Goal: Task Accomplishment & Management: Manage account settings

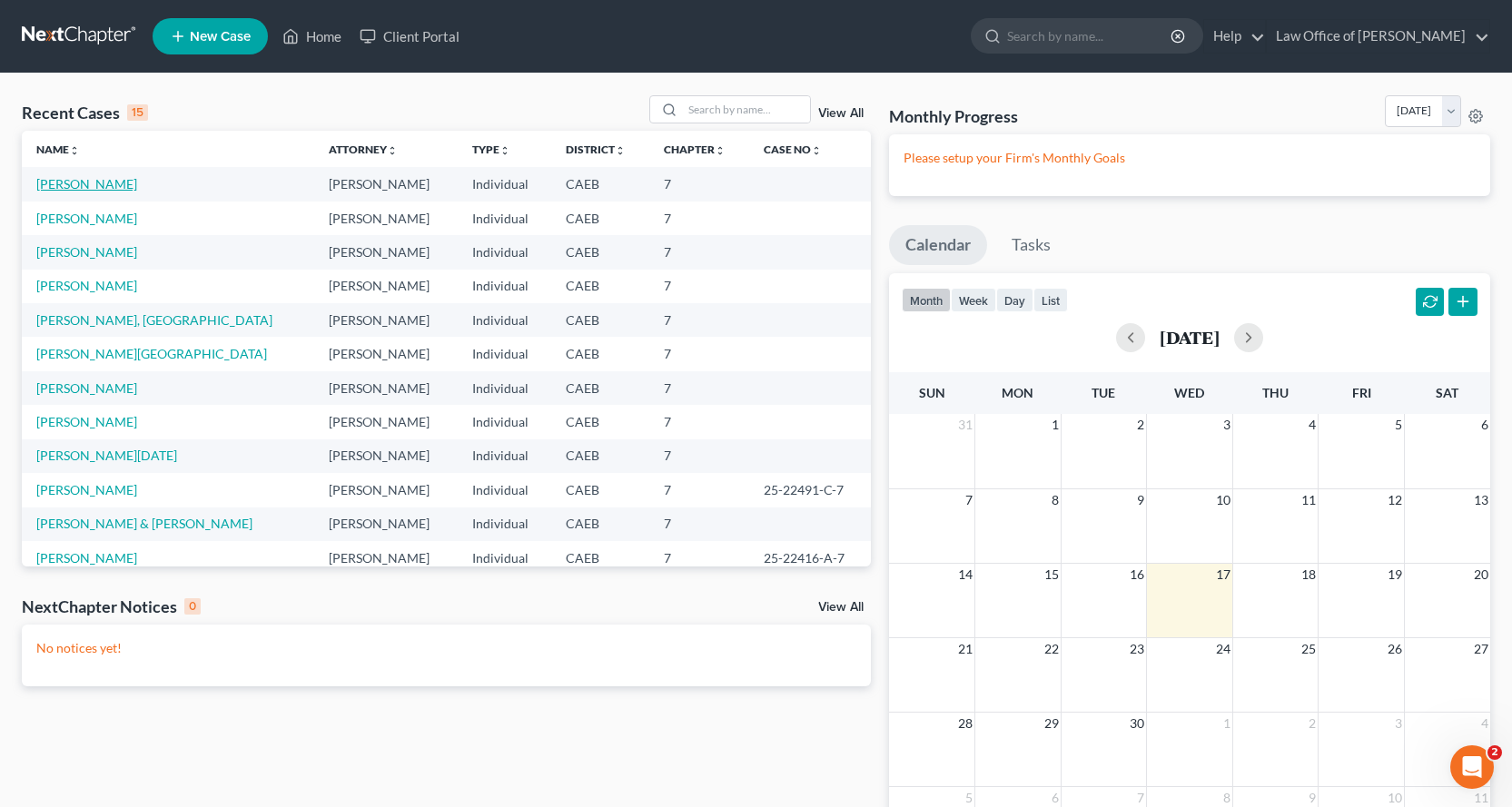
click at [113, 180] on link "[PERSON_NAME]" at bounding box center [87, 184] width 101 height 15
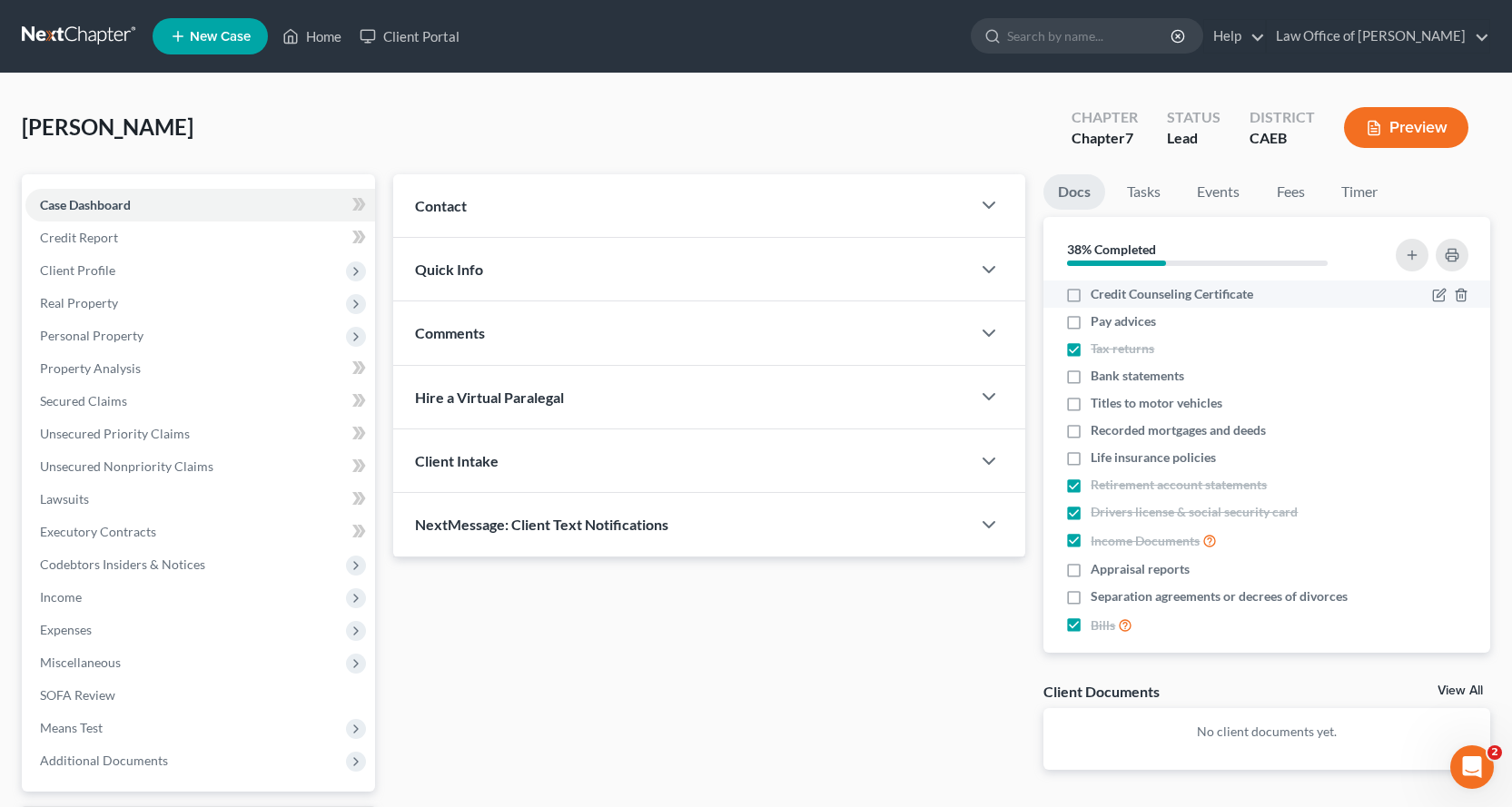
click at [1091, 298] on label "Credit Counseling Certificate" at bounding box center [1172, 293] width 163 height 18
click at [1098, 297] on input "Credit Counseling Certificate" at bounding box center [1104, 290] width 12 height 12
checkbox input "true"
click at [1147, 188] on link "Tasks" at bounding box center [1144, 191] width 63 height 36
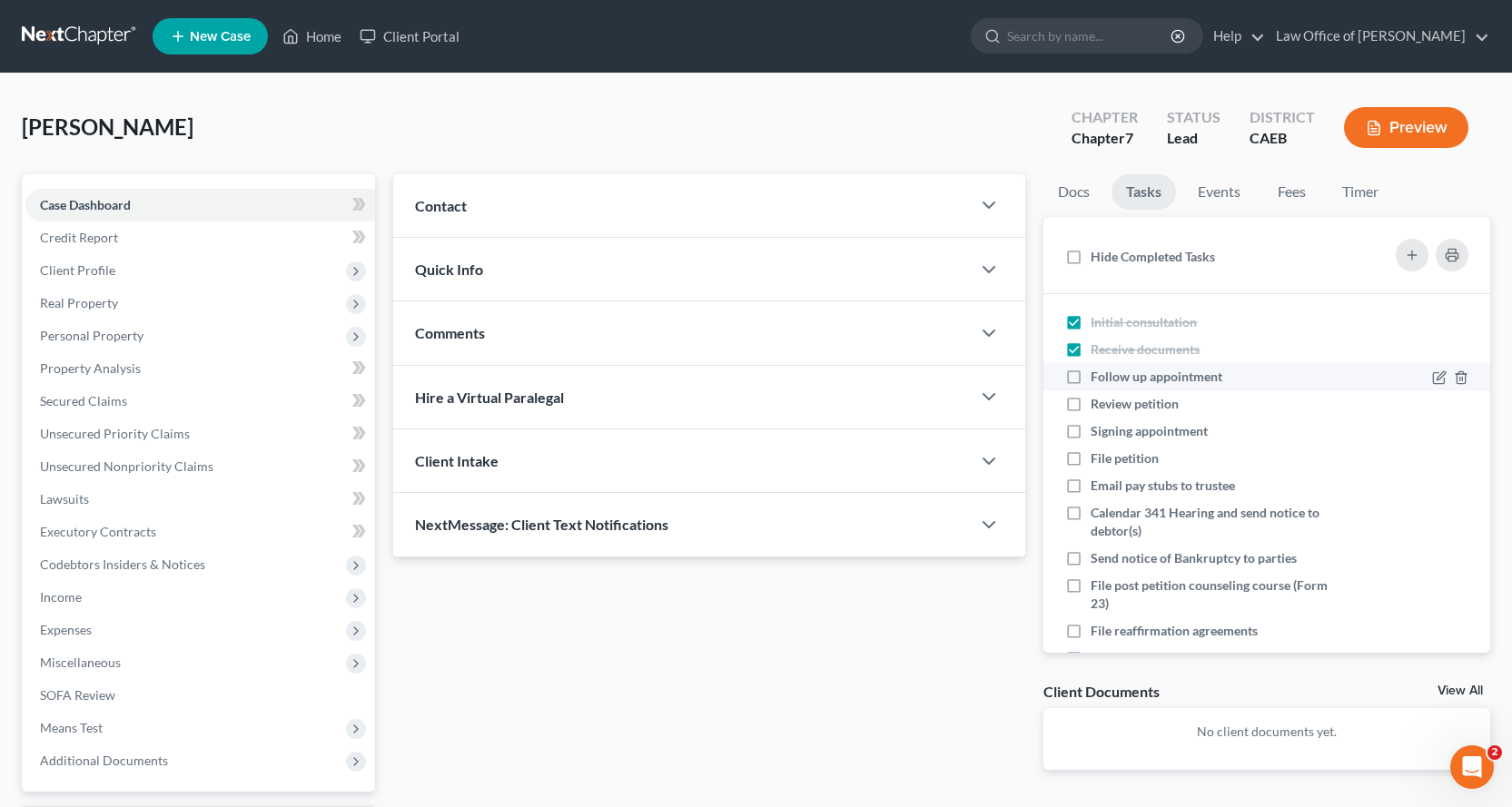
click at [1091, 381] on label "Follow up appointment" at bounding box center [1164, 376] width 146 height 18
click at [1098, 380] on input "Follow up appointment" at bounding box center [1104, 373] width 12 height 12
checkbox input "true"
click at [1091, 406] on label "Review petition" at bounding box center [1142, 404] width 103 height 18
click at [1098, 406] on input "Review petition" at bounding box center [1104, 401] width 12 height 12
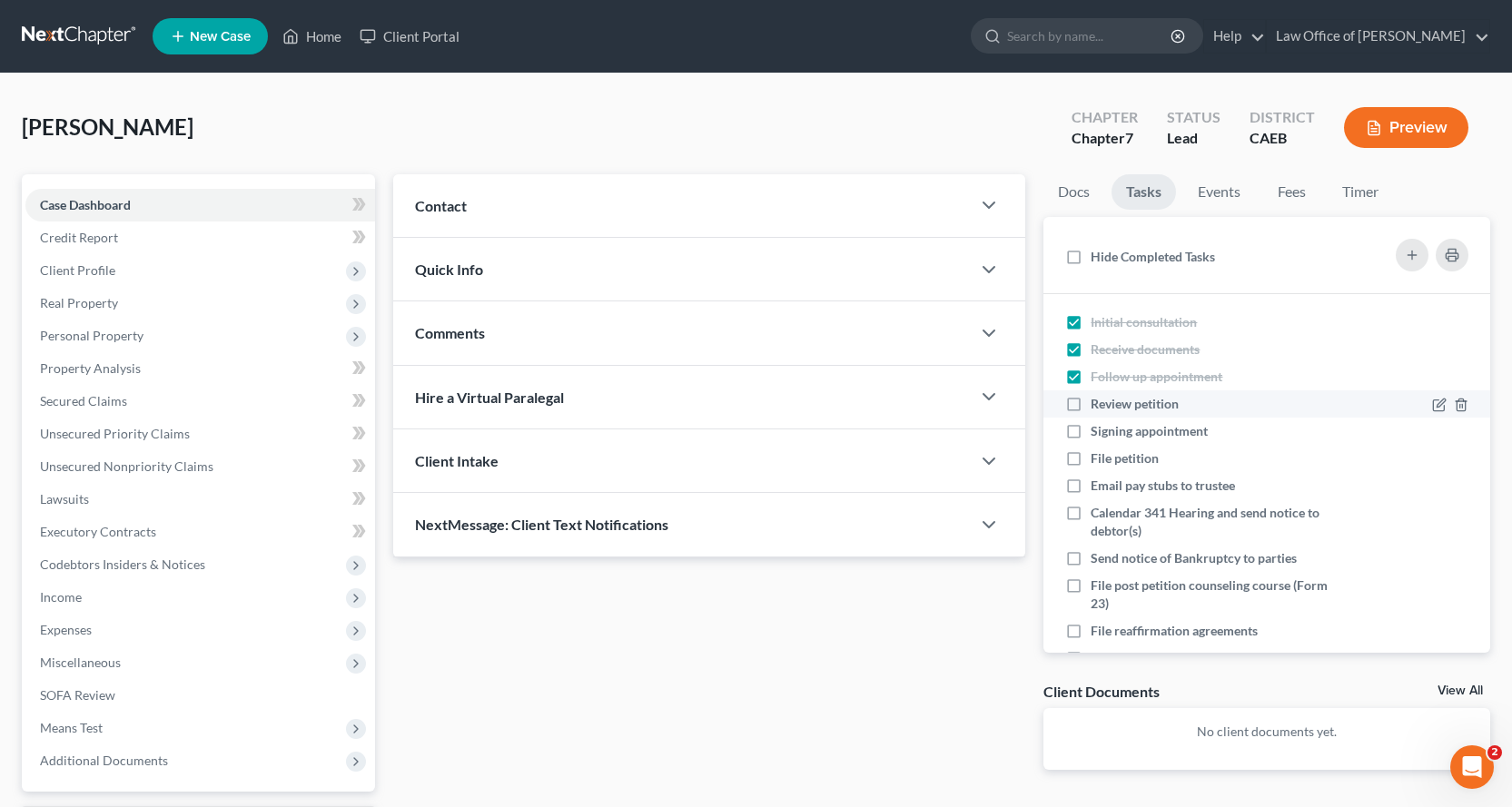
checkbox input "true"
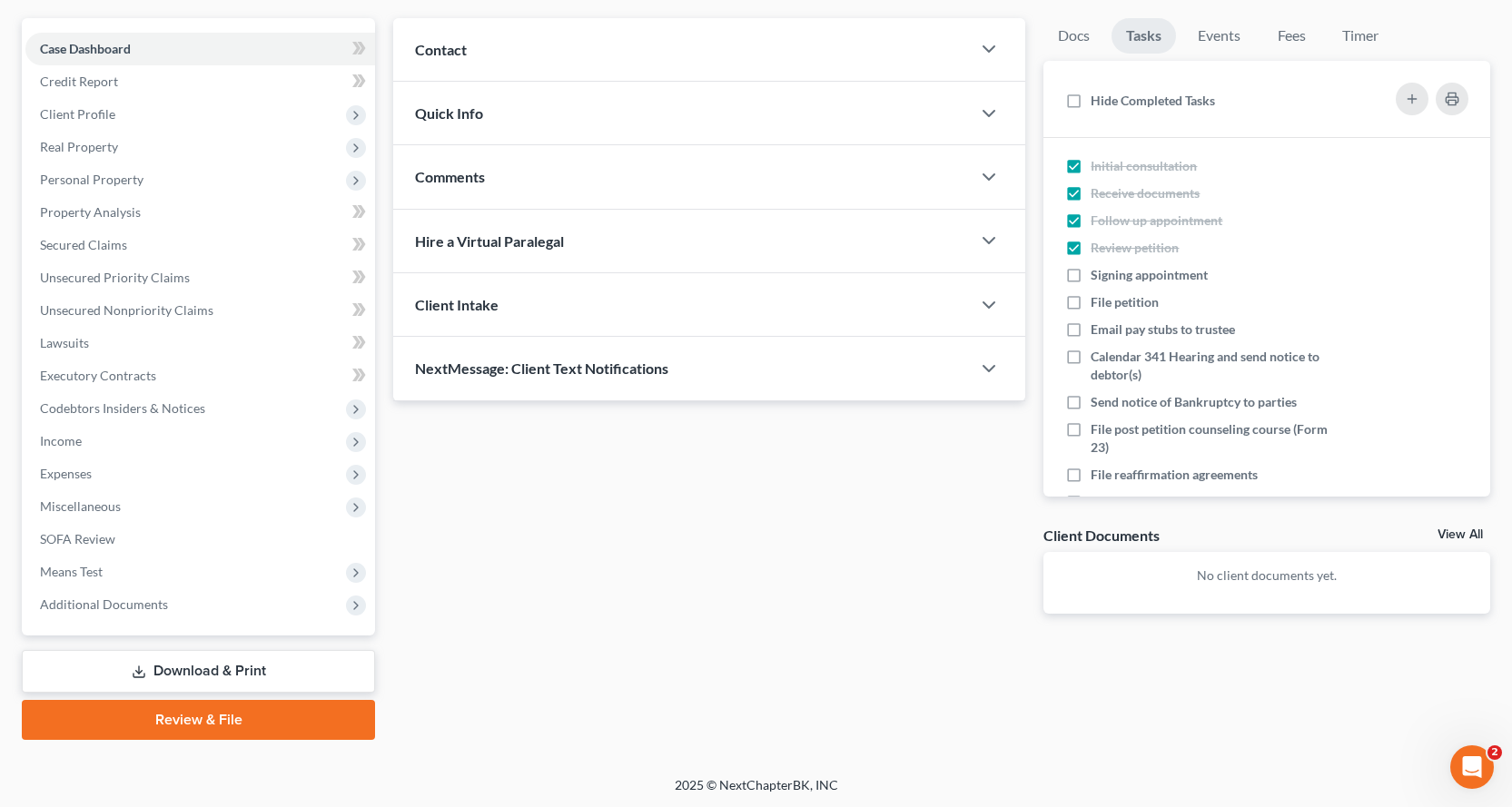
scroll to position [158, 0]
click at [126, 671] on link "Download & Print" at bounding box center [198, 669] width 353 height 42
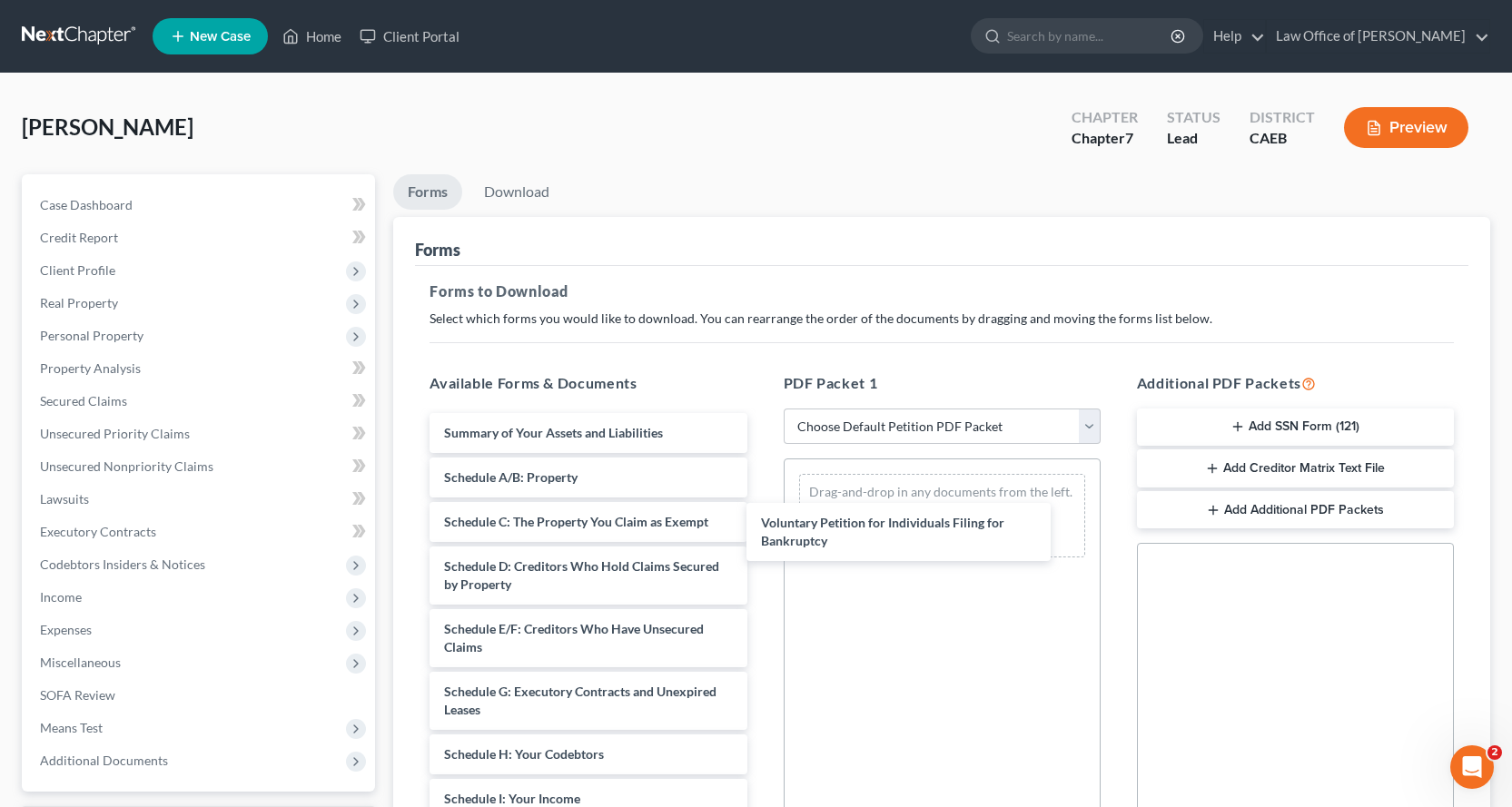
drag, startPoint x: 601, startPoint y: 442, endPoint x: 886, endPoint y: 518, distance: 295.0
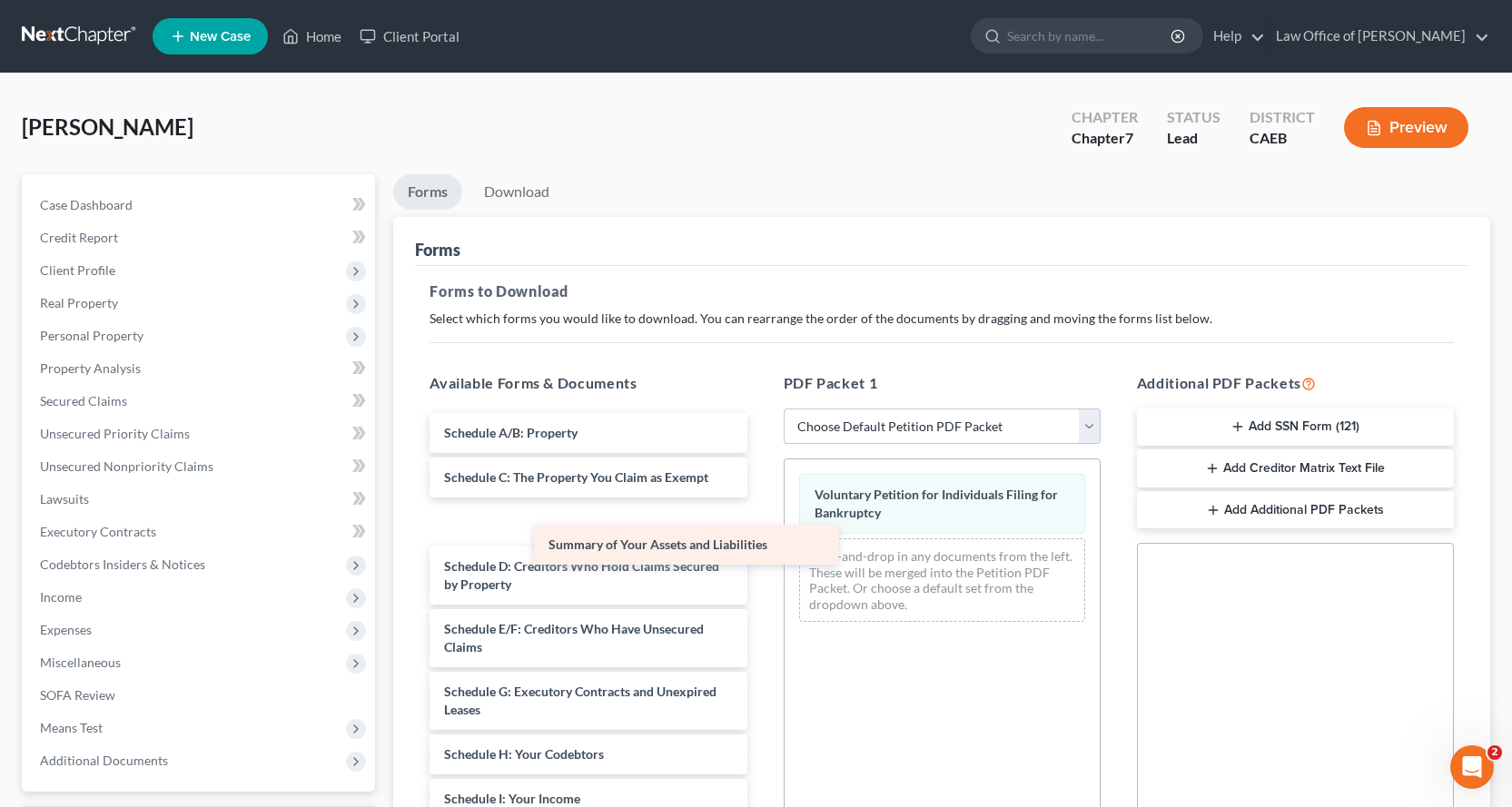
drag, startPoint x: 639, startPoint y: 428, endPoint x: 905, endPoint y: 576, distance: 304.4
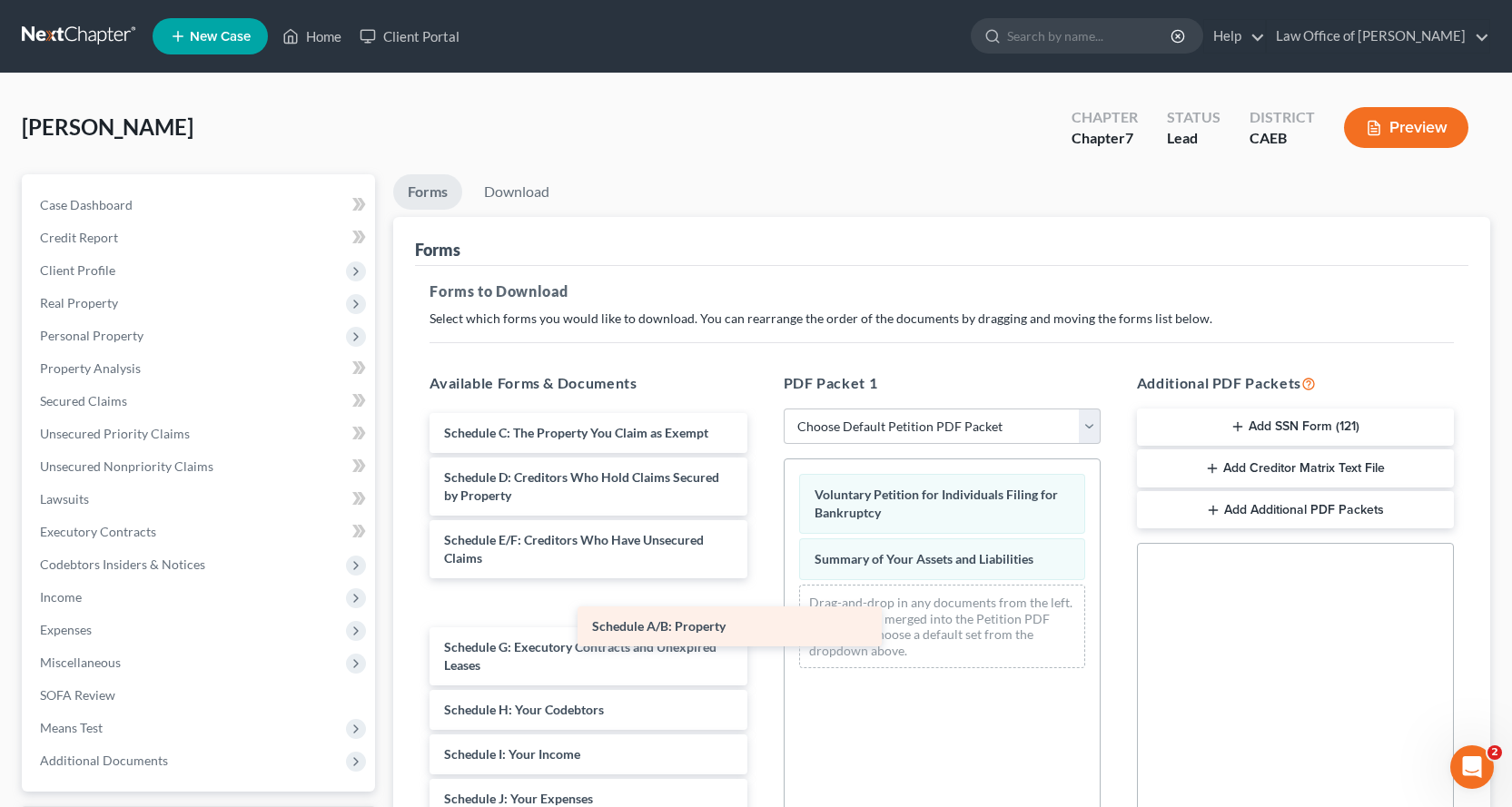
drag, startPoint x: 576, startPoint y: 426, endPoint x: 892, endPoint y: 632, distance: 377.2
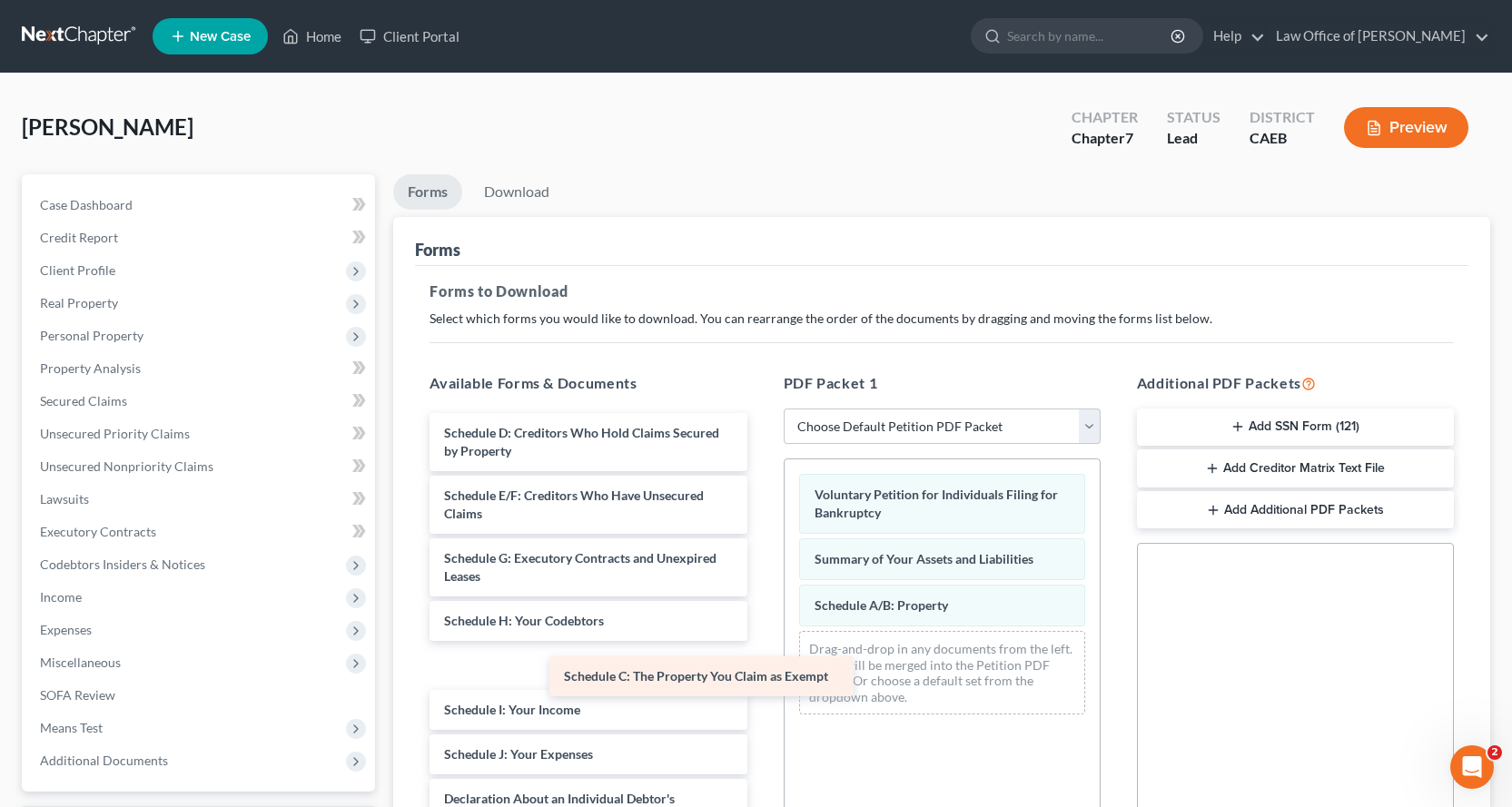
drag, startPoint x: 644, startPoint y: 436, endPoint x: 942, endPoint y: 696, distance: 395.5
click at [761, 698] on div "Schedule C: The Property You Claim as Exempt Schedule C: The Property You Claim…" at bounding box center [589, 818] width 346 height 808
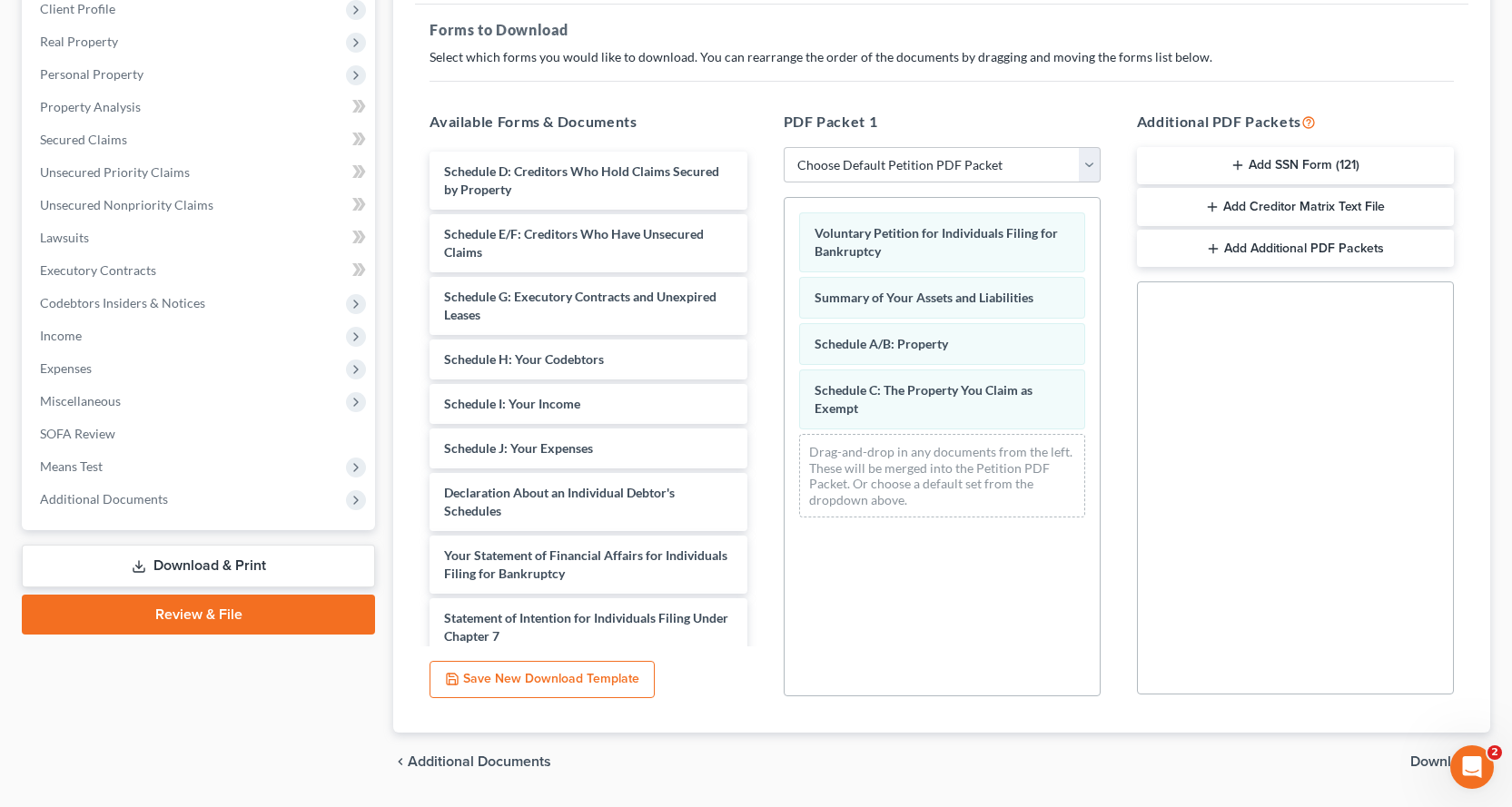
scroll to position [264, 0]
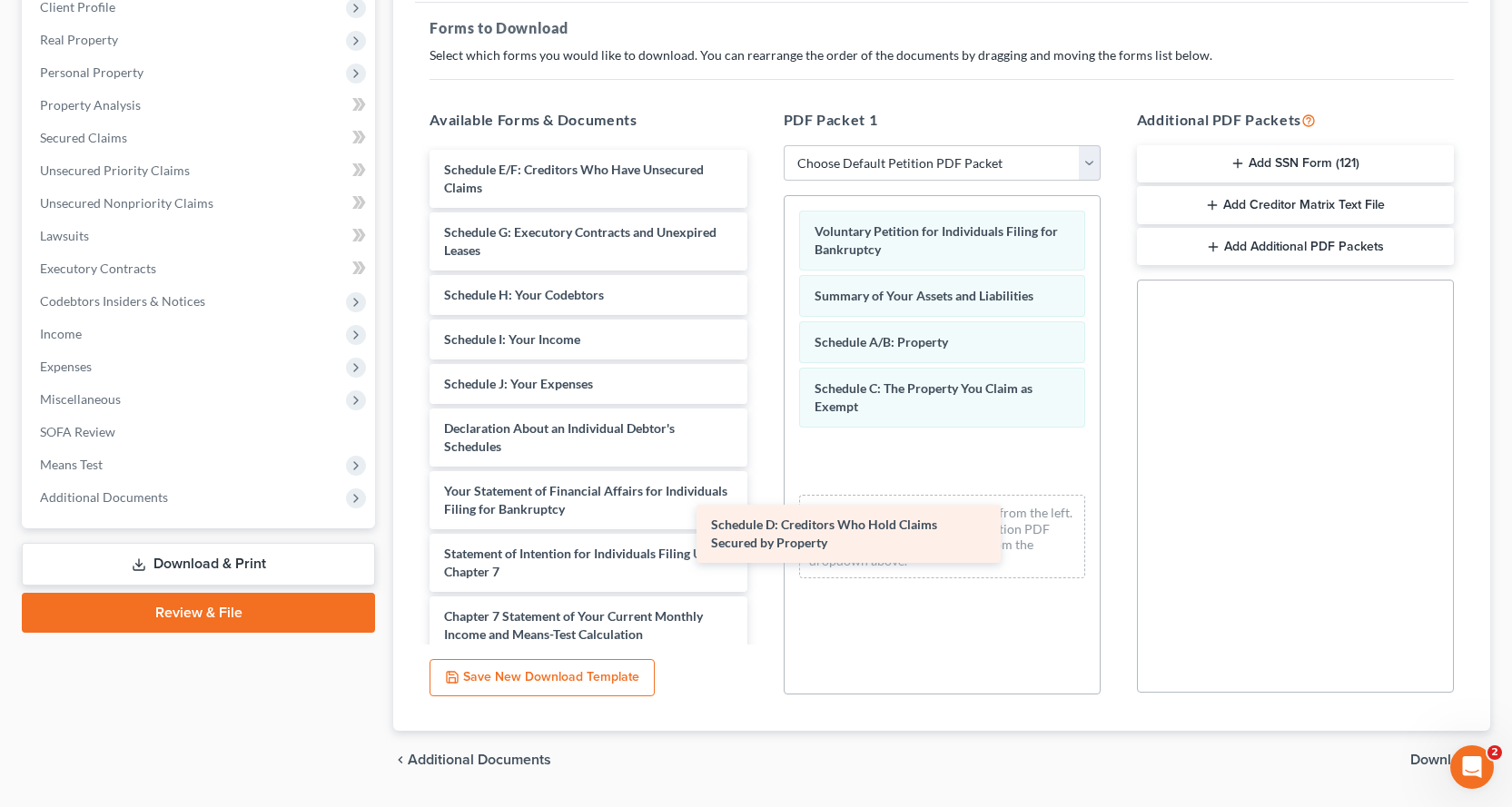
drag, startPoint x: 673, startPoint y: 179, endPoint x: 1005, endPoint y: 527, distance: 481.0
click at [761, 527] on div "Schedule D: Creditors Who Hold Claims Secured by Property Schedule D: Creditors…" at bounding box center [589, 500] width 346 height 701
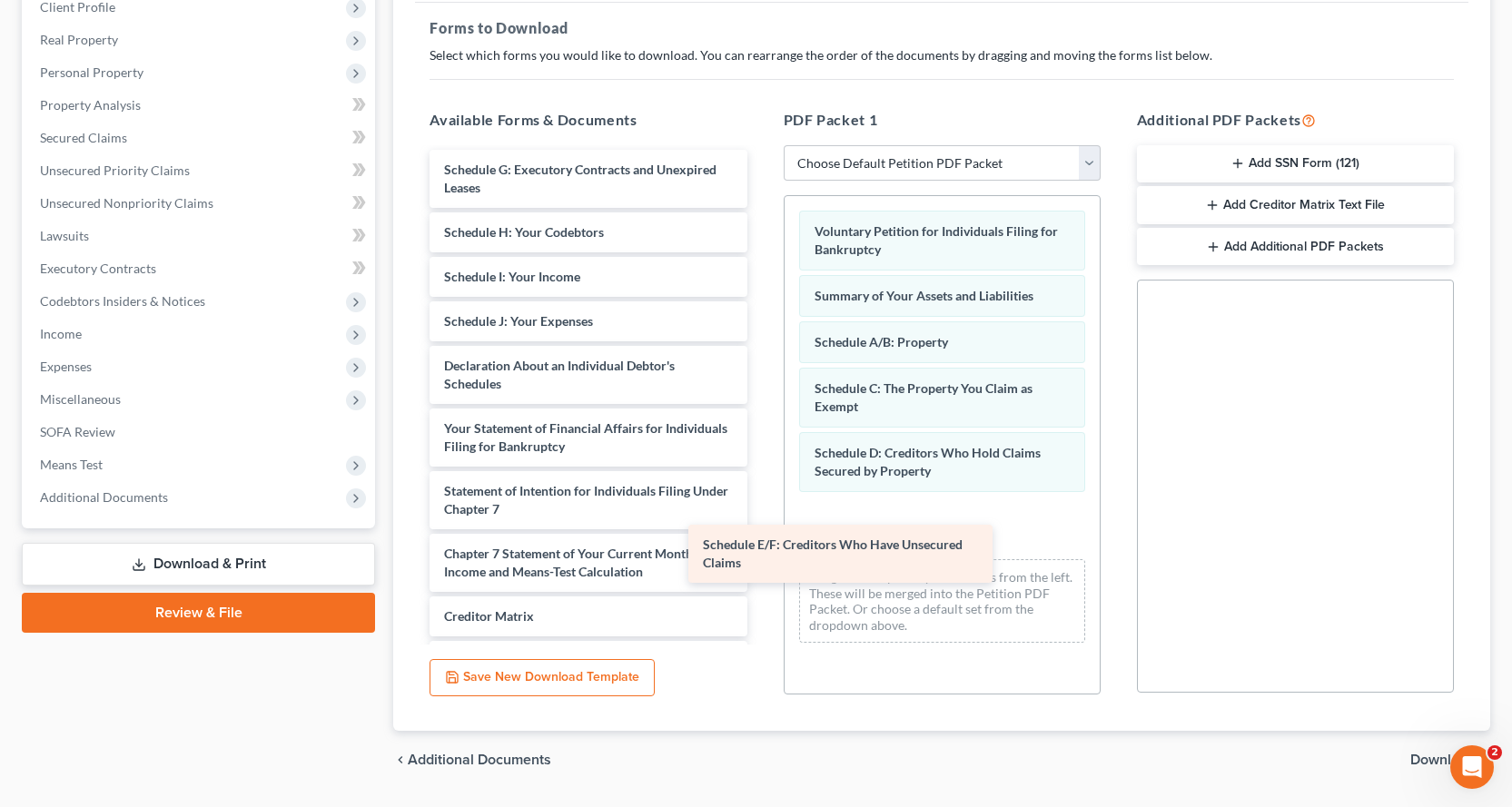
drag, startPoint x: 594, startPoint y: 178, endPoint x: 895, endPoint y: 544, distance: 473.9
click at [761, 552] on div "Schedule E/F: Creditors Who Have Unsecured Claims Schedule E/F: Creditors Who H…" at bounding box center [589, 469] width 346 height 639
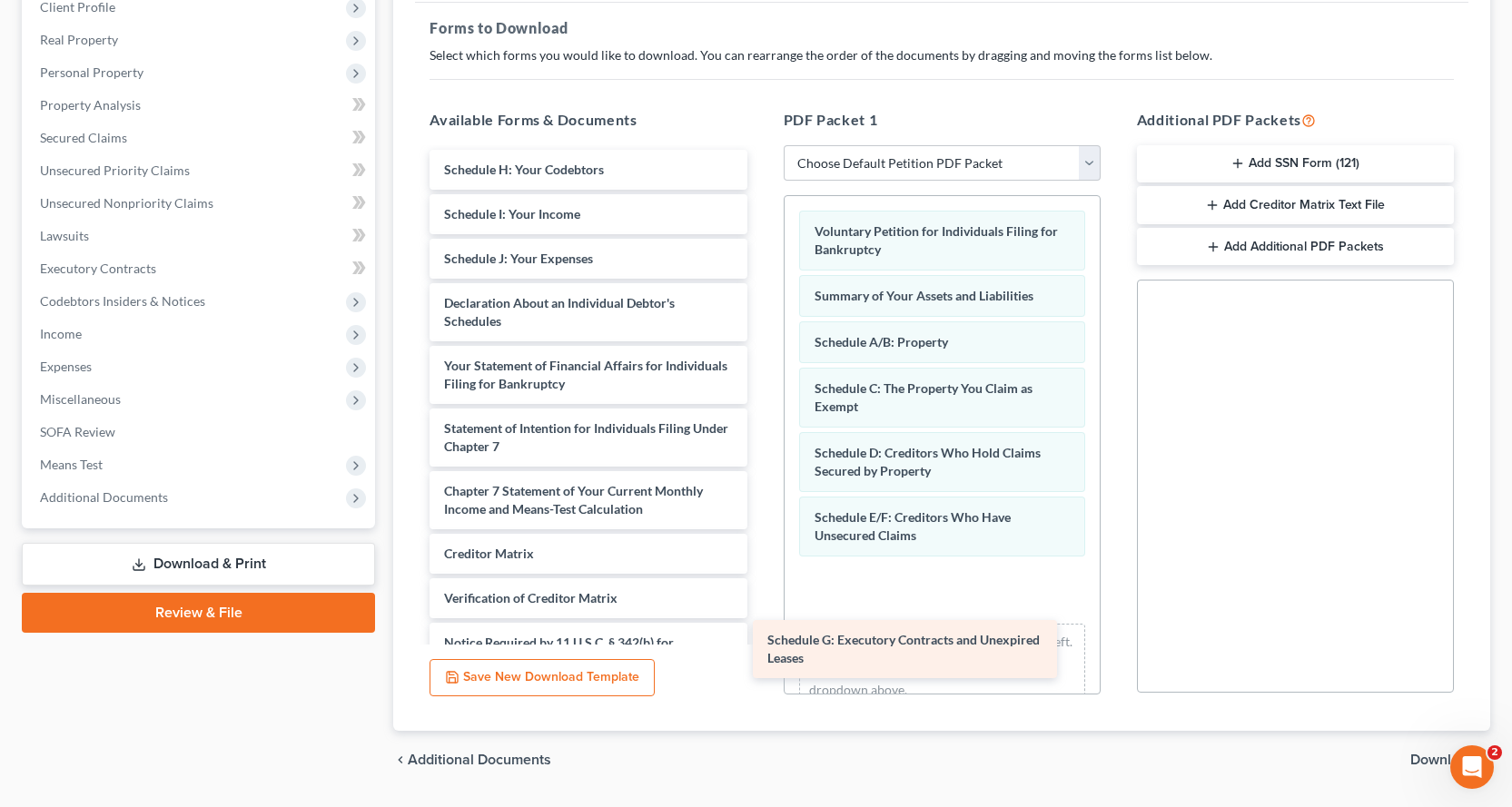
drag, startPoint x: 595, startPoint y: 171, endPoint x: 928, endPoint y: 600, distance: 543.1
click at [761, 608] on div "Schedule G: Executory Contracts and Unexpired Leases Schedule G: Executory Cont…" at bounding box center [589, 438] width 346 height 576
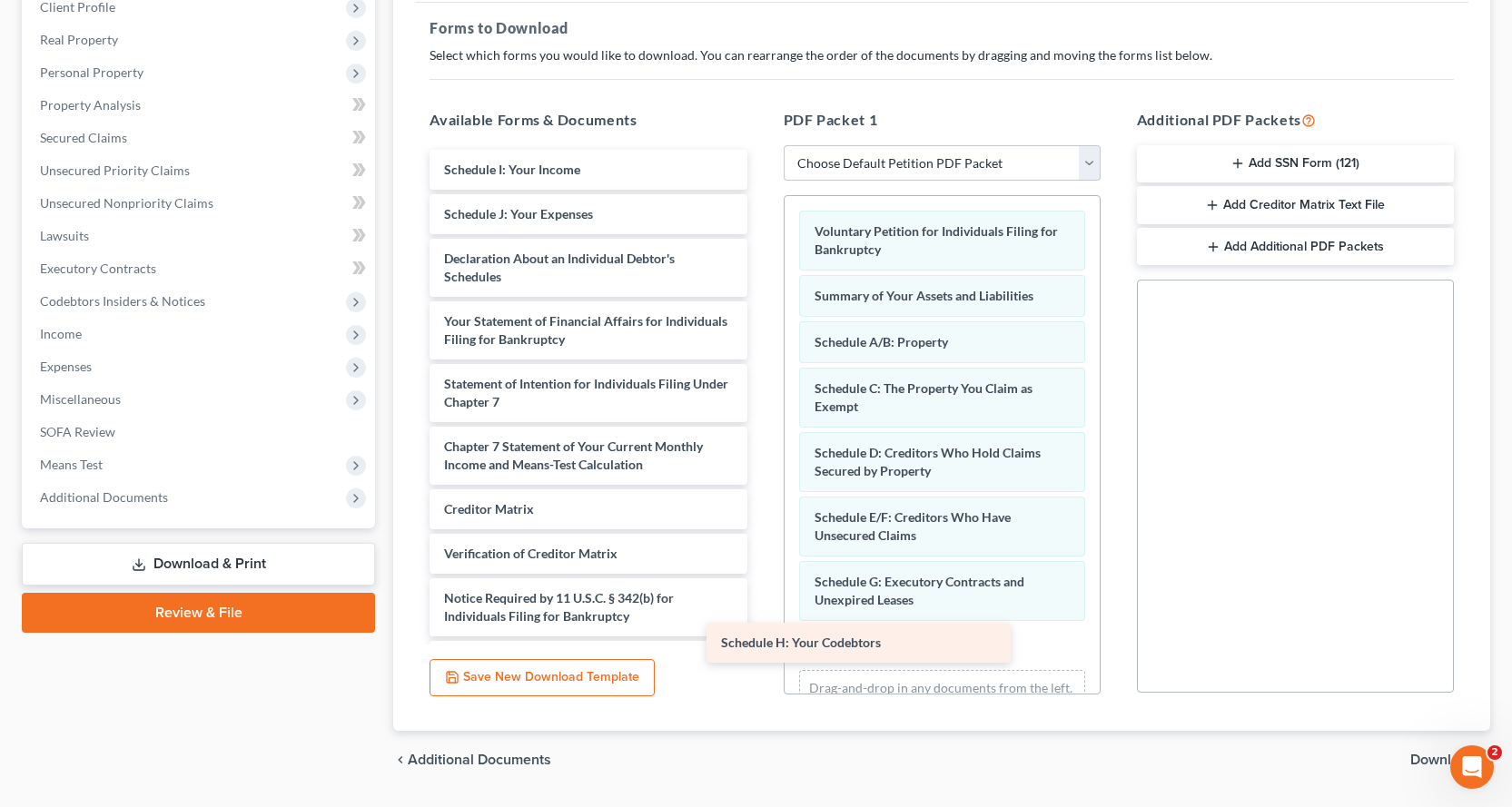
drag, startPoint x: 589, startPoint y: 164, endPoint x: 931, endPoint y: 643, distance: 588.6
click at [761, 643] on div "Schedule H: Your Codebtors Schedule H: Your Codebtors Schedule I: Your Income S…" at bounding box center [589, 416] width 346 height 531
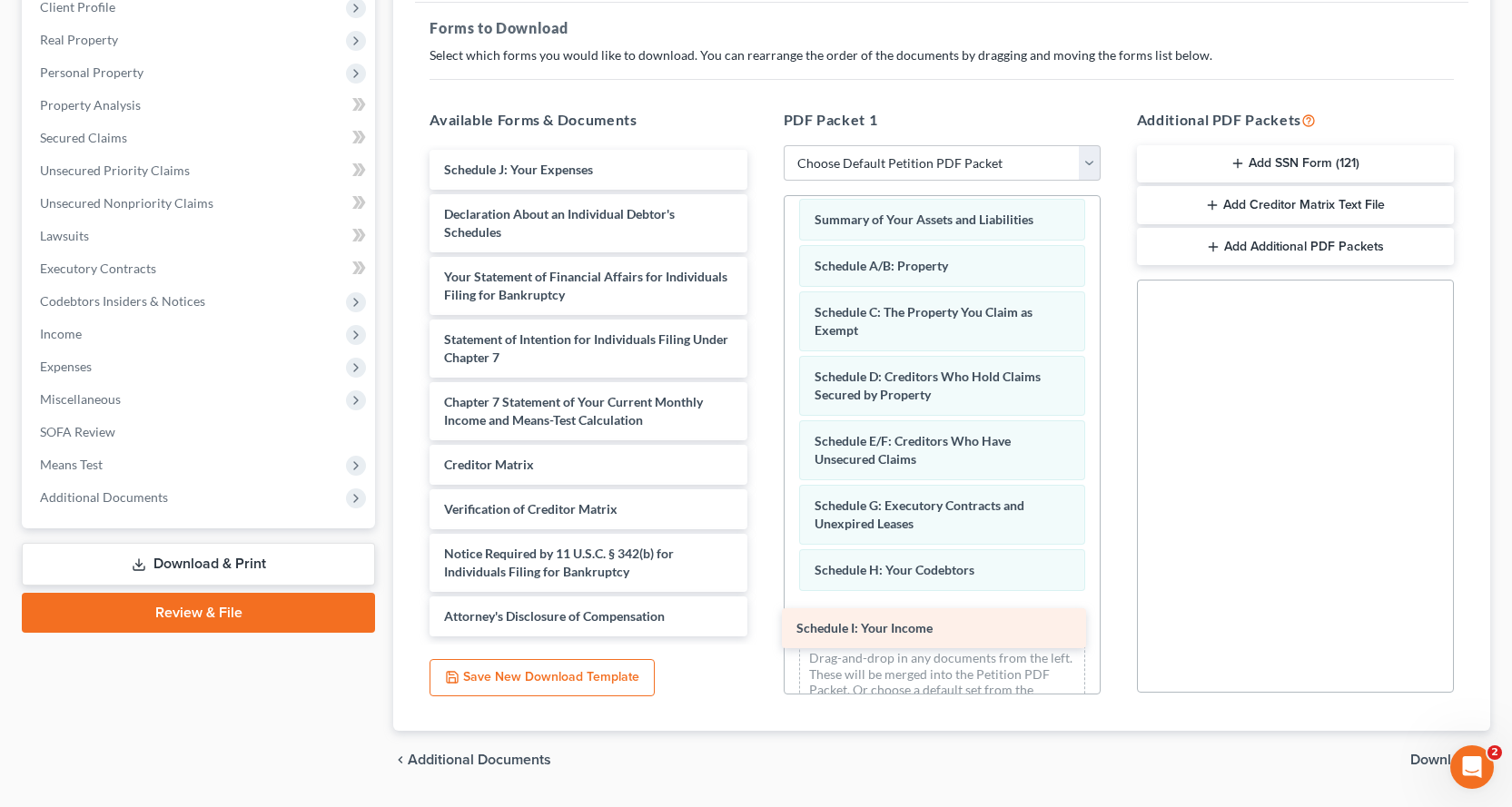
drag, startPoint x: 581, startPoint y: 169, endPoint x: 934, endPoint y: 627, distance: 578.2
click at [761, 627] on div "Schedule I: Your Income Schedule I: Your Income Schedule J: Your Expenses Decla…" at bounding box center [589, 393] width 346 height 487
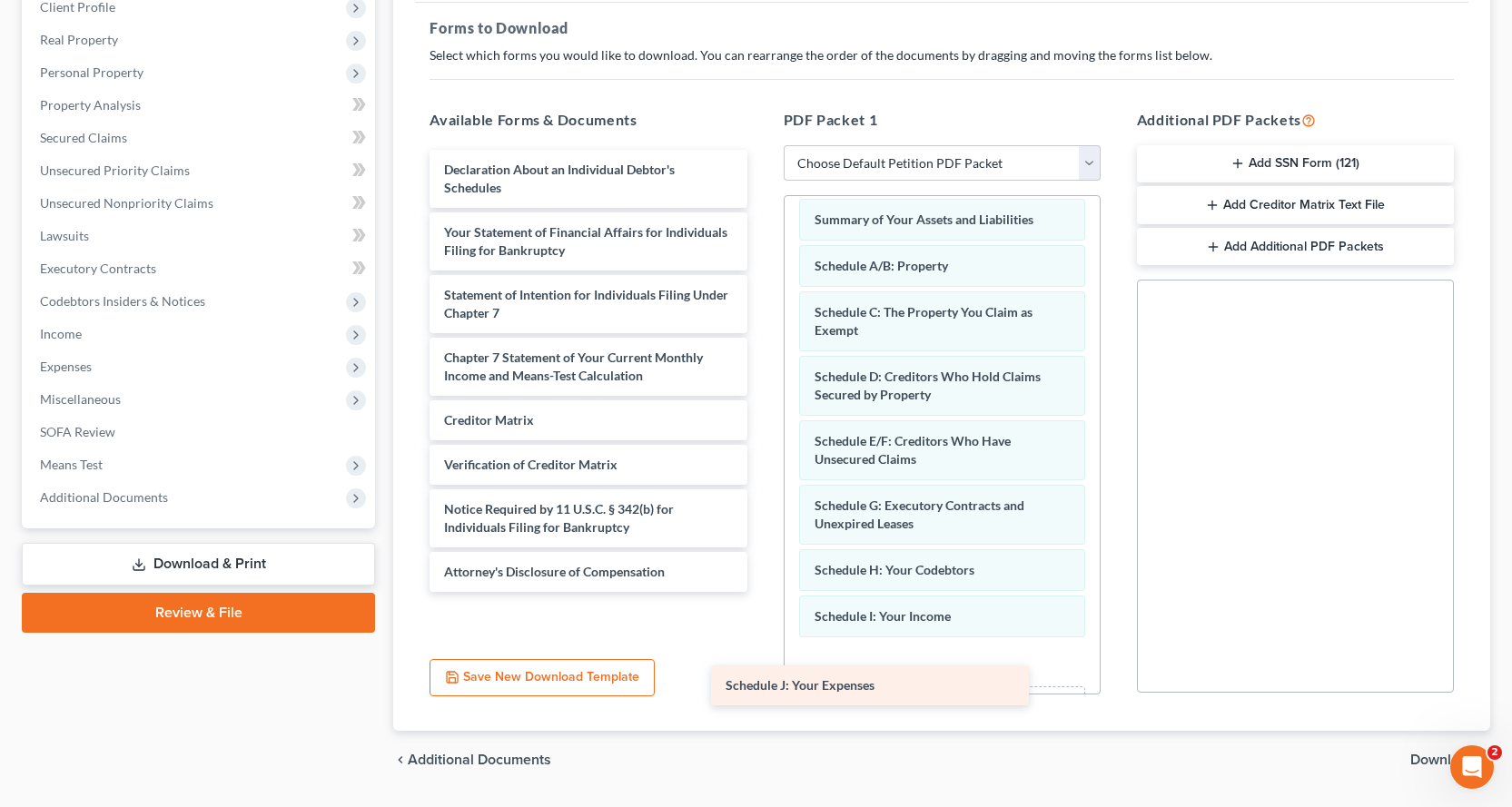
drag, startPoint x: 659, startPoint y: 158, endPoint x: 995, endPoint y: 670, distance: 612.4
click at [761, 593] on div "Schedule J: Your Expenses Schedule J: Your Expenses Declaration About an Indivi…" at bounding box center [589, 371] width 346 height 442
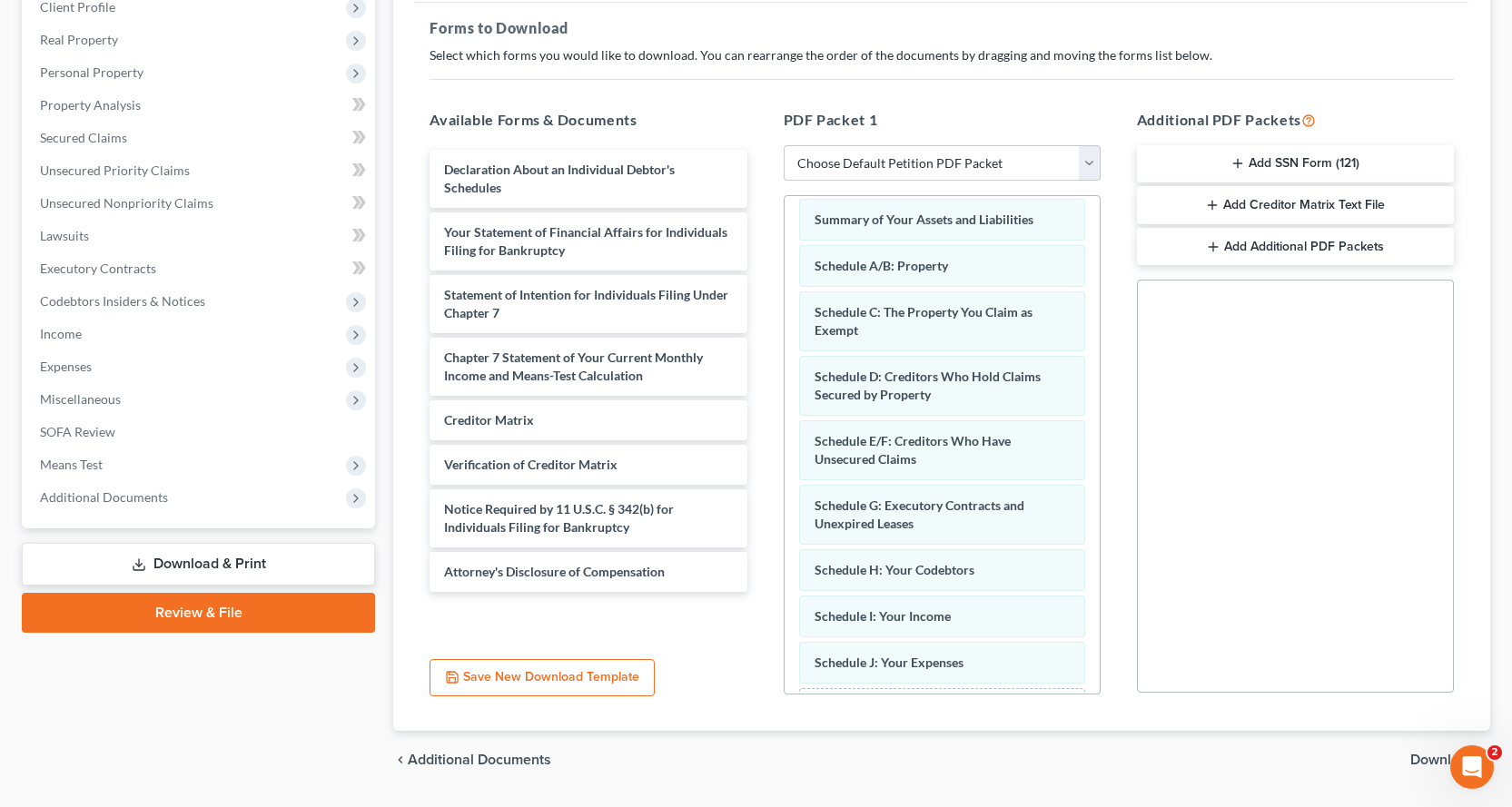
scroll to position [169, 0]
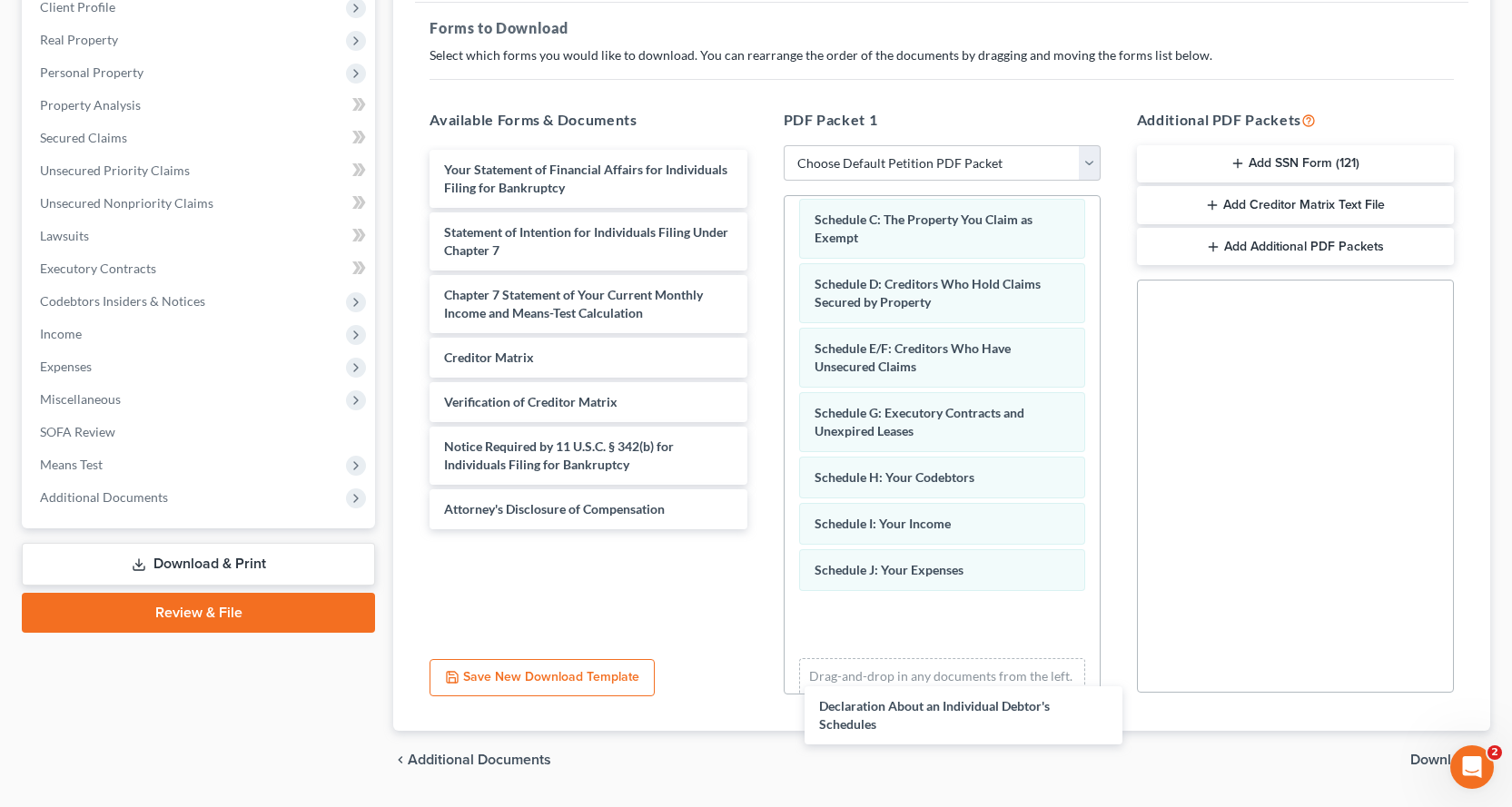
drag, startPoint x: 592, startPoint y: 180, endPoint x: 948, endPoint y: 676, distance: 610.5
click at [761, 529] on div "Declaration About an Individual Debtor's Schedules Declaration About an Individ…" at bounding box center [589, 340] width 346 height 380
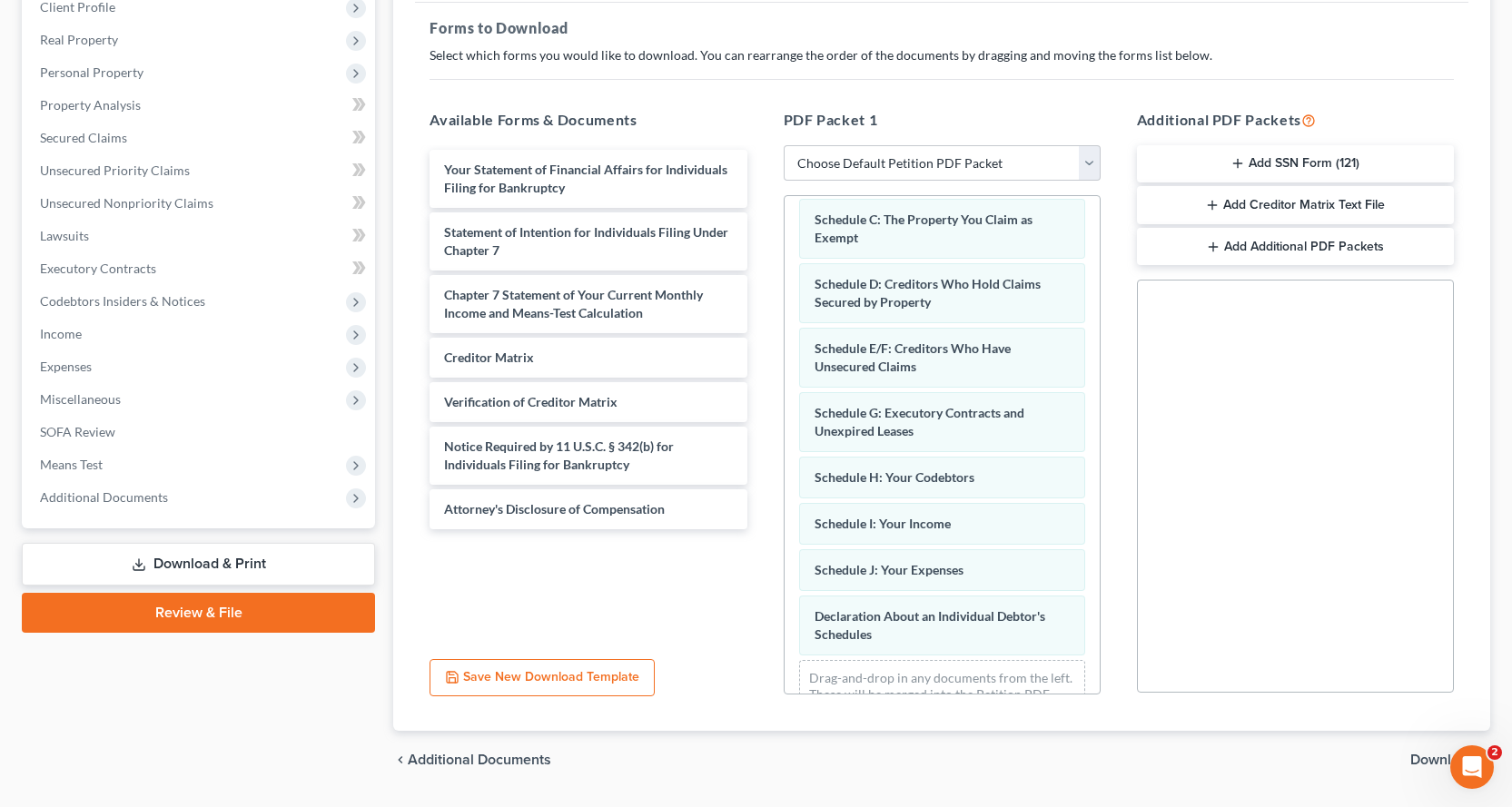
scroll to position [234, 0]
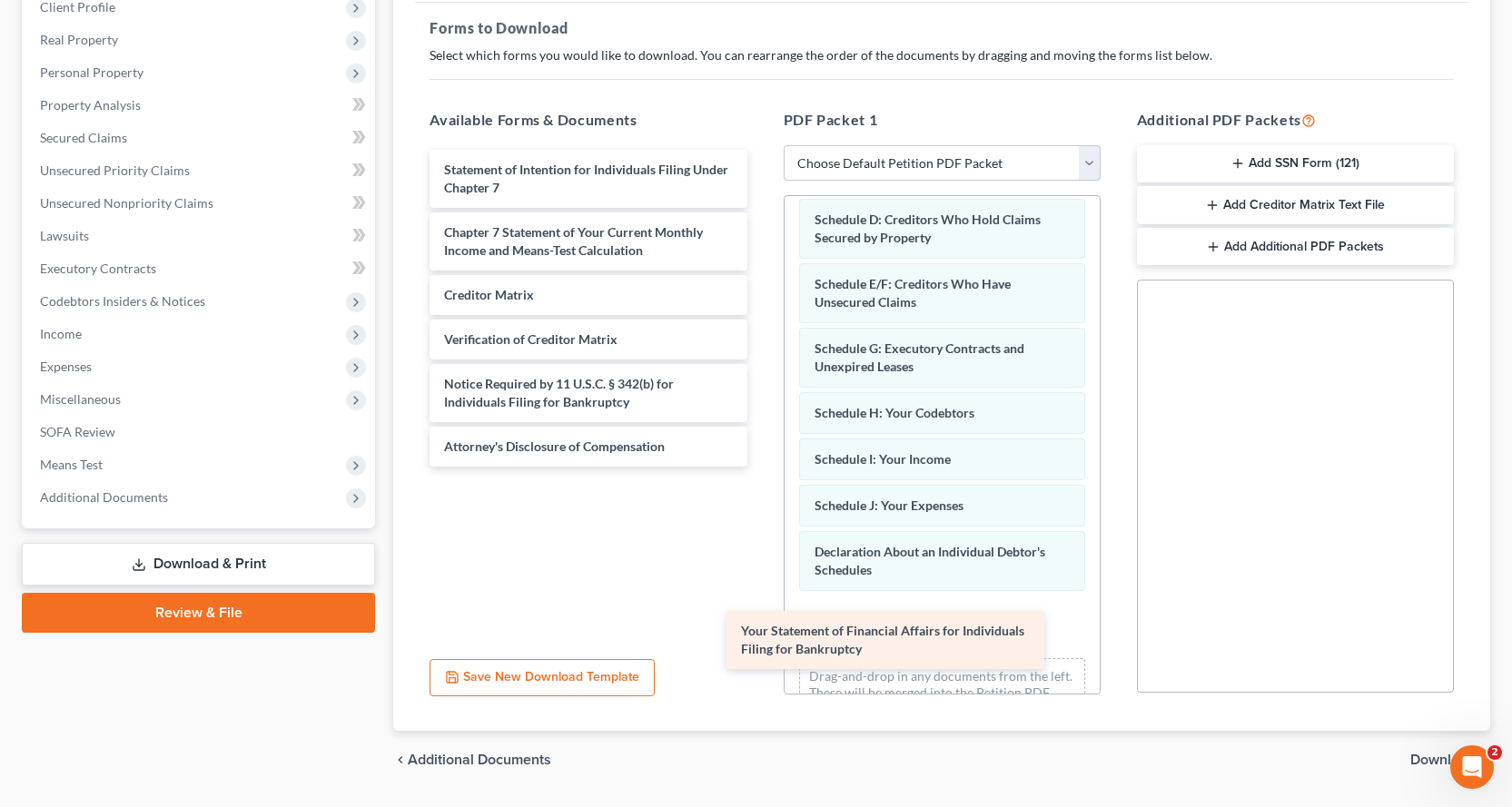
drag, startPoint x: 631, startPoint y: 175, endPoint x: 947, endPoint y: 636, distance: 558.9
click at [761, 467] on div "Your Statement of Financial Affairs for Individuals Filing for Bankruptcy Your …" at bounding box center [589, 309] width 346 height 317
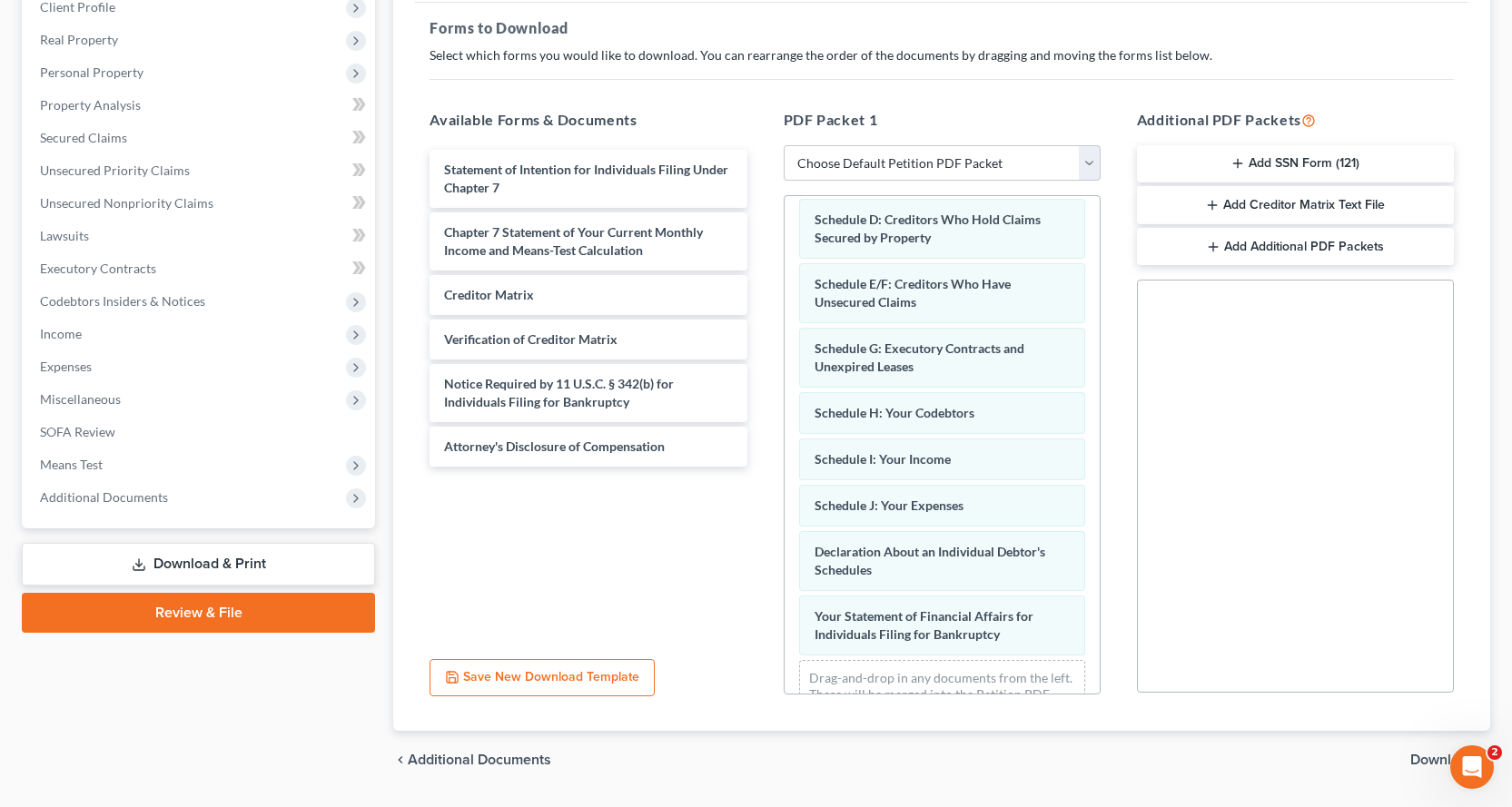
scroll to position [298, 0]
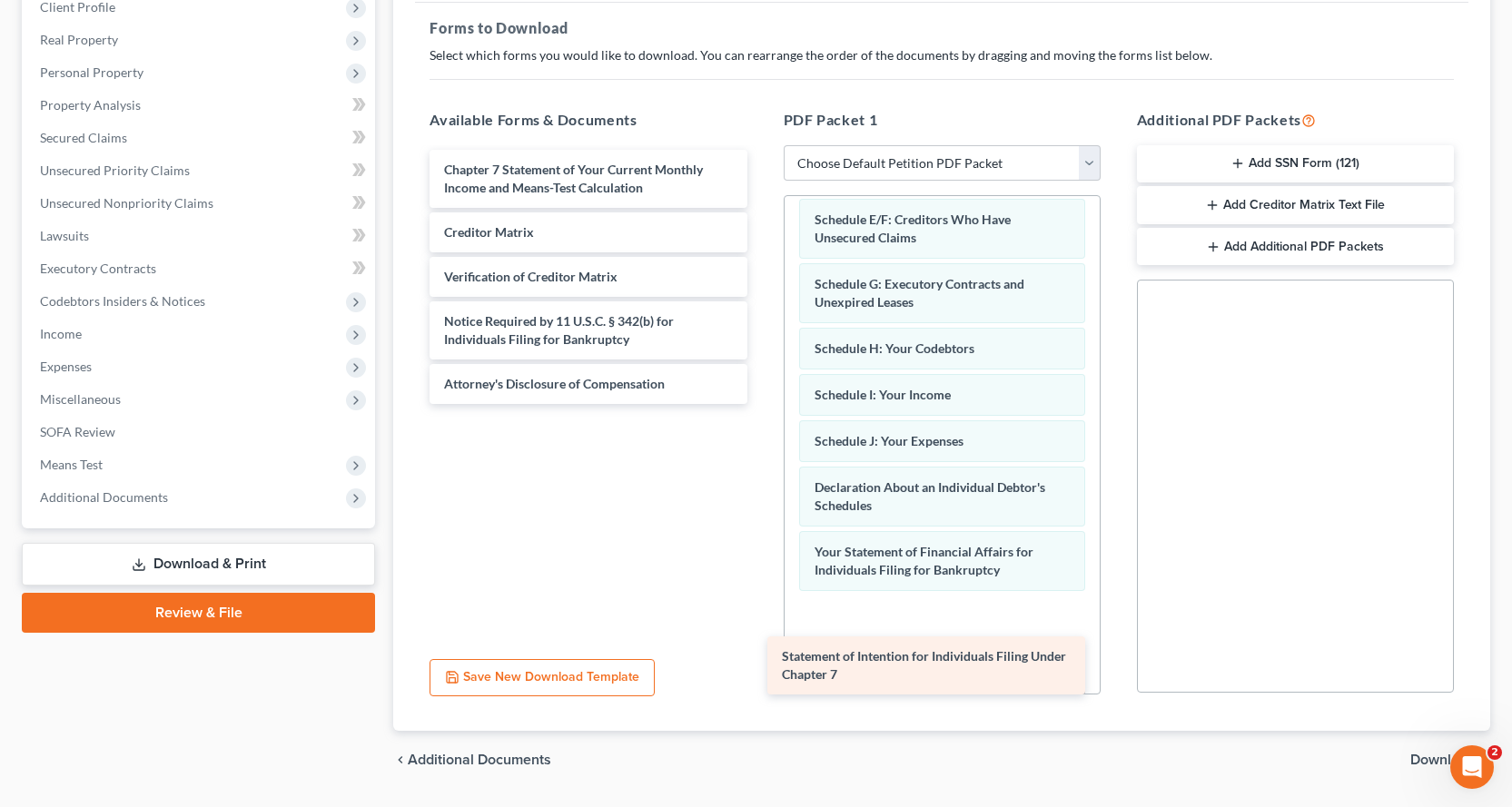
drag, startPoint x: 561, startPoint y: 169, endPoint x: 912, endPoint y: 652, distance: 597.1
click at [761, 404] on div "Statement of Intention for Individuals Filing Under Chapter 7 Statement of Inte…" at bounding box center [589, 277] width 346 height 254
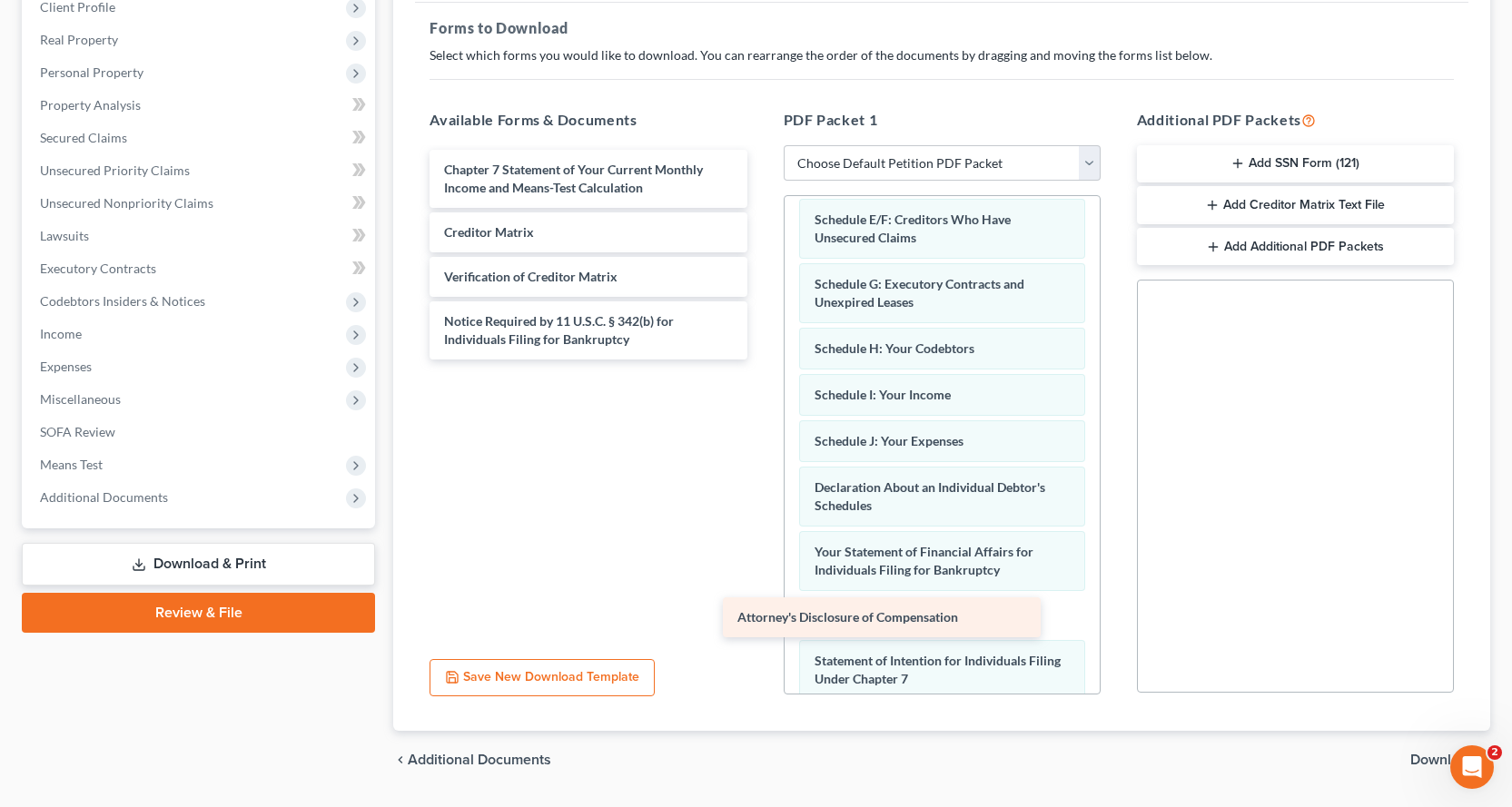
drag, startPoint x: 568, startPoint y: 394, endPoint x: 926, endPoint y: 629, distance: 428.2
click at [761, 360] on div "Attorney's Disclosure of Compensation Chapter 7 Statement of Your Current Month…" at bounding box center [589, 255] width 346 height 210
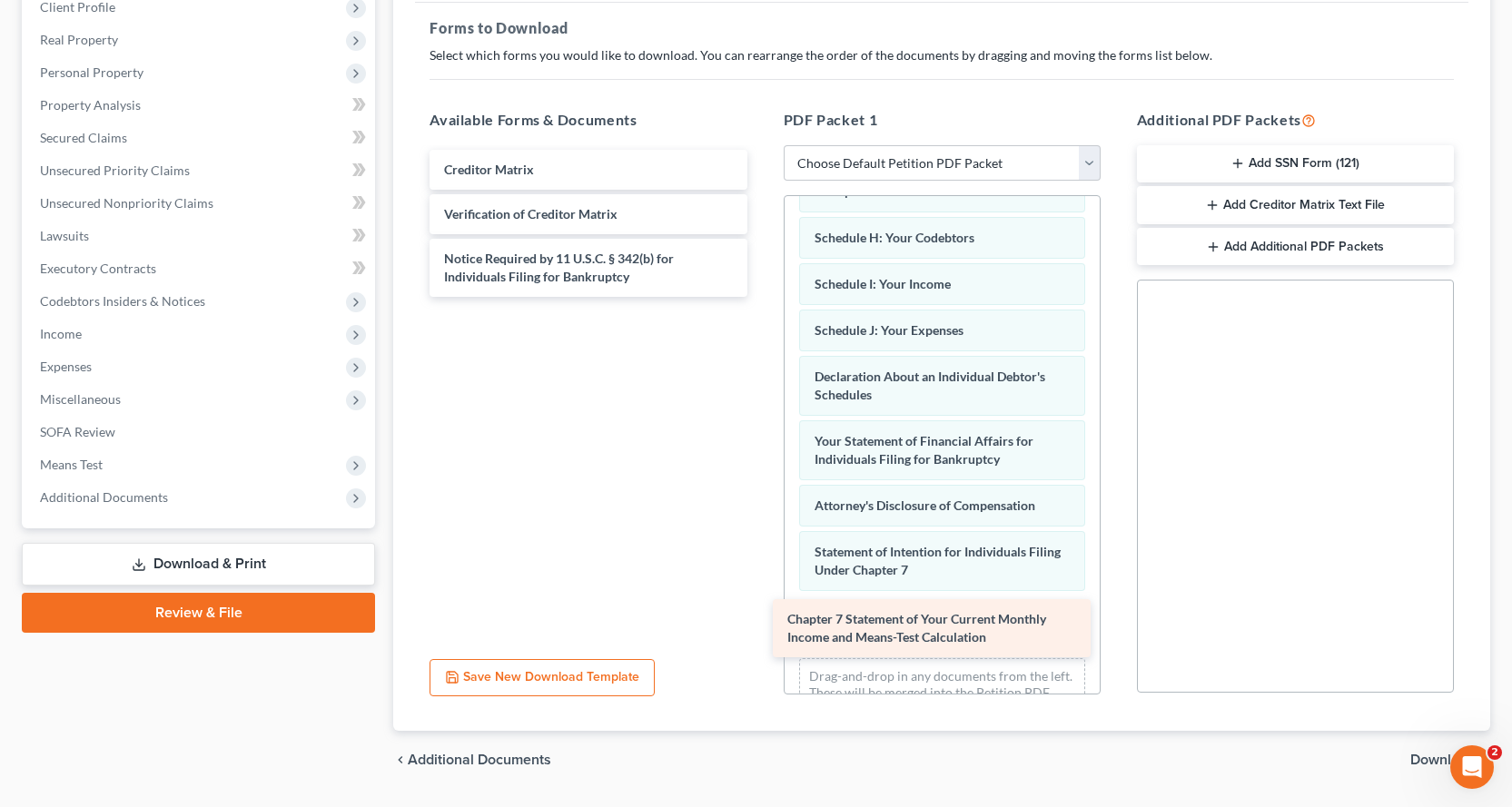
drag, startPoint x: 558, startPoint y: 169, endPoint x: 901, endPoint y: 618, distance: 565.0
click at [761, 297] on div "Chapter 7 Statement of Your Current Monthly Income and Means-Test Calculation C…" at bounding box center [589, 223] width 346 height 147
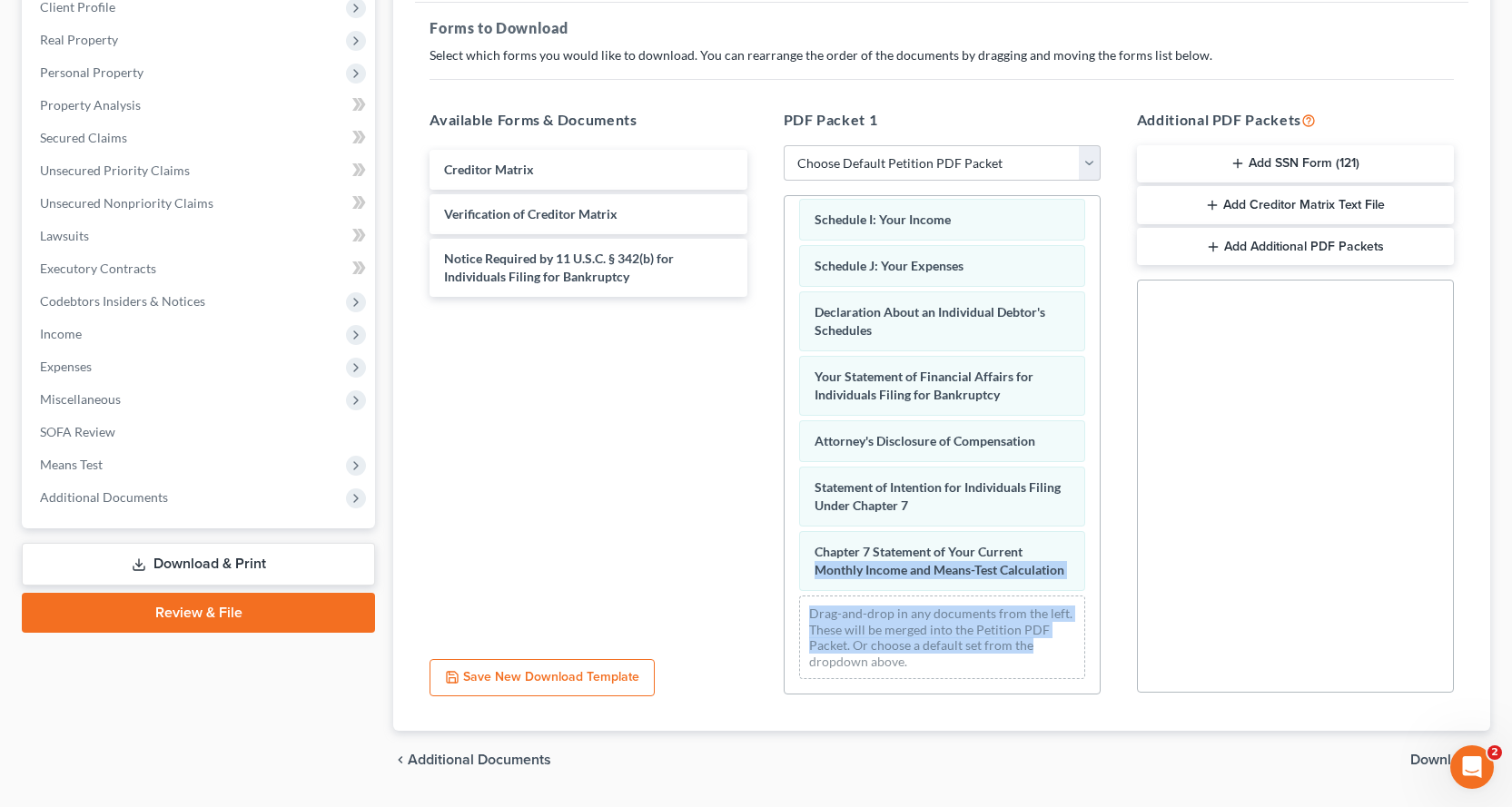
scroll to position [492, 0]
drag, startPoint x: 1099, startPoint y: 604, endPoint x: 1112, endPoint y: 685, distance: 82.0
click at [1112, 685] on div "PDF Packet 1 Choose Default Petition PDF Packet Complete Bankruptcy Petition (a…" at bounding box center [942, 402] width 353 height 616
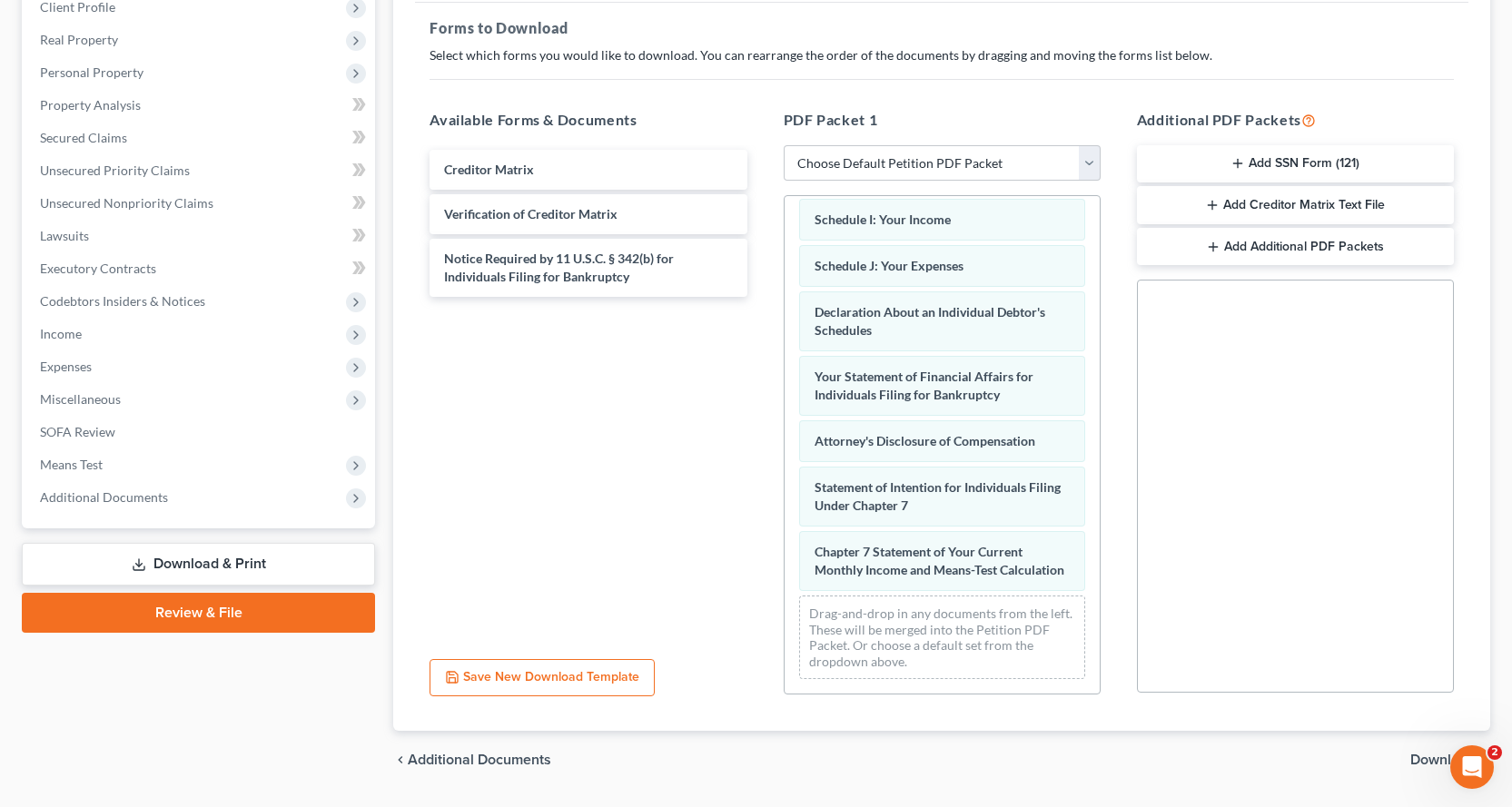
click at [1159, 523] on div "Social Security Number Statement of Social Security Number Creditor Matrix Text…" at bounding box center [1296, 487] width 317 height 414
click at [1247, 160] on button "Add SSN Form (121)" at bounding box center [1296, 164] width 317 height 38
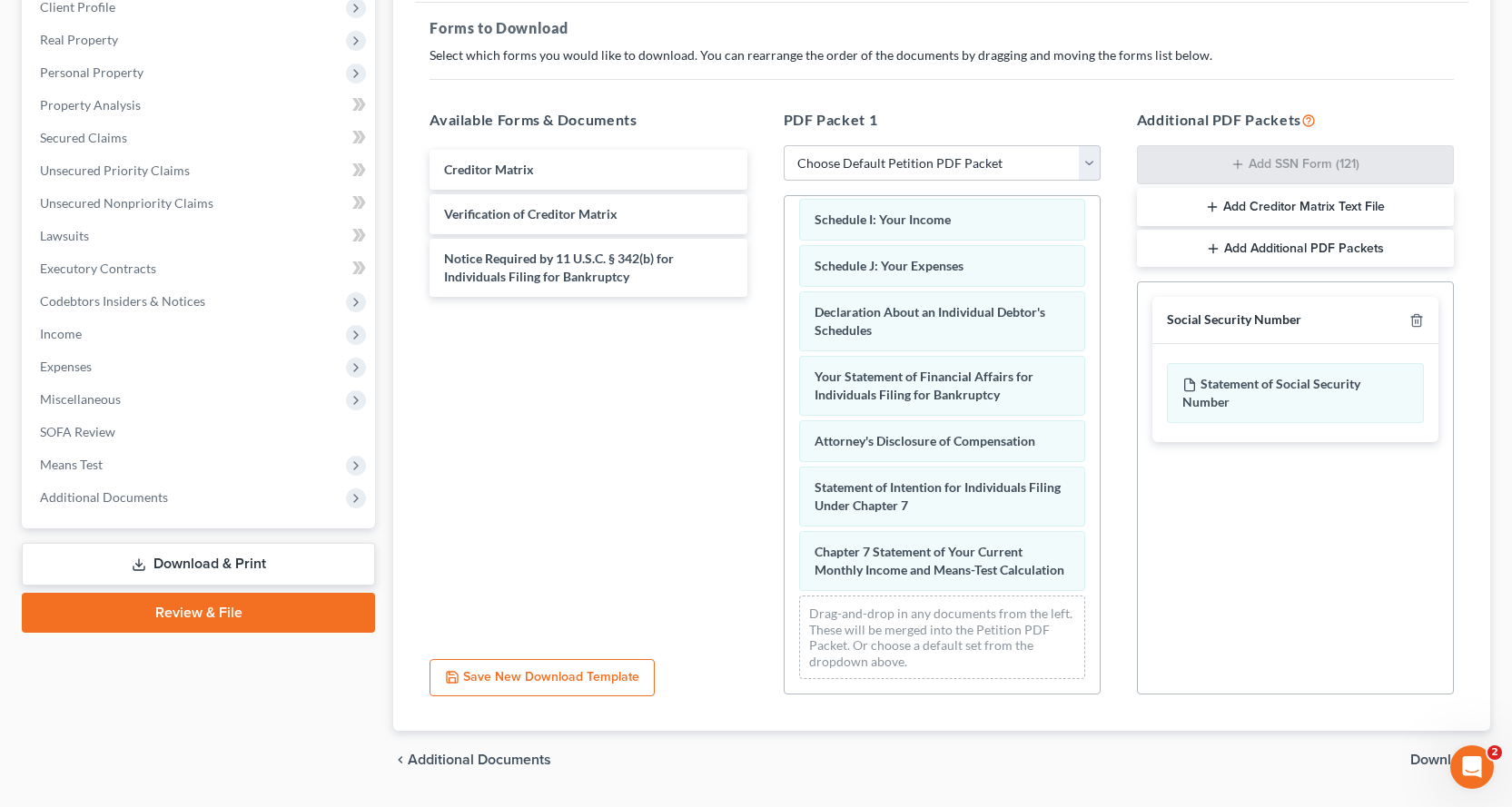
click at [1255, 205] on button "Add Creditor Matrix Text File" at bounding box center [1296, 207] width 317 height 38
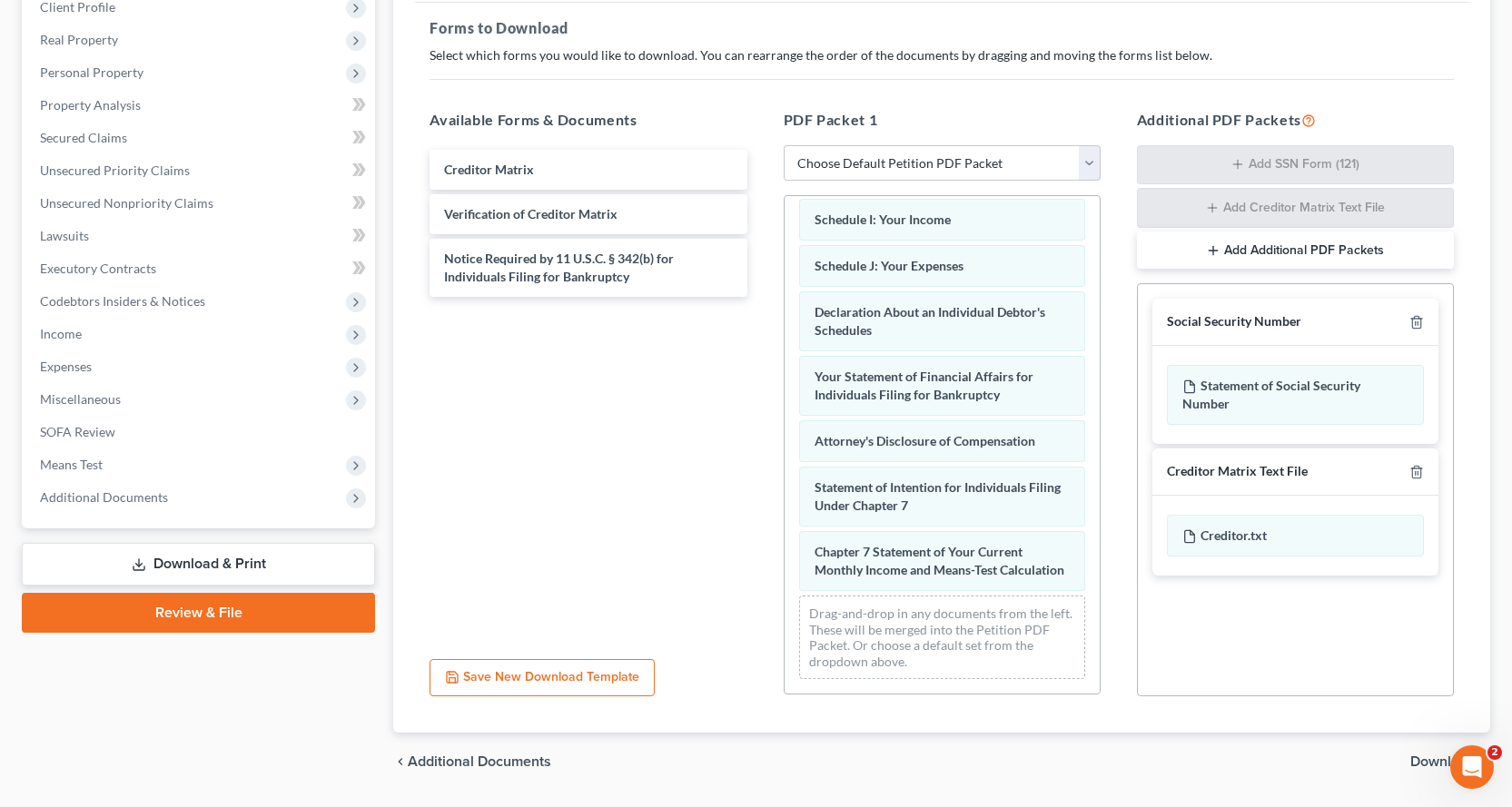
click at [1425, 764] on span "Download" at bounding box center [1443, 762] width 65 height 14
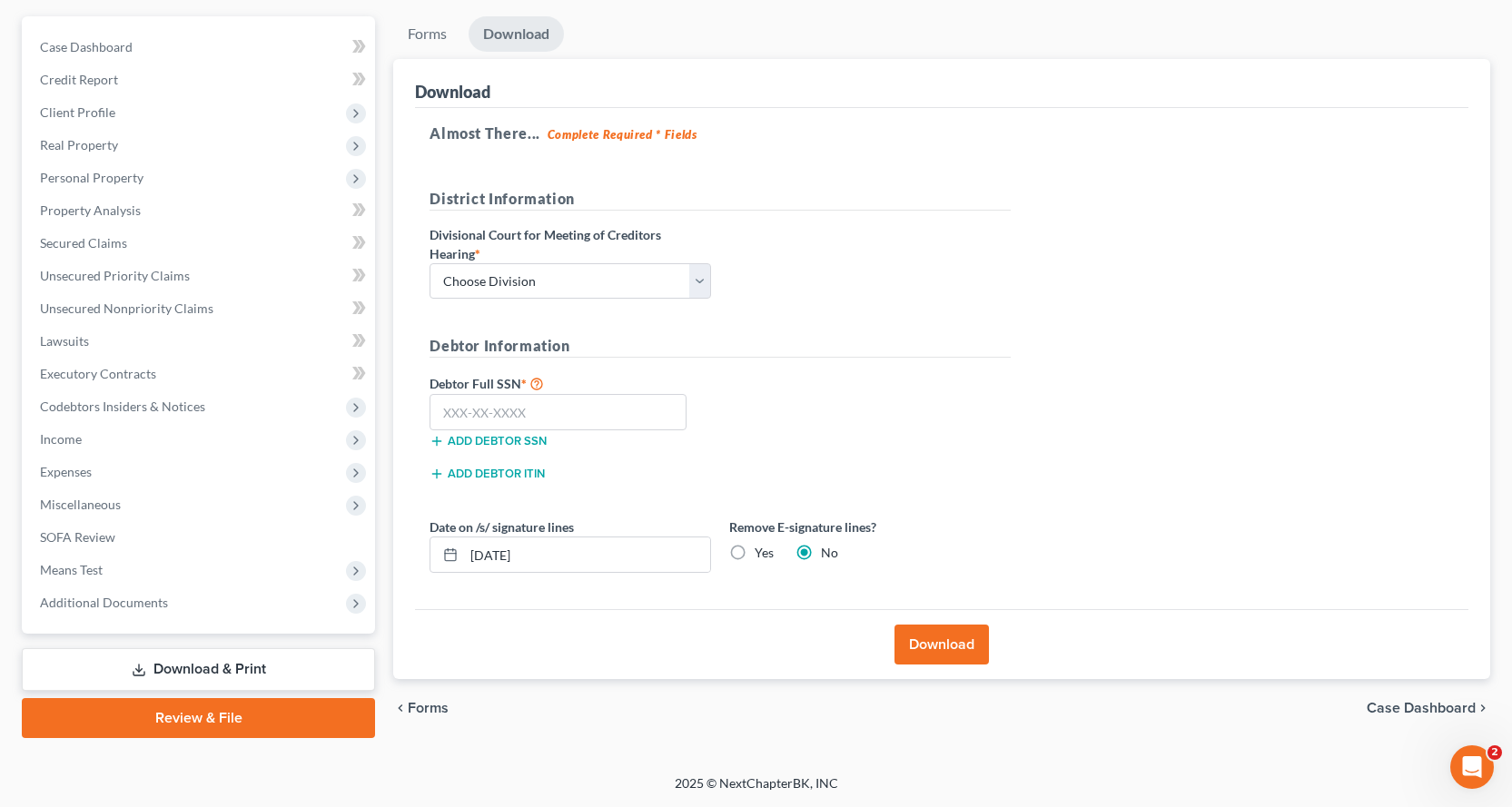
scroll to position [158, 0]
click at [585, 287] on select "Choose Division Fresno Modesto [GEOGRAPHIC_DATA]" at bounding box center [570, 282] width 282 height 37
select select "2"
click at [430, 264] on select "Choose Division Fresno Modesto [GEOGRAPHIC_DATA]" at bounding box center [570, 282] width 282 height 37
click at [459, 425] on input "text" at bounding box center [558, 413] width 257 height 37
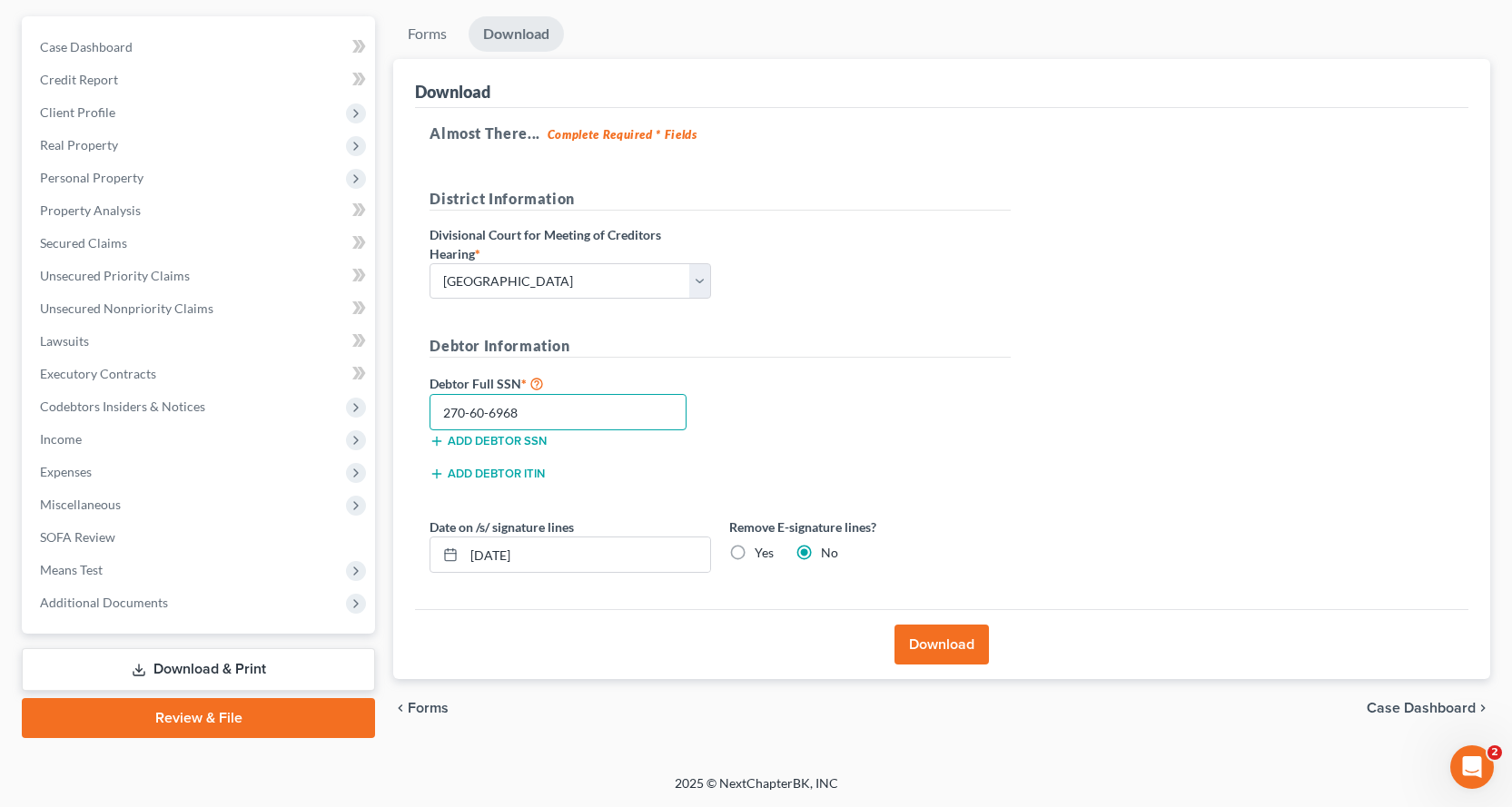
type input "270-60-6968"
click at [951, 653] on button "Download" at bounding box center [942, 645] width 94 height 40
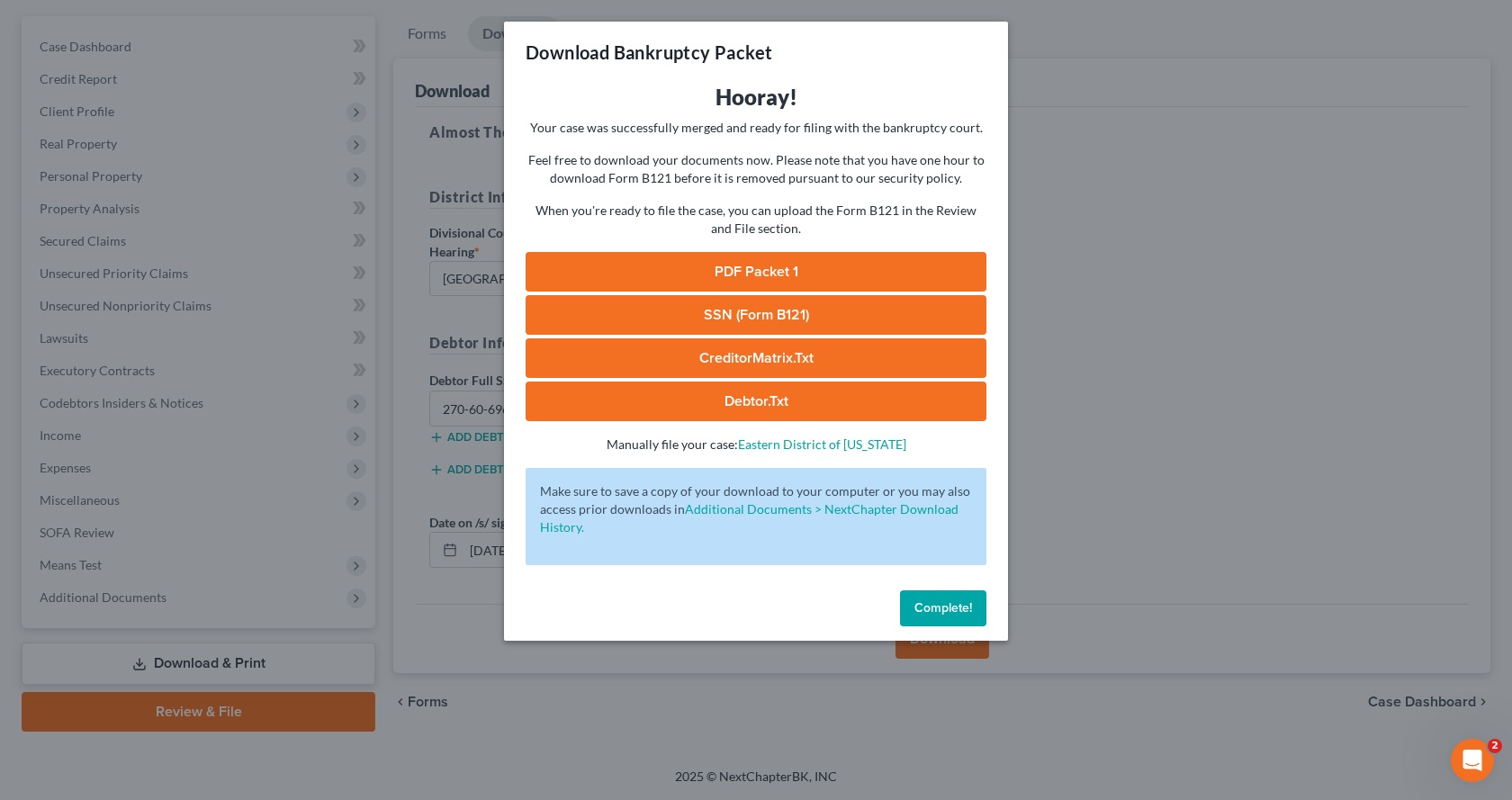
click at [791, 271] on link "PDF Packet 1" at bounding box center [755, 272] width 460 height 40
click at [709, 315] on link "SSN (Form B121)" at bounding box center [755, 316] width 460 height 40
click at [860, 347] on link "CreditorMatrix.txt" at bounding box center [755, 359] width 460 height 40
click at [797, 402] on link "Debtor.txt" at bounding box center [755, 401] width 460 height 40
click at [946, 601] on span "Complete!" at bounding box center [943, 608] width 57 height 15
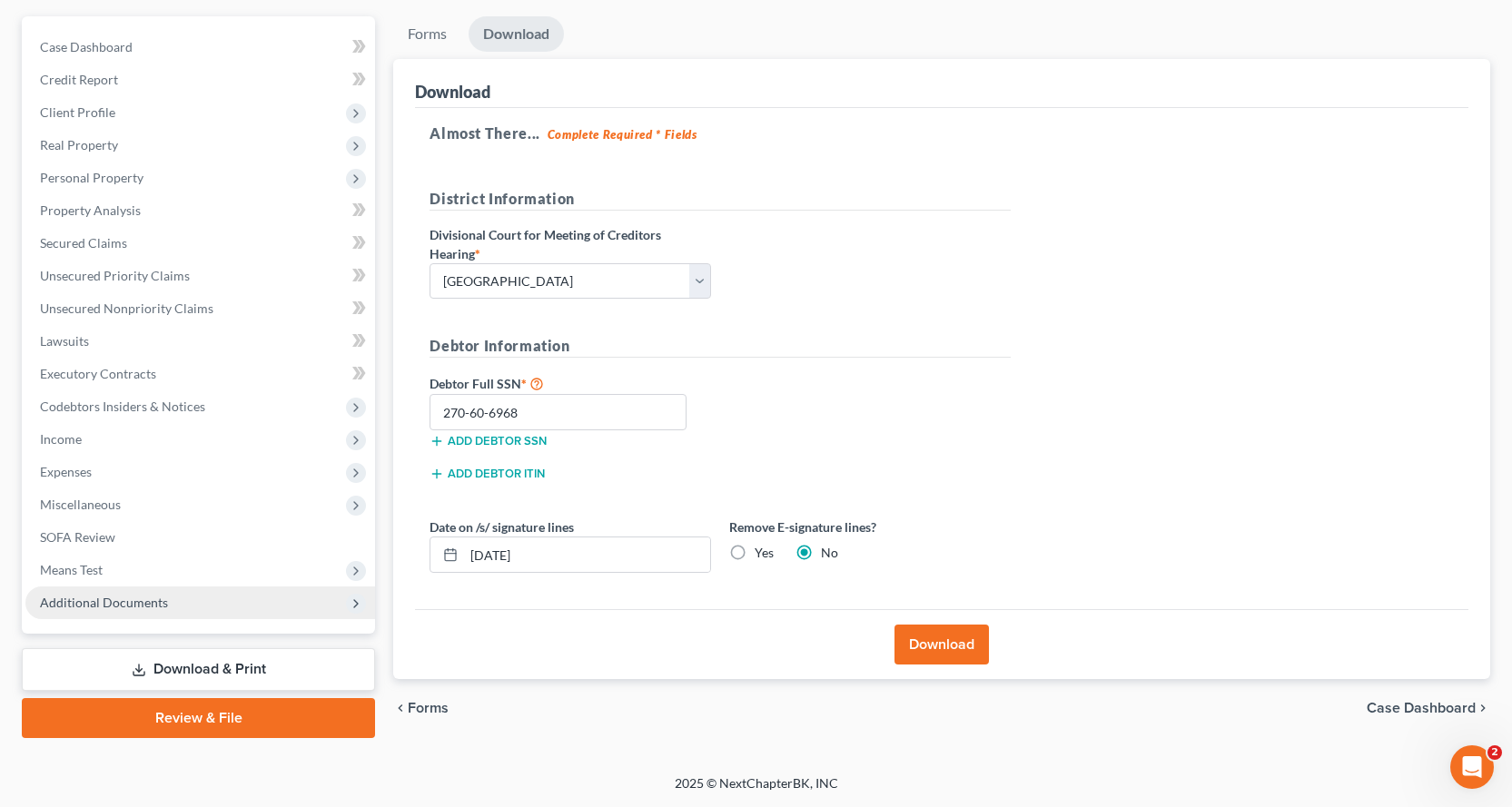
click at [56, 604] on span "Additional Documents" at bounding box center [104, 602] width 128 height 15
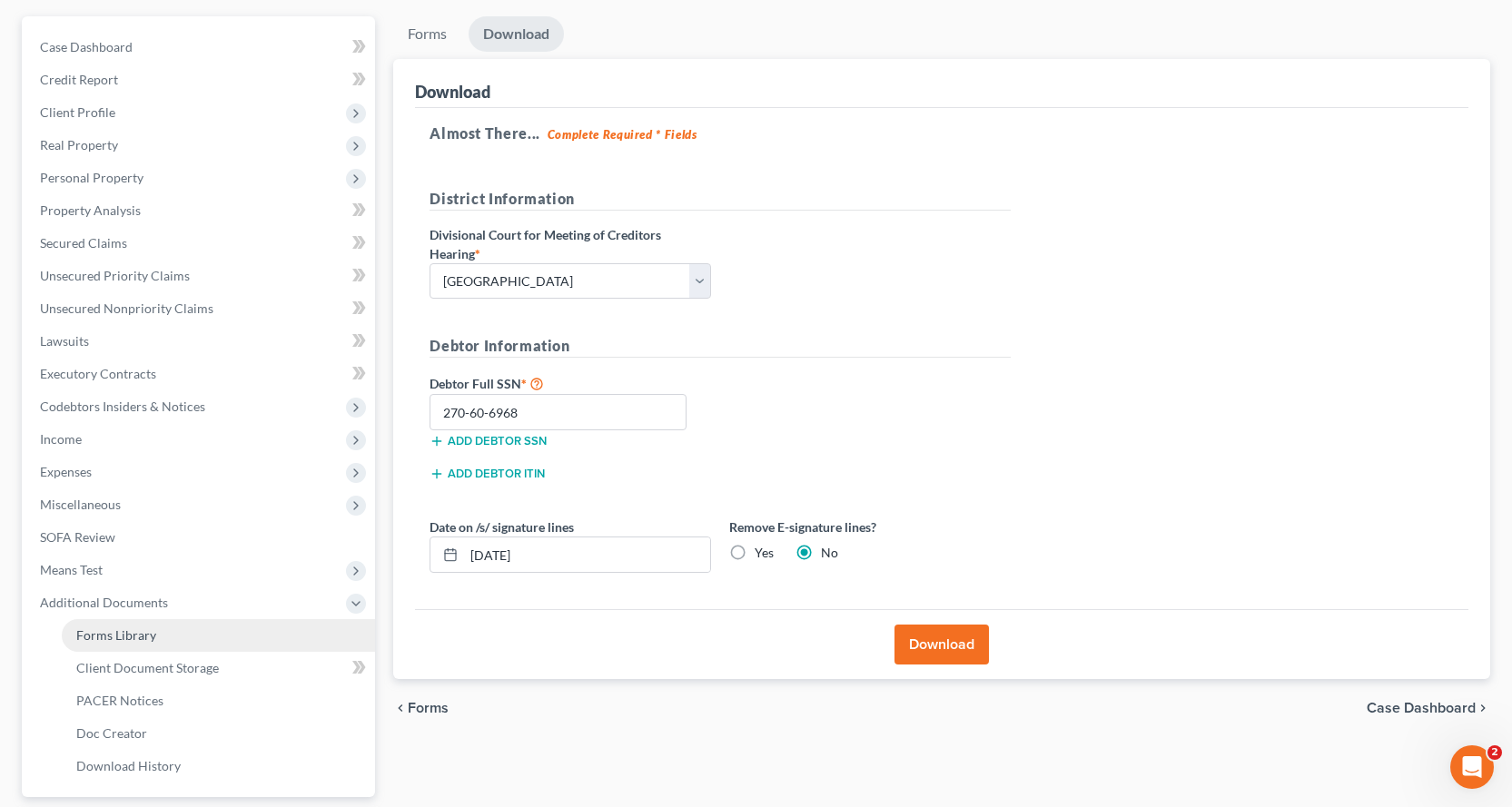
click at [71, 630] on link "Forms Library" at bounding box center [218, 636] width 314 height 33
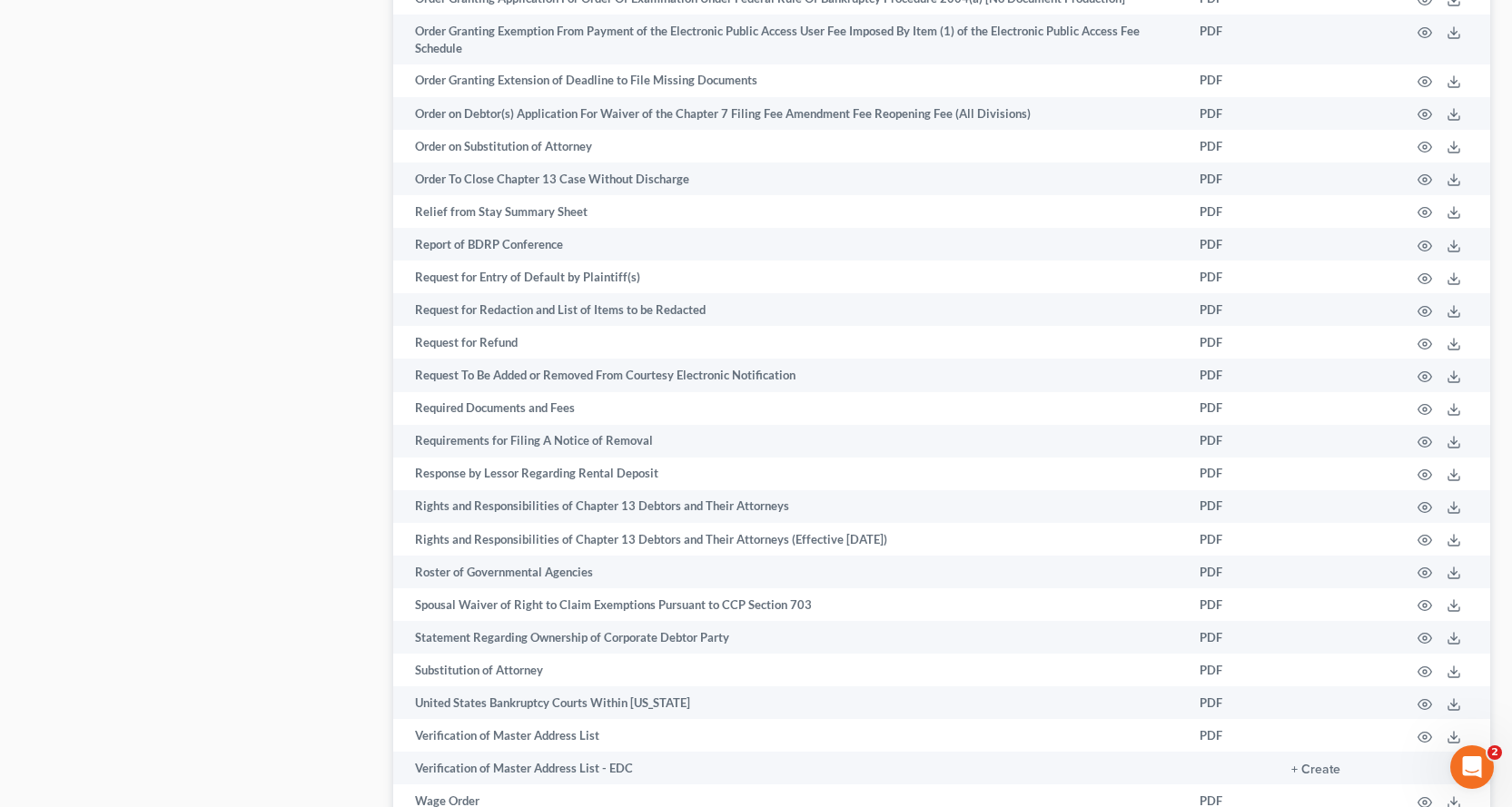
scroll to position [2549, 0]
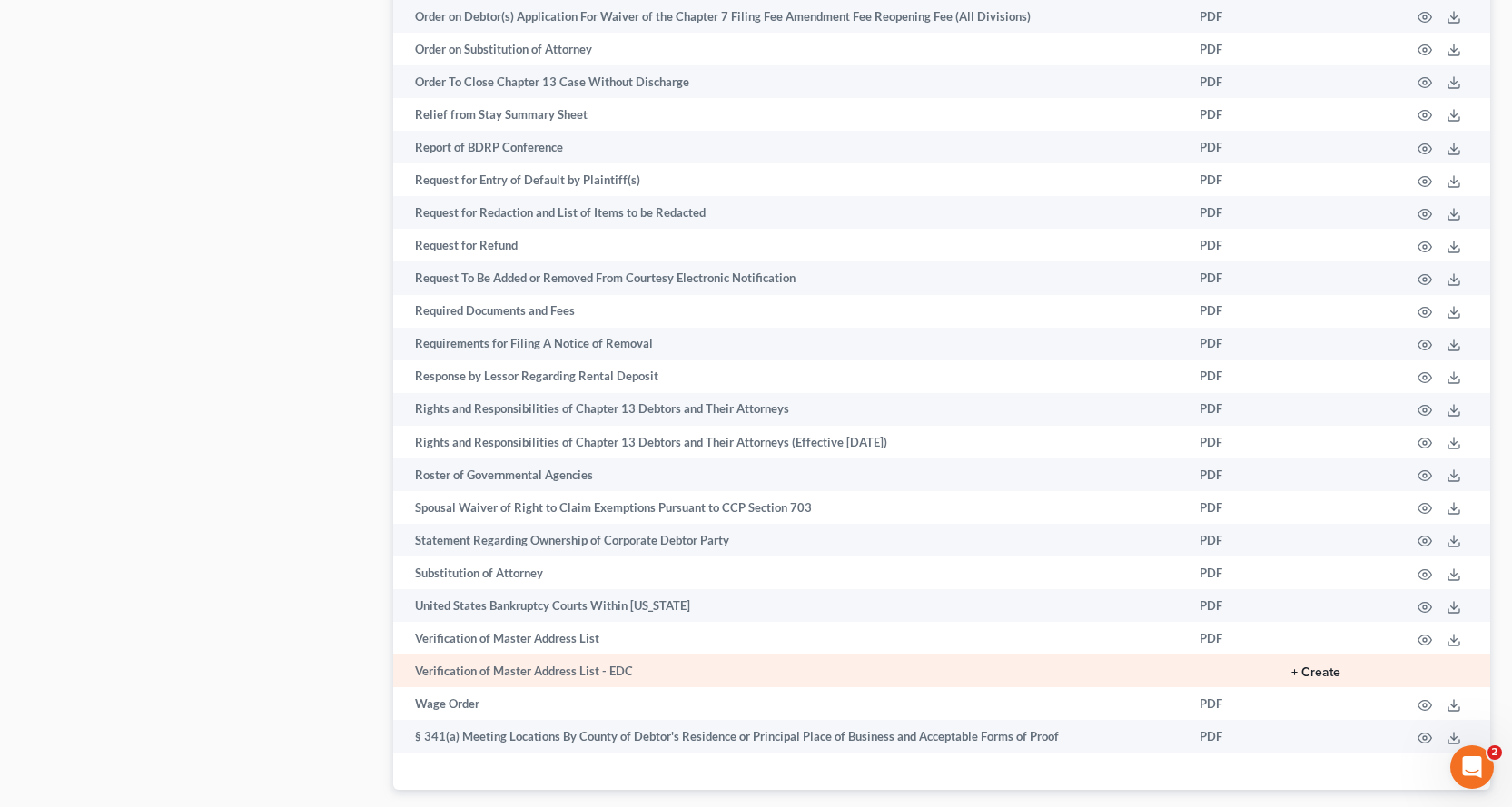
click at [1309, 673] on button "+ Create" at bounding box center [1316, 672] width 49 height 13
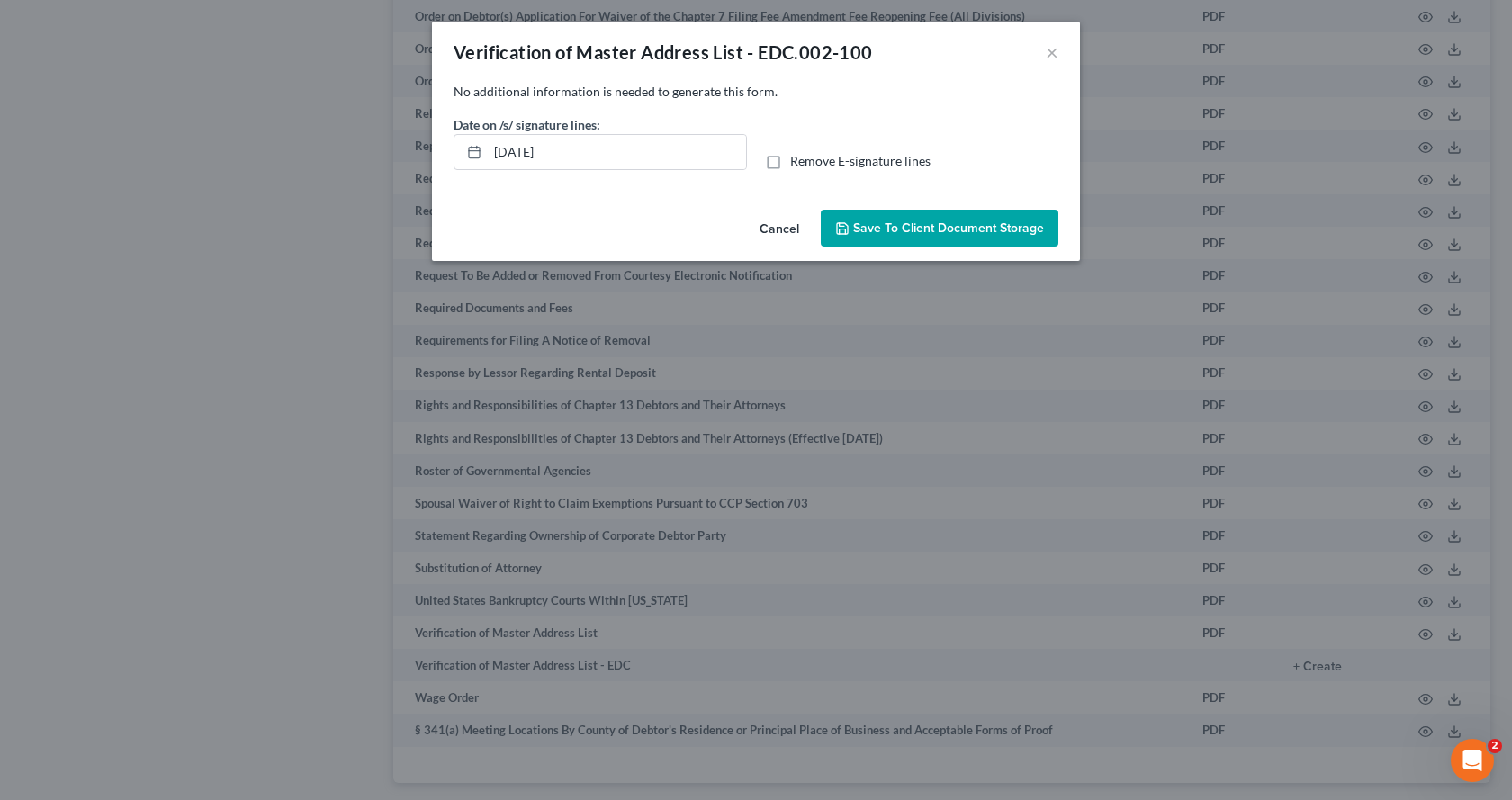
click at [891, 235] on span "Save to Client Document Storage" at bounding box center [949, 228] width 191 height 15
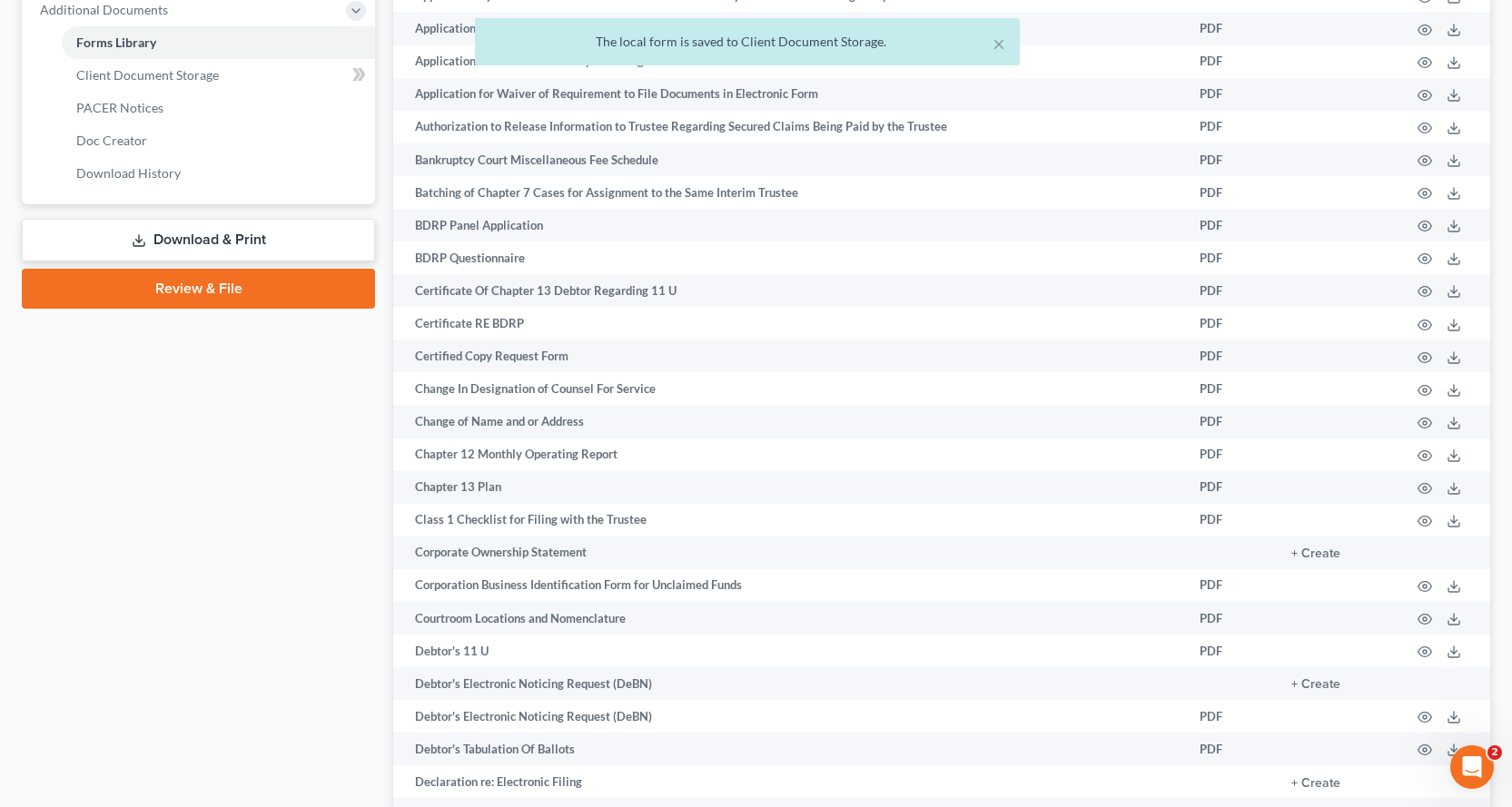
scroll to position [643, 0]
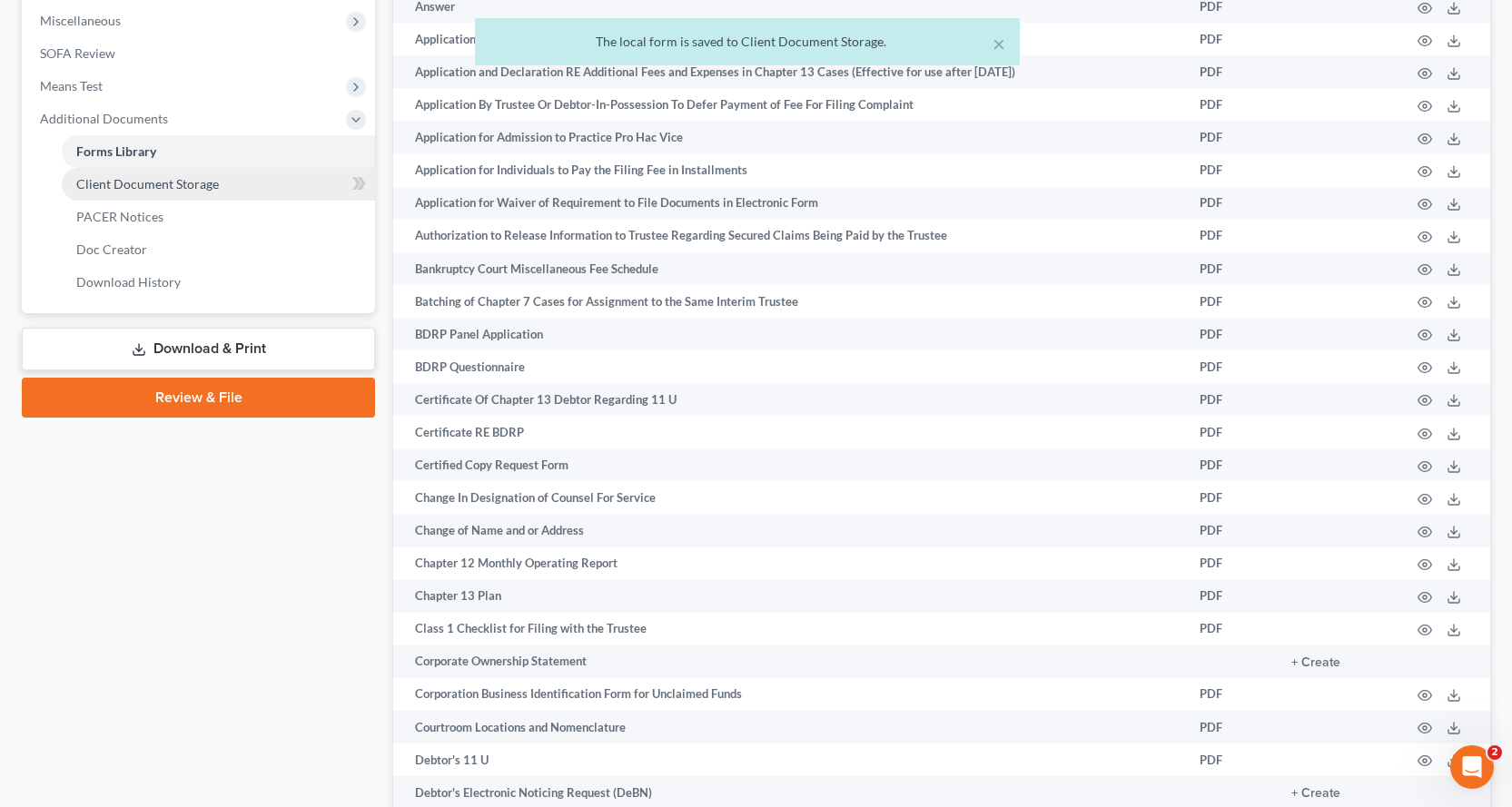
click at [209, 189] on span "Client Document Storage" at bounding box center [147, 184] width 142 height 15
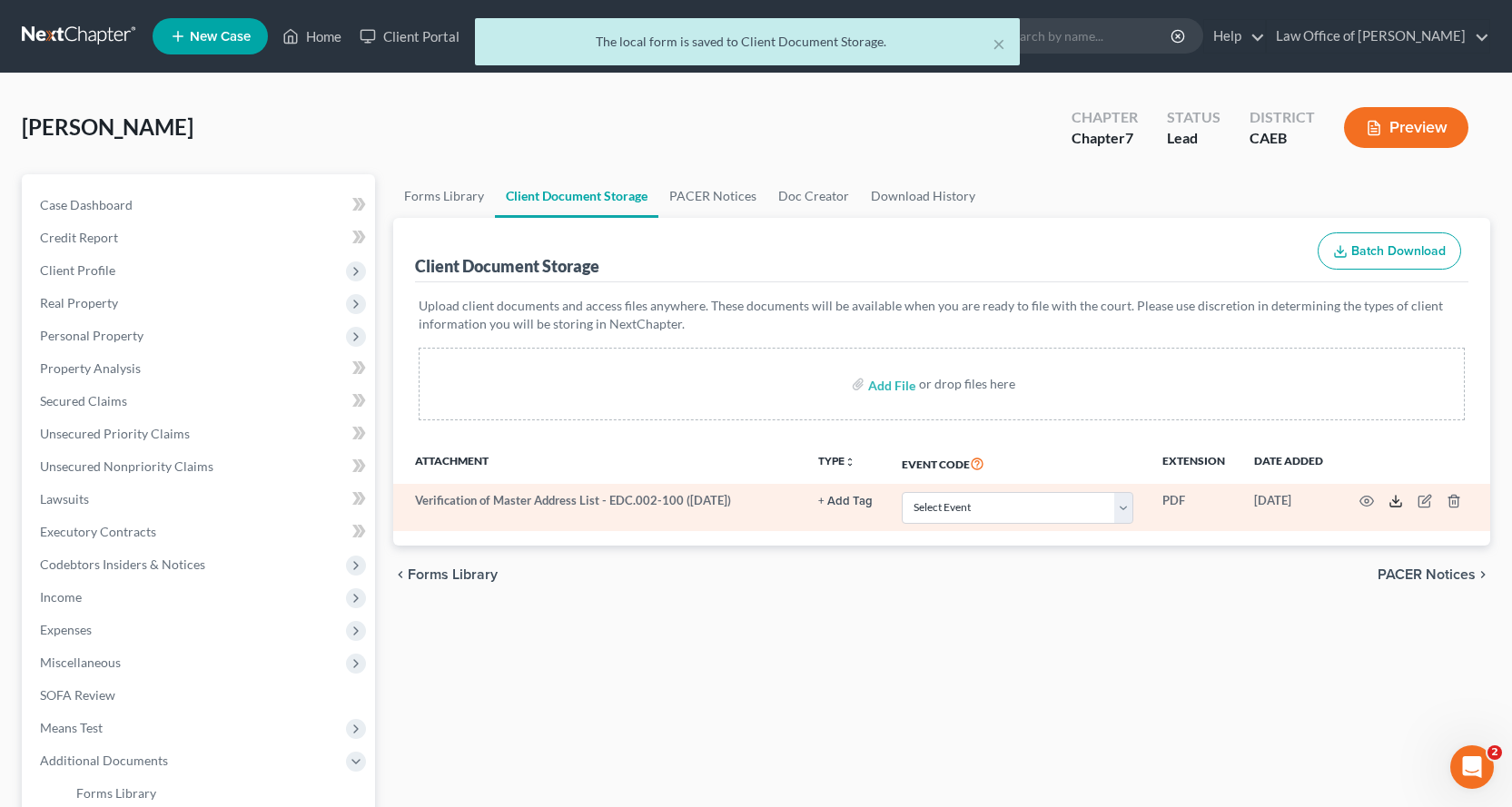
click at [1393, 501] on polyline at bounding box center [1396, 501] width 7 height 3
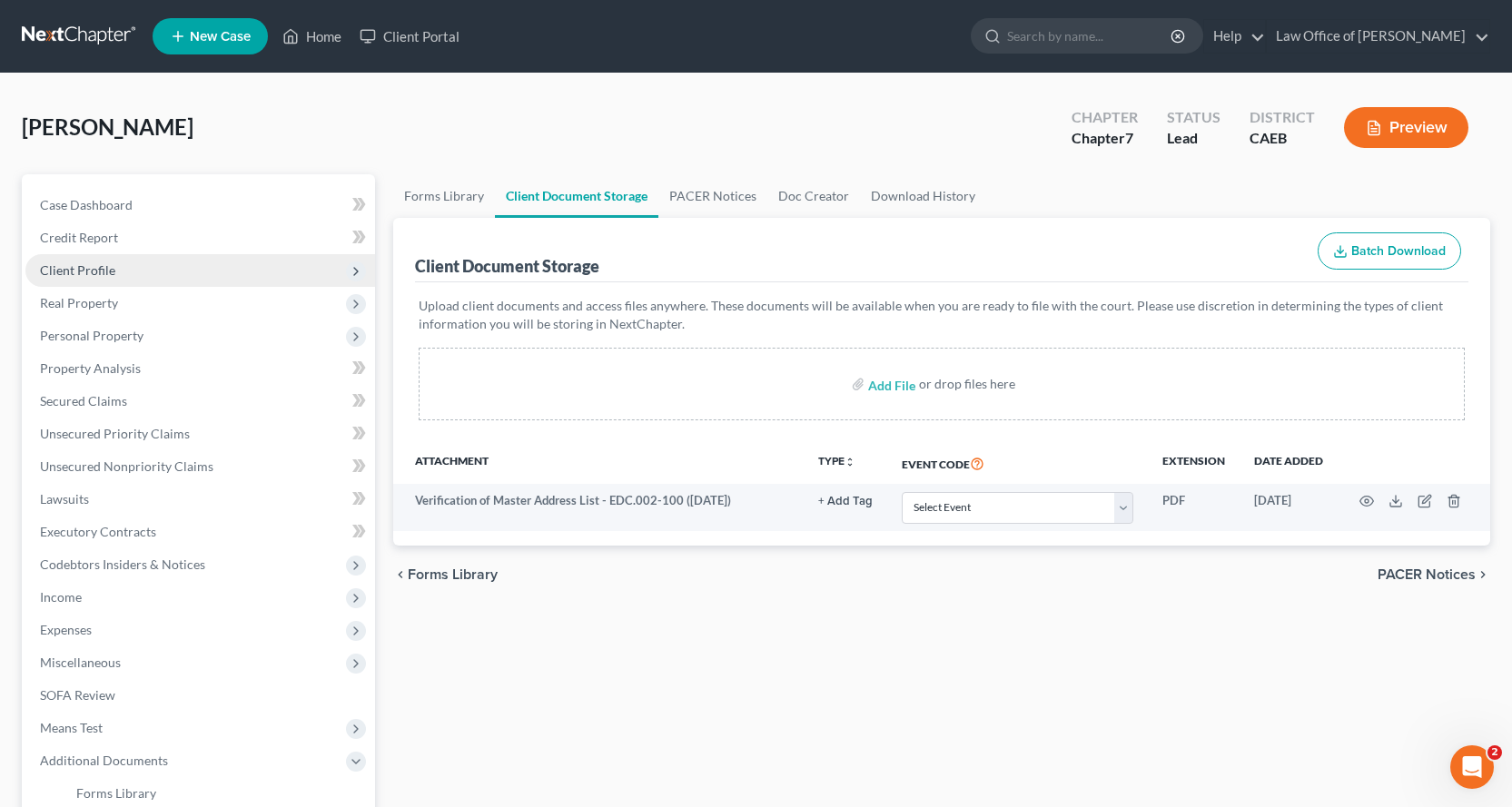
click at [93, 270] on span "Client Profile" at bounding box center [78, 270] width 75 height 15
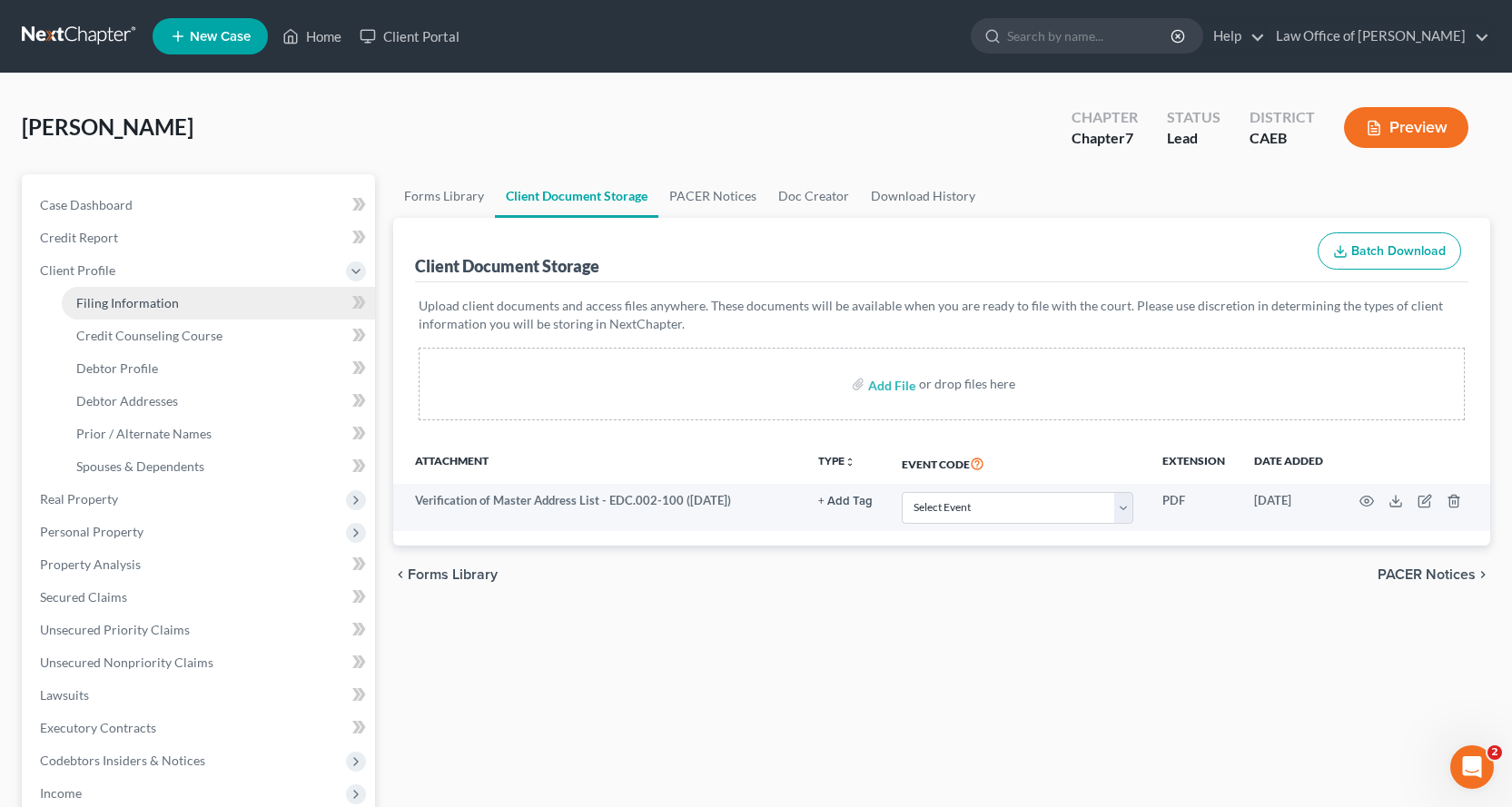
click at [89, 295] on span "Filing Information" at bounding box center [127, 303] width 103 height 15
select select "1"
select select "0"
select select "4"
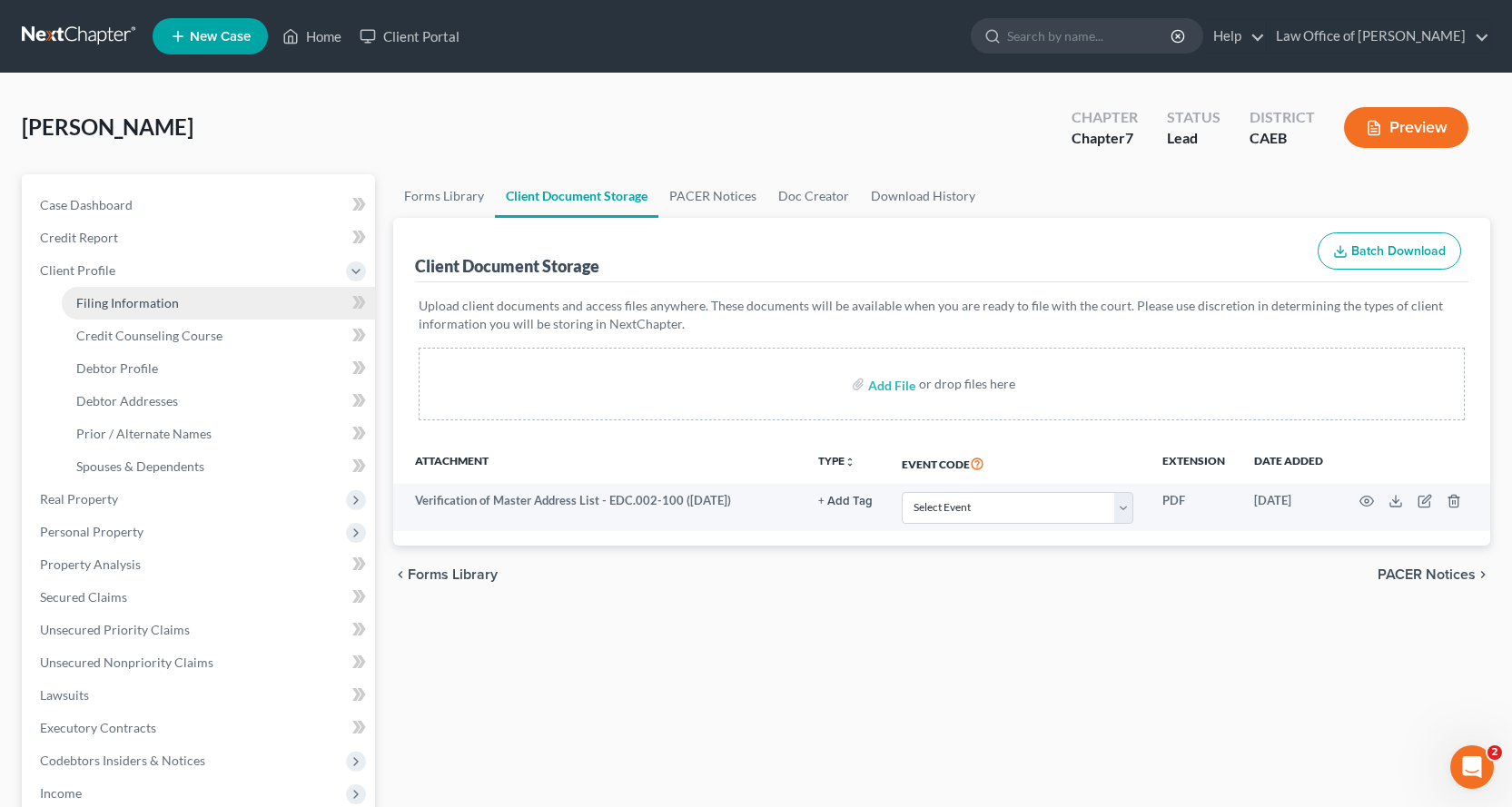
select select "1"
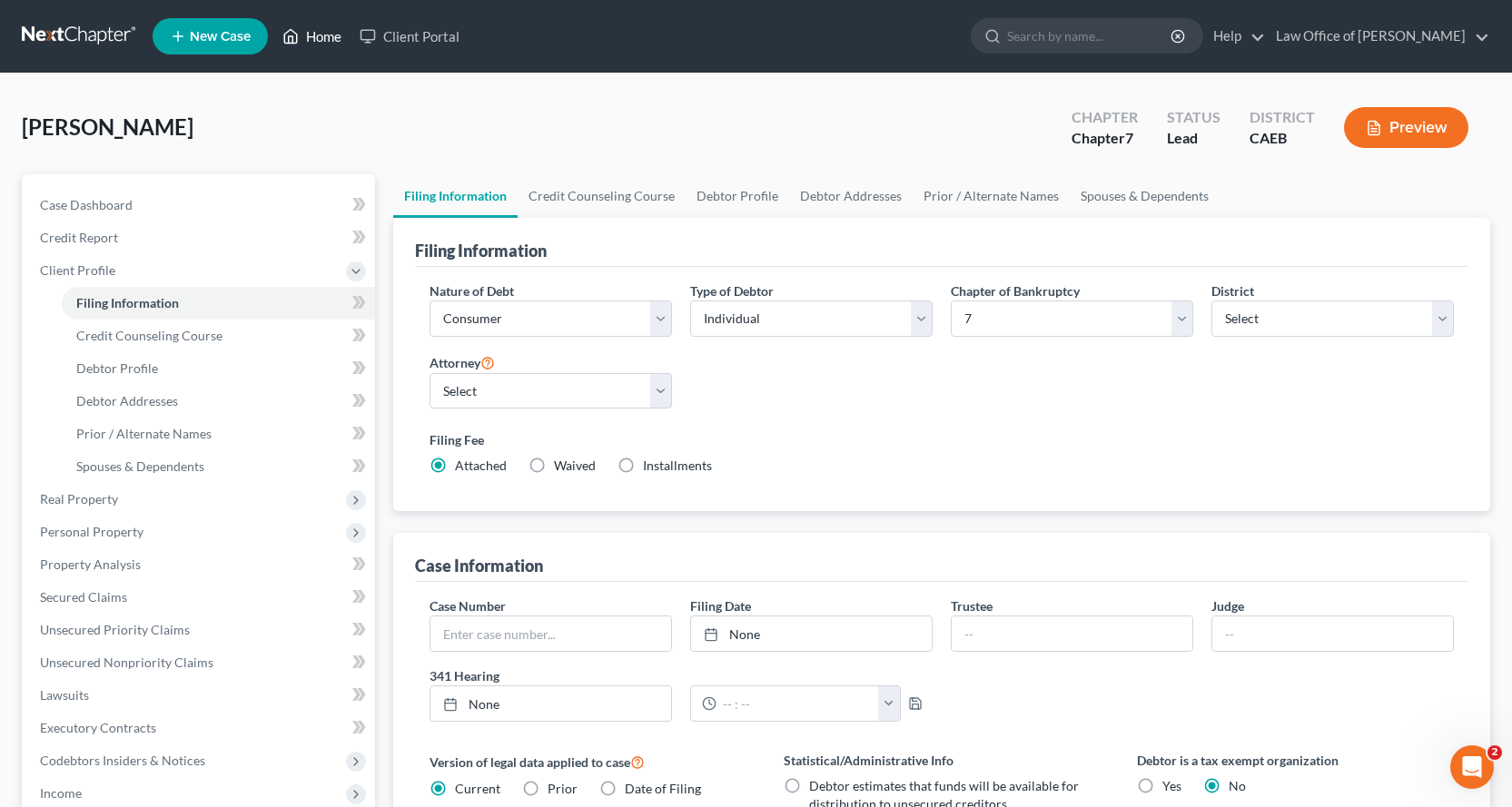
click at [328, 42] on link "Home" at bounding box center [312, 37] width 77 height 33
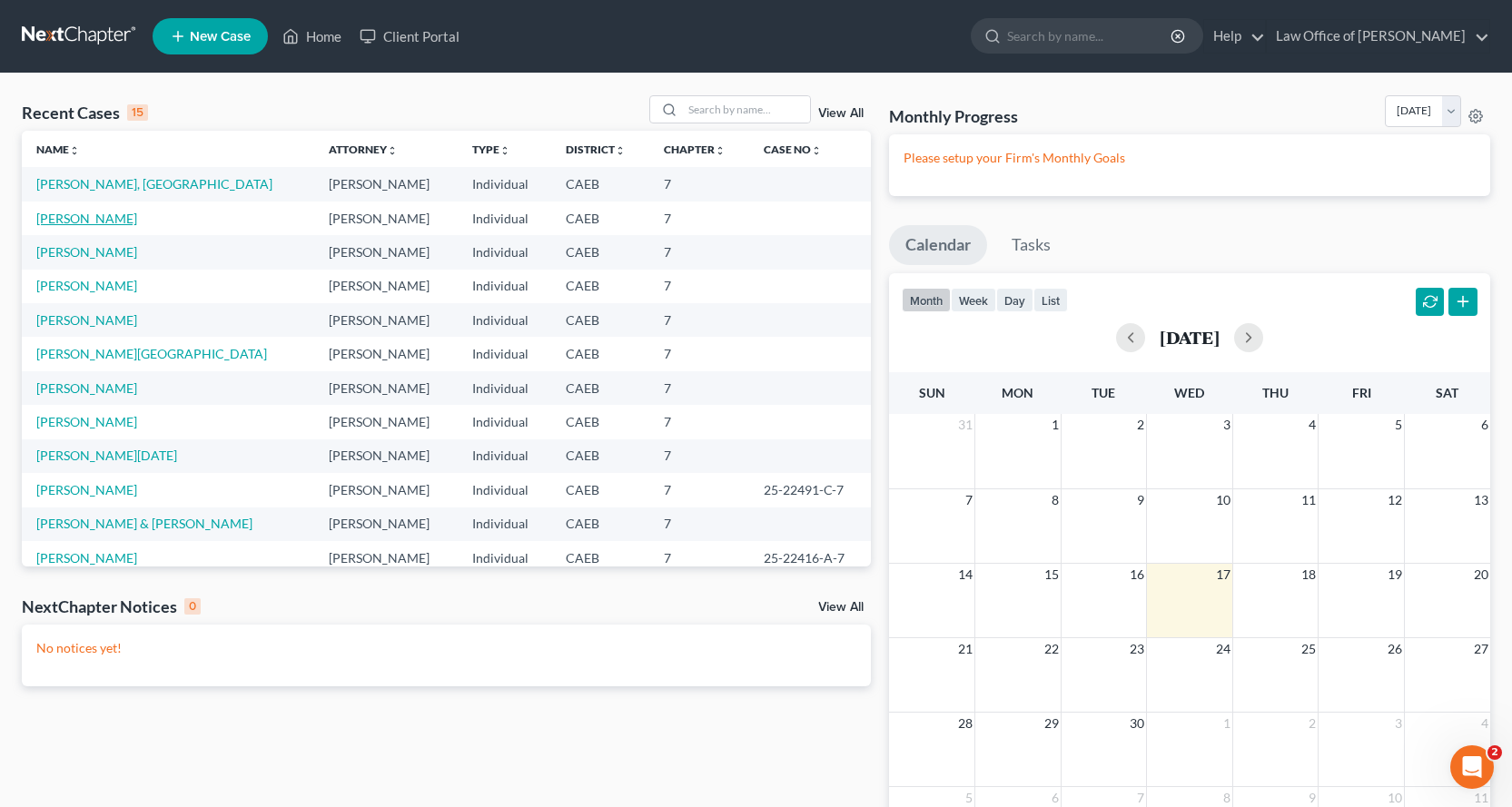
click at [90, 218] on link "[PERSON_NAME]" at bounding box center [87, 218] width 101 height 15
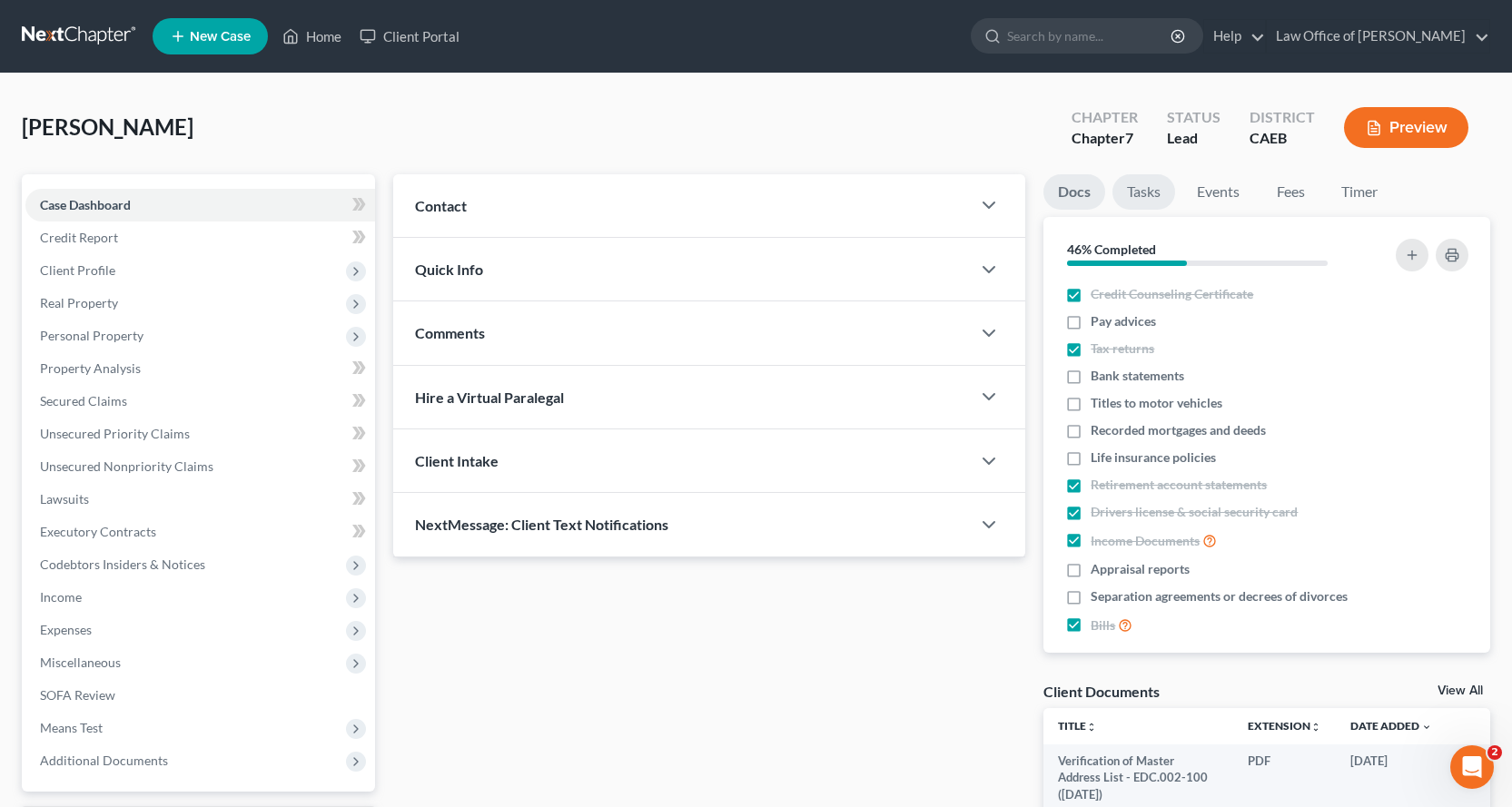
click at [1147, 190] on link "Tasks" at bounding box center [1144, 191] width 63 height 36
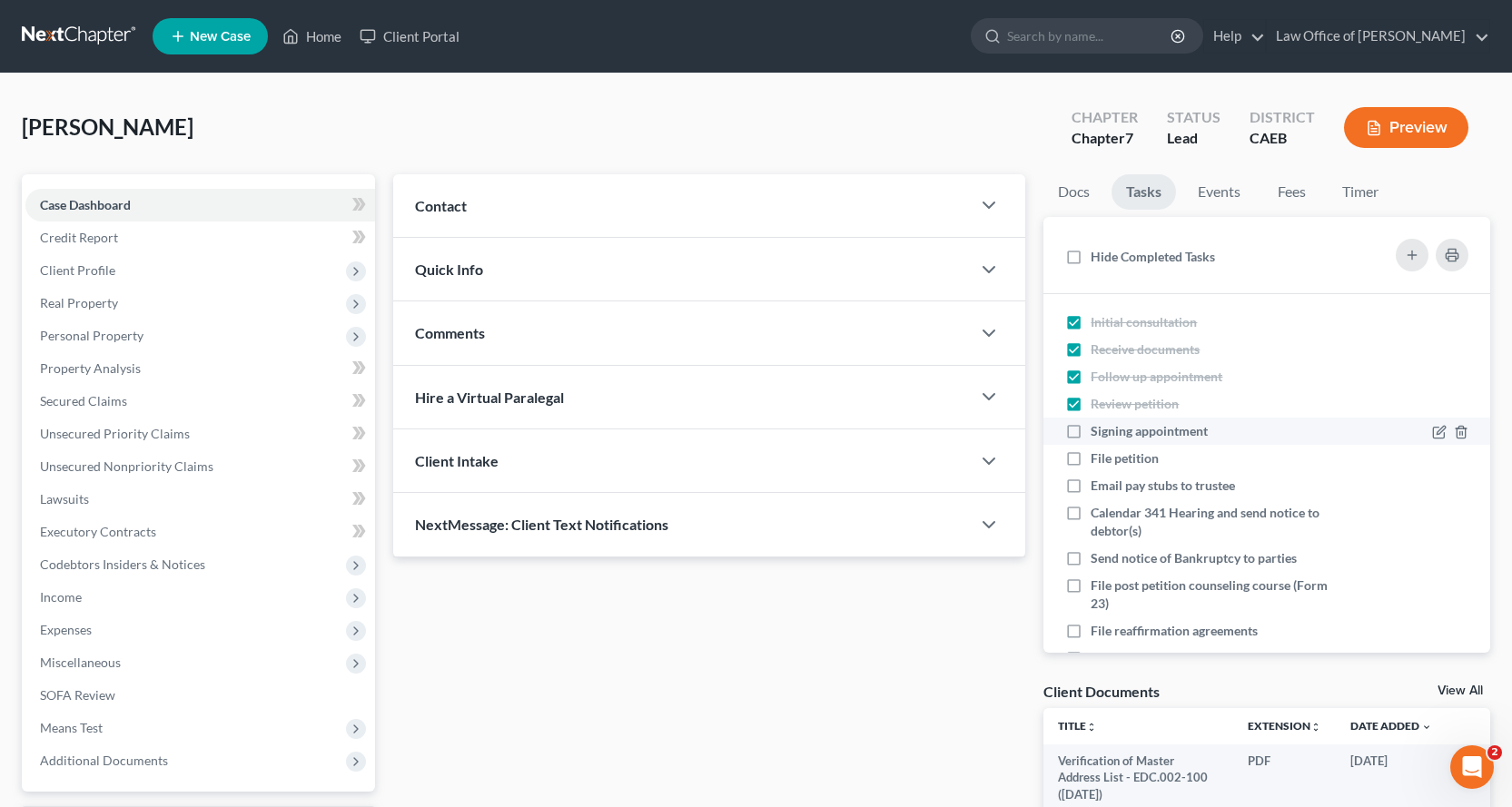
click at [1091, 431] on label "Signing appointment" at bounding box center [1156, 431] width 132 height 18
click at [1098, 431] on input "Signing appointment" at bounding box center [1104, 428] width 12 height 12
checkbox input "true"
click at [332, 34] on link "Home" at bounding box center [312, 37] width 77 height 33
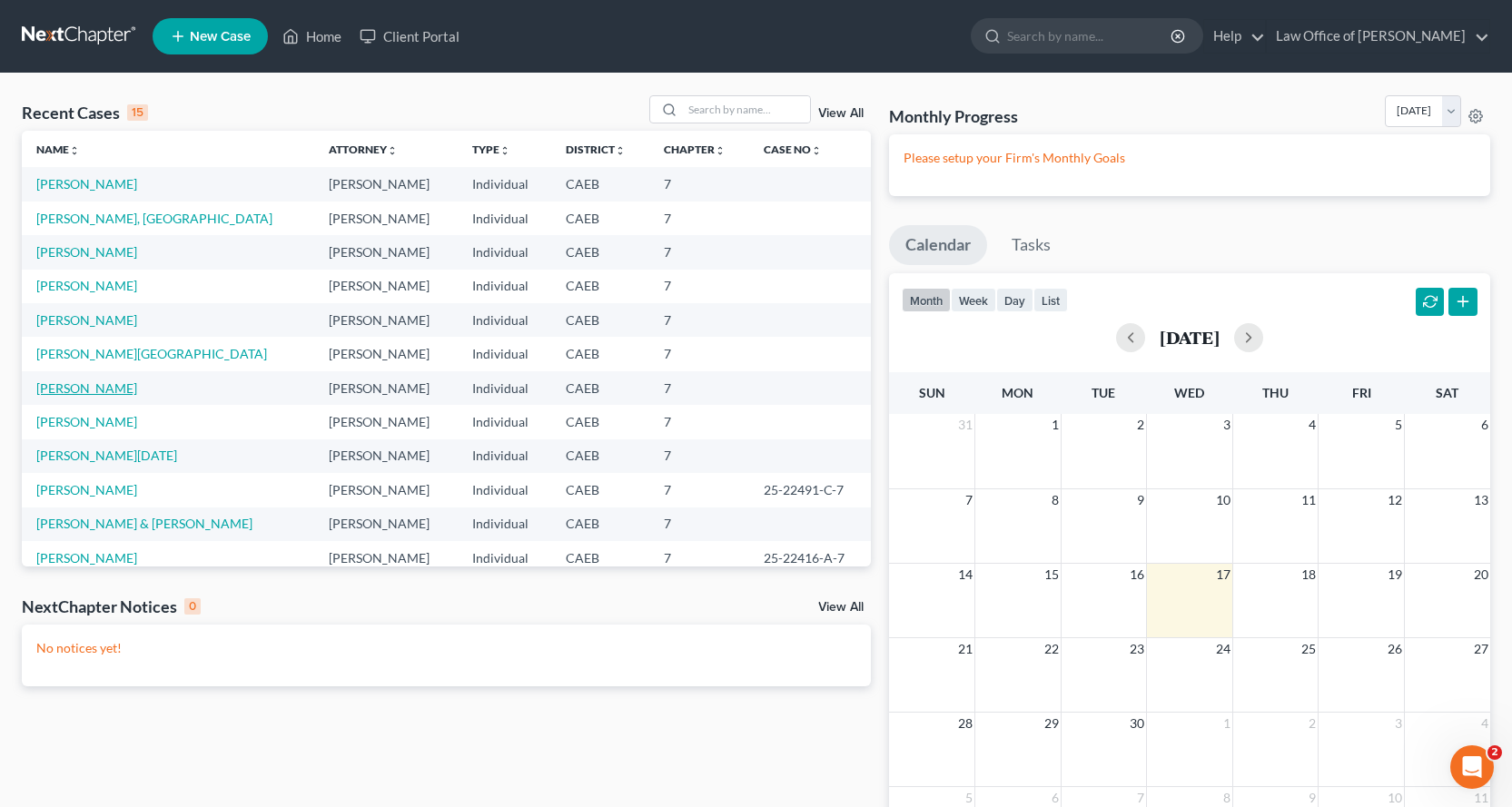
click at [88, 386] on link "[PERSON_NAME]" at bounding box center [87, 389] width 101 height 15
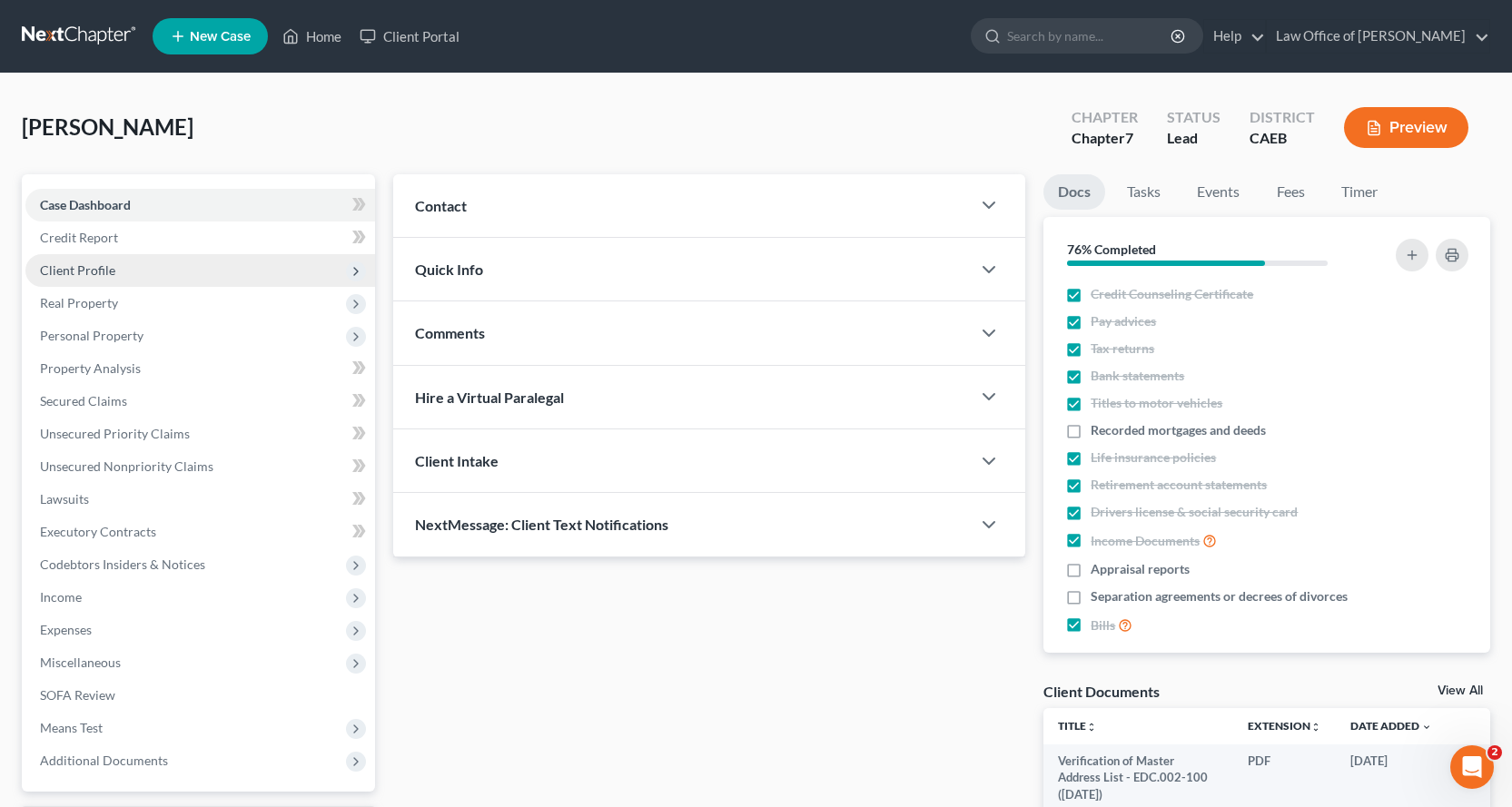
click at [103, 278] on span "Client Profile" at bounding box center [200, 270] width 350 height 33
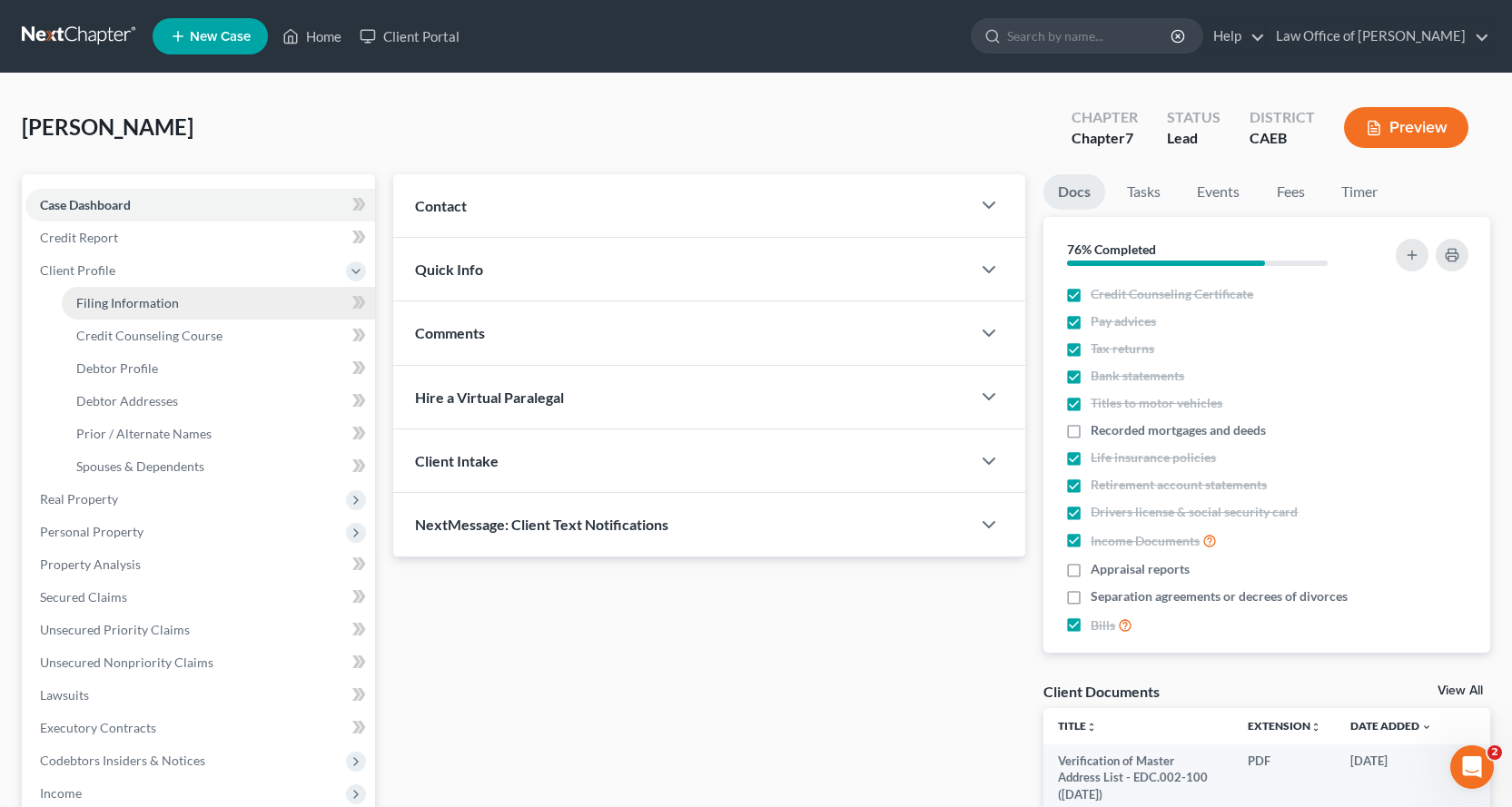
click at [150, 304] on span "Filing Information" at bounding box center [127, 303] width 103 height 15
select select "0"
select select "3"
select select "0"
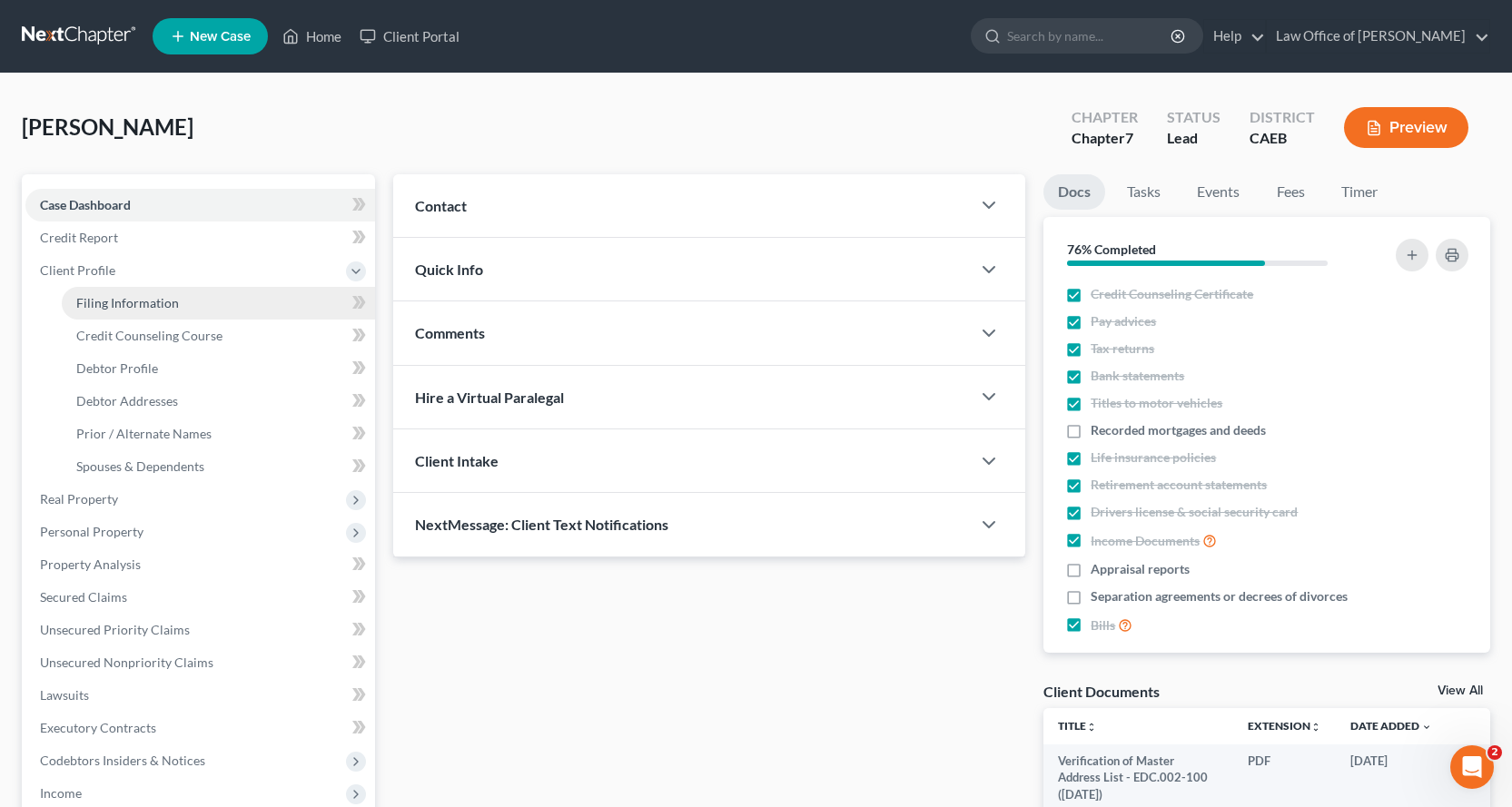
select select "8"
select select "0"
select select "4"
select select "1"
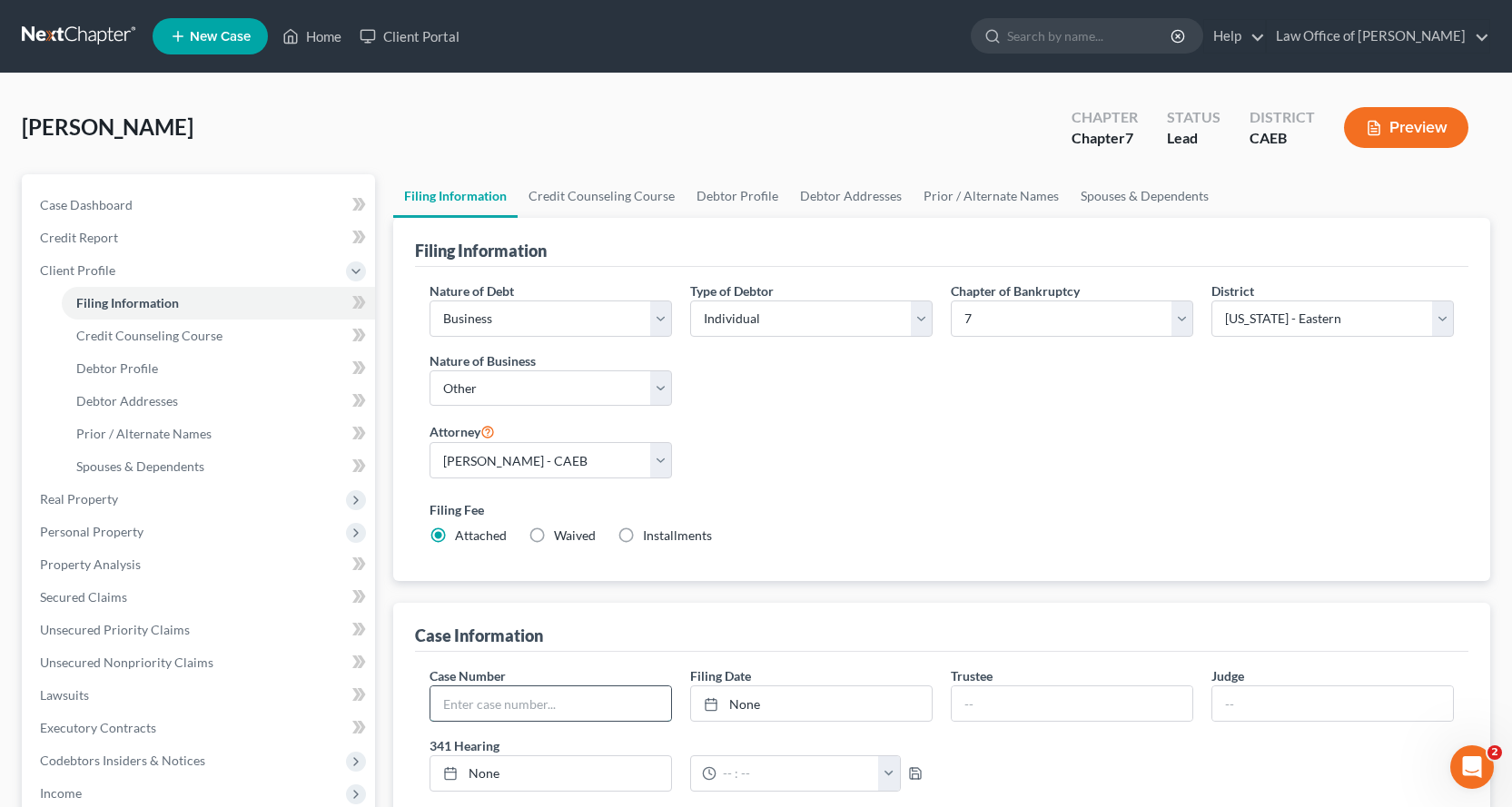
click at [518, 693] on input "text" at bounding box center [551, 704] width 240 height 35
type input "25-24964-B-7"
type input "[DATE]"
click at [731, 705] on link "[DATE]" at bounding box center [812, 704] width 240 height 35
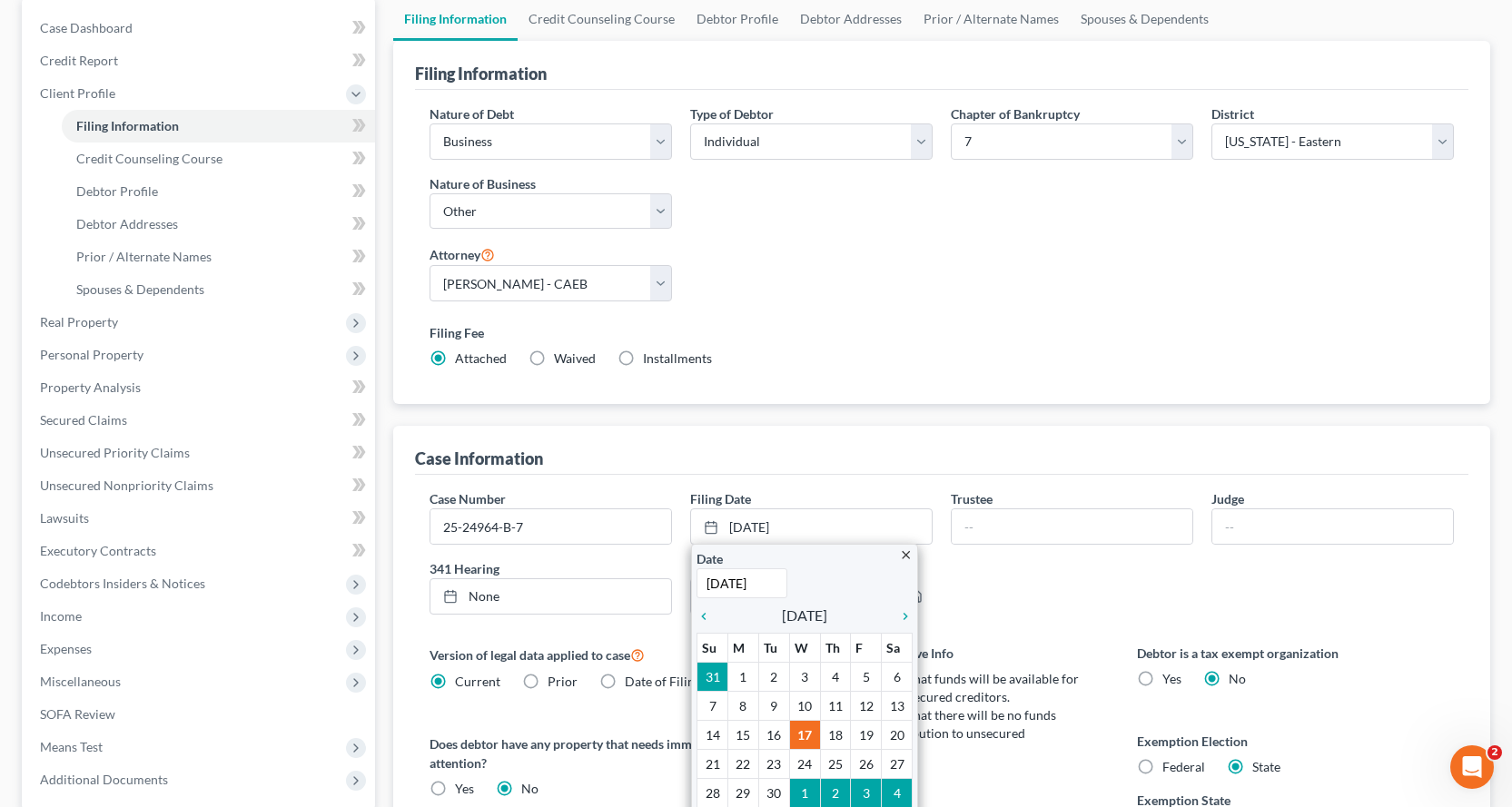
scroll to position [364, 0]
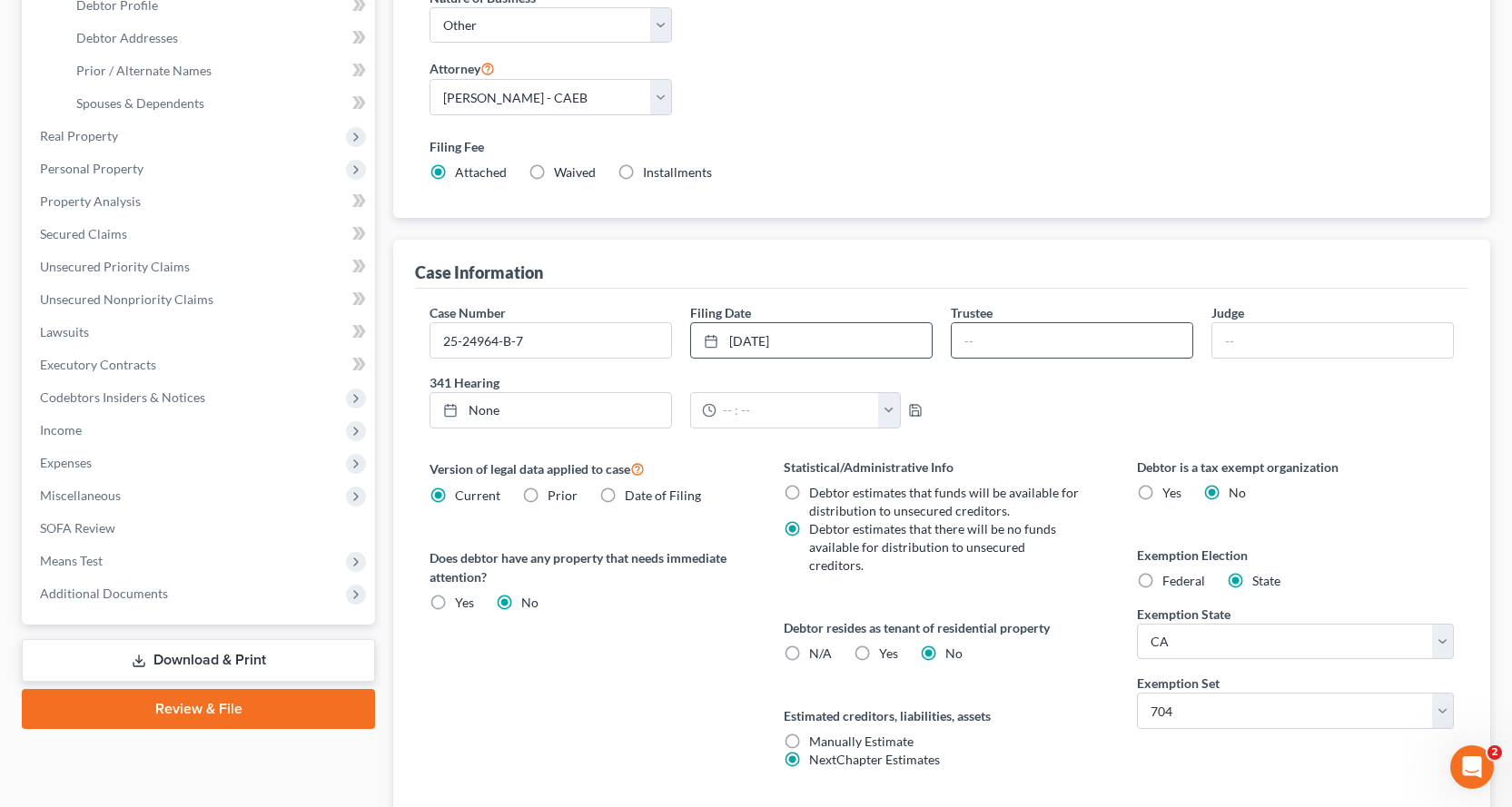
click at [1034, 341] on input "text" at bounding box center [1072, 340] width 240 height 35
type input "[PERSON_NAME]"
click at [1225, 331] on input "text" at bounding box center [1333, 340] width 240 height 35
type input "[PERSON_NAME]"
type input "[DATE]"
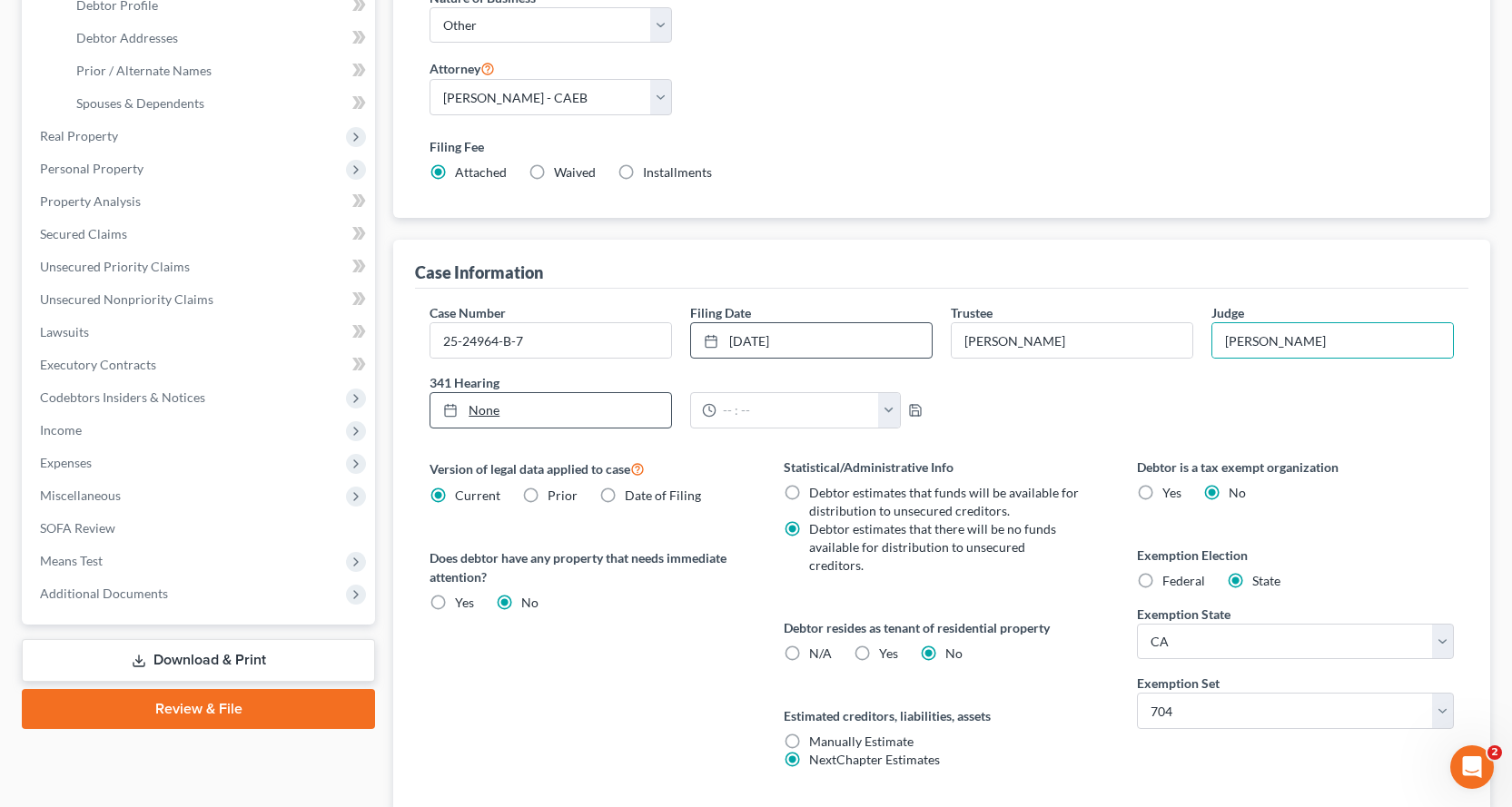
click at [518, 416] on link "None" at bounding box center [551, 411] width 240 height 35
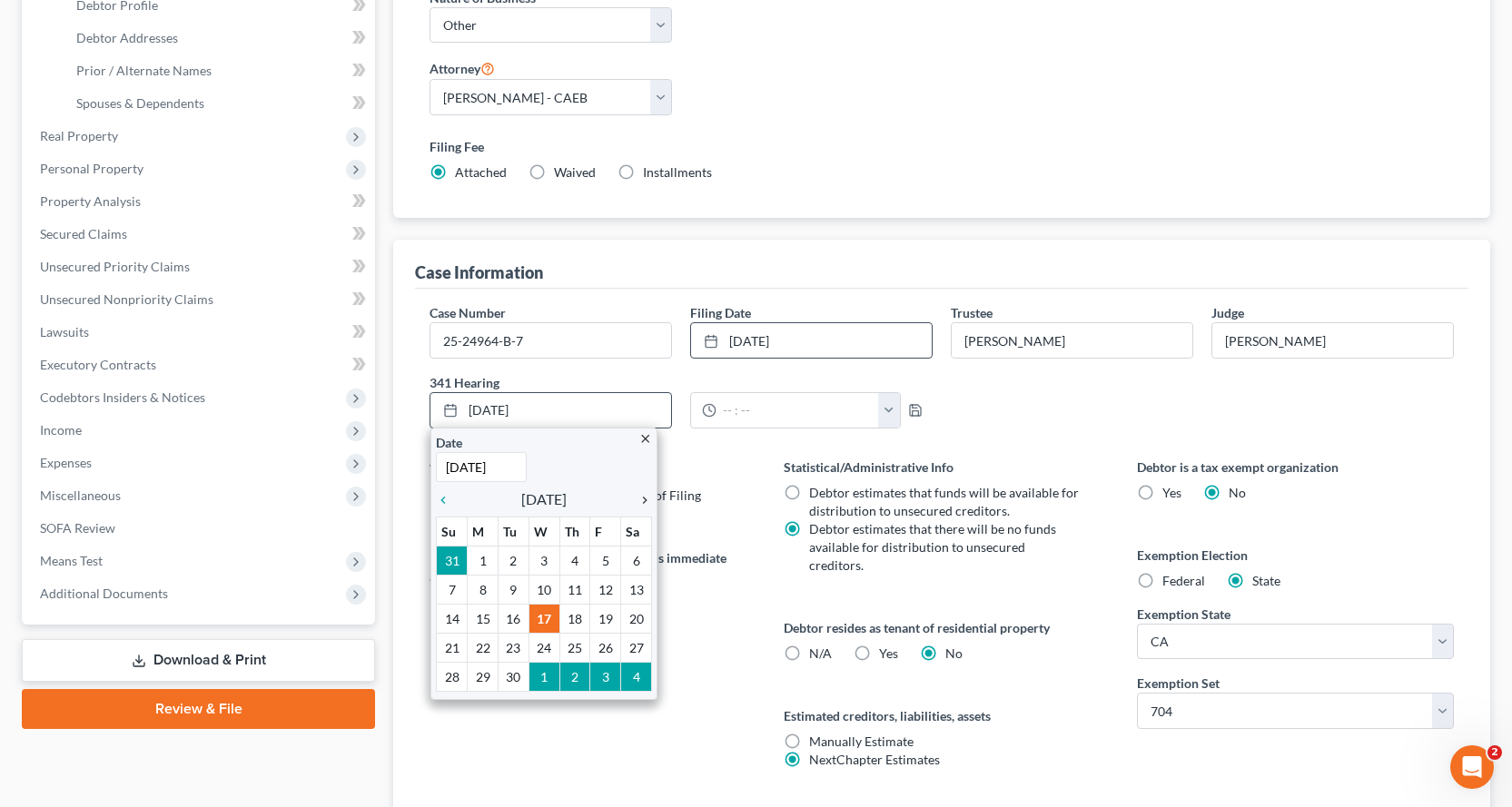
click at [647, 502] on icon "chevron_right" at bounding box center [640, 500] width 24 height 14
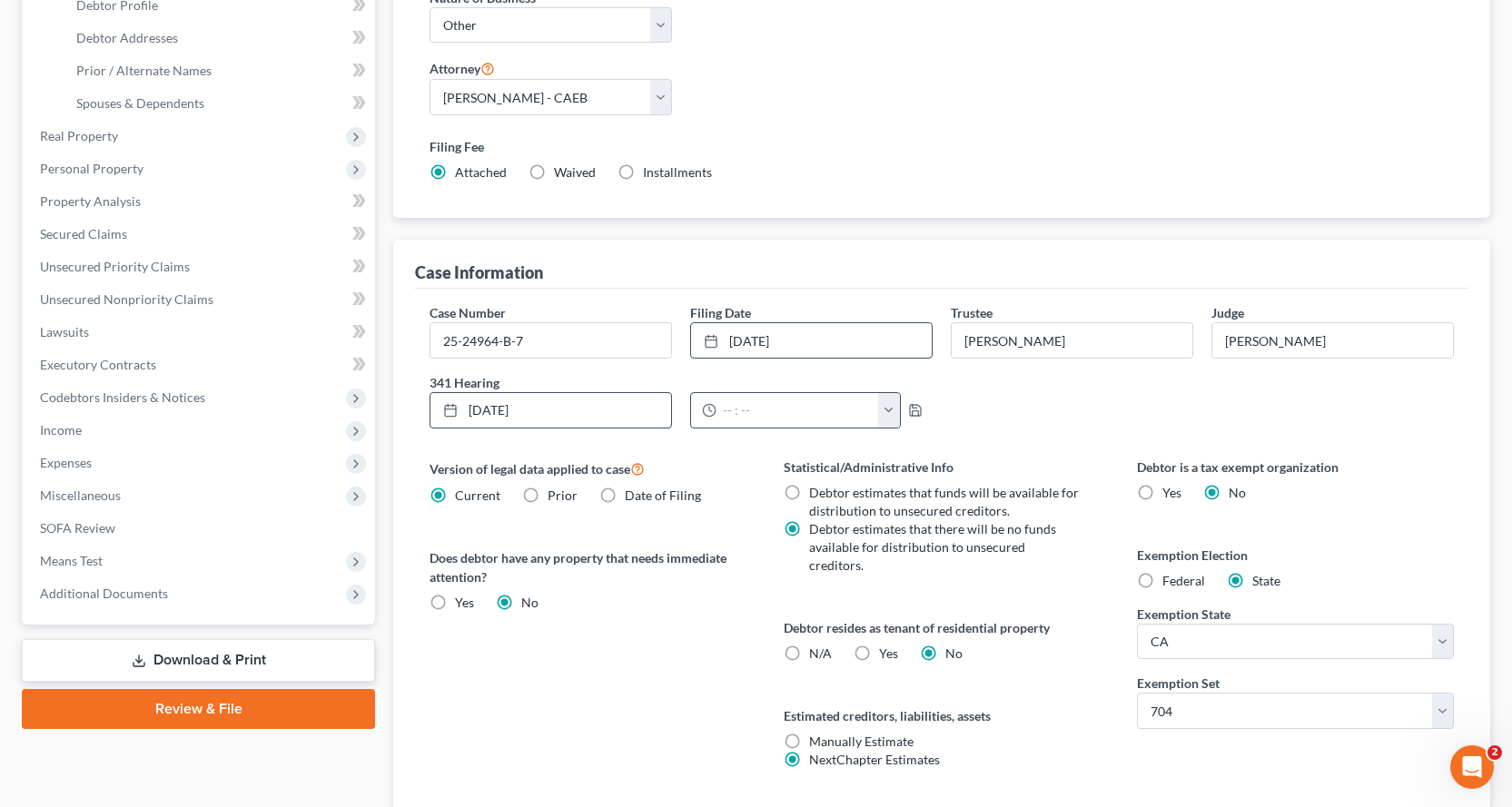
click at [883, 414] on button "button" at bounding box center [889, 411] width 22 height 35
click at [947, 408] on div "Case Number 25-24964-B-7 Filing Date [DATE] close Date [DATE] Time 12:00 AM che…" at bounding box center [942, 372] width 1043 height 139
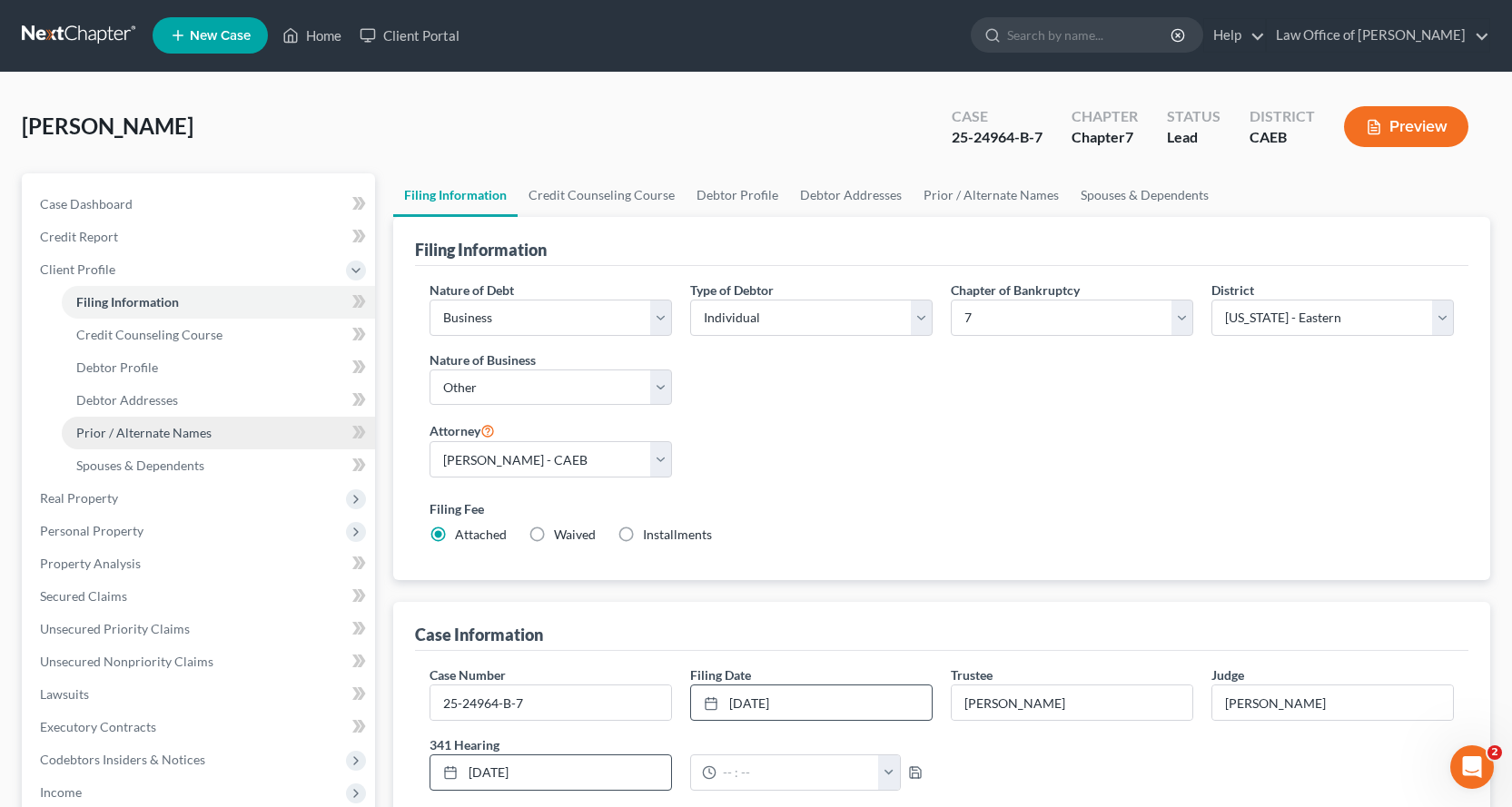
scroll to position [0, 0]
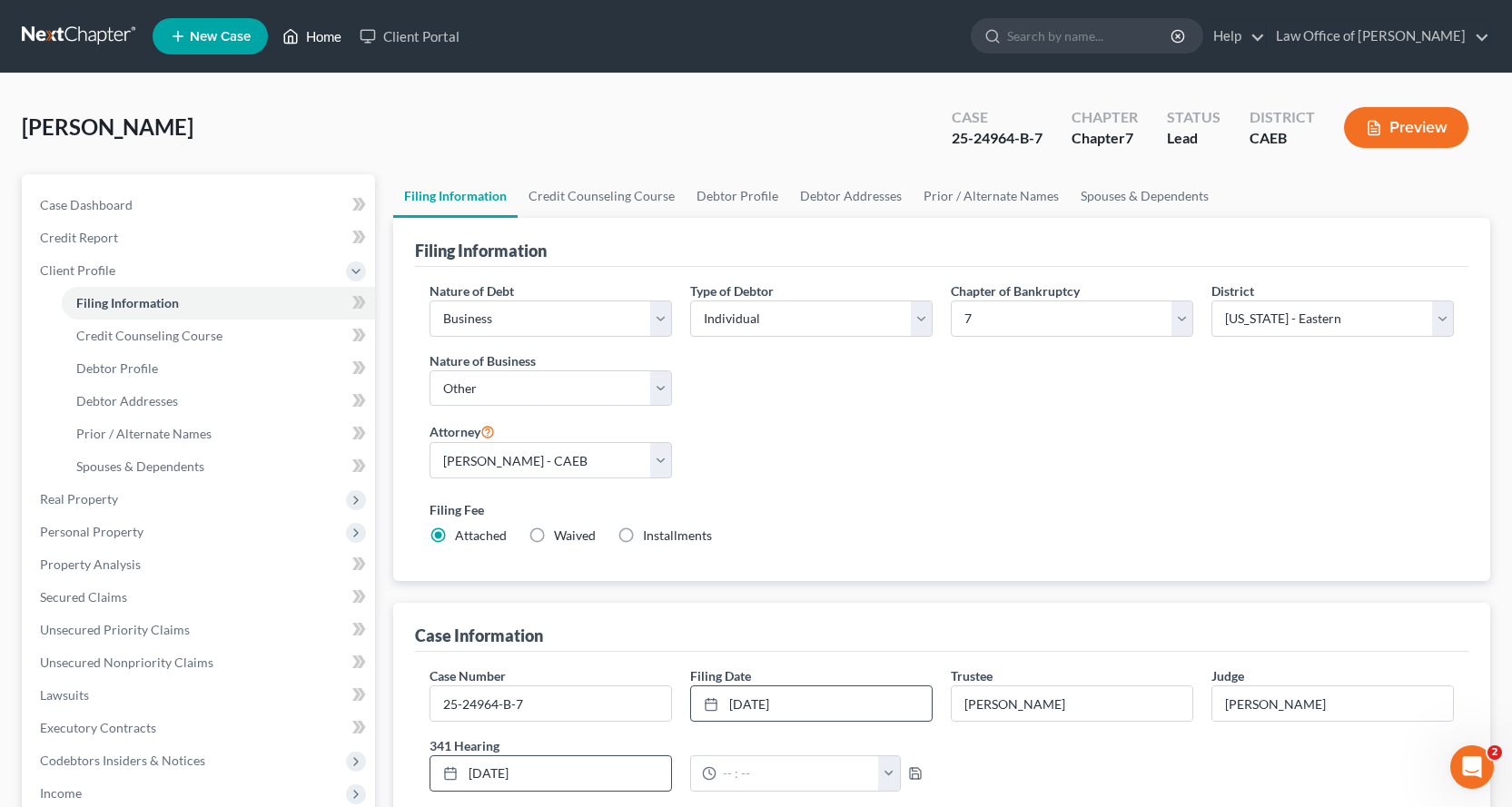
click at [306, 36] on link "Home" at bounding box center [312, 37] width 77 height 33
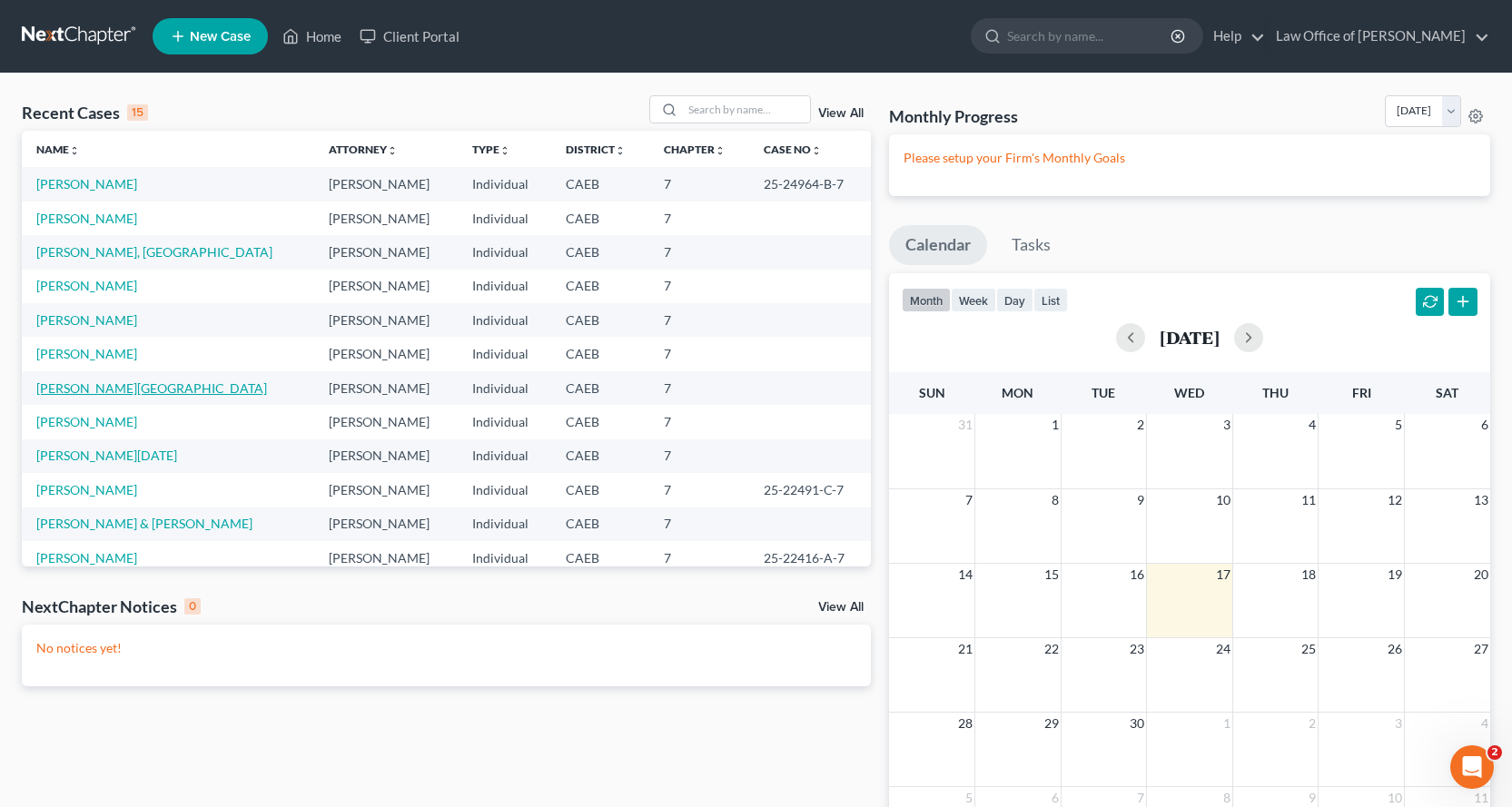
click at [65, 391] on link "[PERSON_NAME][GEOGRAPHIC_DATA]" at bounding box center [152, 389] width 231 height 15
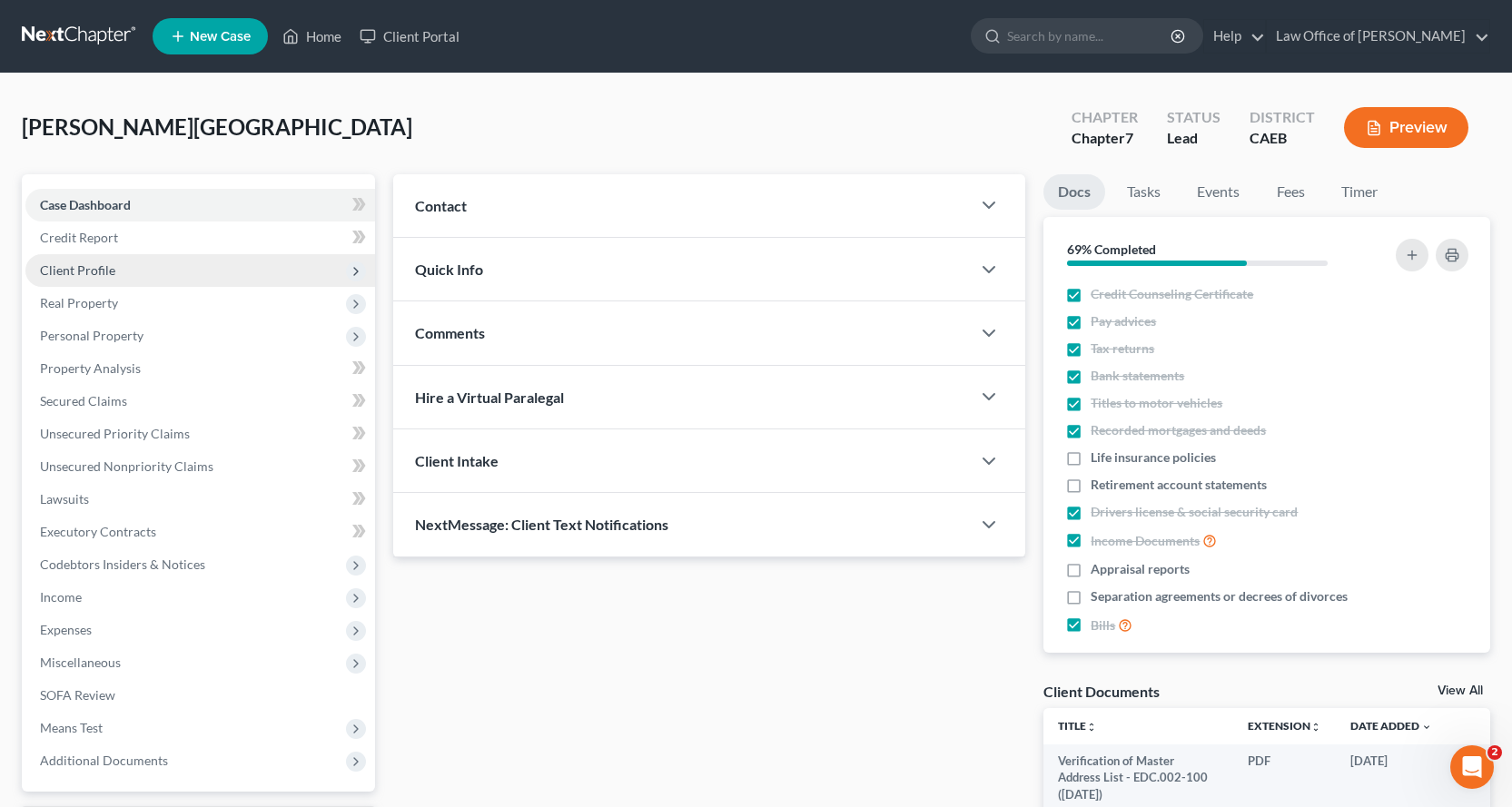
click at [78, 264] on span "Client Profile" at bounding box center [78, 270] width 75 height 15
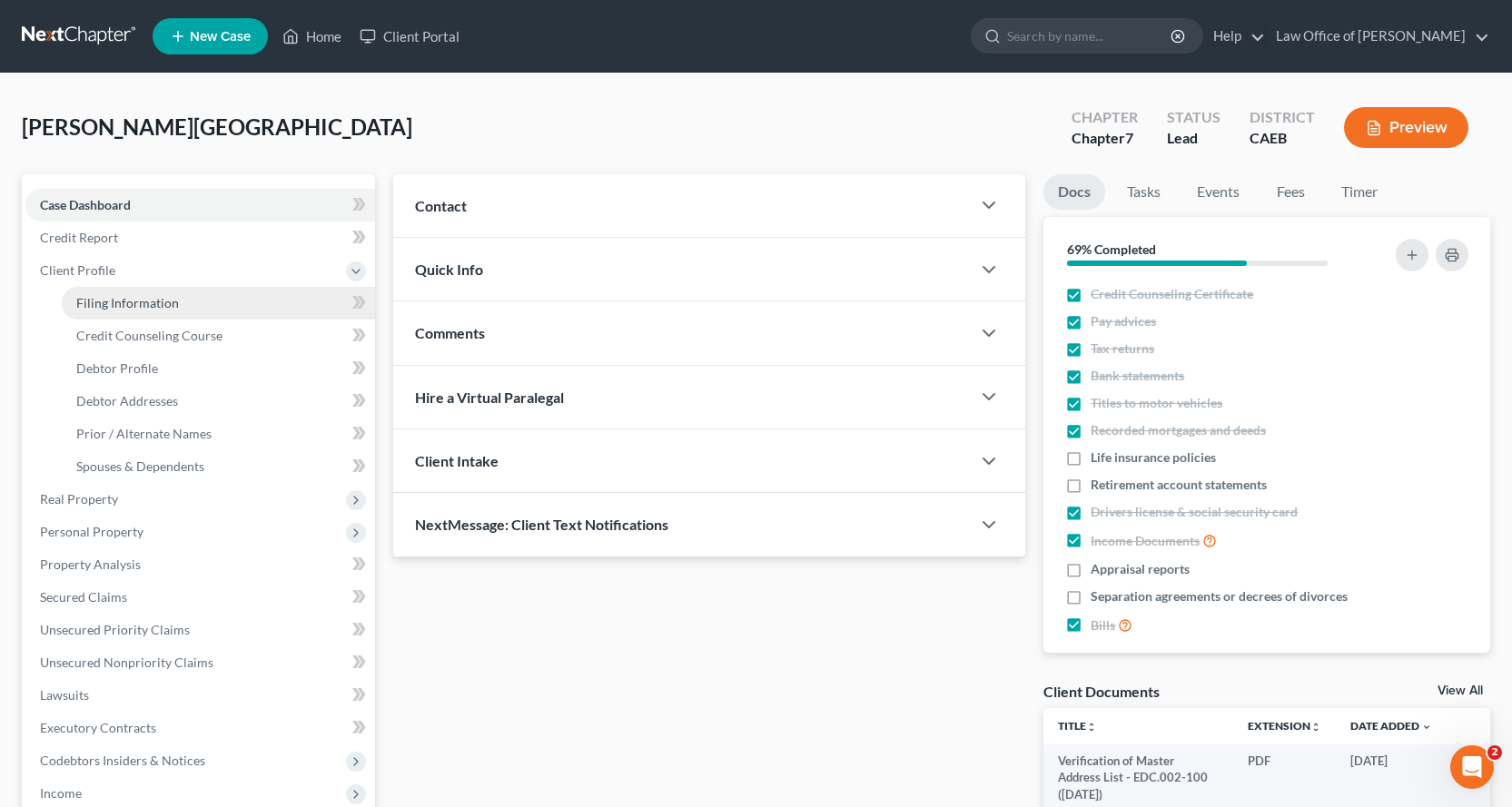
click at [122, 302] on span "Filing Information" at bounding box center [127, 303] width 103 height 15
select select "0"
select select "8"
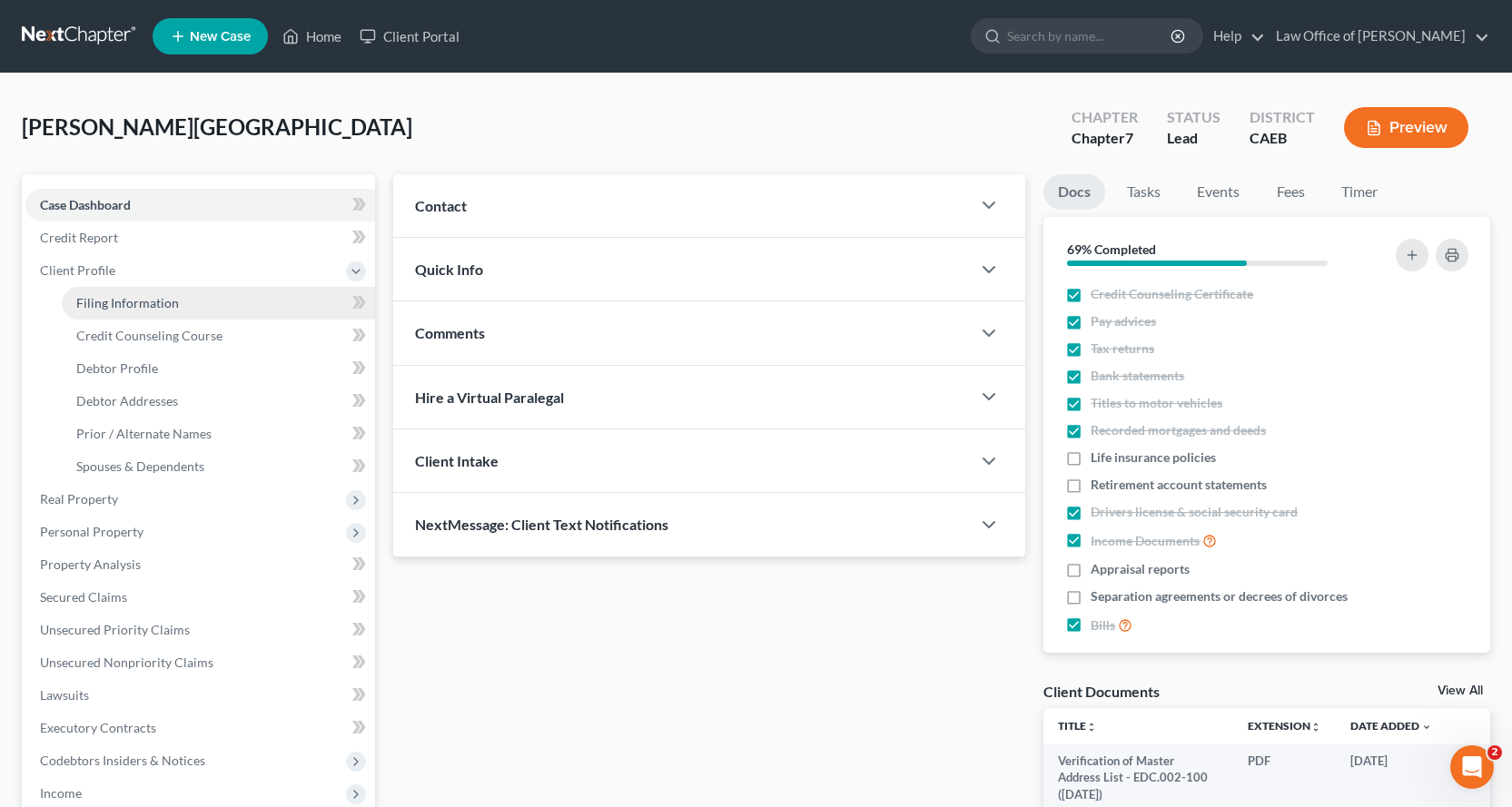
select select "0"
select select "4"
select select "0"
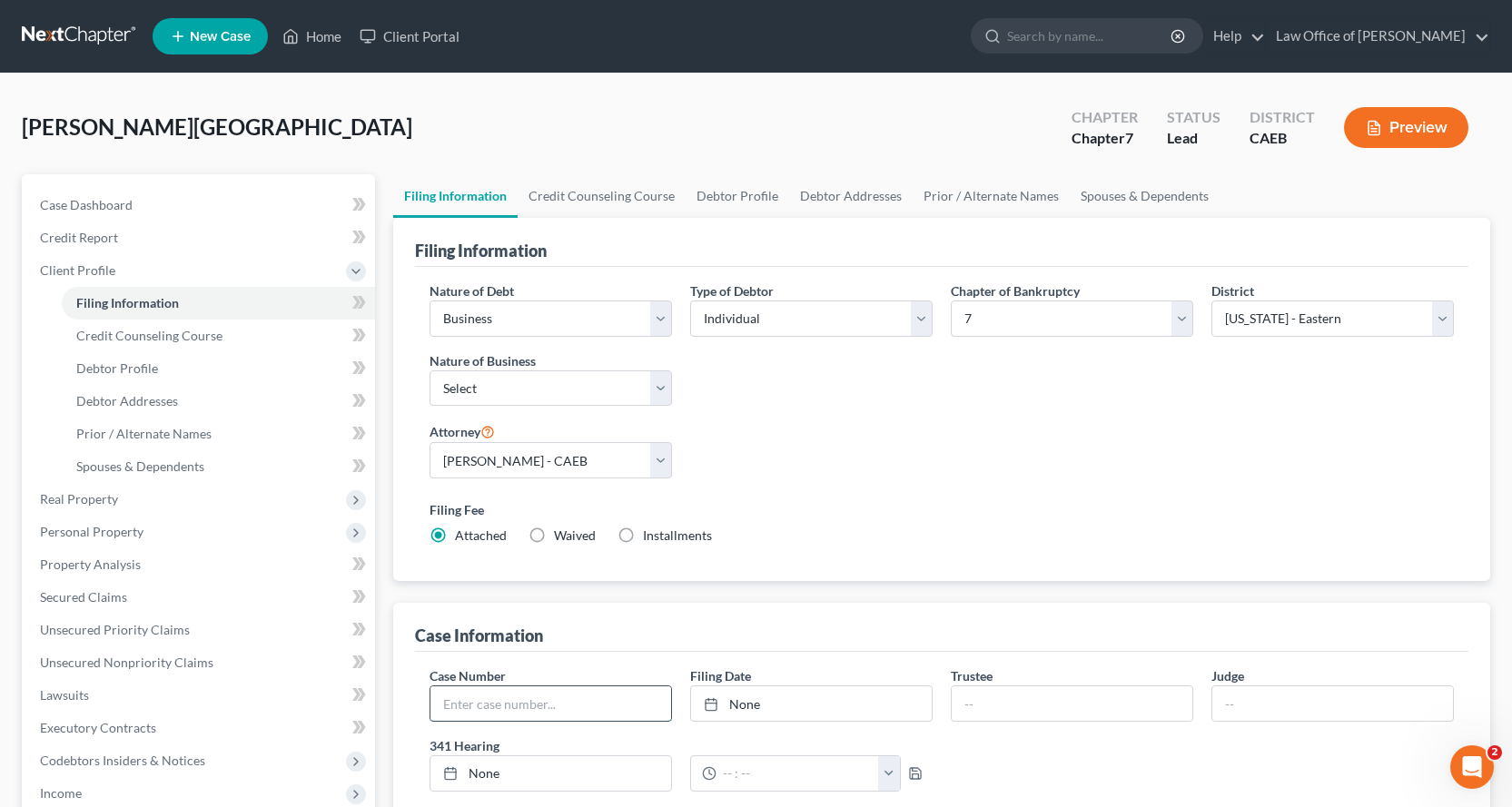
click at [554, 694] on input "text" at bounding box center [551, 704] width 240 height 35
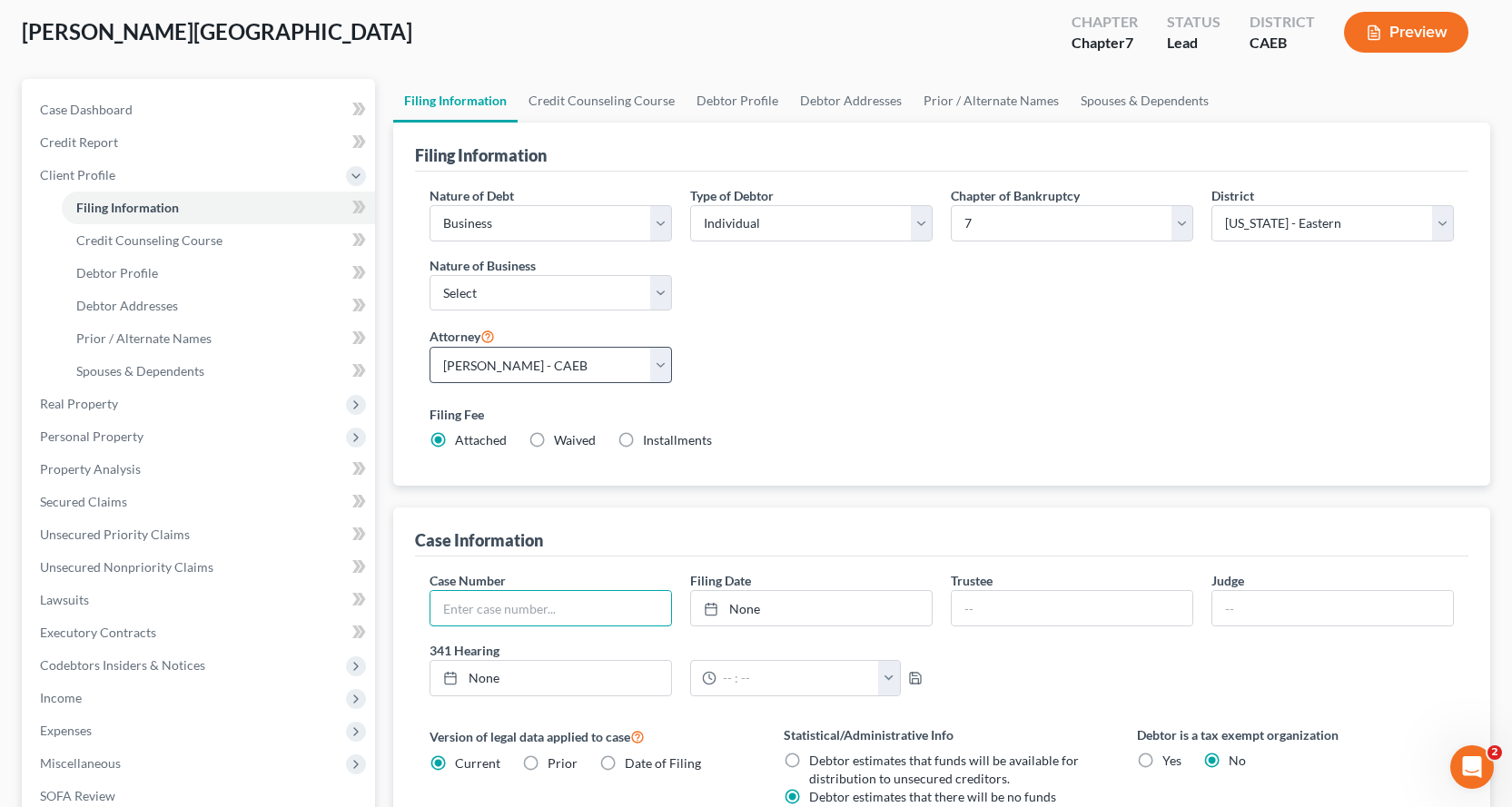
scroll to position [90, 0]
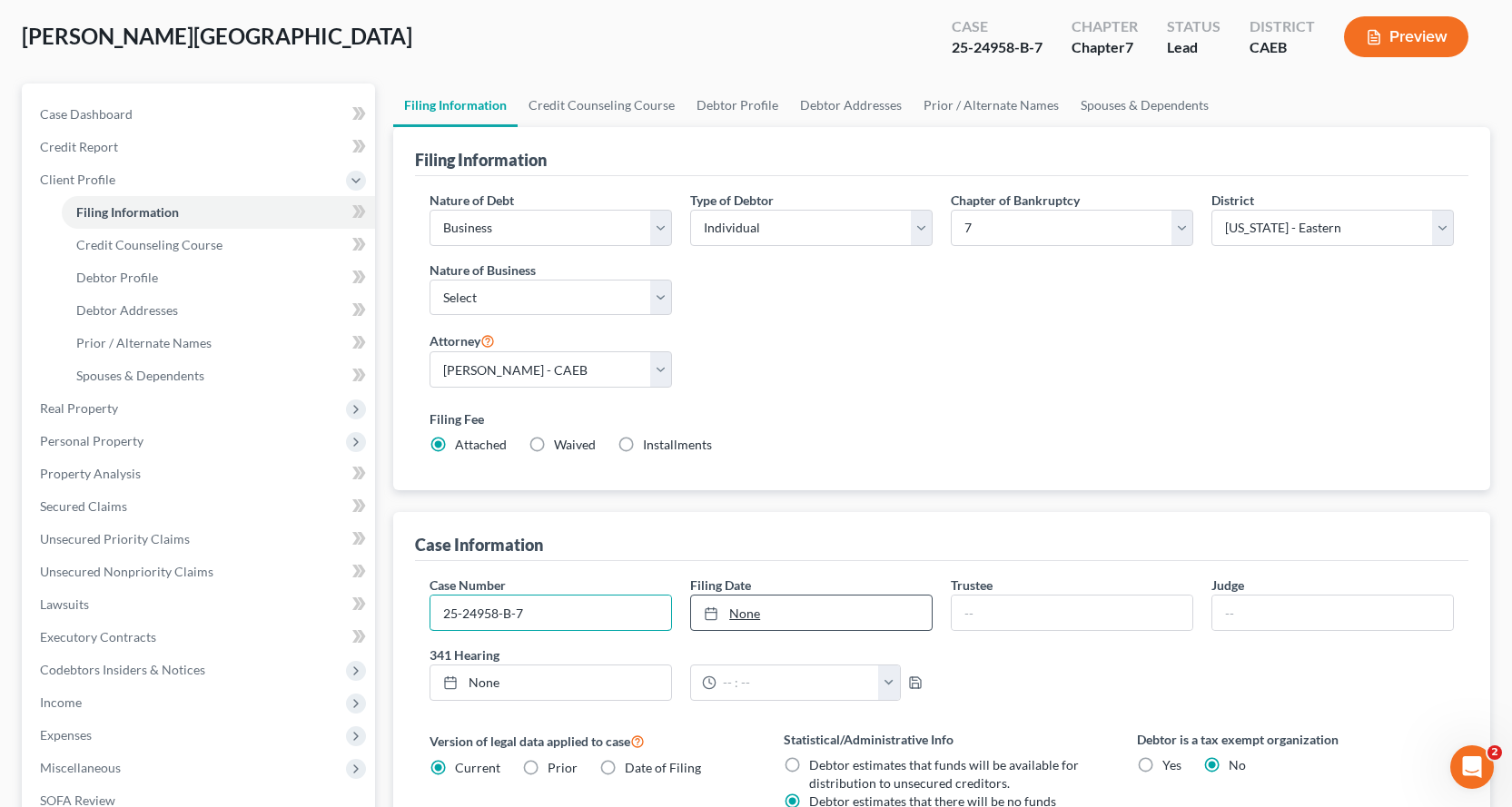
type input "25-24958-B-7"
type input "[DATE]"
click at [856, 615] on link "None" at bounding box center [812, 613] width 240 height 35
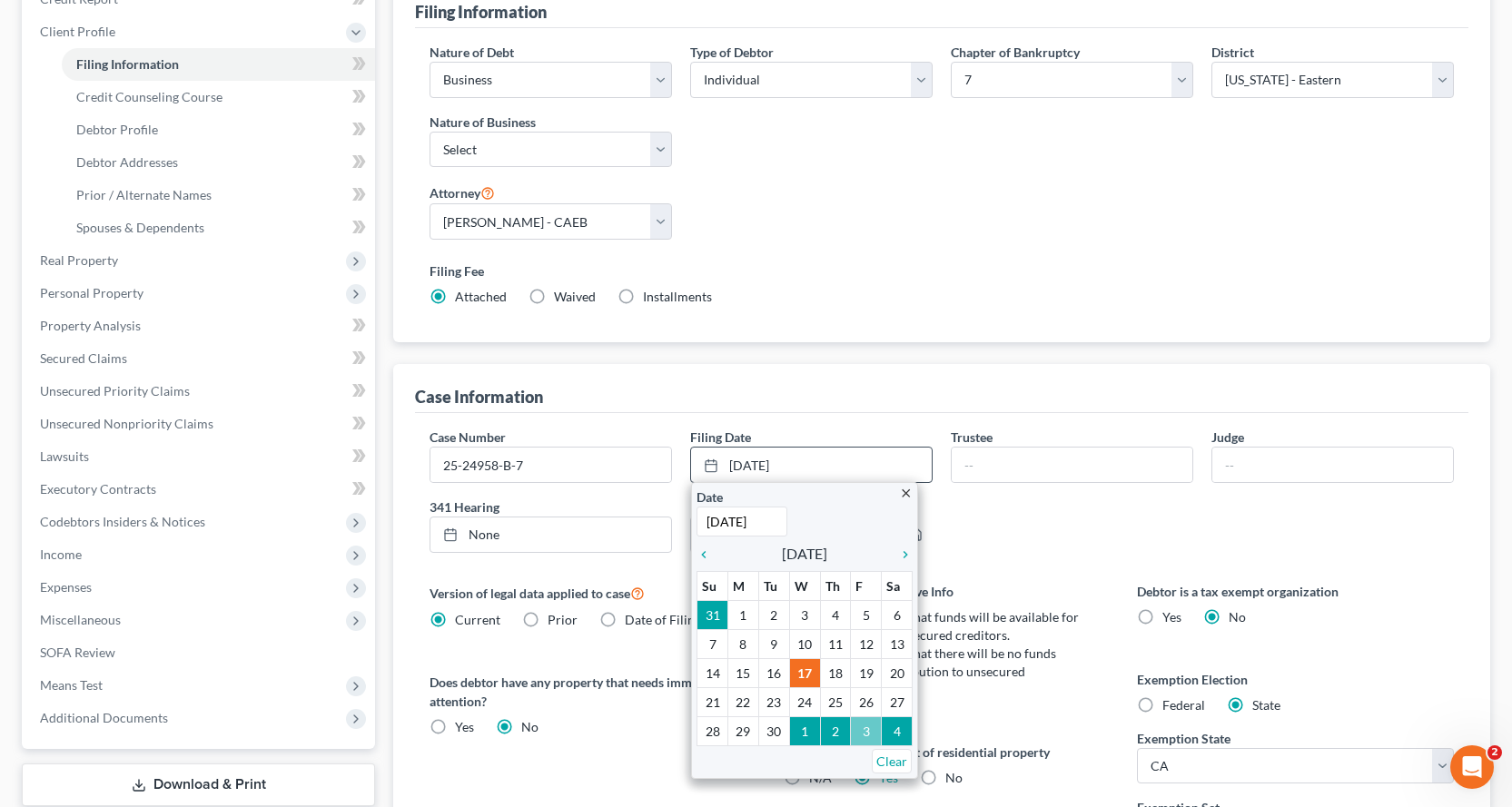
scroll to position [364, 0]
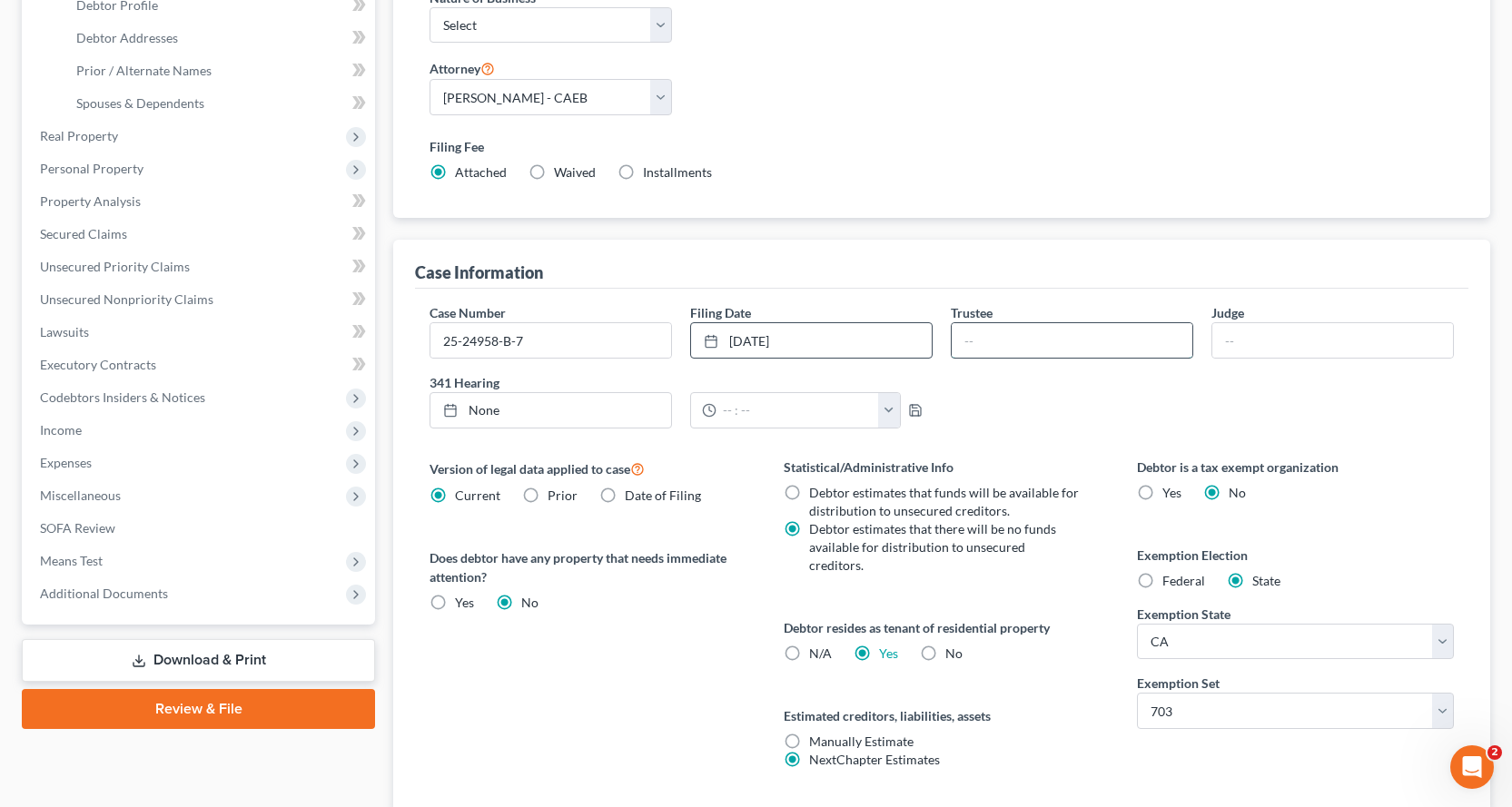
click at [995, 331] on input "text" at bounding box center [1072, 340] width 240 height 35
type input "[PERSON_NAME]"
click at [1295, 331] on input "text" at bounding box center [1333, 340] width 240 height 35
type input "[PERSON_NAME]"
type input "[DATE]"
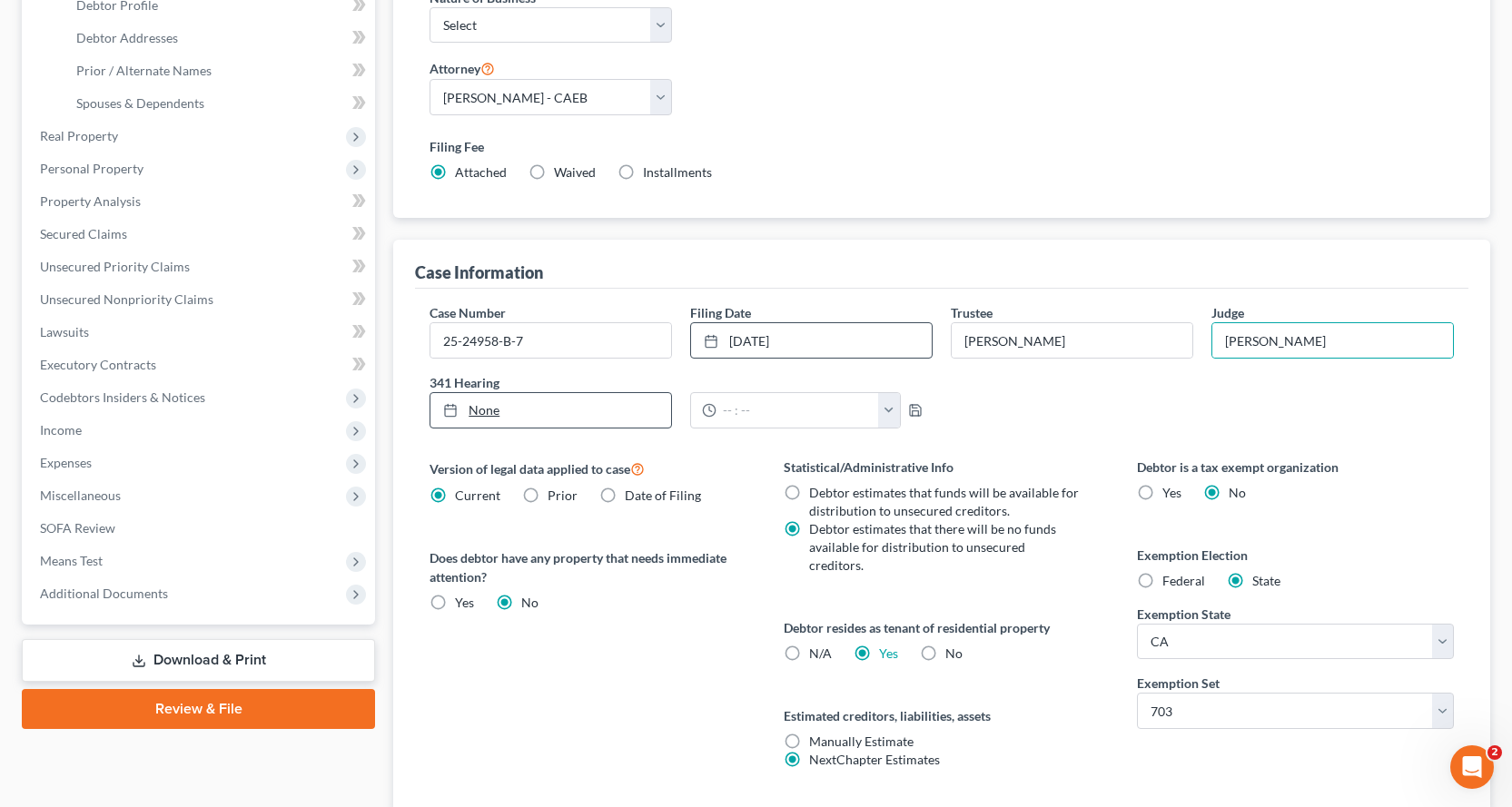
click at [572, 416] on link "None" at bounding box center [551, 411] width 240 height 35
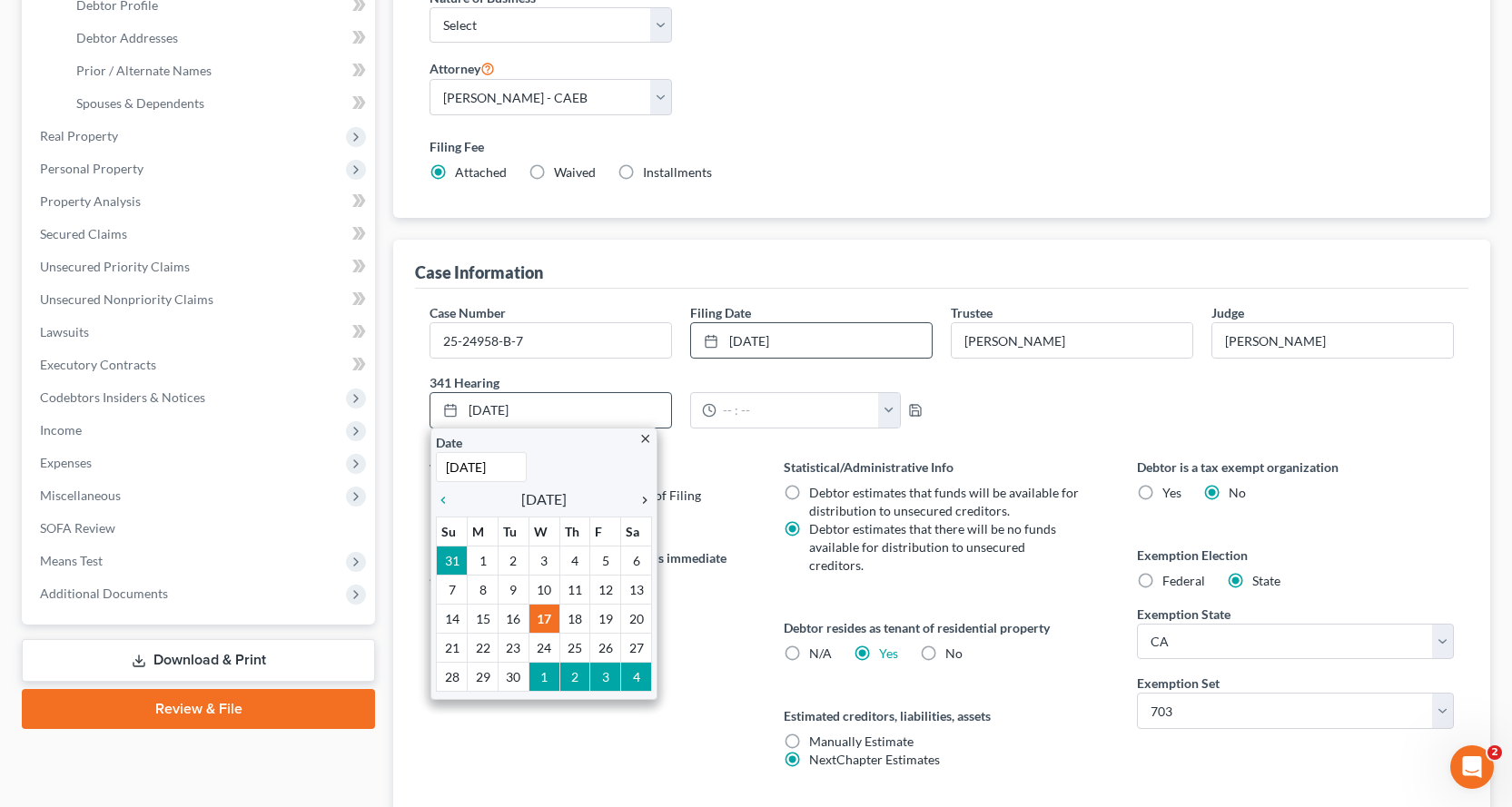
click at [643, 496] on icon "chevron_right" at bounding box center [640, 500] width 24 height 14
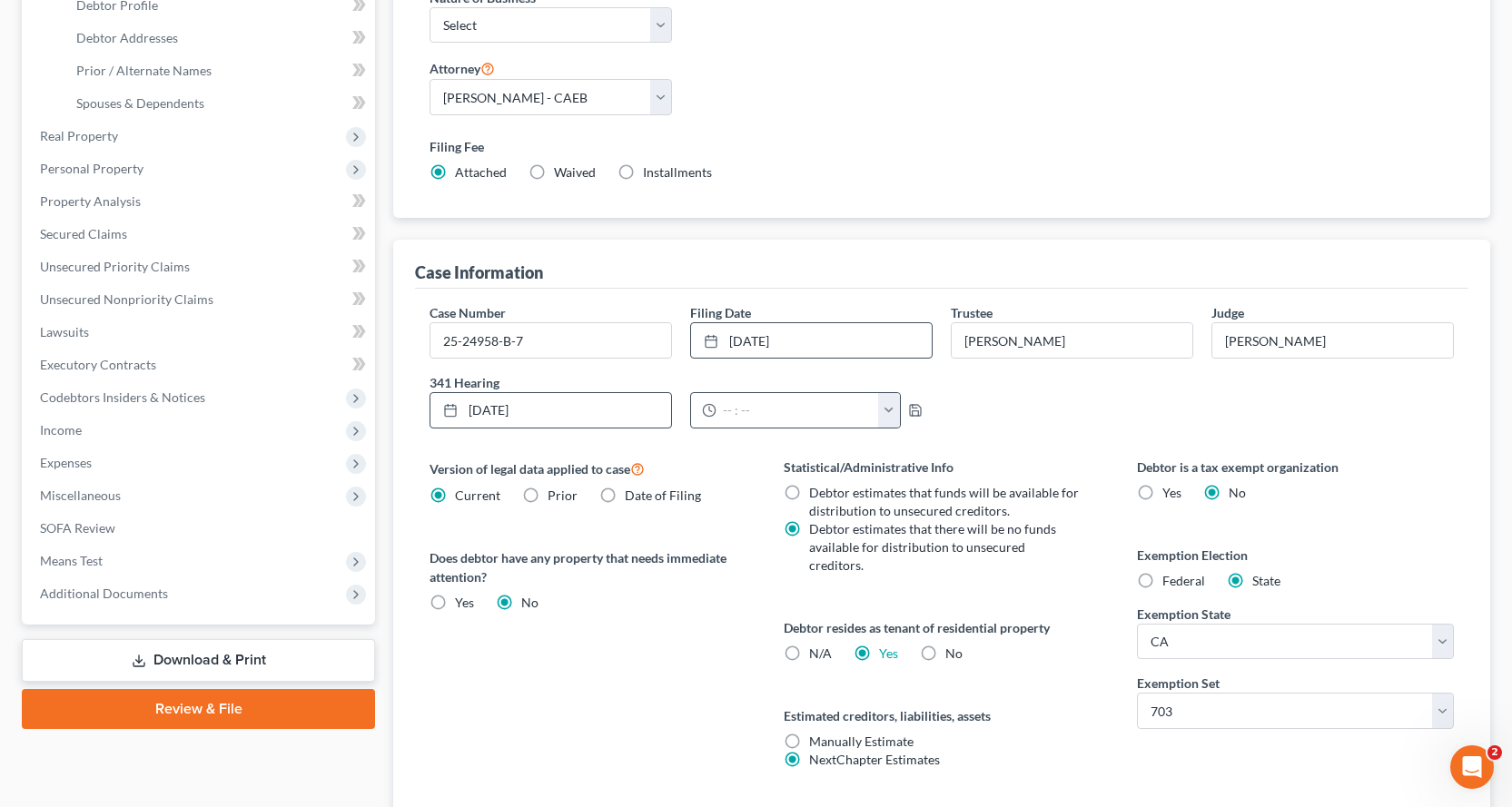
click at [881, 414] on button "button" at bounding box center [889, 411] width 22 height 35
click at [925, 455] on link "9:00am" at bounding box center [925, 455] width 102 height 31
type input "9:00am"
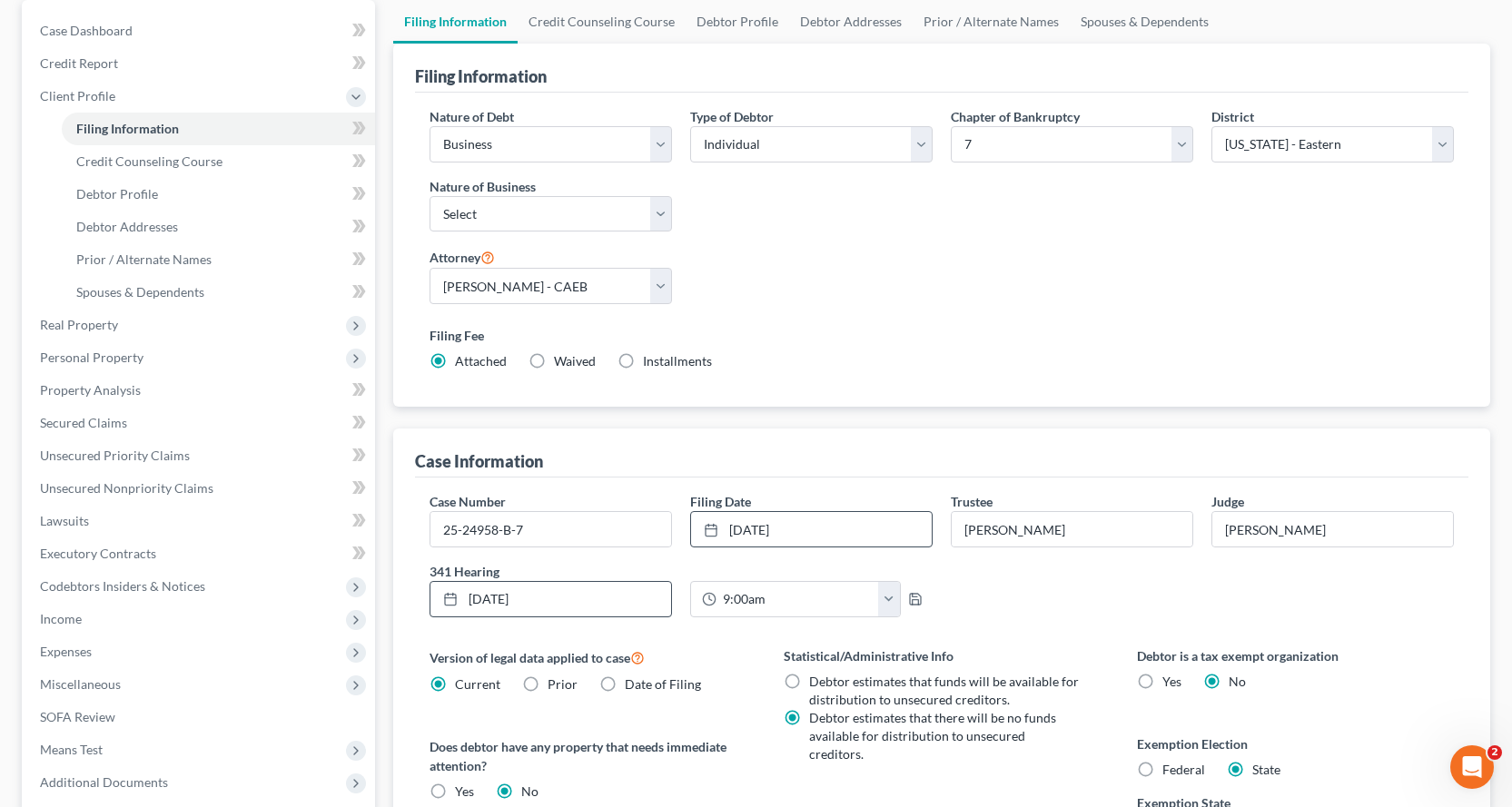
scroll to position [0, 0]
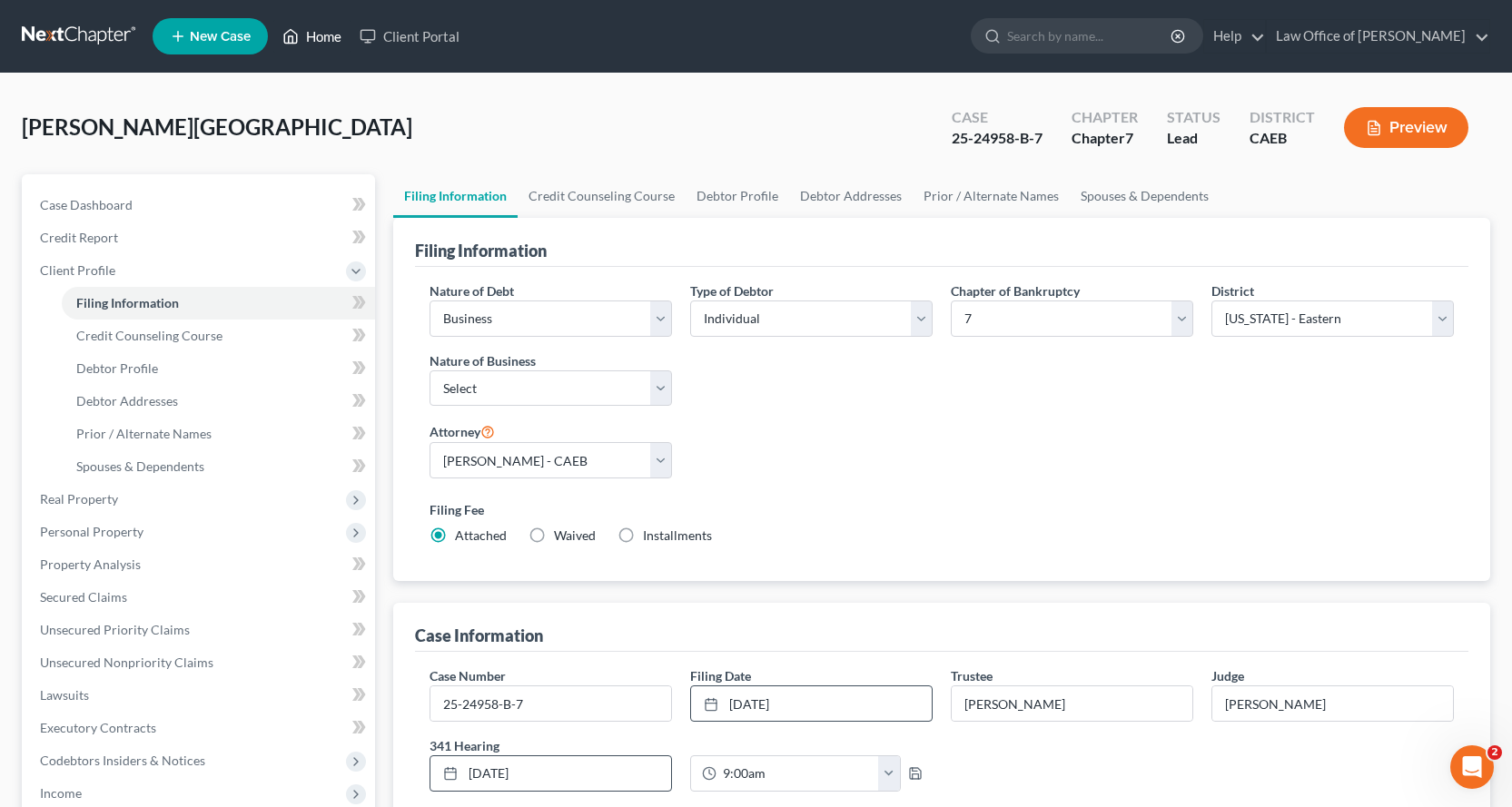
click at [326, 36] on link "Home" at bounding box center [312, 37] width 77 height 33
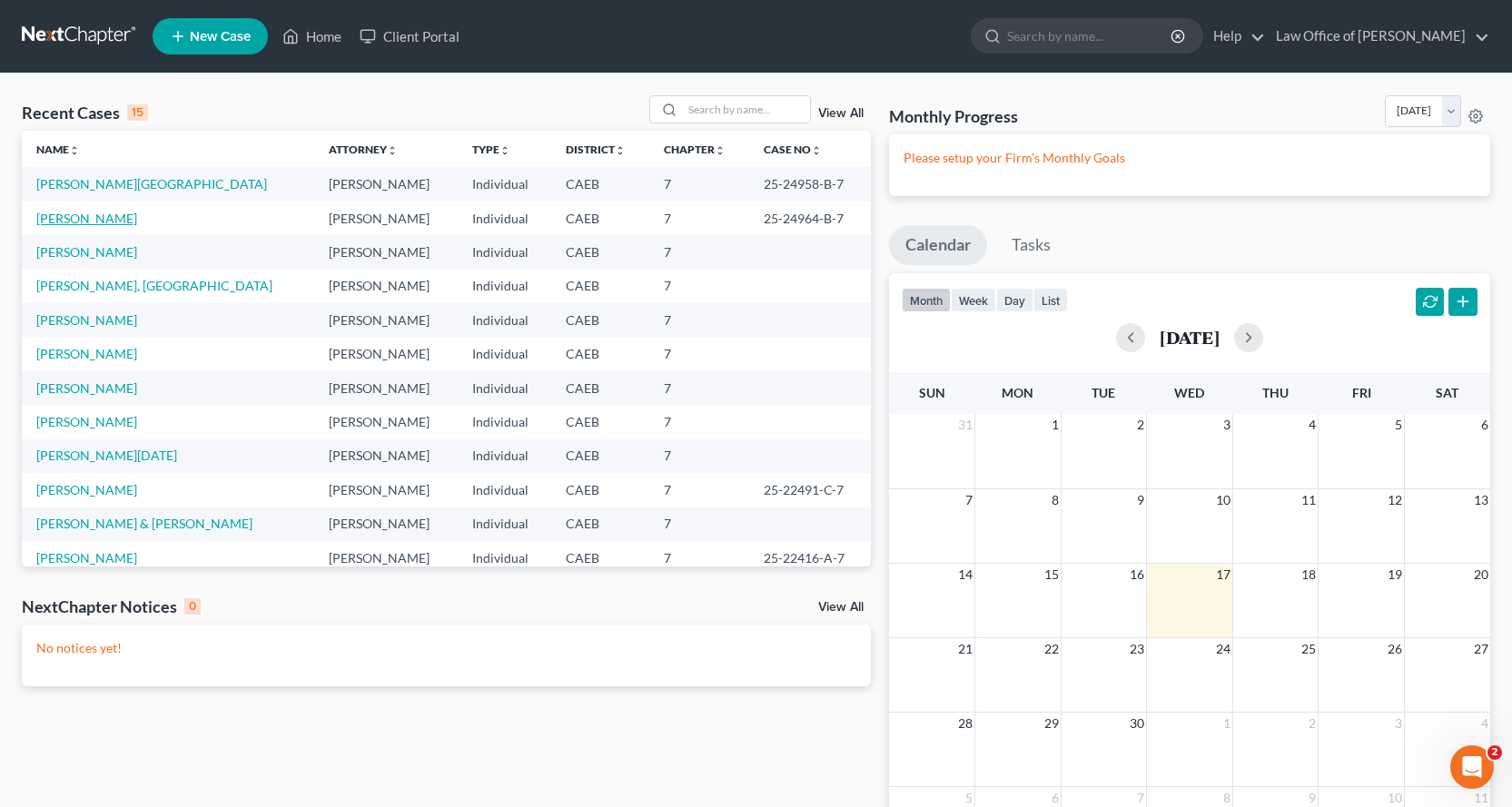
click at [69, 220] on link "[PERSON_NAME]" at bounding box center [87, 218] width 101 height 15
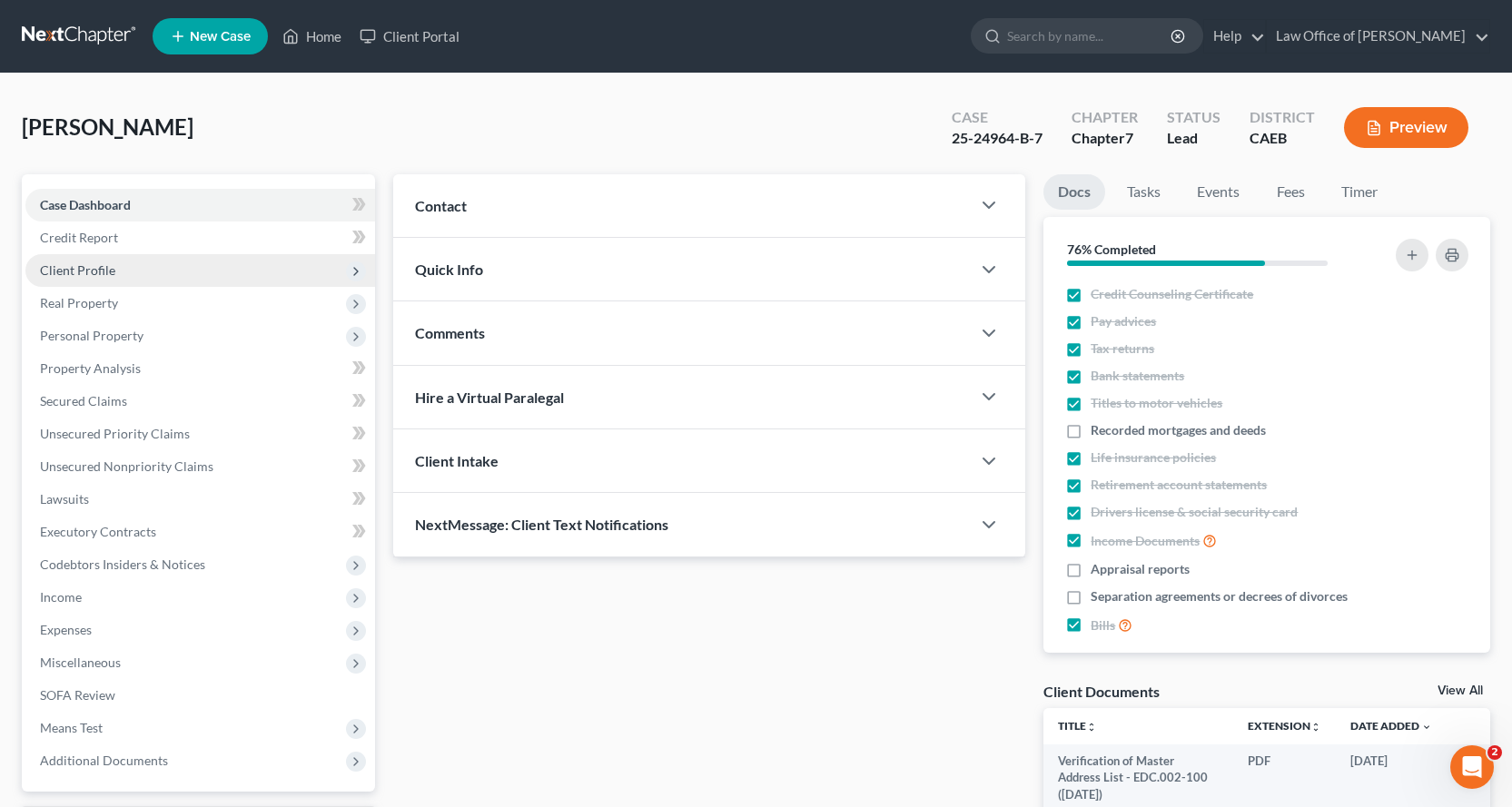
click at [59, 263] on span "Client Profile" at bounding box center [78, 270] width 75 height 15
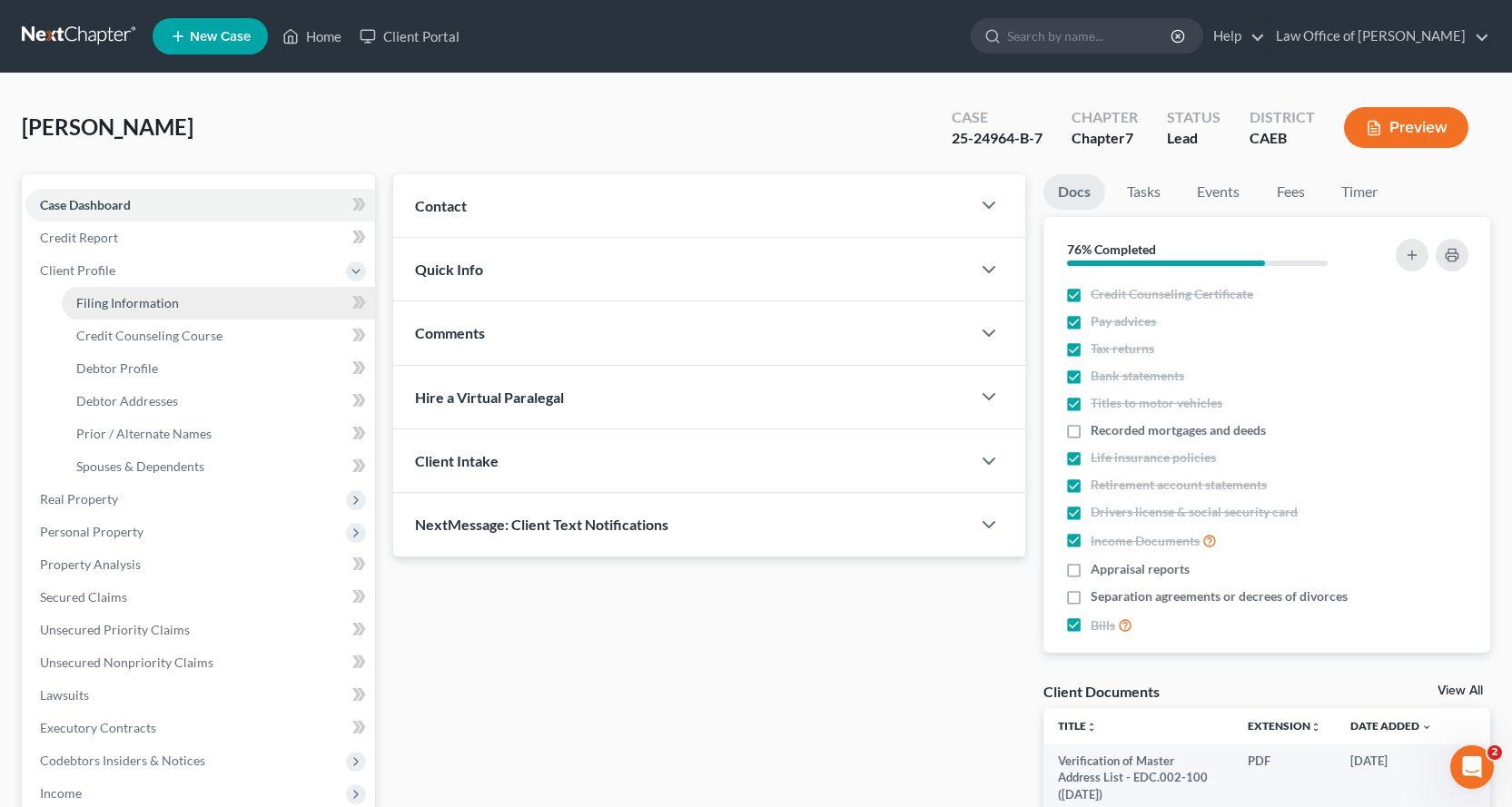
click at [131, 303] on span "Filing Information" at bounding box center [127, 303] width 103 height 15
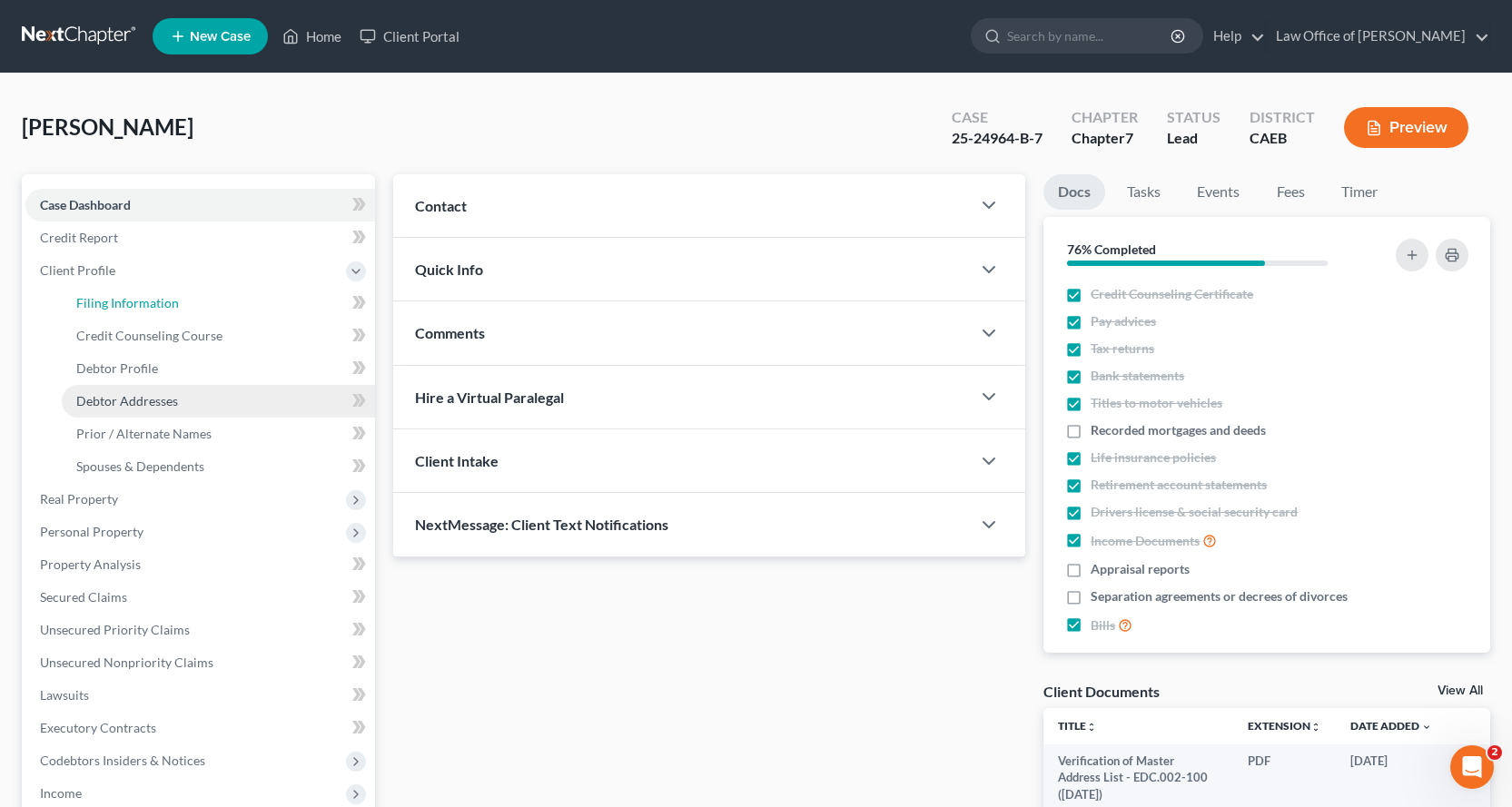
select select "0"
select select "3"
select select "0"
select select "8"
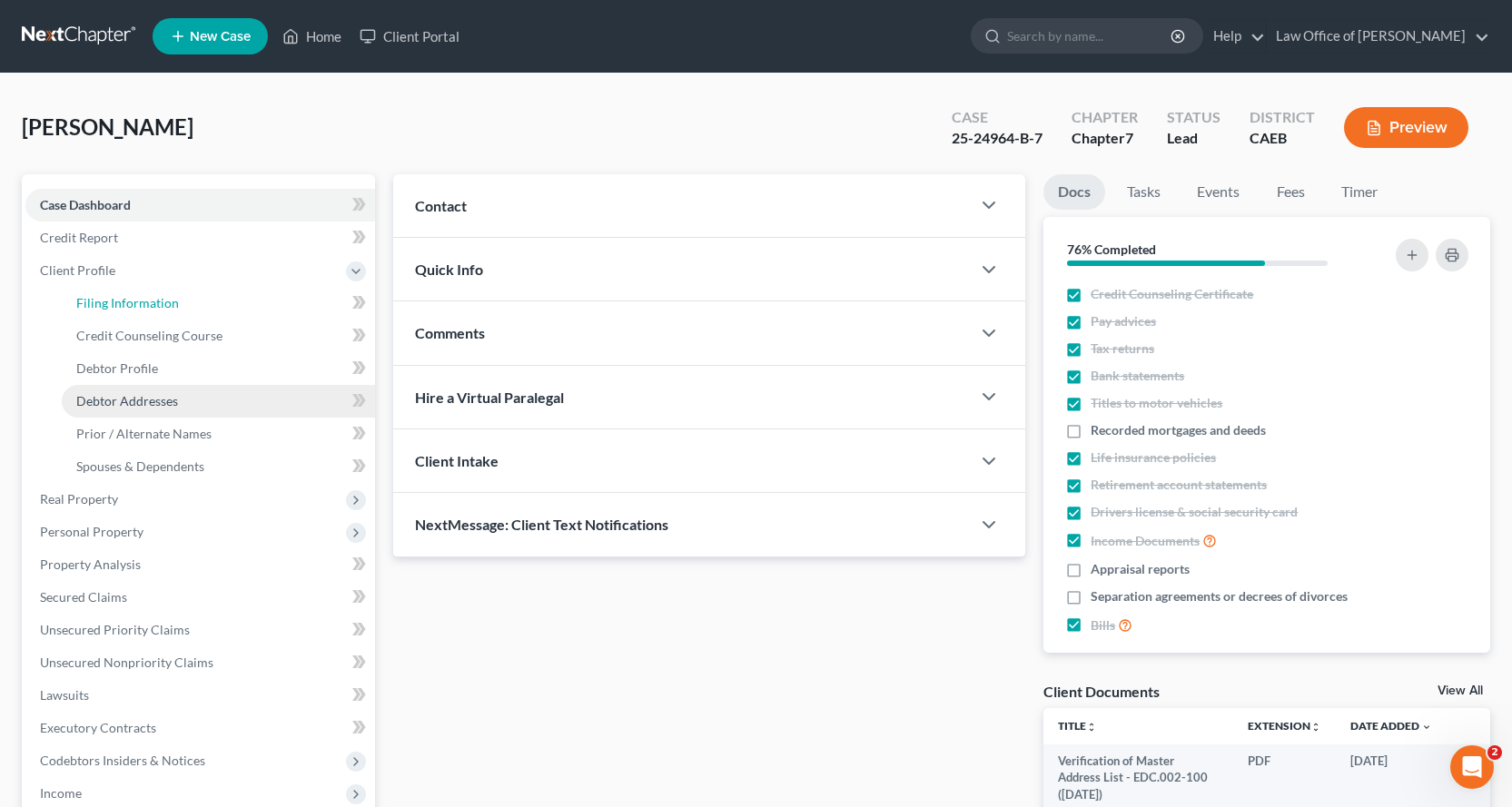
select select "0"
select select "4"
select select "1"
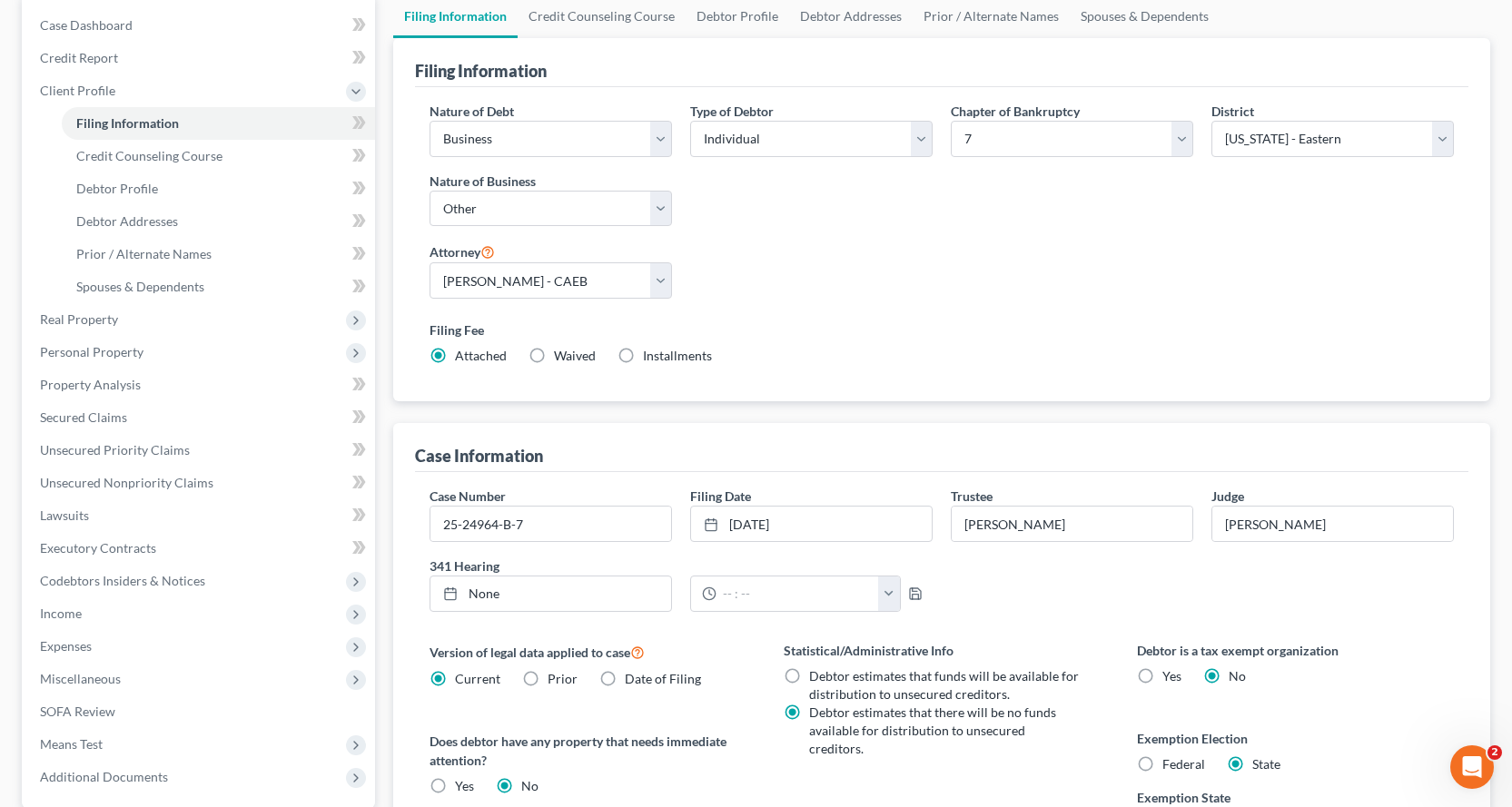
scroll to position [182, 0]
type input "[DATE]"
click at [529, 600] on link "None" at bounding box center [551, 593] width 240 height 35
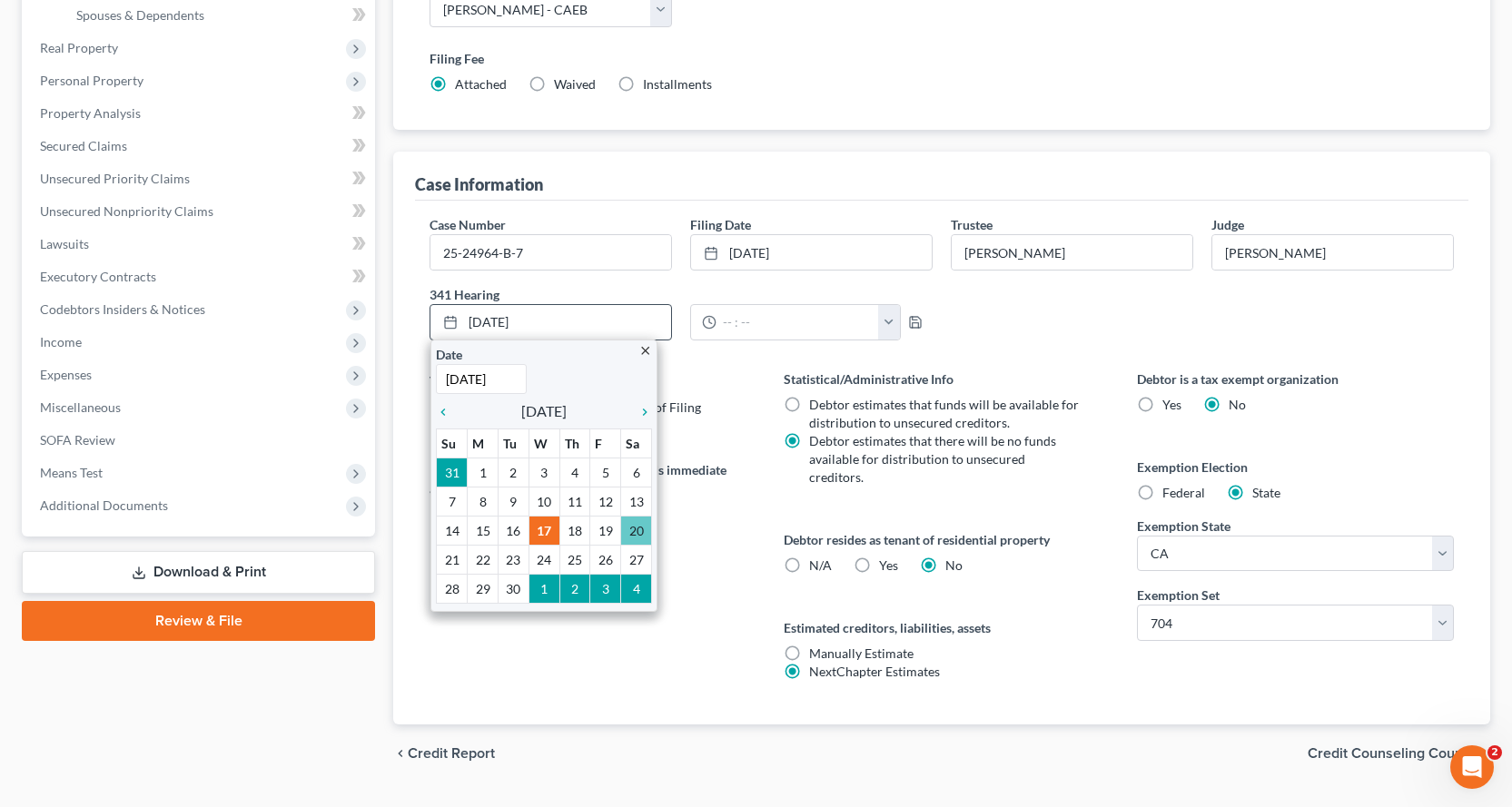
scroll to position [454, 0]
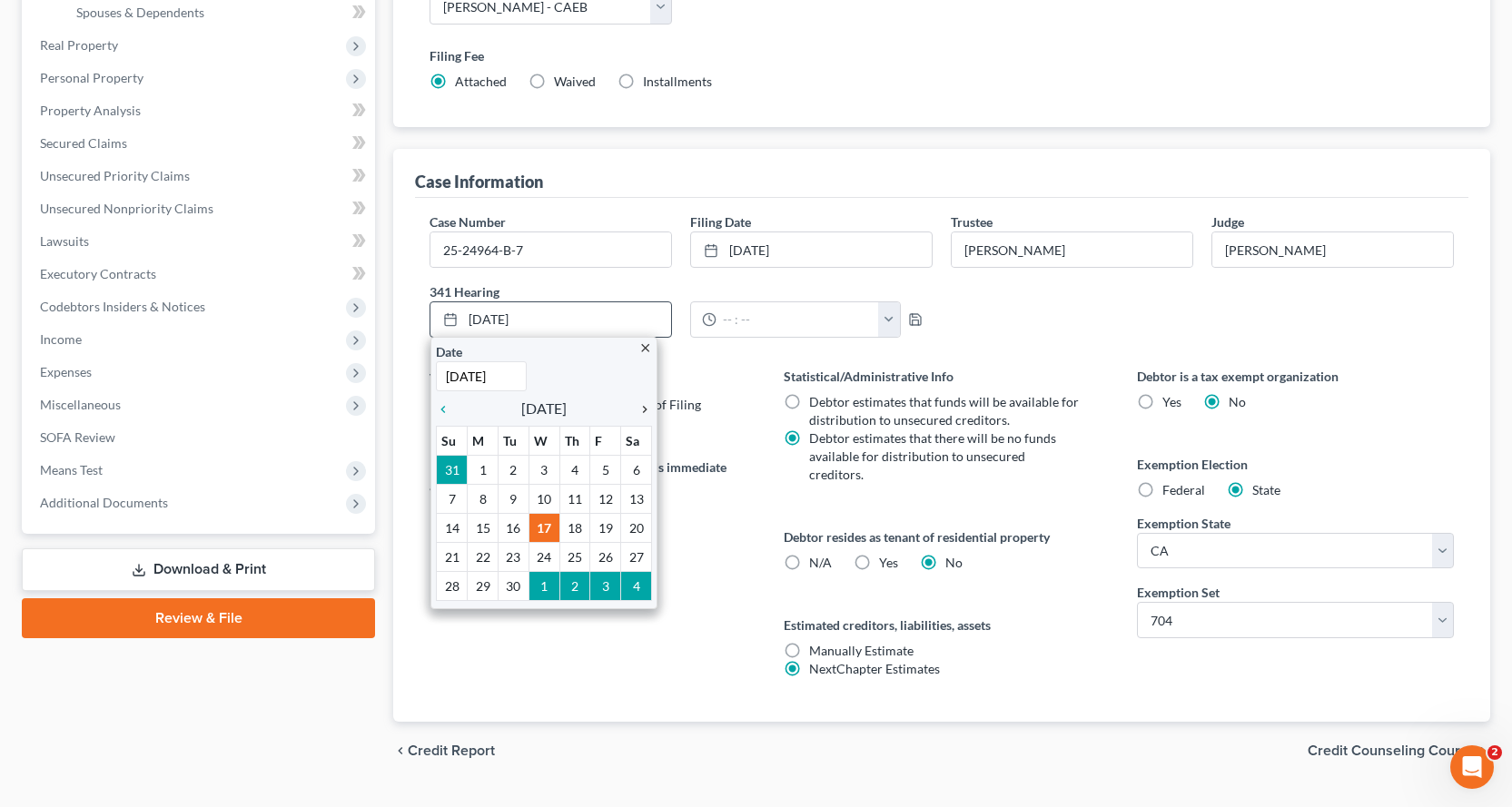
click at [645, 417] on link "chevron_right" at bounding box center [640, 409] width 24 height 22
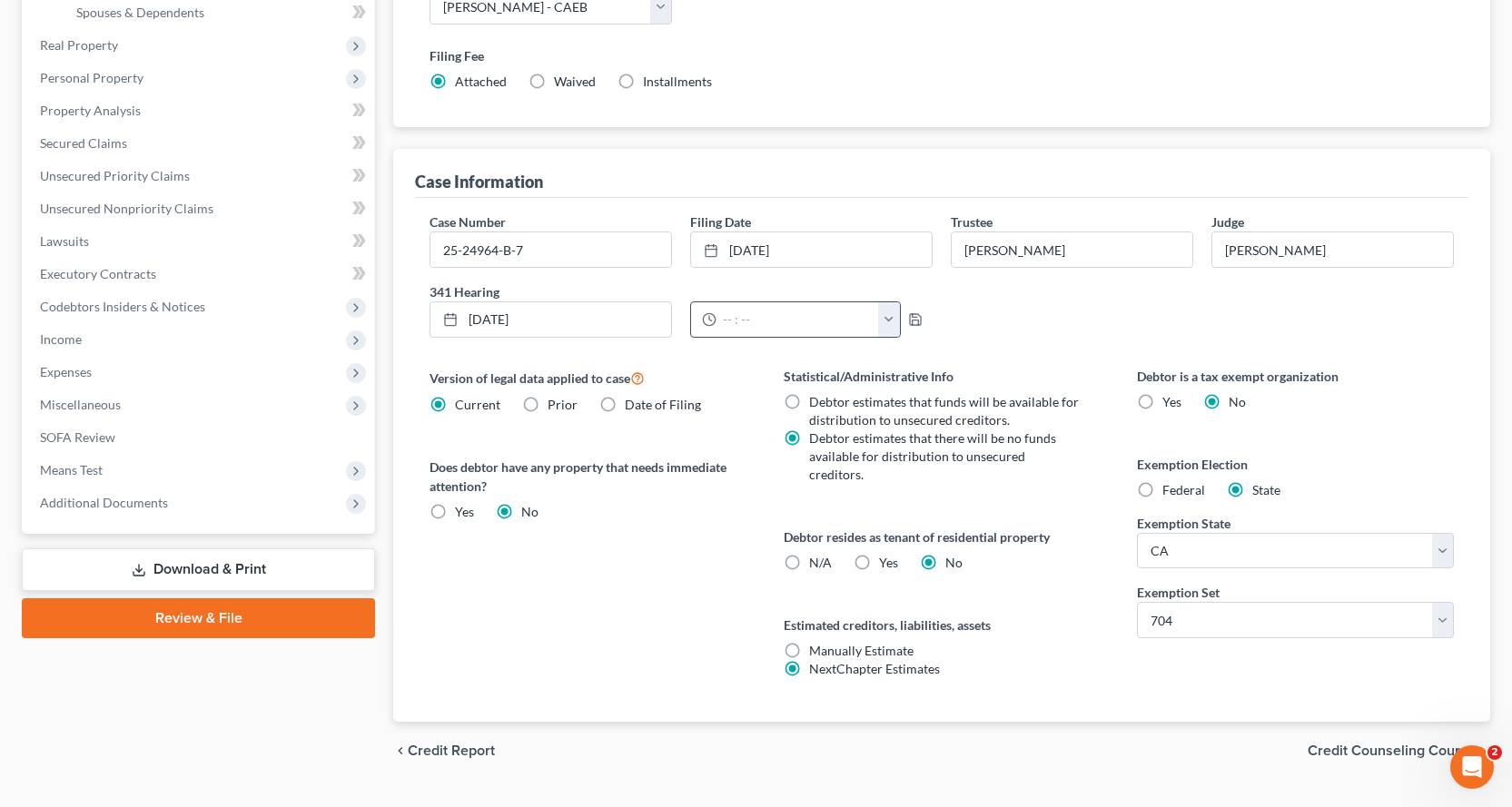
click at [887, 330] on button "button" at bounding box center [889, 319] width 22 height 35
click at [919, 421] on link "10:00am" at bounding box center [925, 425] width 102 height 31
type input "10:00am"
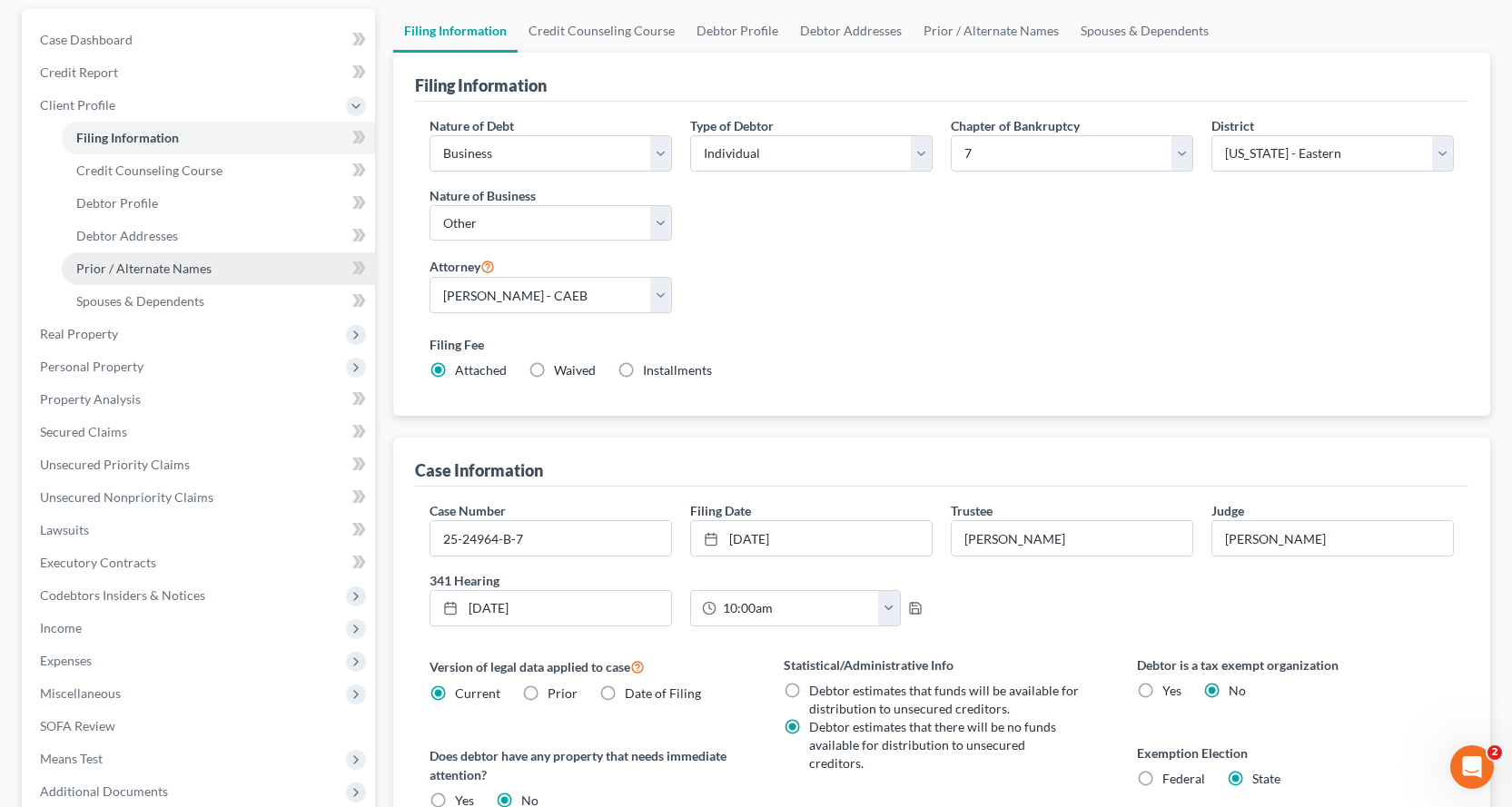
scroll to position [0, 0]
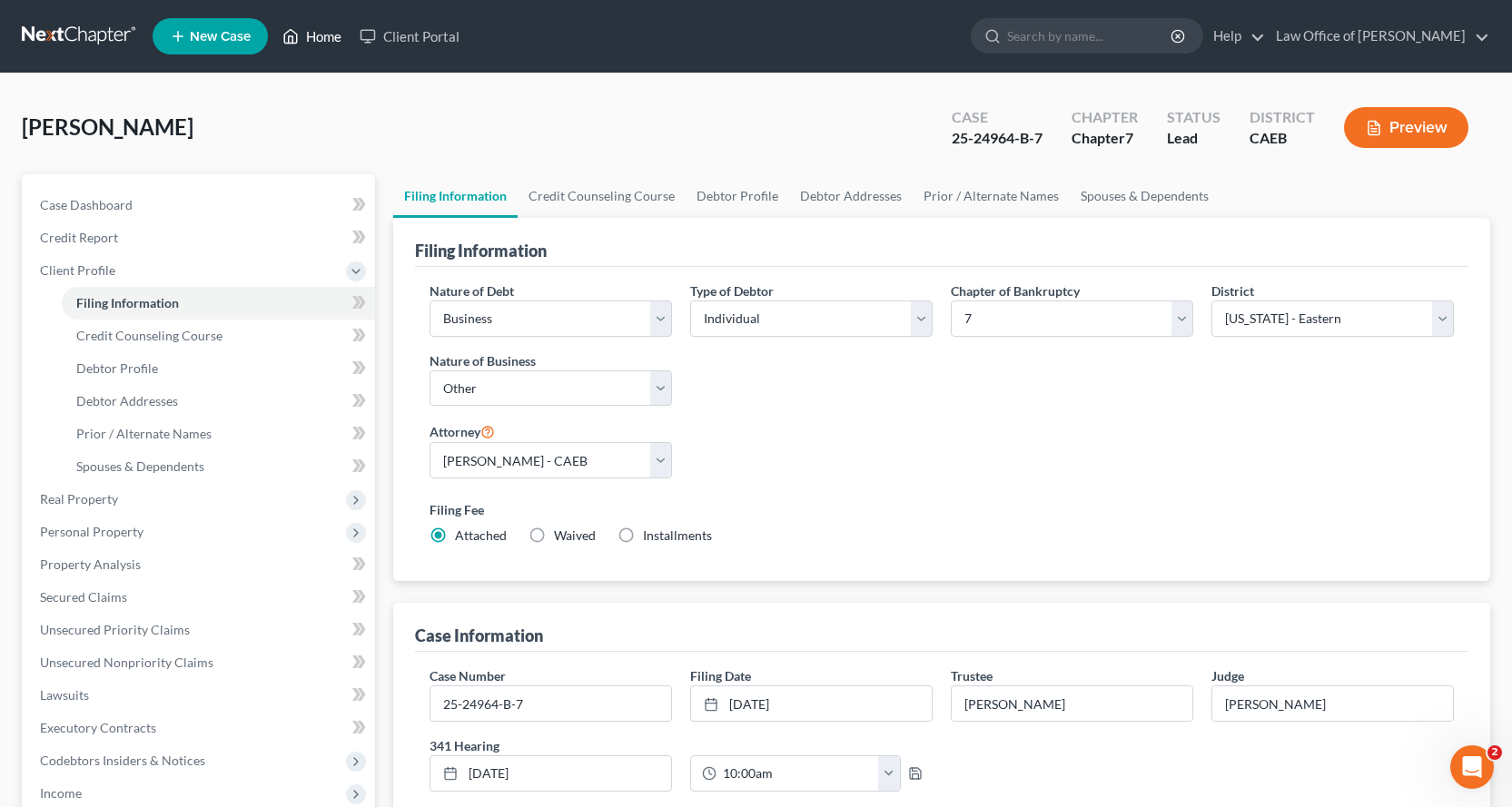
click at [319, 33] on link "Home" at bounding box center [312, 37] width 77 height 33
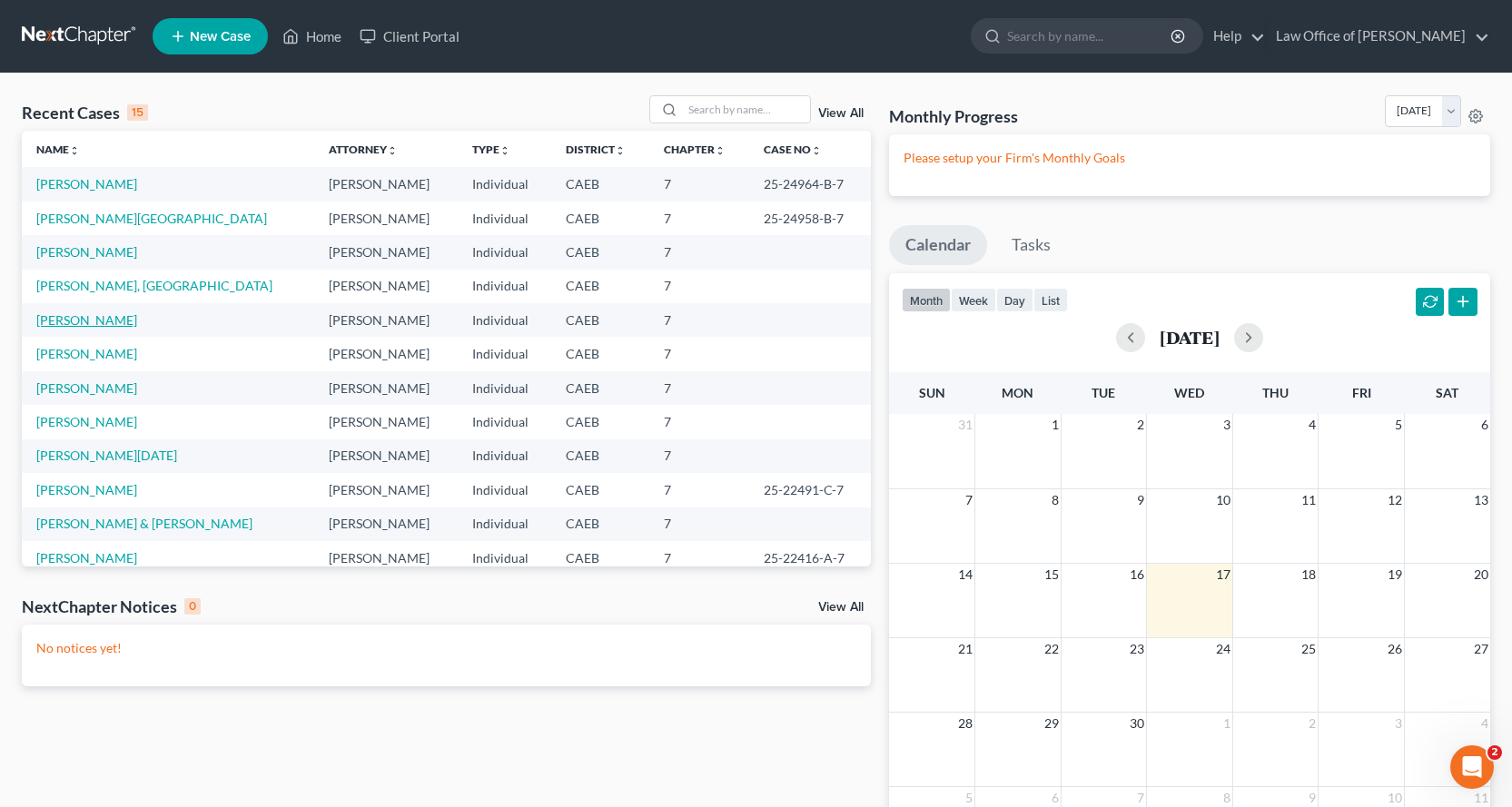
click at [68, 323] on link "[PERSON_NAME]" at bounding box center [87, 320] width 101 height 15
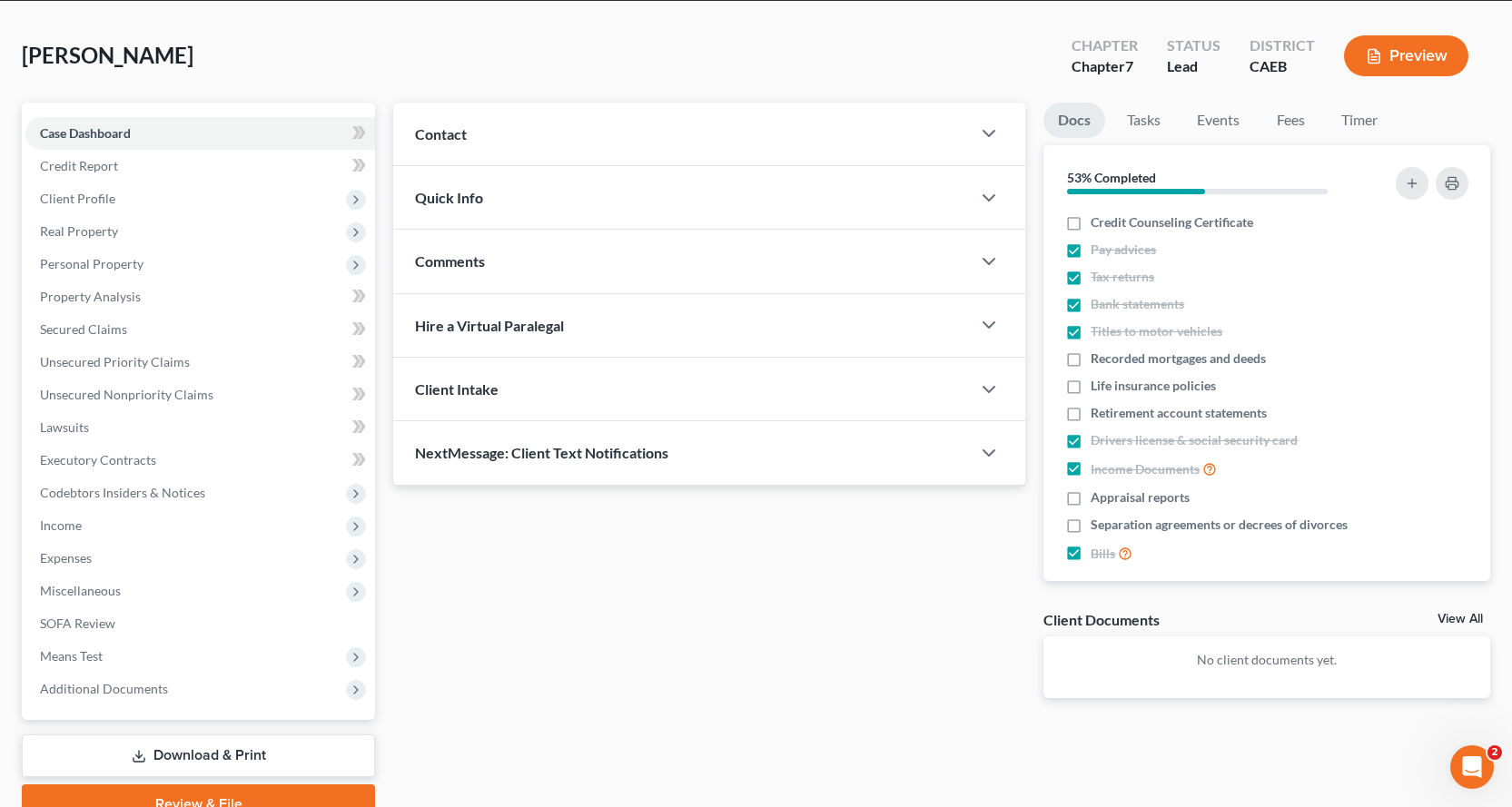
scroll to position [158, 0]
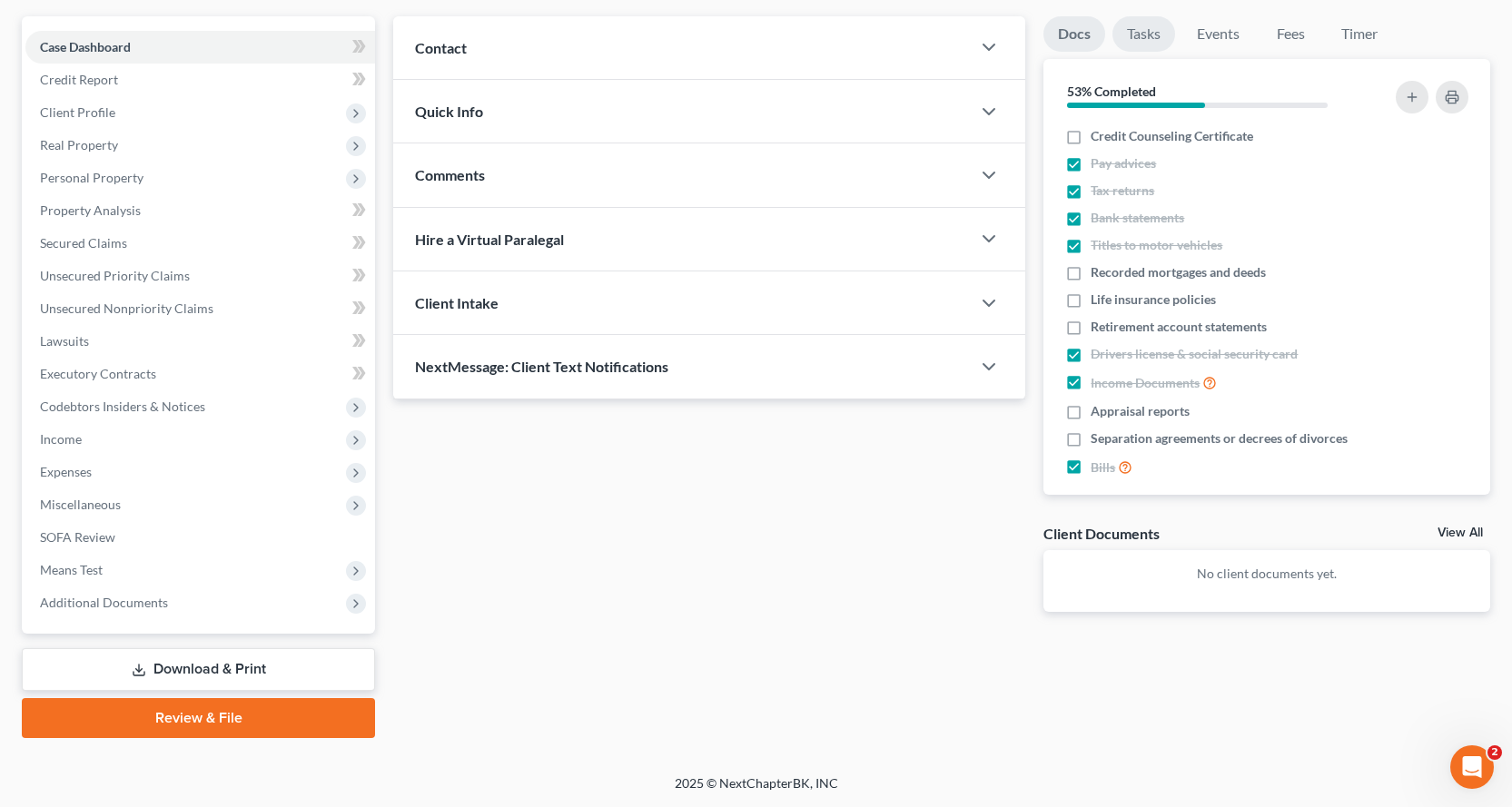
click at [1133, 27] on link "Tasks" at bounding box center [1144, 34] width 63 height 36
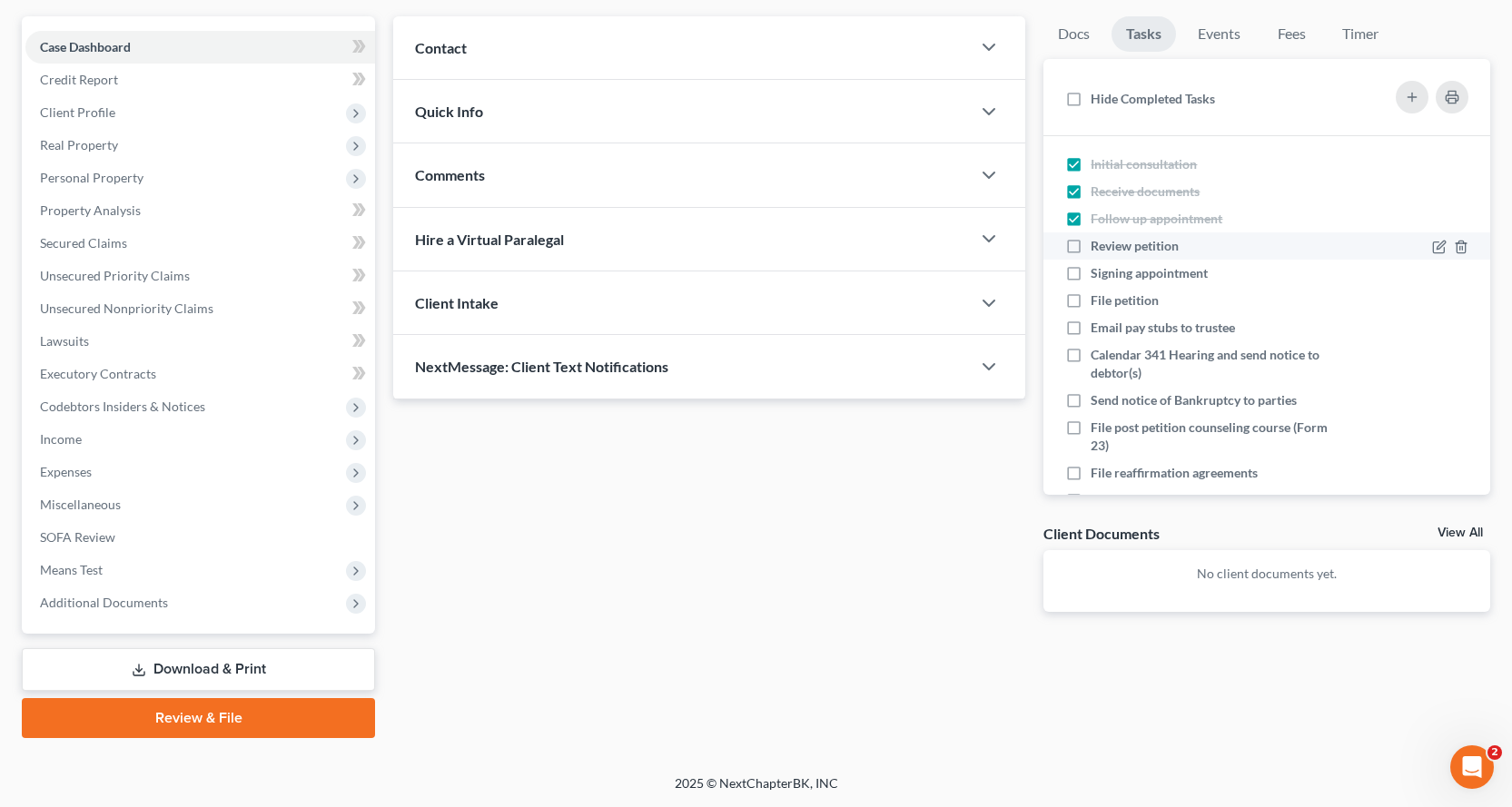
click at [1091, 244] on label "Review petition" at bounding box center [1142, 245] width 103 height 18
click at [1098, 244] on input "Review petition" at bounding box center [1104, 242] width 12 height 12
checkbox input "true"
click at [1077, 45] on link "Docs" at bounding box center [1073, 34] width 61 height 36
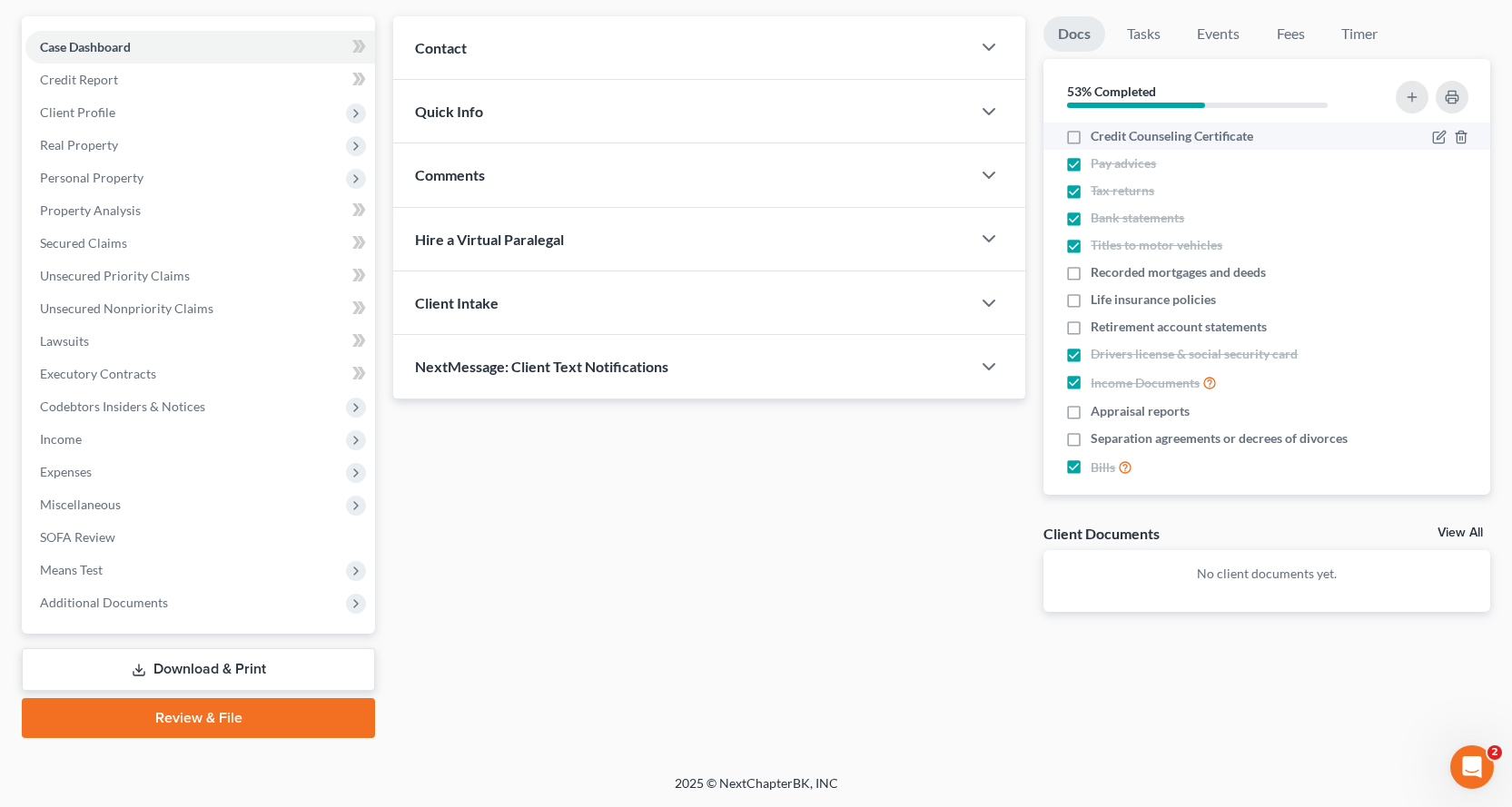
click at [1091, 139] on label "Credit Counseling Certificate" at bounding box center [1172, 136] width 163 height 18
click at [1098, 139] on input "Credit Counseling Certificate" at bounding box center [1104, 133] width 12 height 12
checkbox input "true"
click at [203, 676] on link "Download & Print" at bounding box center [198, 669] width 353 height 42
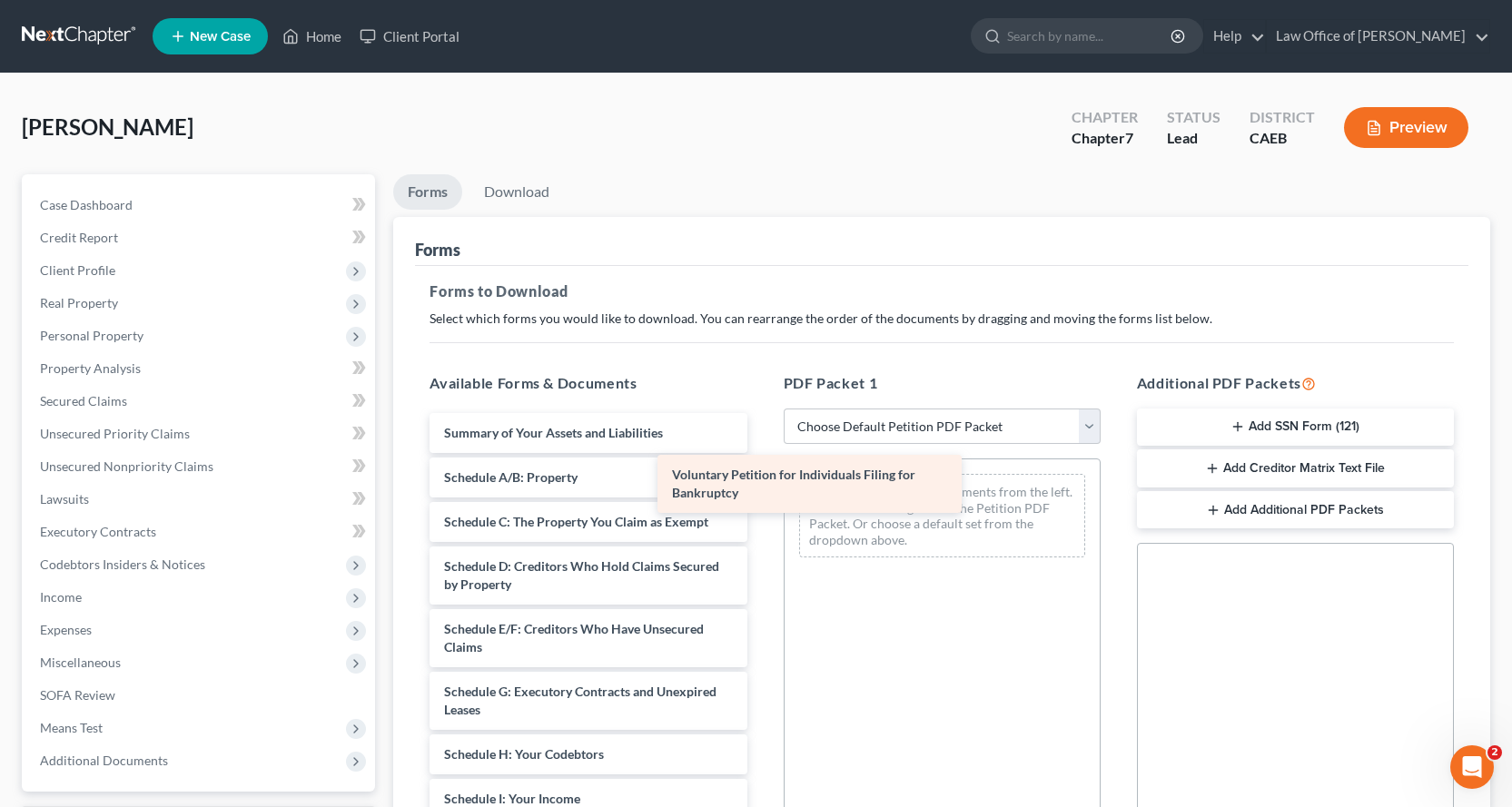
drag, startPoint x: 621, startPoint y: 437, endPoint x: 902, endPoint y: 478, distance: 284.0
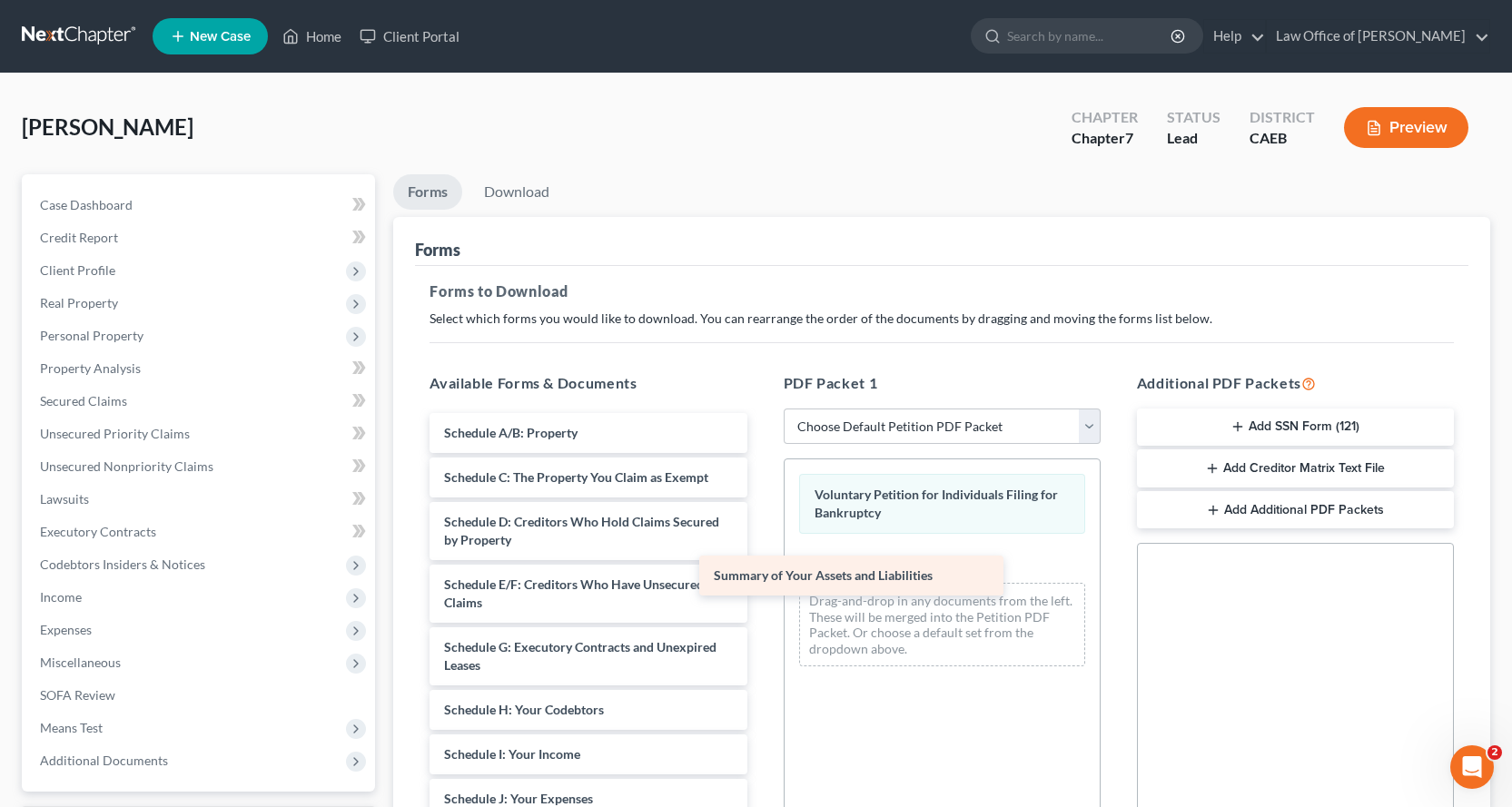
drag, startPoint x: 607, startPoint y: 430, endPoint x: 878, endPoint y: 568, distance: 304.1
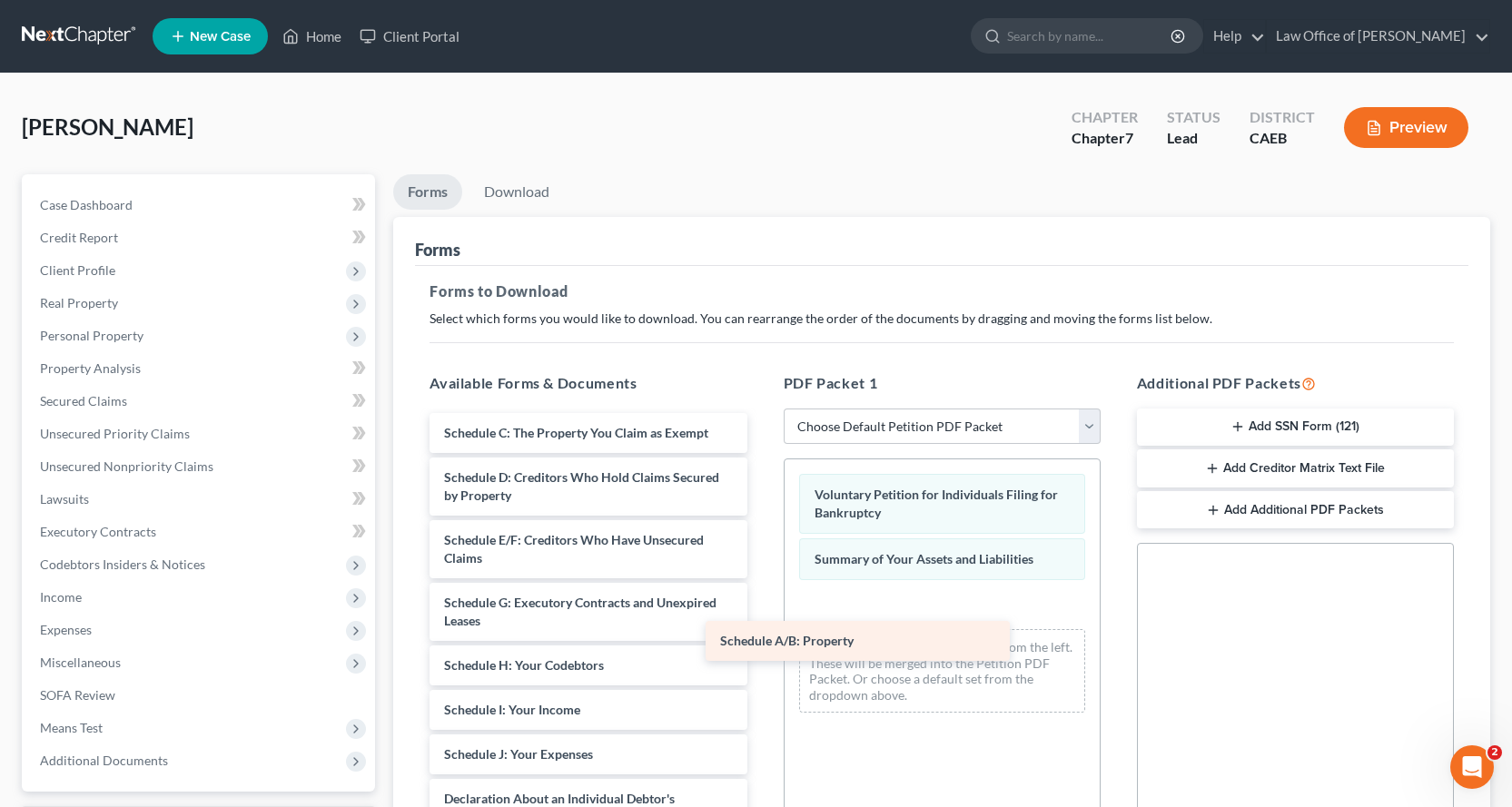
drag, startPoint x: 624, startPoint y: 432, endPoint x: 939, endPoint y: 626, distance: 369.9
click at [761, 628] on div "Schedule A/B: Property Schedule A/B: Property Schedule C: The Property You Clai…" at bounding box center [589, 818] width 346 height 808
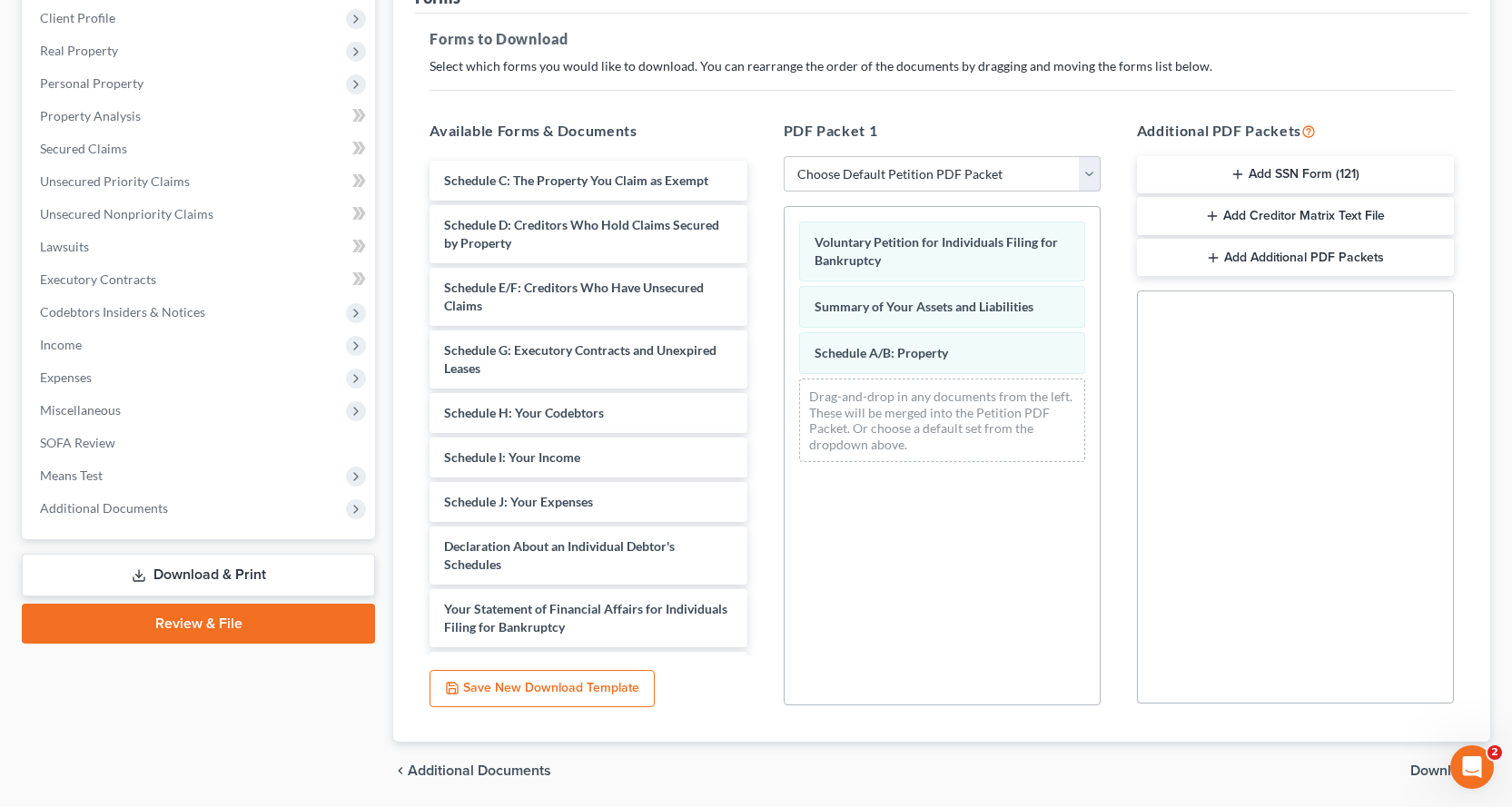
scroll to position [262, 0]
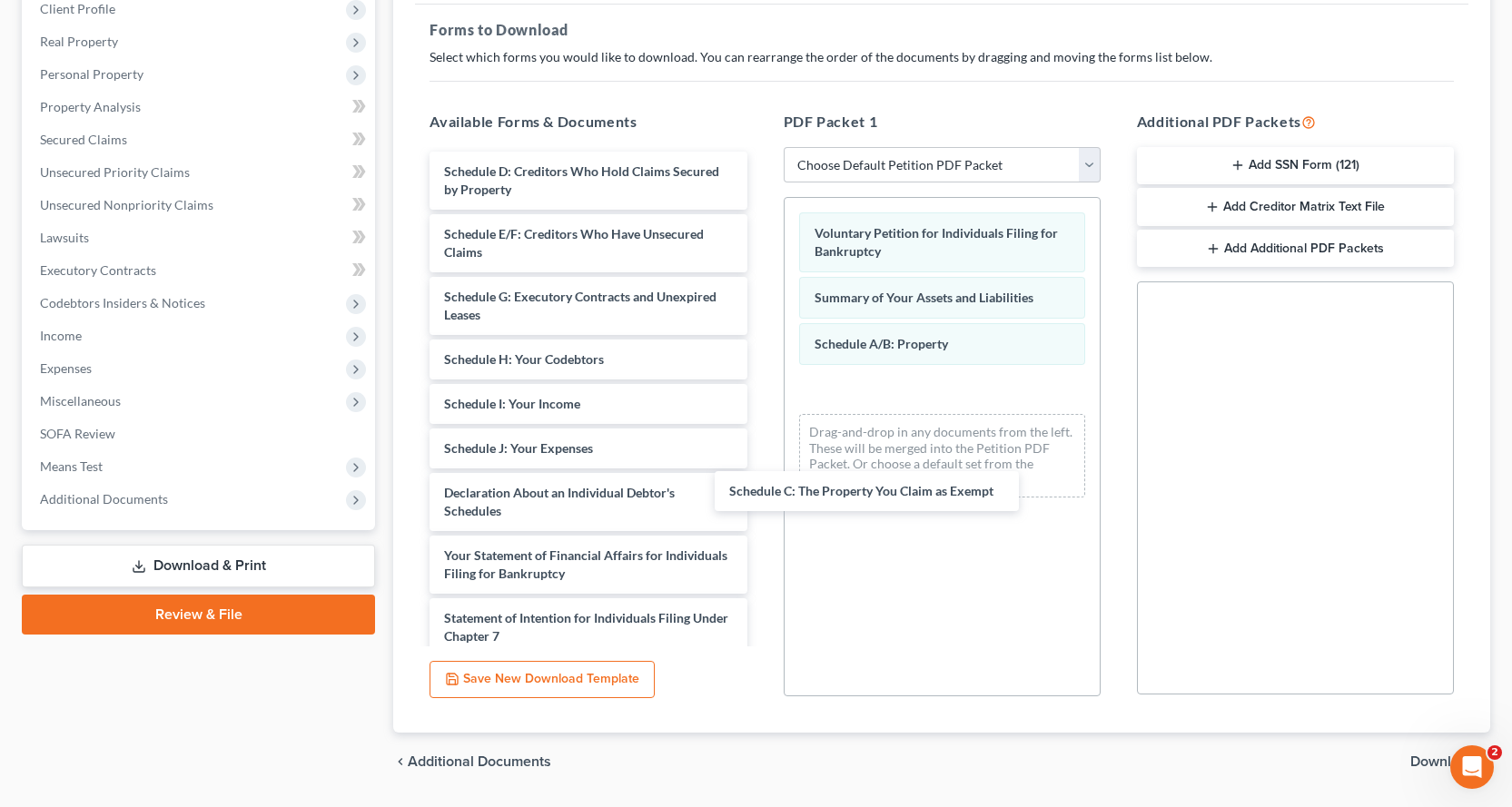
drag, startPoint x: 594, startPoint y: 171, endPoint x: 914, endPoint y: 453, distance: 426.5
click at [761, 475] on div "Schedule C: The Property You Claim as Exempt Schedule C: The Property You Claim…" at bounding box center [589, 534] width 346 height 764
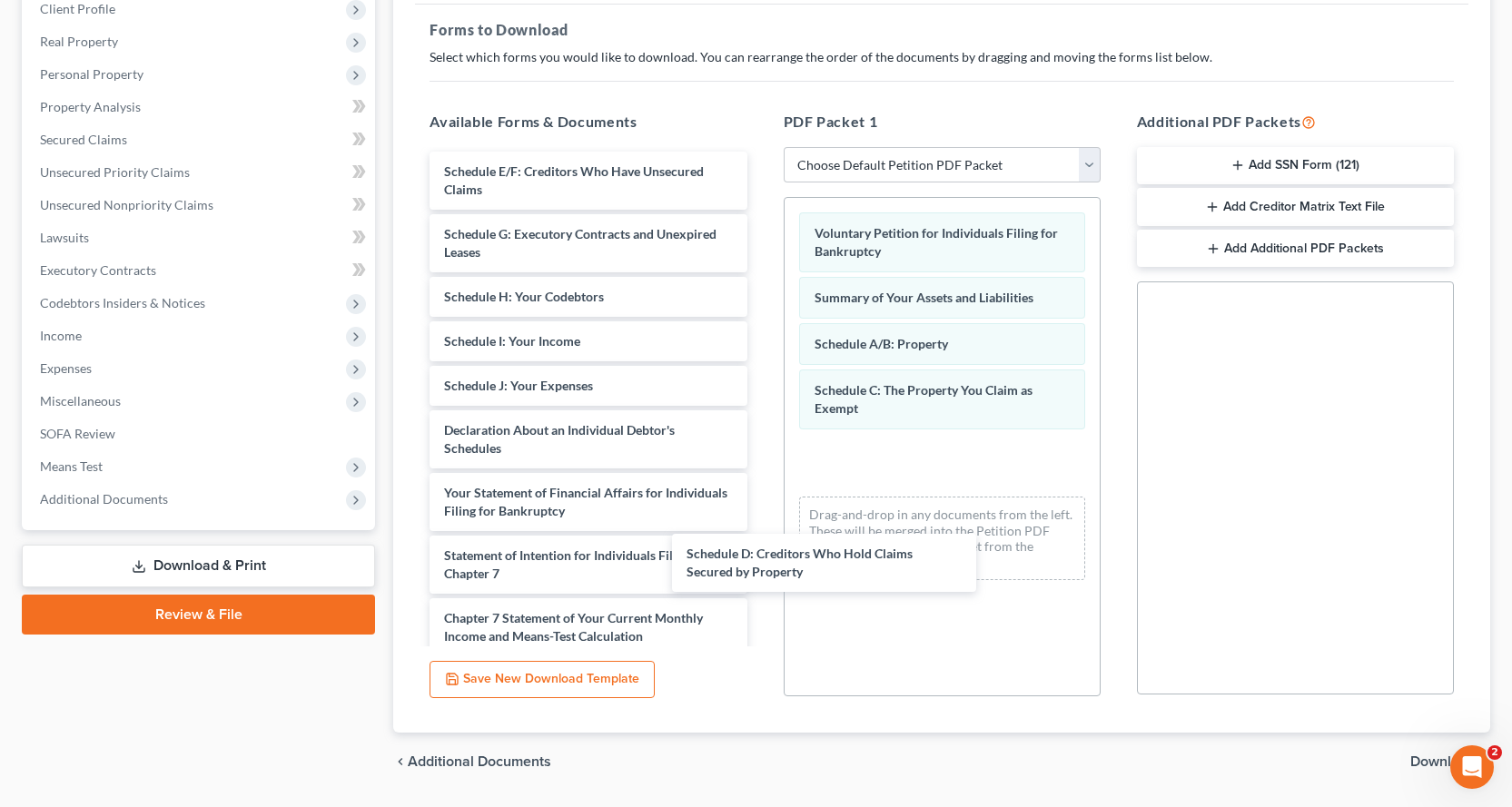
drag, startPoint x: 641, startPoint y: 180, endPoint x: 932, endPoint y: 535, distance: 459.0
click at [761, 542] on div "Schedule D: Creditors Who Hold Claims Secured by Property Schedule D: Creditors…" at bounding box center [589, 502] width 346 height 701
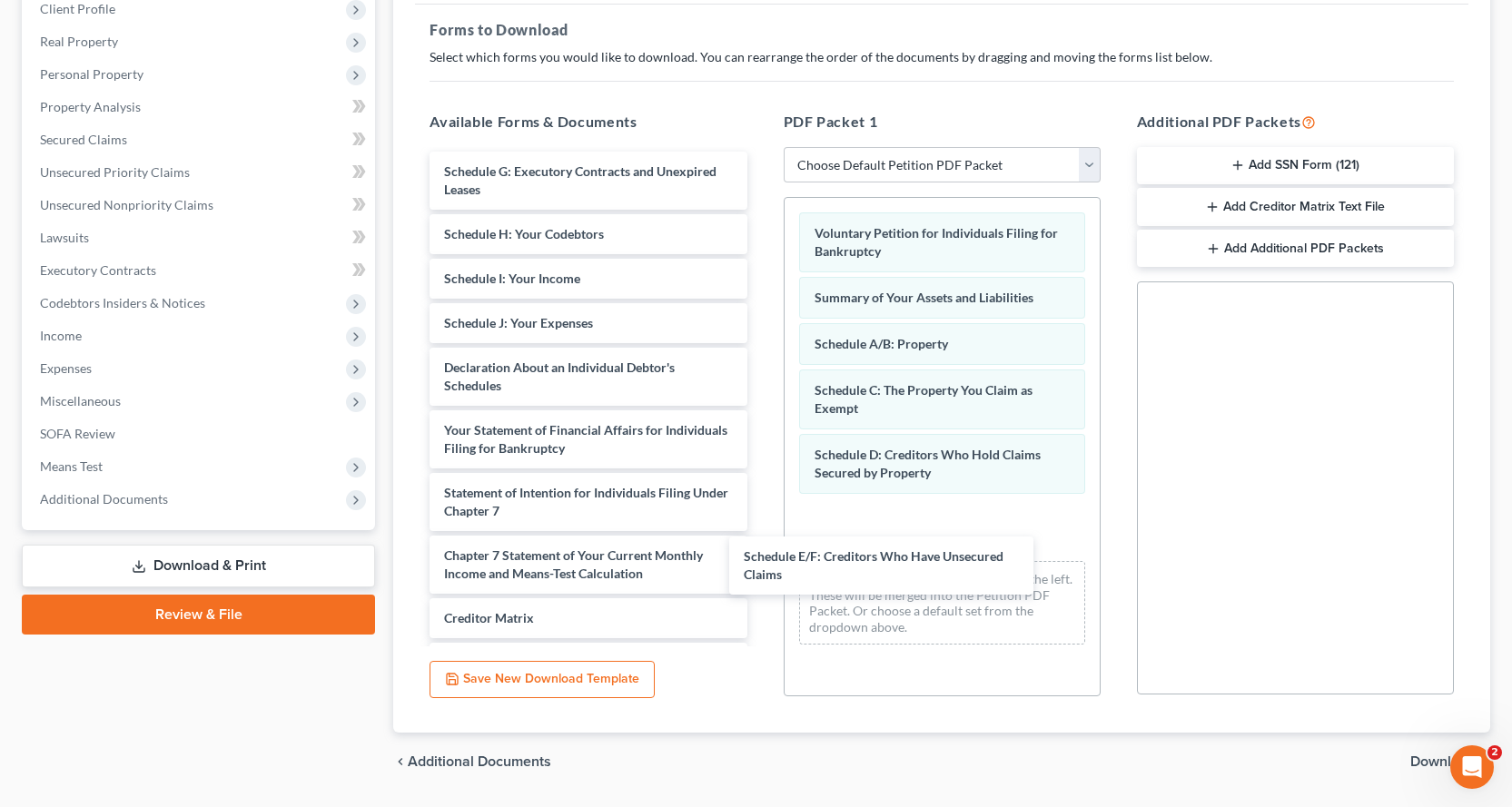
drag, startPoint x: 618, startPoint y: 188, endPoint x: 906, endPoint y: 562, distance: 472.0
click at [761, 570] on div "Schedule E/F: Creditors Who Have Unsecured Claims Schedule E/F: Creditors Who H…" at bounding box center [589, 471] width 346 height 639
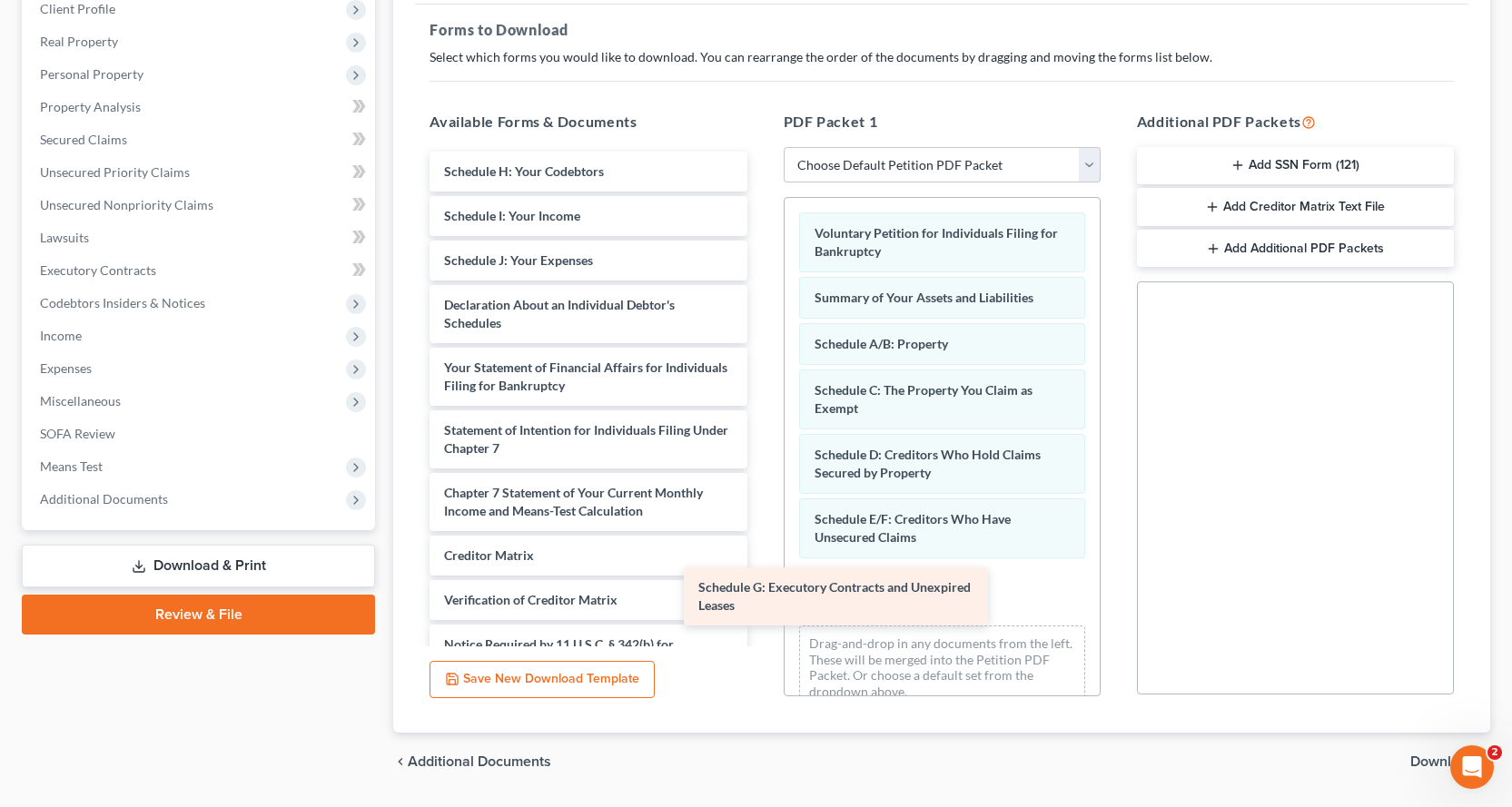
drag, startPoint x: 675, startPoint y: 184, endPoint x: 921, endPoint y: 578, distance: 464.5
click at [761, 594] on div "Schedule G: Executory Contracts and Unexpired Leases Schedule G: Executory Cont…" at bounding box center [589, 440] width 346 height 576
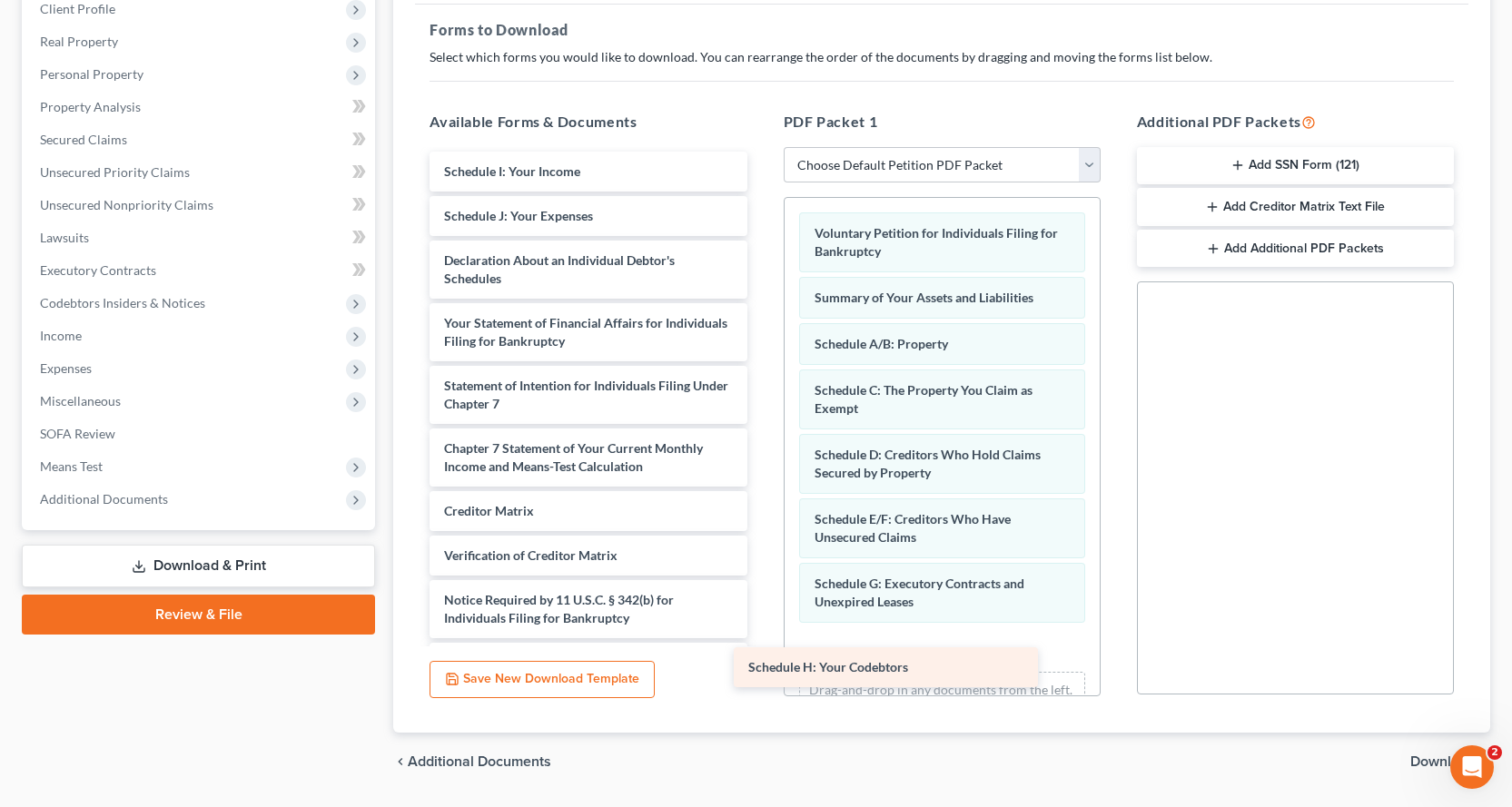
drag, startPoint x: 578, startPoint y: 171, endPoint x: 938, endPoint y: 664, distance: 610.4
click at [761, 667] on div "Schedule H: Your Codebtors Schedule H: Your Codebtors Schedule I: Your Income S…" at bounding box center [589, 417] width 346 height 531
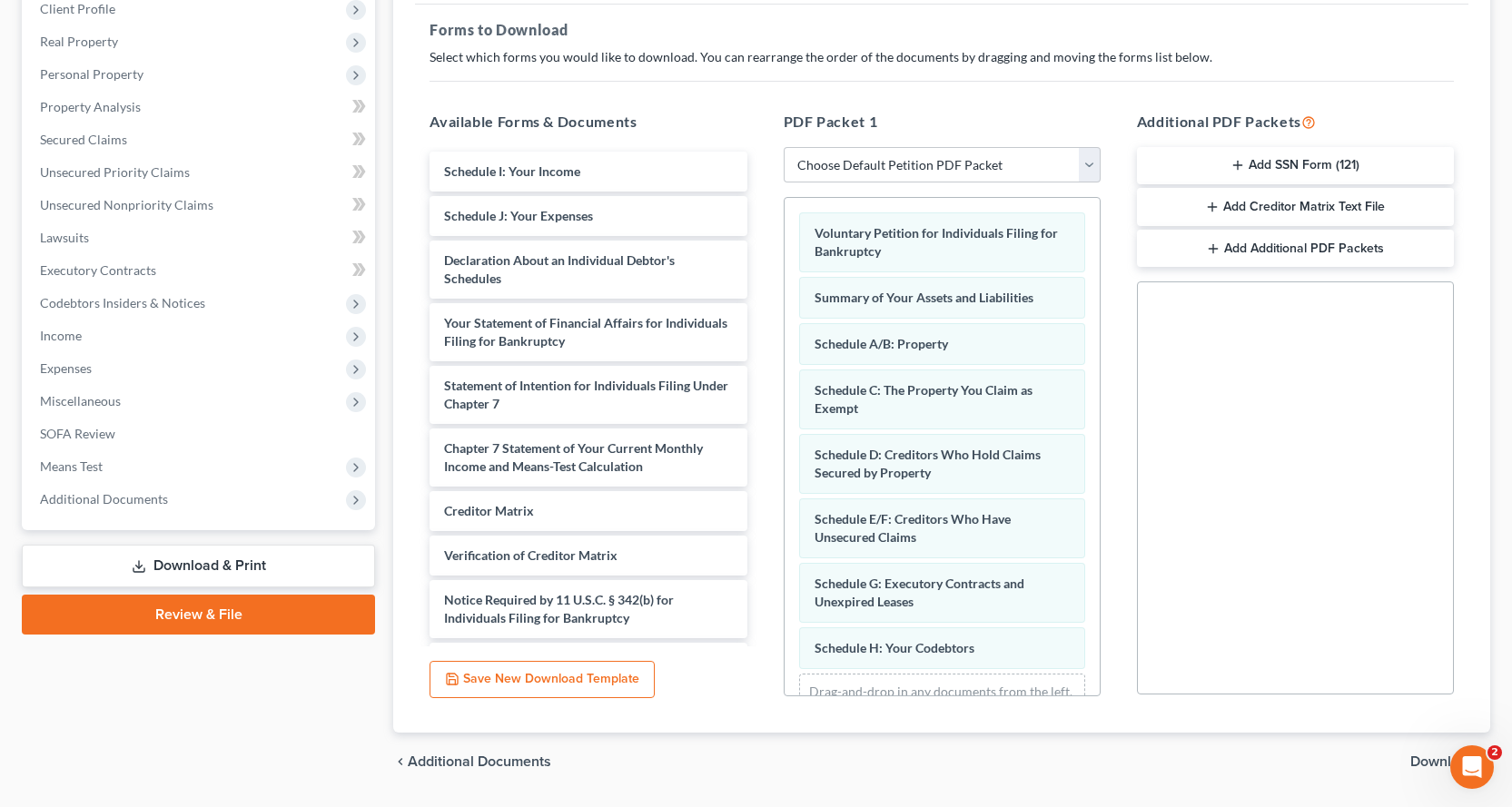
scroll to position [76, 0]
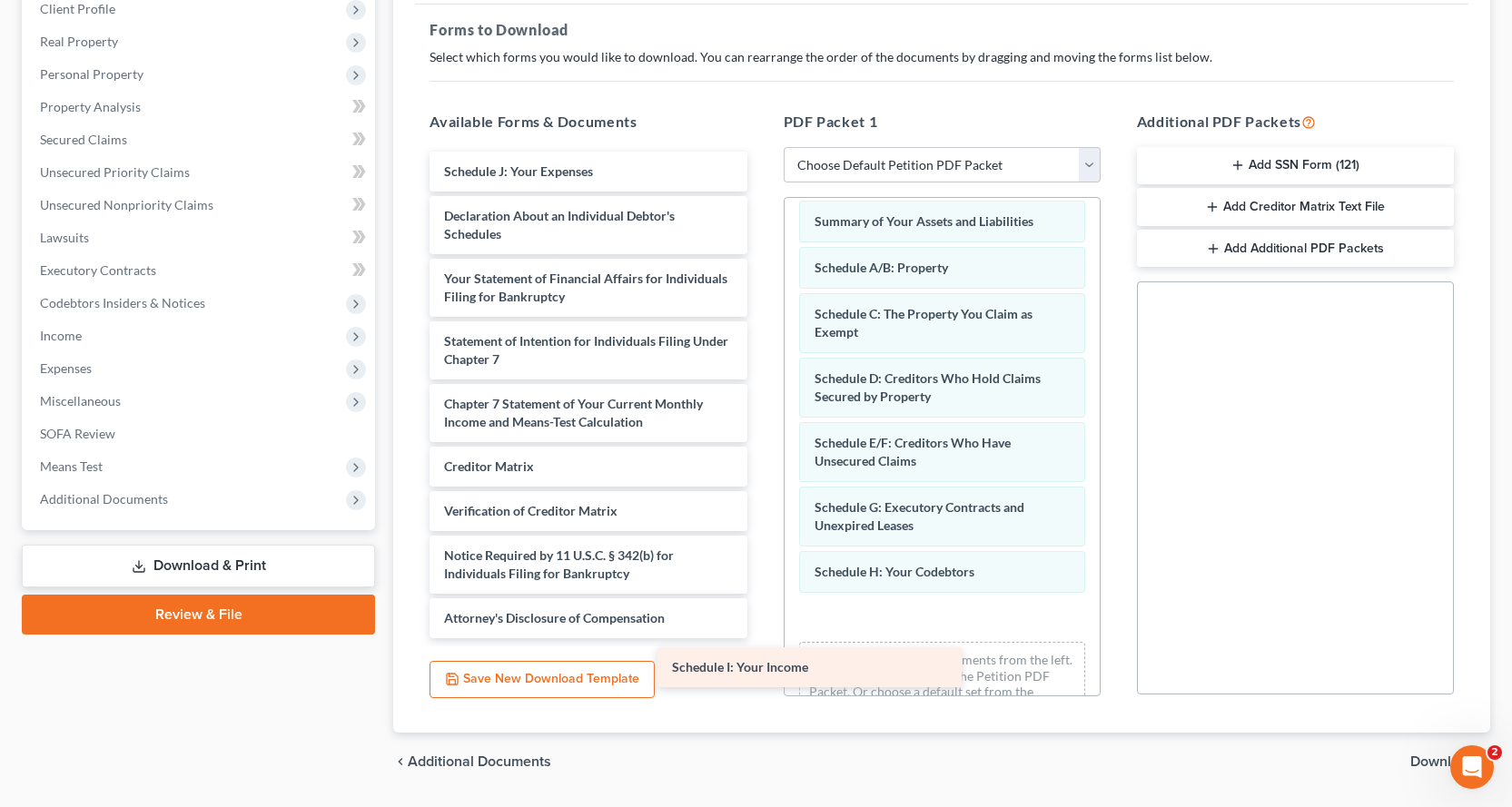
drag, startPoint x: 667, startPoint y: 165, endPoint x: 1009, endPoint y: 627, distance: 574.8
click at [761, 632] on div "Schedule I: Your Income Schedule I: Your Income Schedule J: Your Expenses Decla…" at bounding box center [589, 395] width 346 height 487
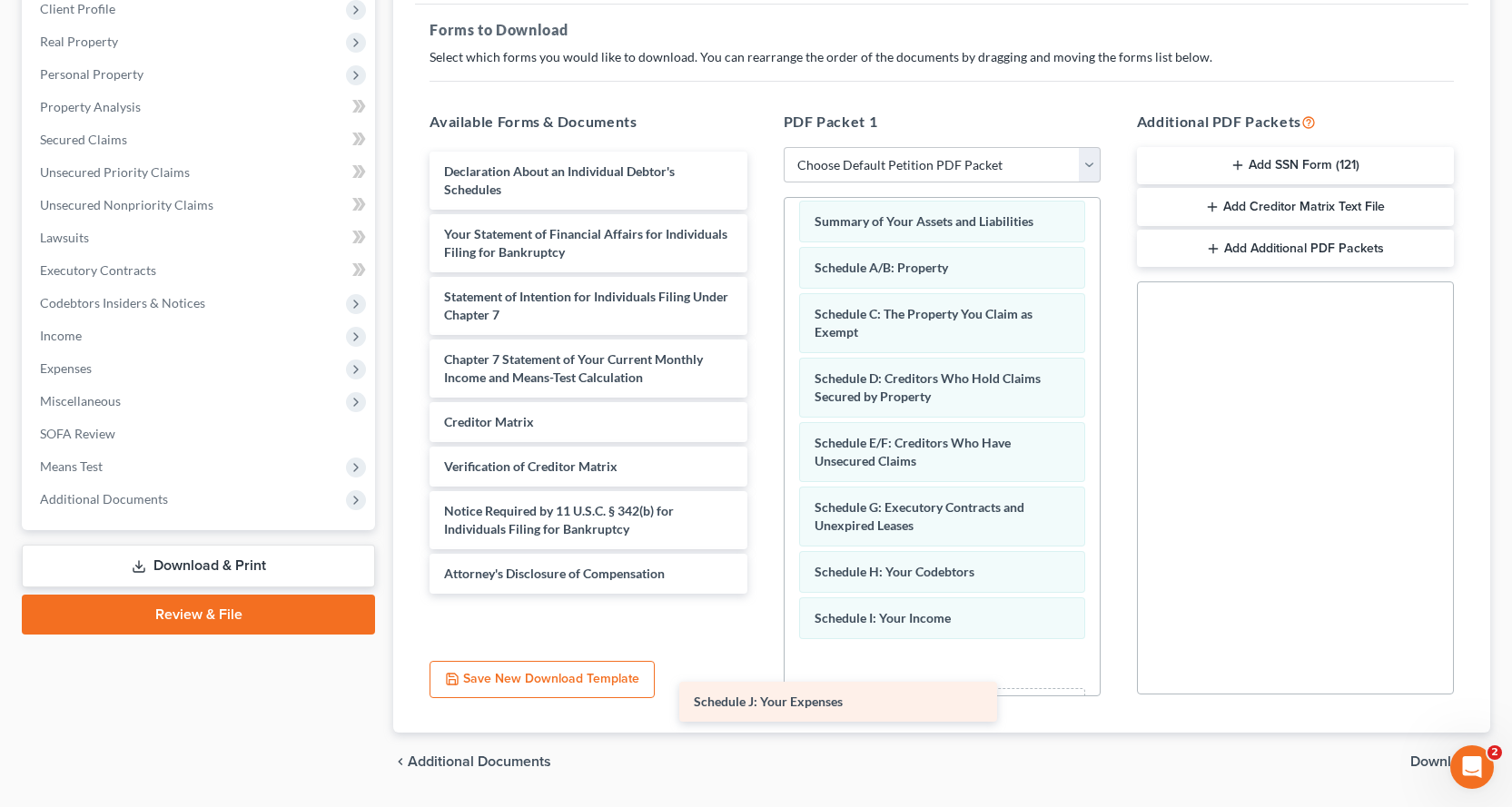
drag, startPoint x: 673, startPoint y: 164, endPoint x: 985, endPoint y: 663, distance: 588.5
click at [761, 594] on div "Schedule J: Your Expenses Schedule J: Your Expenses Declaration About an Indivi…" at bounding box center [589, 373] width 346 height 442
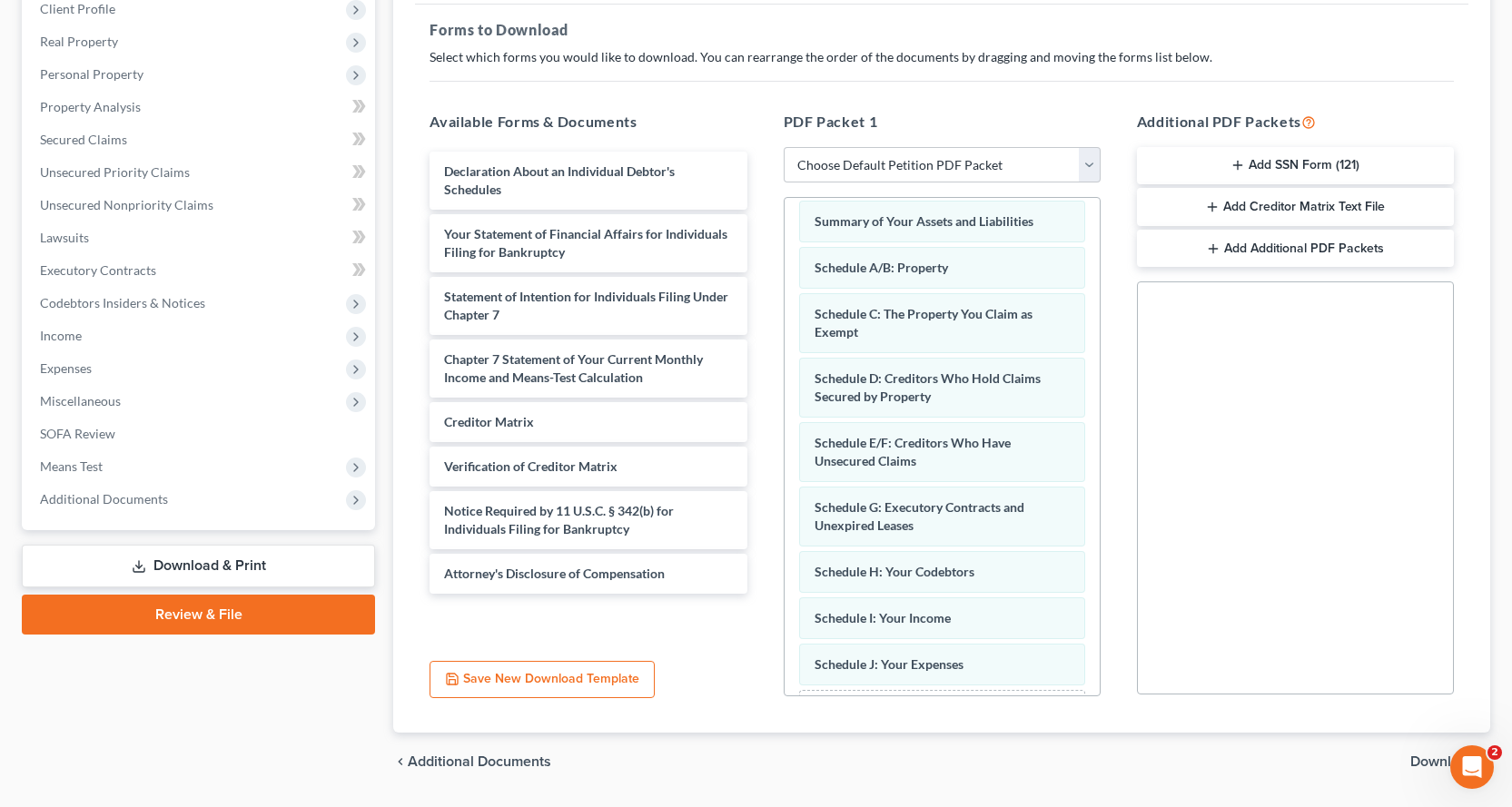
scroll to position [169, 0]
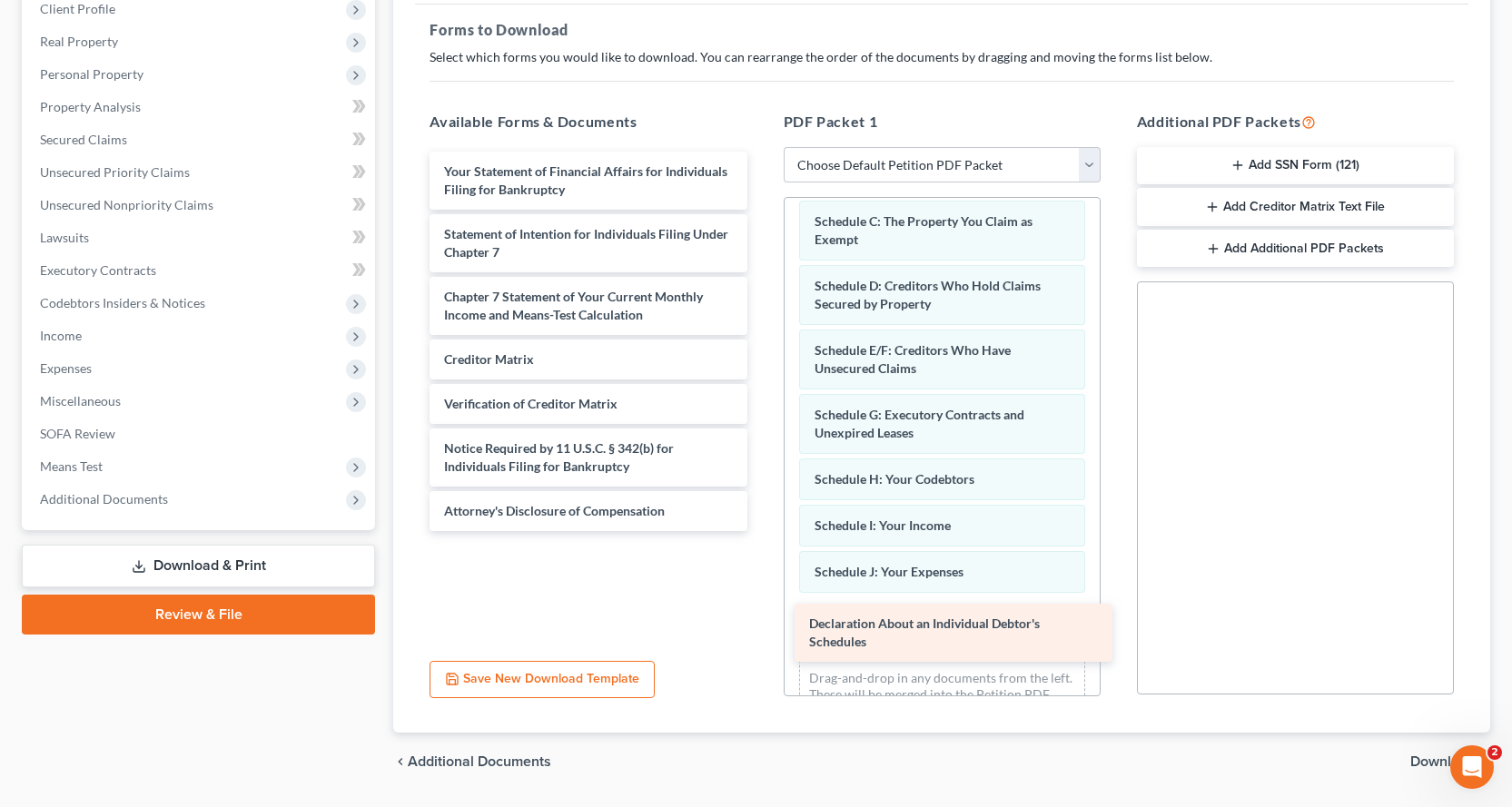
drag, startPoint x: 571, startPoint y: 176, endPoint x: 937, endPoint y: 628, distance: 581.6
click at [761, 531] on div "Declaration About an Individual Debtor's Schedules Declaration About an Individ…" at bounding box center [589, 341] width 346 height 380
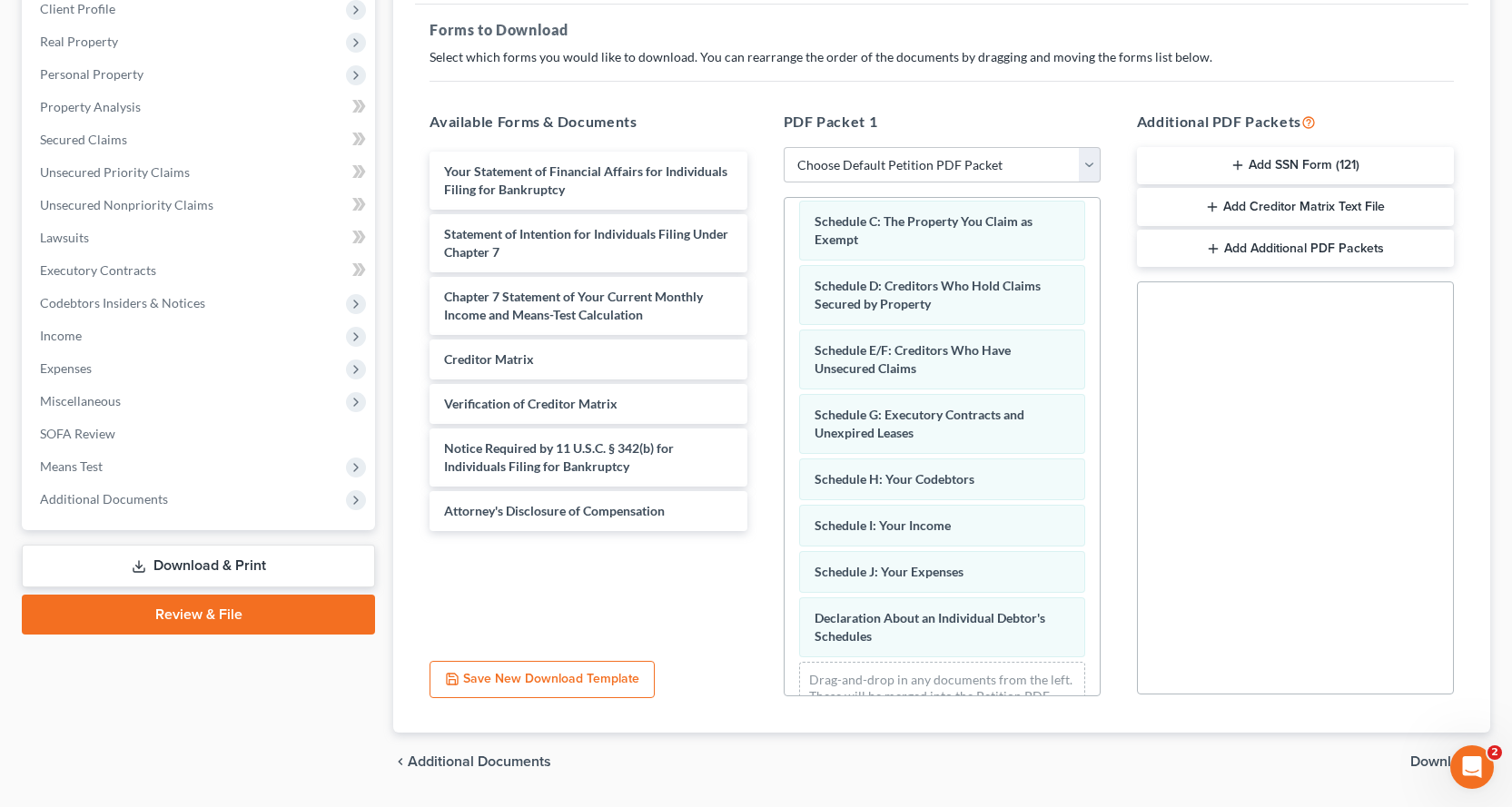
scroll to position [234, 0]
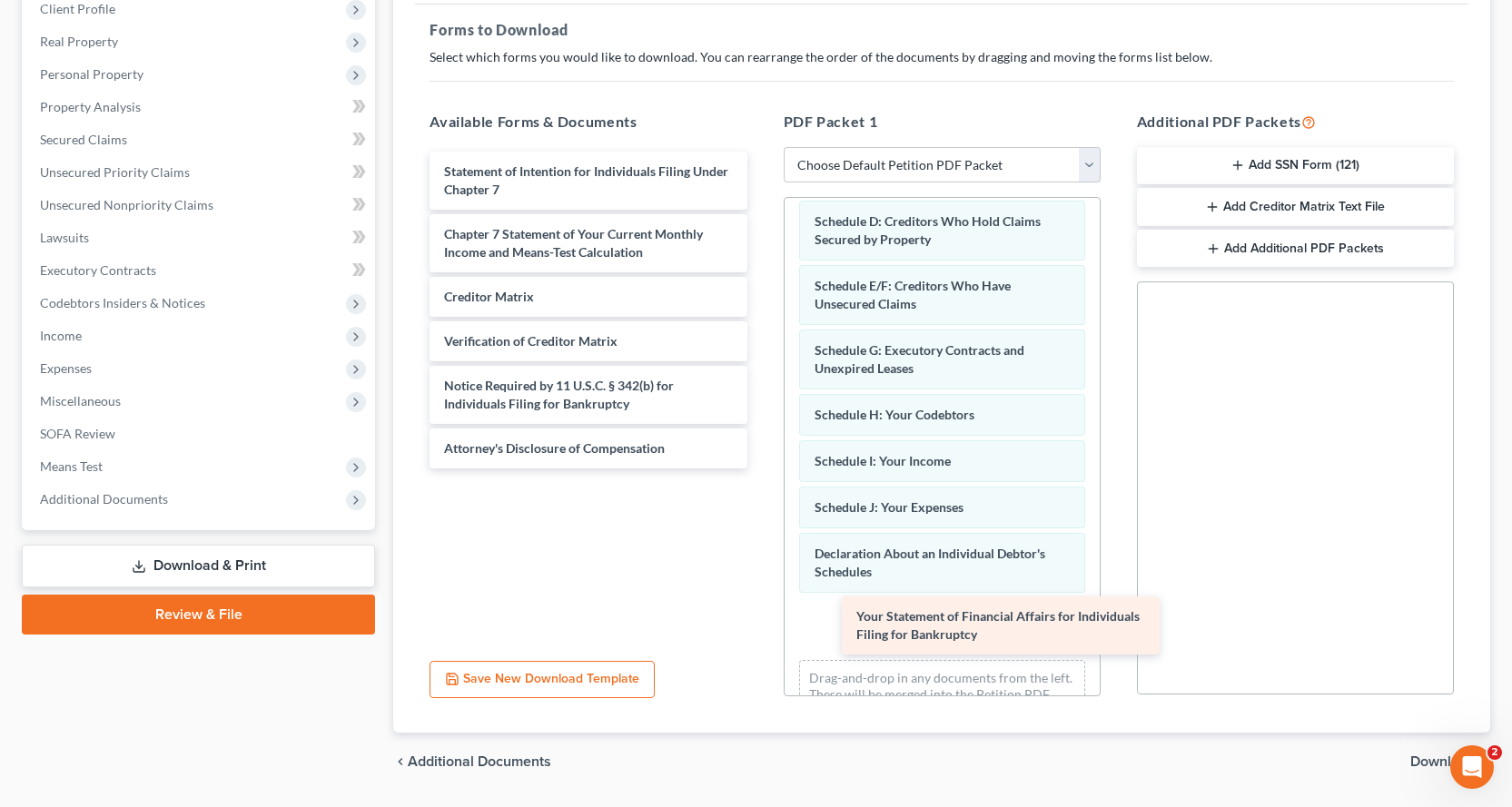
drag, startPoint x: 592, startPoint y: 168, endPoint x: 964, endPoint y: 611, distance: 578.5
click at [761, 468] on div "Your Statement of Financial Affairs for Individuals Filing for Bankruptcy Your …" at bounding box center [589, 311] width 346 height 317
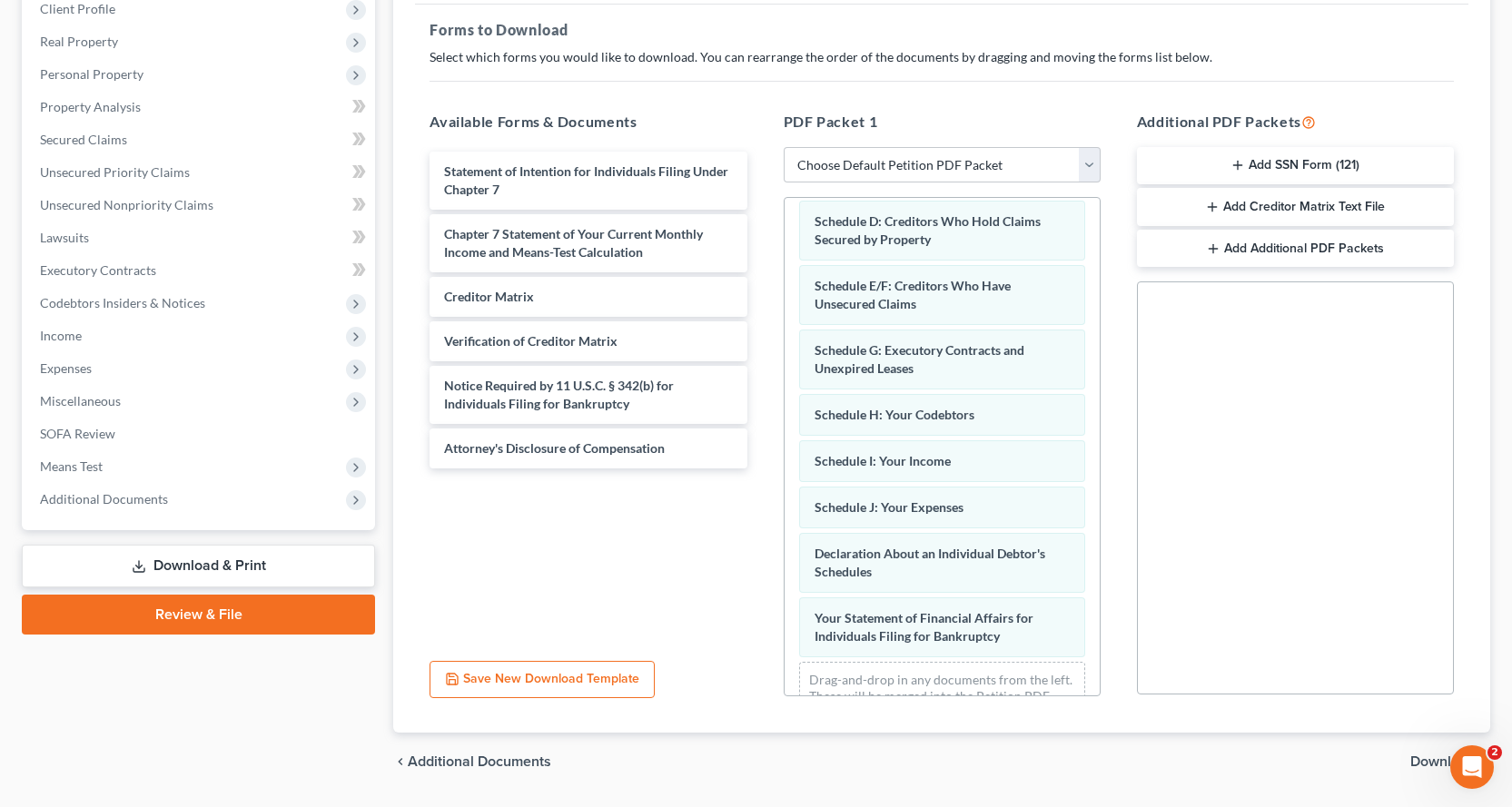
scroll to position [298, 0]
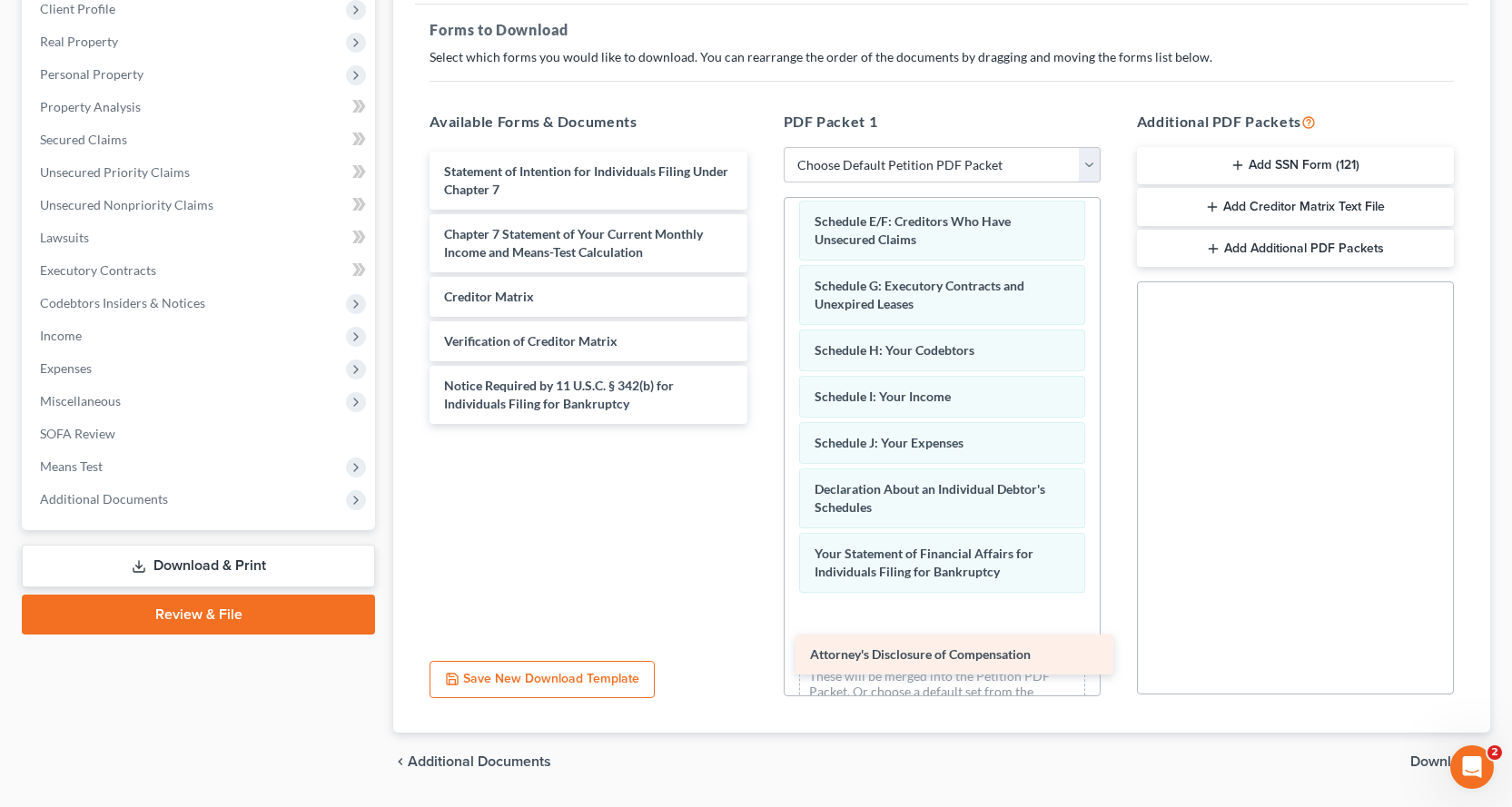
drag, startPoint x: 579, startPoint y: 450, endPoint x: 947, endPoint y: 640, distance: 414.2
click at [761, 424] on div "Attorney's Disclosure of Compensation Statement of Intention for Individuals Fi…" at bounding box center [589, 288] width 346 height 272
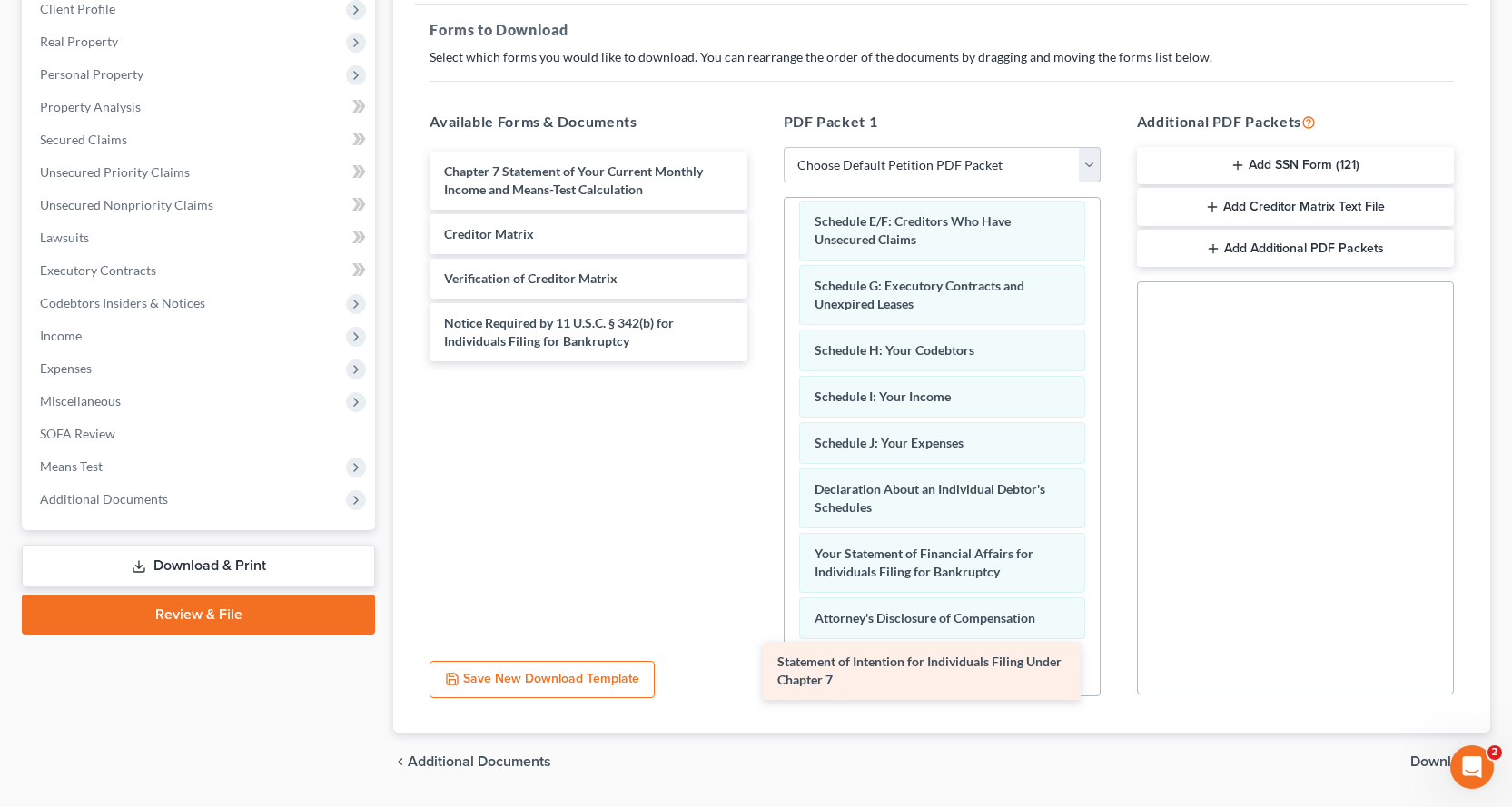
drag, startPoint x: 557, startPoint y: 173, endPoint x: 890, endPoint y: 664, distance: 593.3
click at [761, 362] on div "Statement of Intention for Individuals Filing Under Chapter 7 Statement of Inte…" at bounding box center [589, 257] width 346 height 210
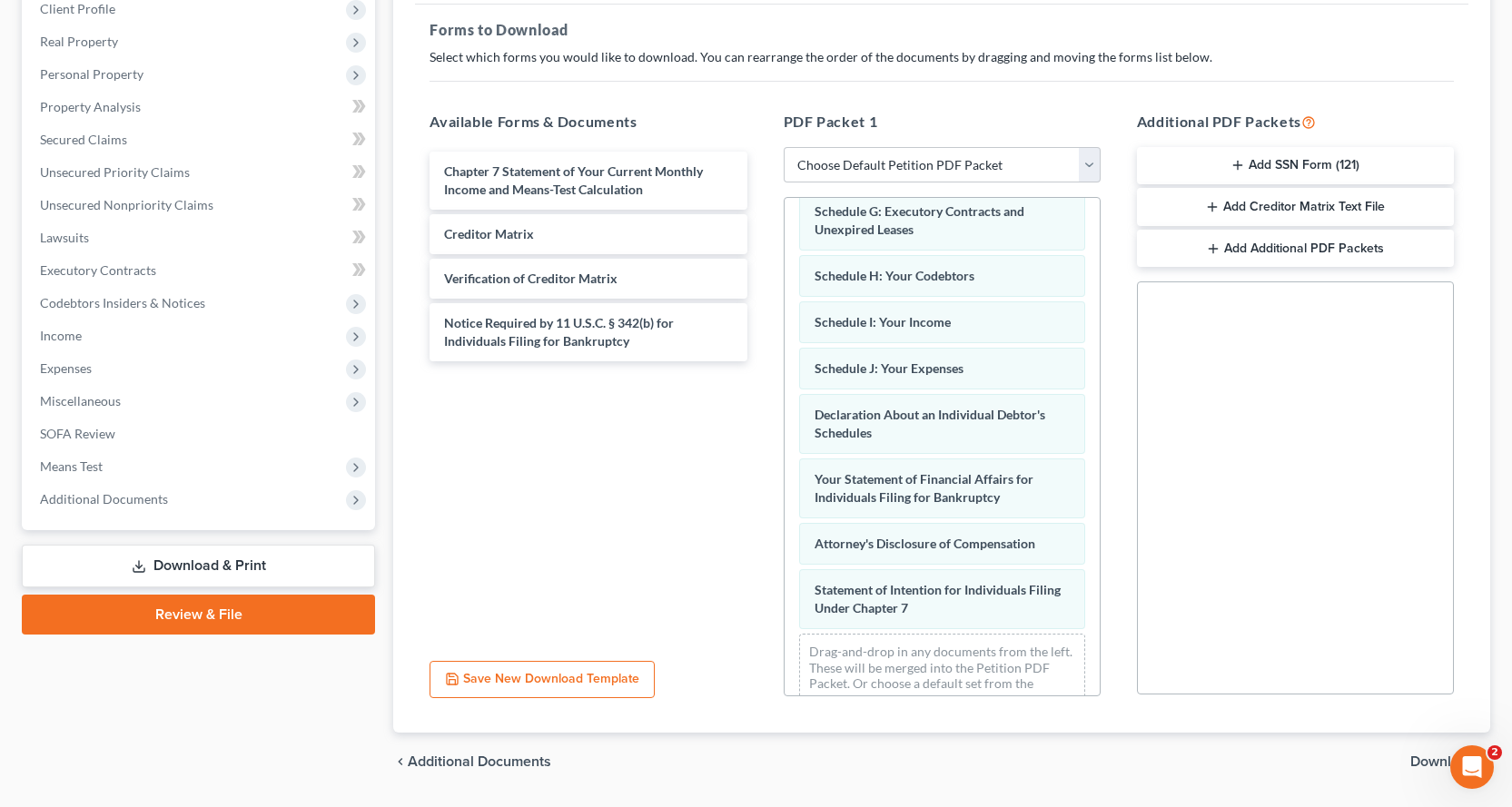
scroll to position [409, 0]
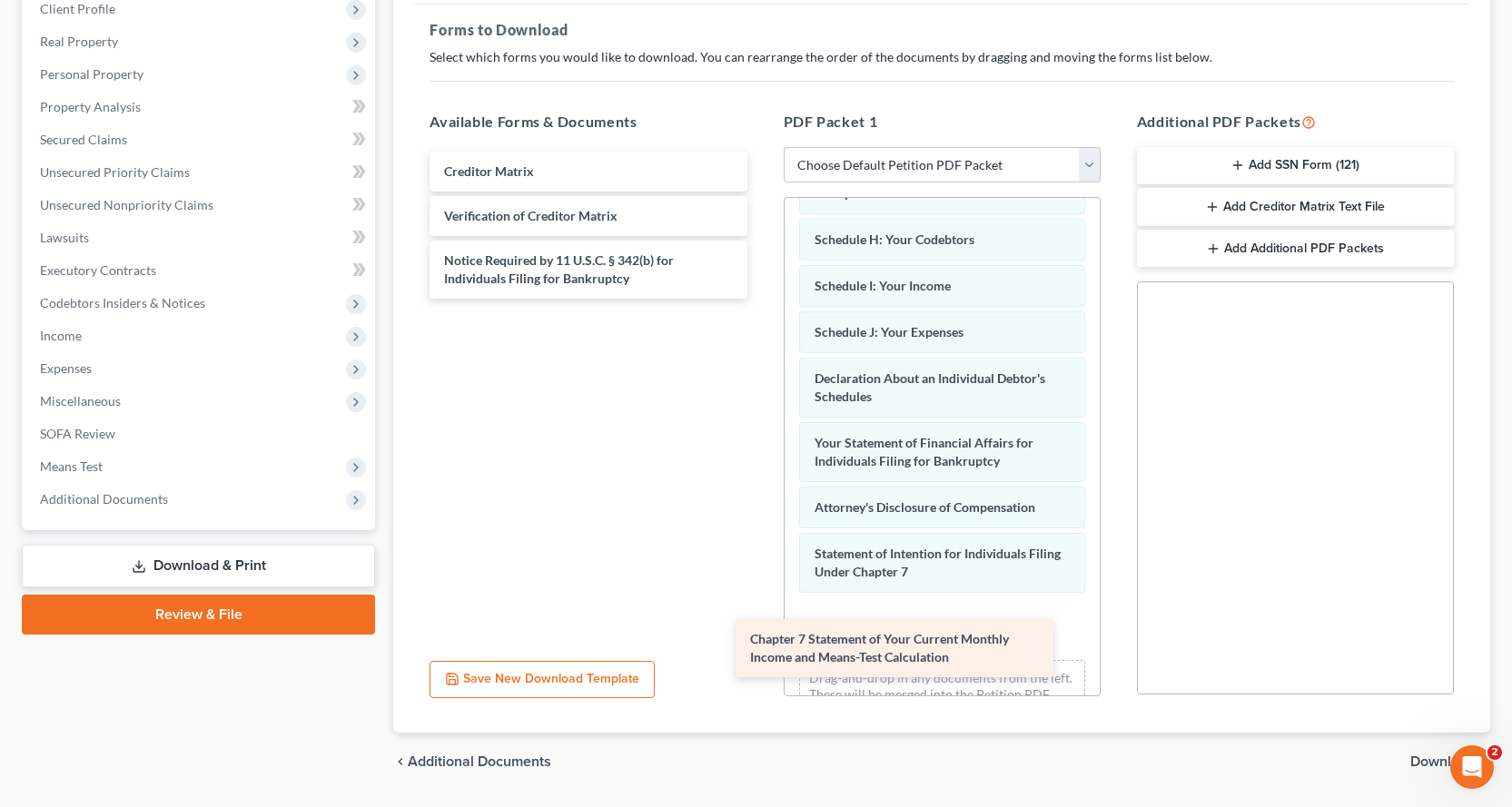
drag, startPoint x: 588, startPoint y: 171, endPoint x: 900, endPoint y: 641, distance: 564.1
click at [761, 299] on div "Chapter 7 Statement of Your Current Monthly Income and Means-Test Calculation C…" at bounding box center [589, 225] width 346 height 147
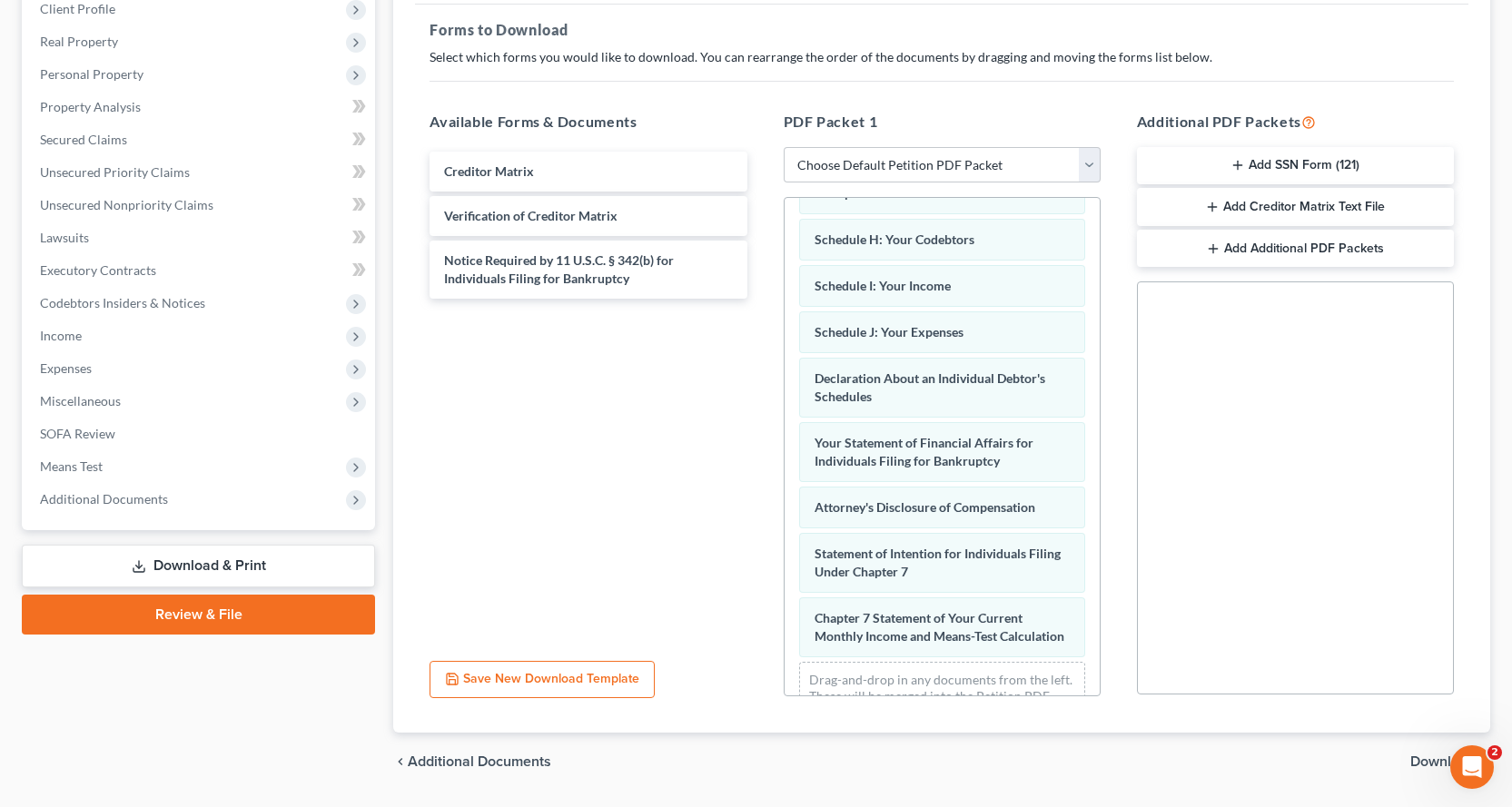
click at [1200, 153] on button "Add SSN Form (121)" at bounding box center [1296, 166] width 317 height 38
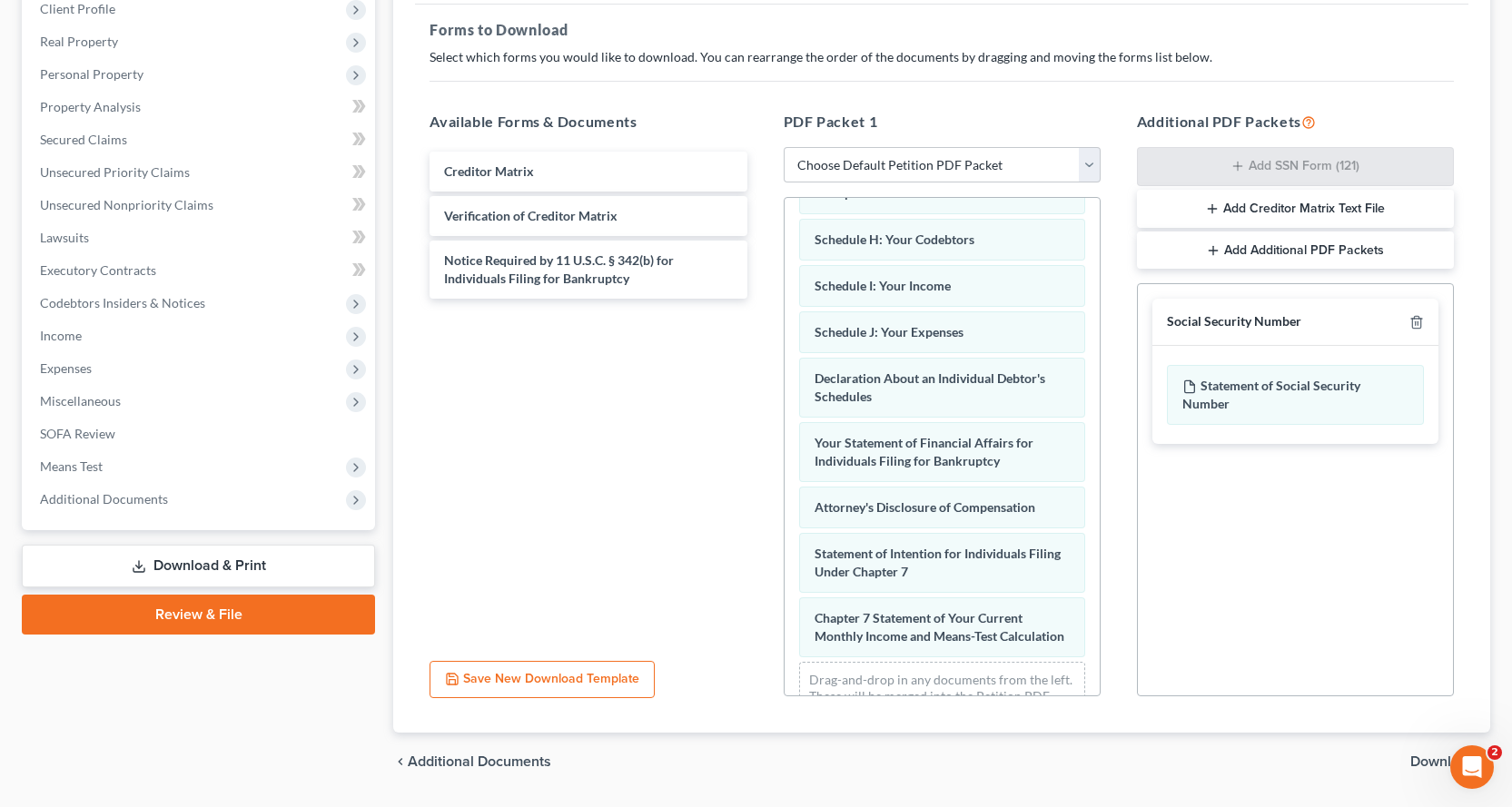
click at [1240, 202] on button "Add Creditor Matrix Text File" at bounding box center [1296, 209] width 317 height 38
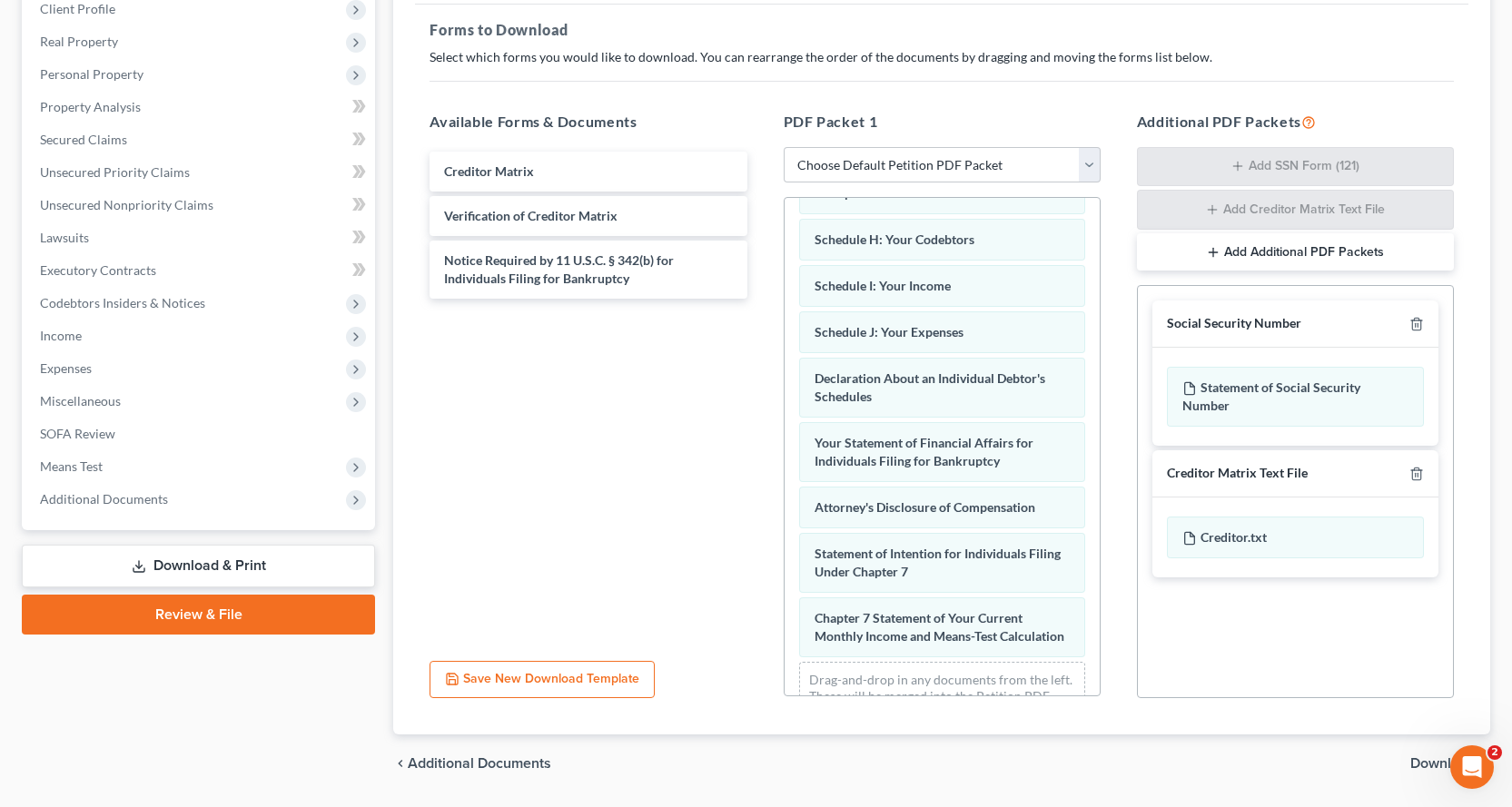
scroll to position [316, 0]
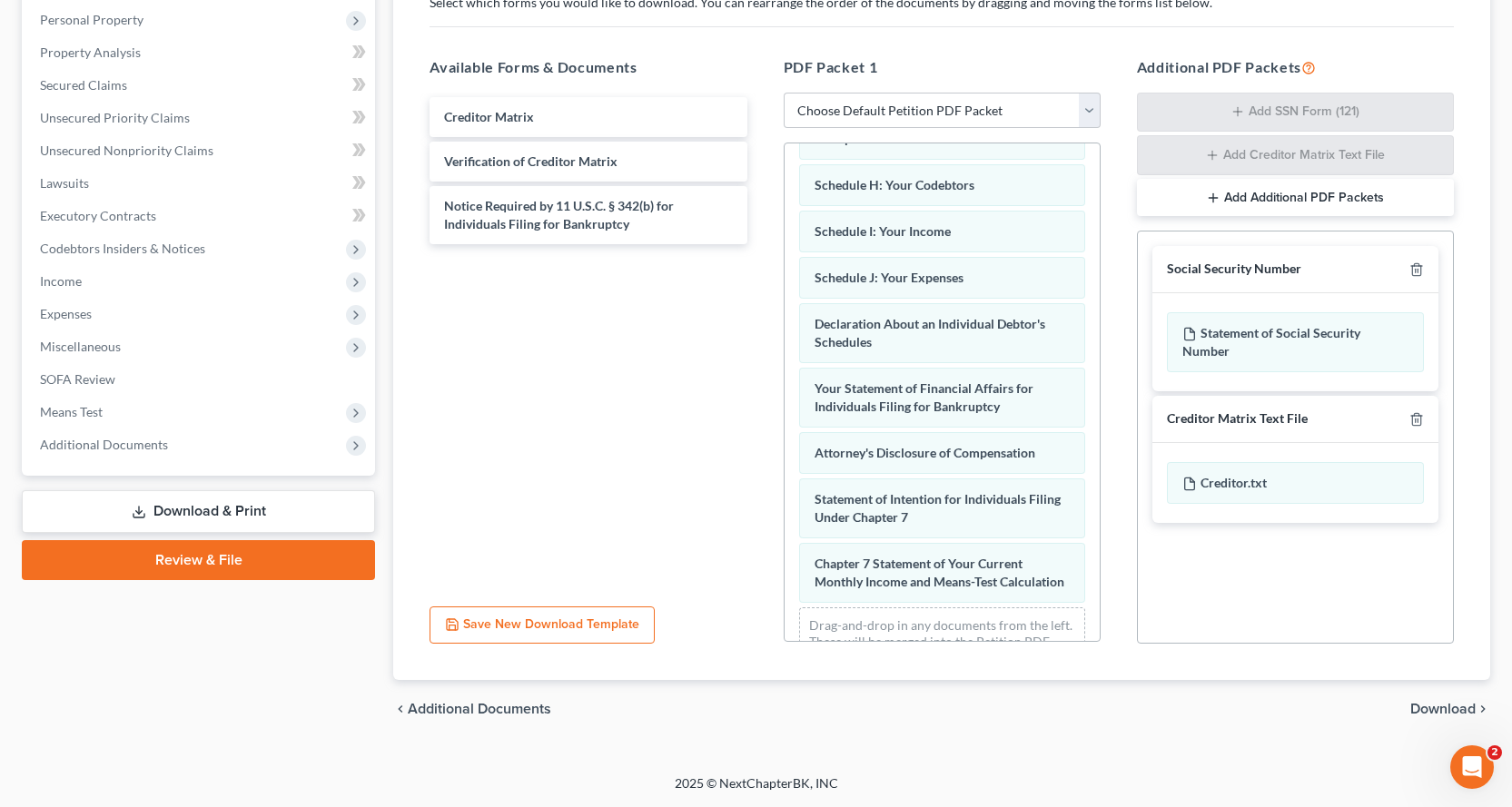
click at [1450, 710] on span "Download" at bounding box center [1443, 709] width 65 height 14
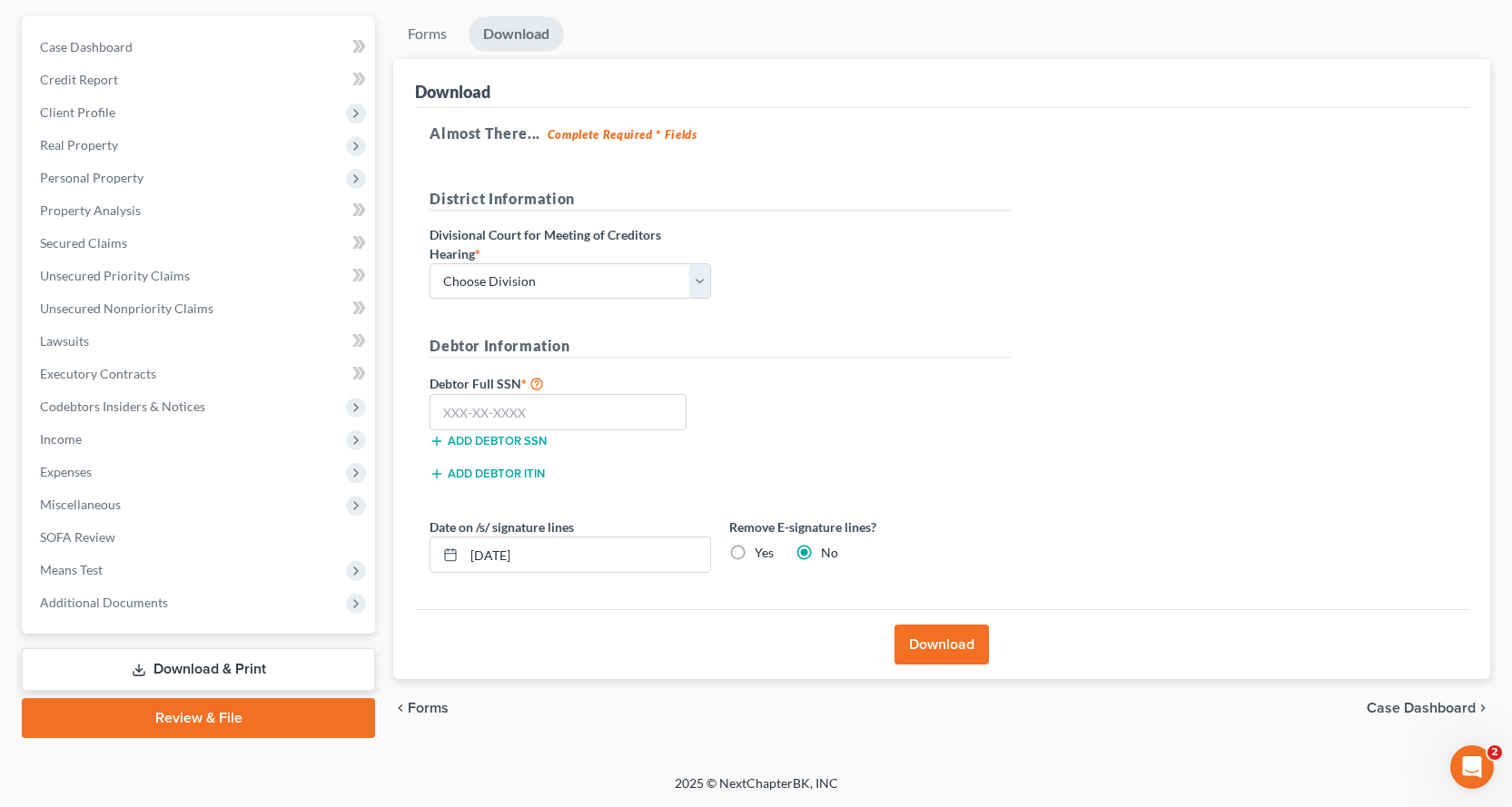
scroll to position [158, 0]
click at [585, 295] on select "Choose Division Fresno Modesto [GEOGRAPHIC_DATA]" at bounding box center [570, 282] width 282 height 37
select select "2"
click at [430, 264] on select "Choose Division Fresno Modesto [GEOGRAPHIC_DATA]" at bounding box center [570, 282] width 282 height 37
click at [533, 405] on input "text" at bounding box center [558, 413] width 257 height 37
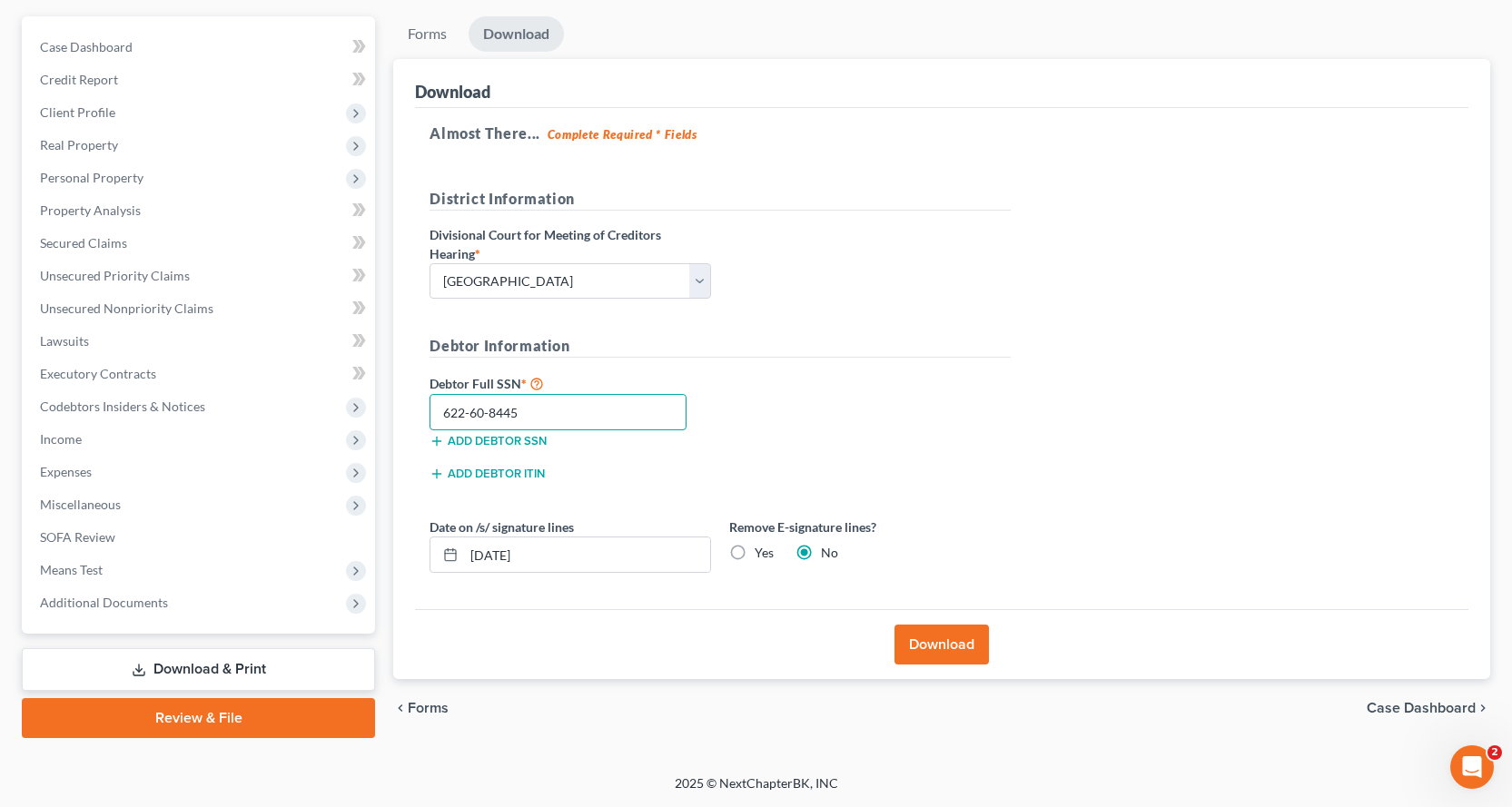
type input "622-60-8445"
click at [967, 648] on button "Download" at bounding box center [942, 645] width 94 height 40
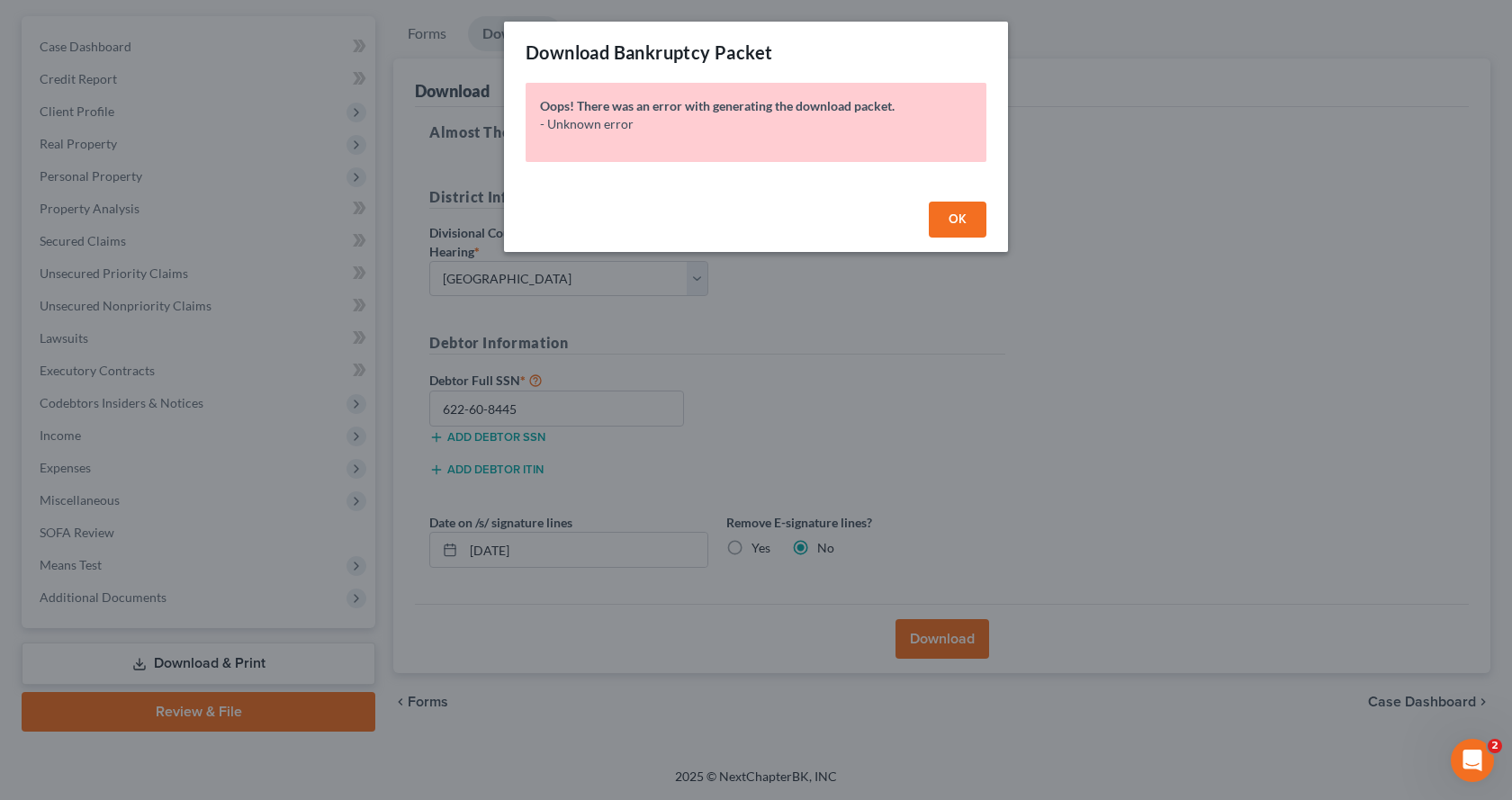
click at [961, 225] on span "OK" at bounding box center [957, 219] width 18 height 15
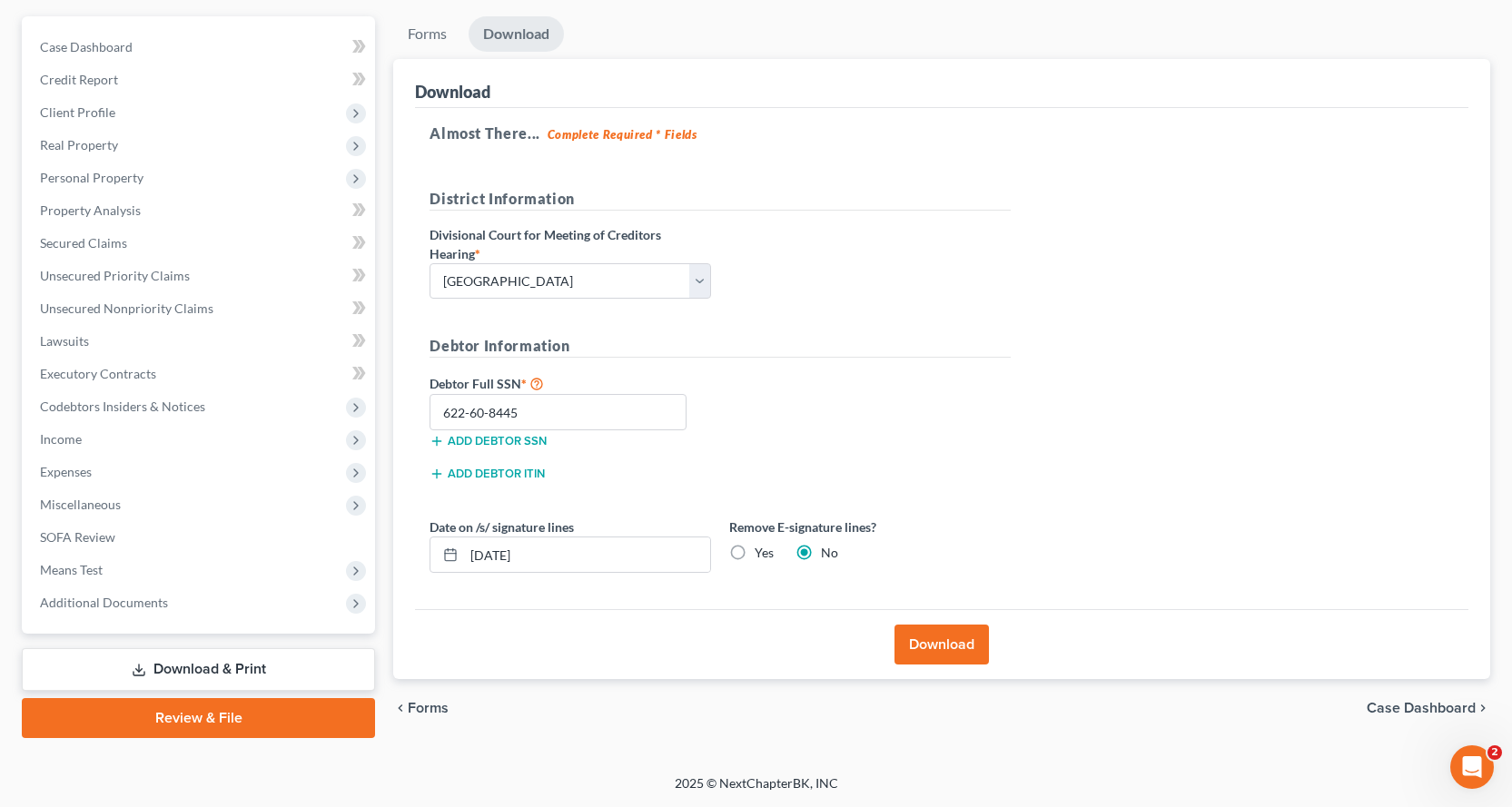
click at [173, 667] on link "Download & Print" at bounding box center [198, 669] width 353 height 42
click at [432, 36] on link "Forms" at bounding box center [427, 34] width 68 height 36
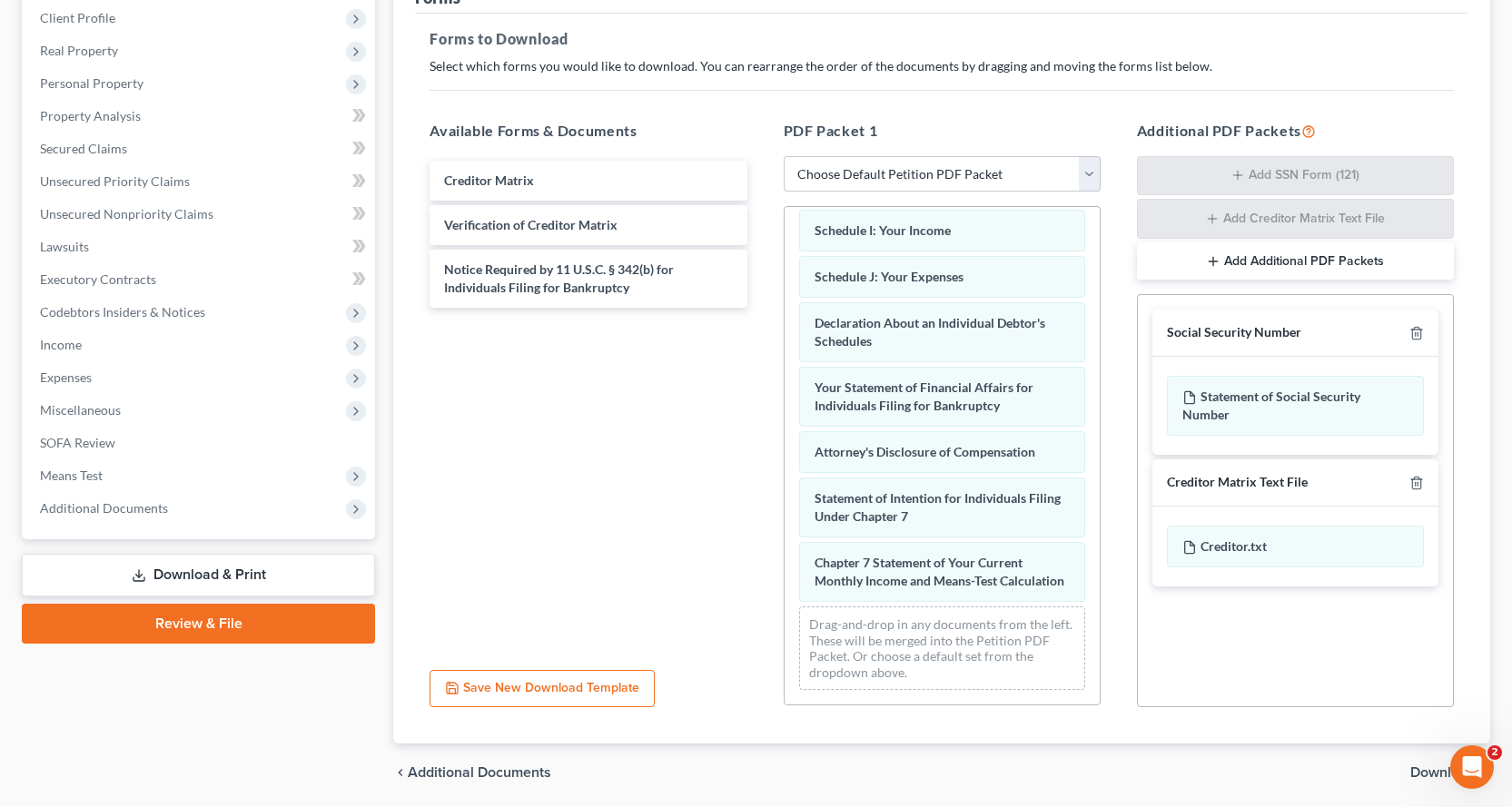
scroll to position [316, 0]
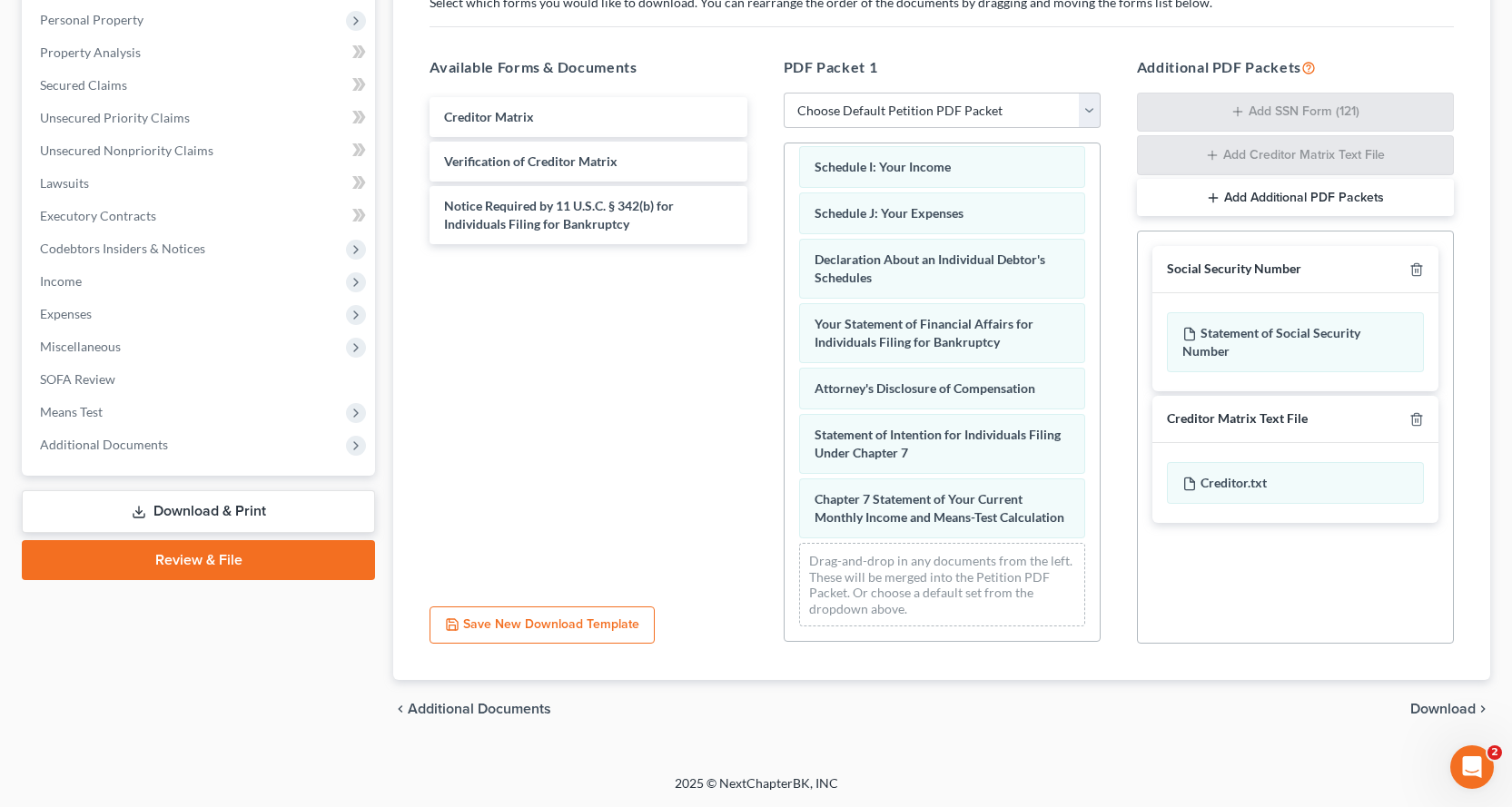
click at [1436, 709] on span "Download" at bounding box center [1443, 709] width 65 height 14
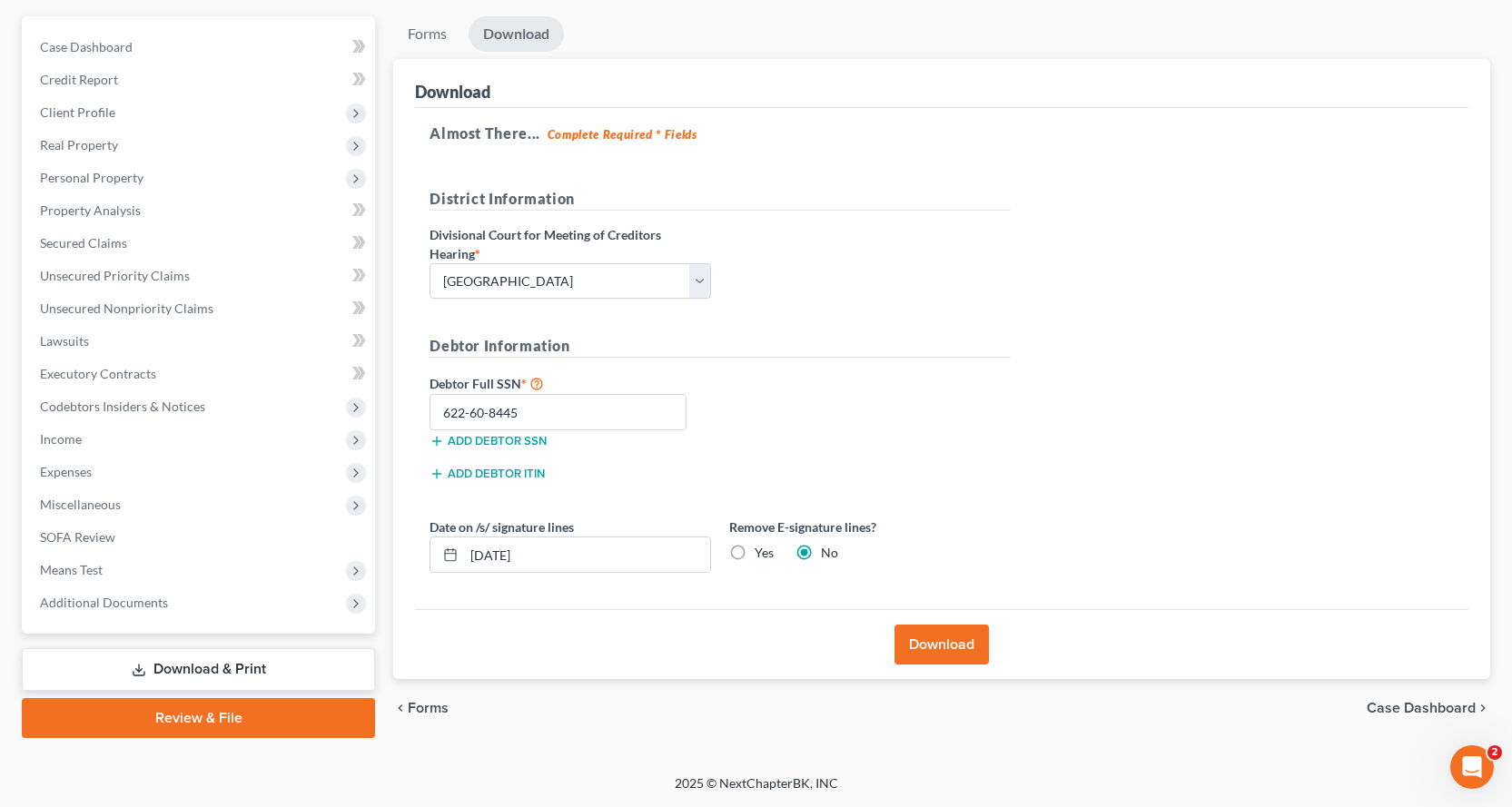
click at [966, 641] on button "Download" at bounding box center [942, 645] width 94 height 40
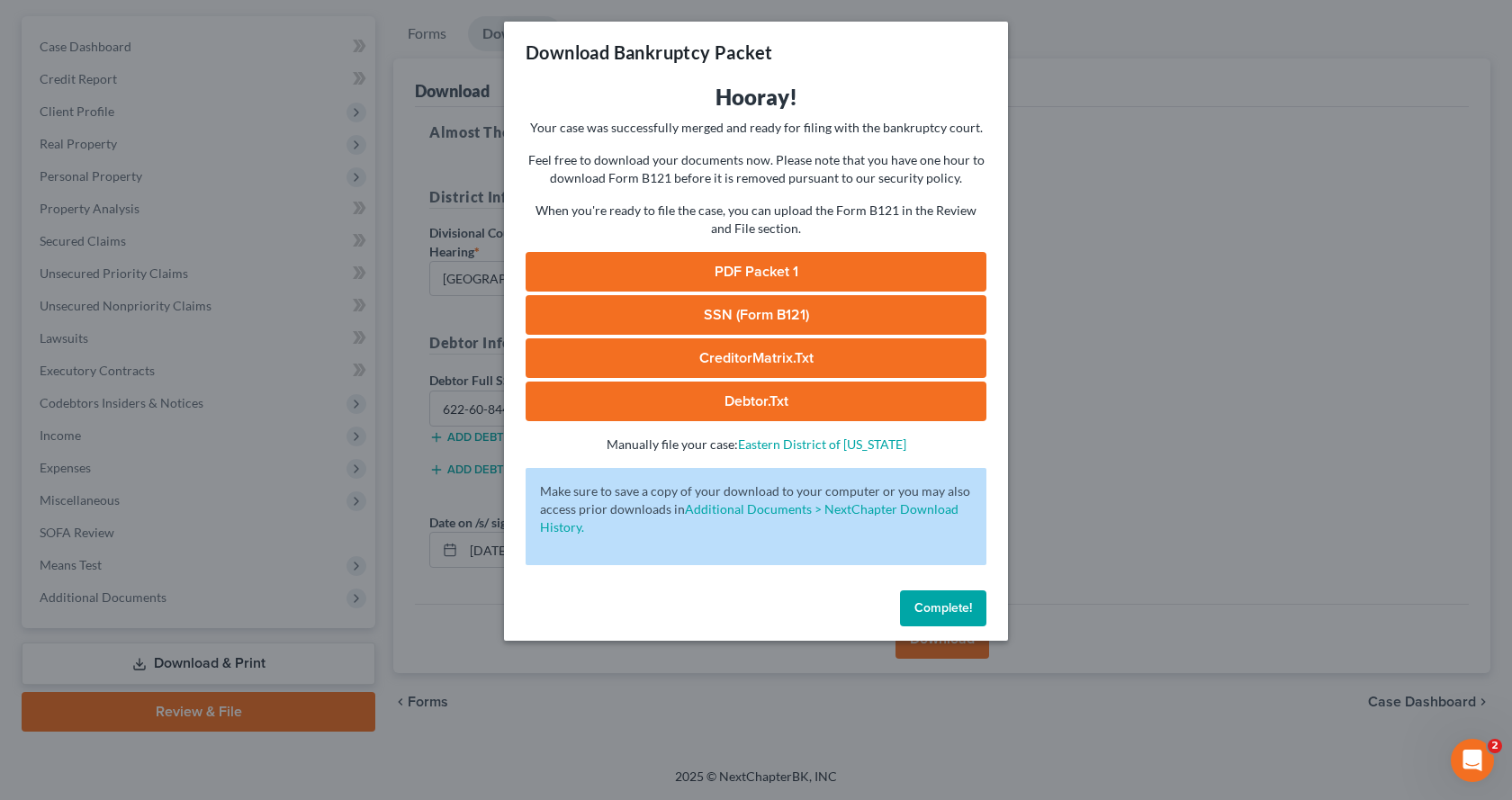
click at [898, 280] on link "PDF Packet 1" at bounding box center [755, 272] width 460 height 40
click at [766, 309] on link "SSN (Form B121)" at bounding box center [755, 316] width 460 height 40
click at [669, 352] on link "CreditorMatrix.txt" at bounding box center [755, 359] width 460 height 40
click at [766, 409] on link "Debtor.txt" at bounding box center [755, 401] width 460 height 40
click at [944, 621] on button "Complete!" at bounding box center [943, 608] width 87 height 36
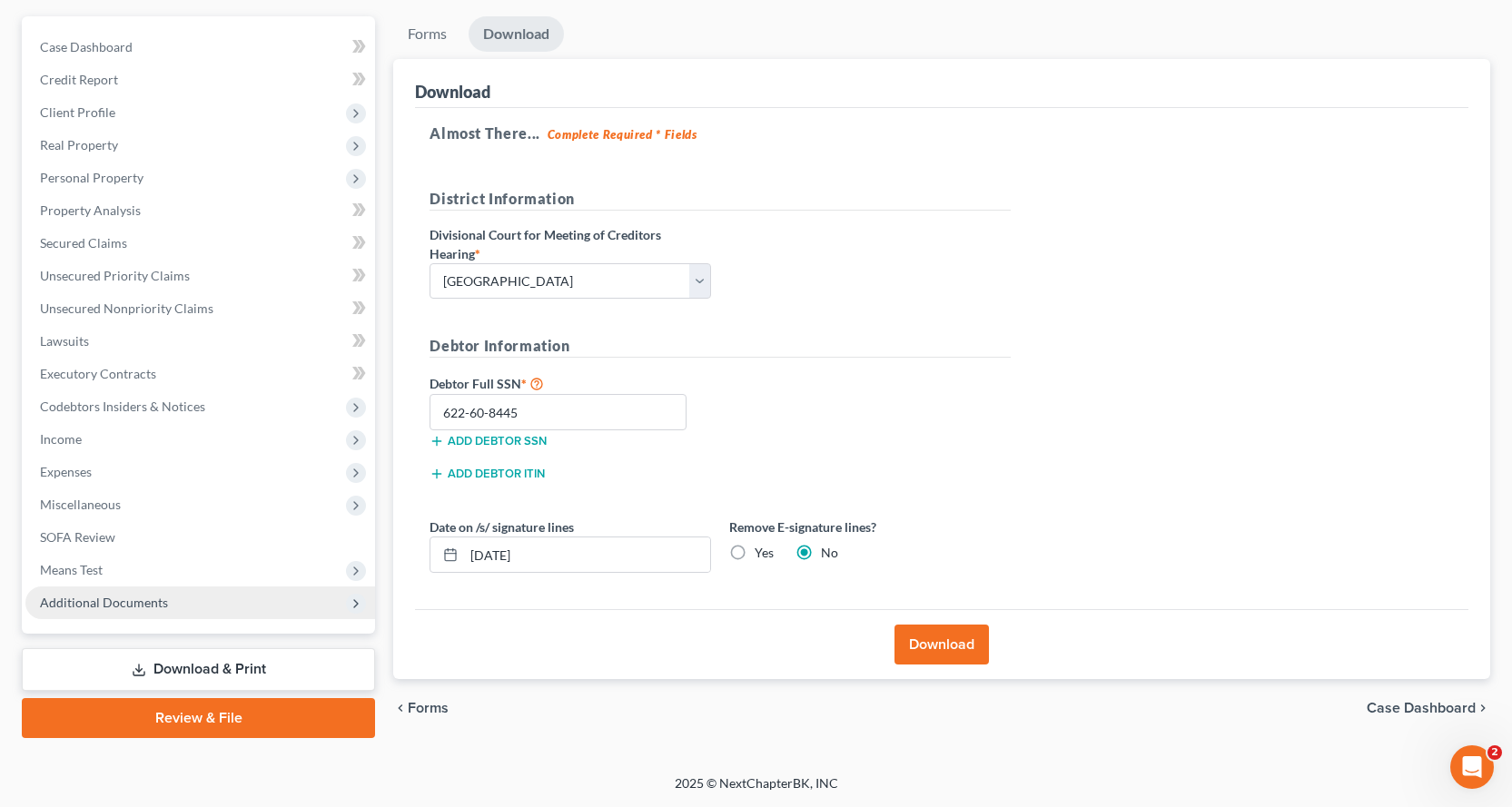
click at [113, 603] on span "Additional Documents" at bounding box center [104, 602] width 128 height 15
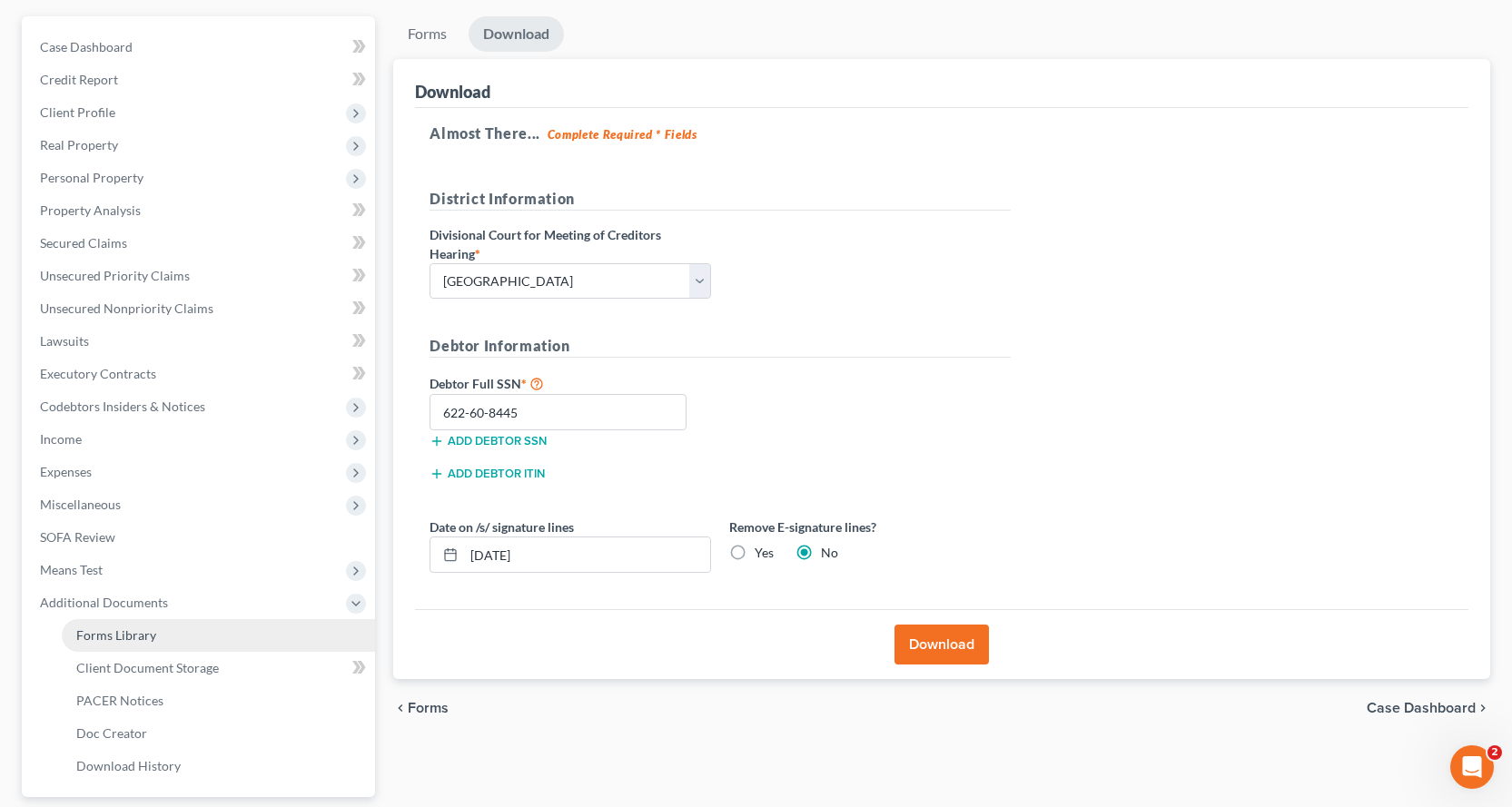
click at [126, 626] on link "Forms Library" at bounding box center [218, 636] width 314 height 33
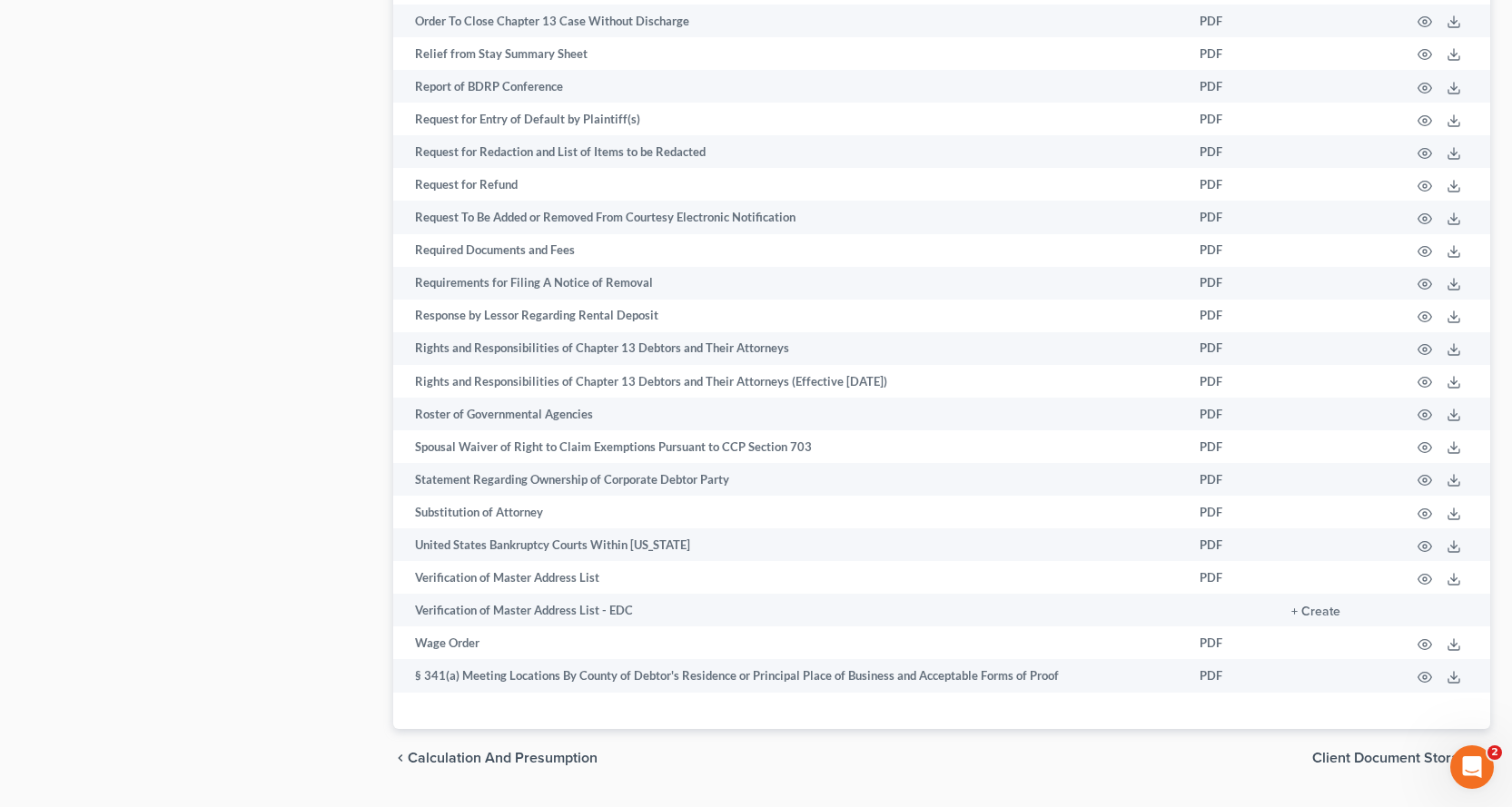
scroll to position [2660, 0]
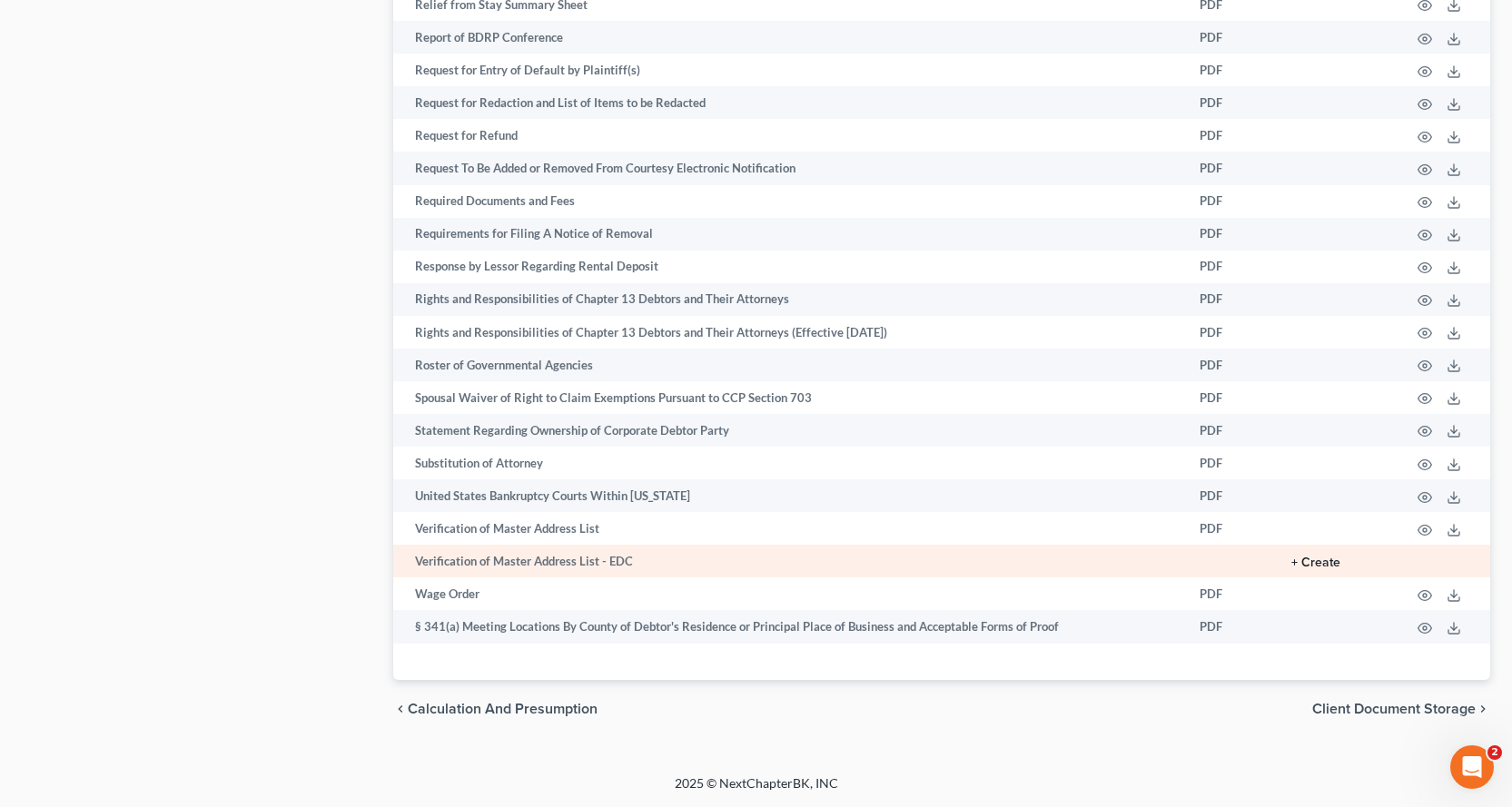
click at [1327, 565] on button "+ Create" at bounding box center [1316, 563] width 49 height 13
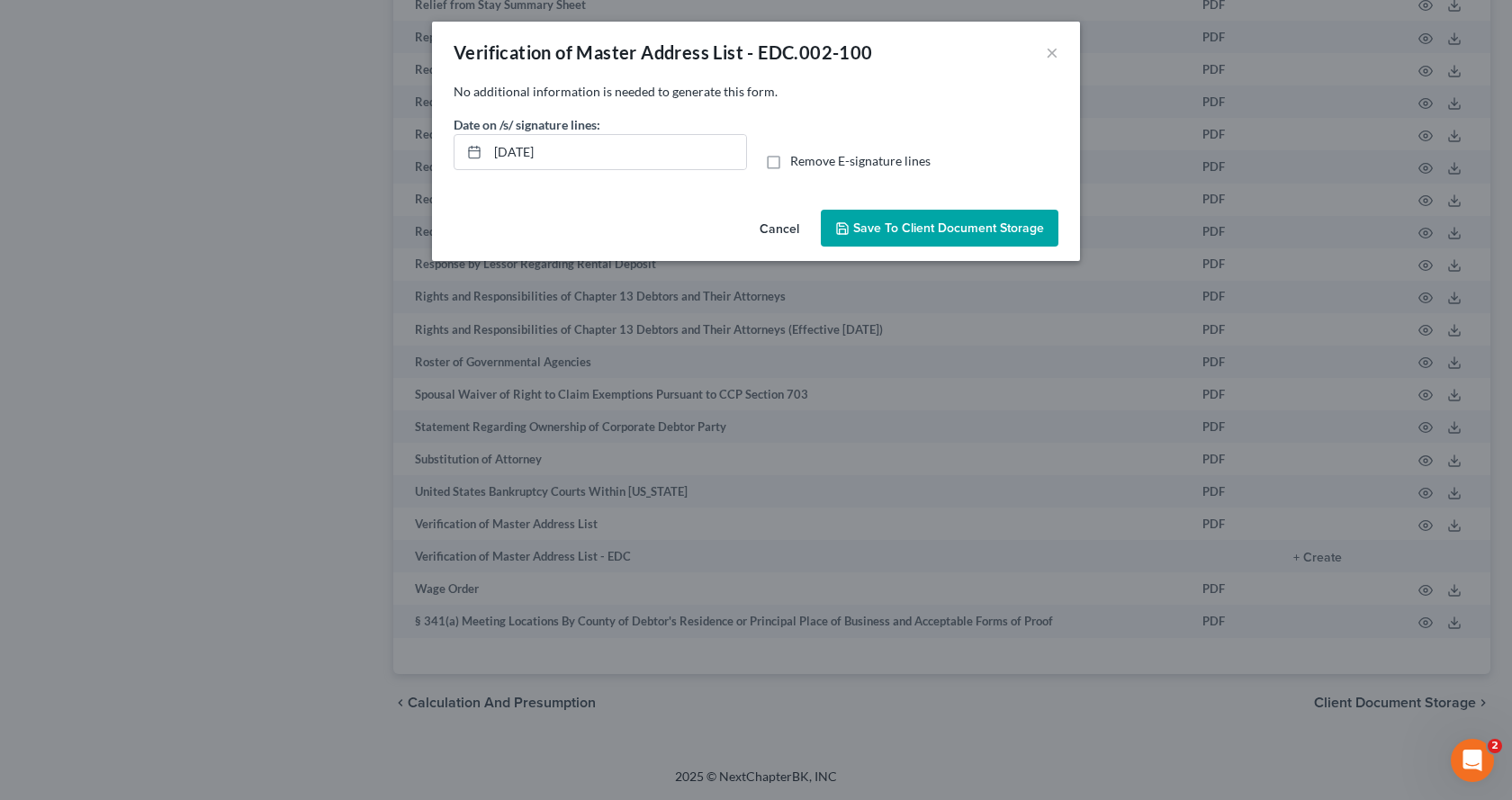
click at [874, 236] on button "Save to Client Document Storage" at bounding box center [939, 229] width 237 height 38
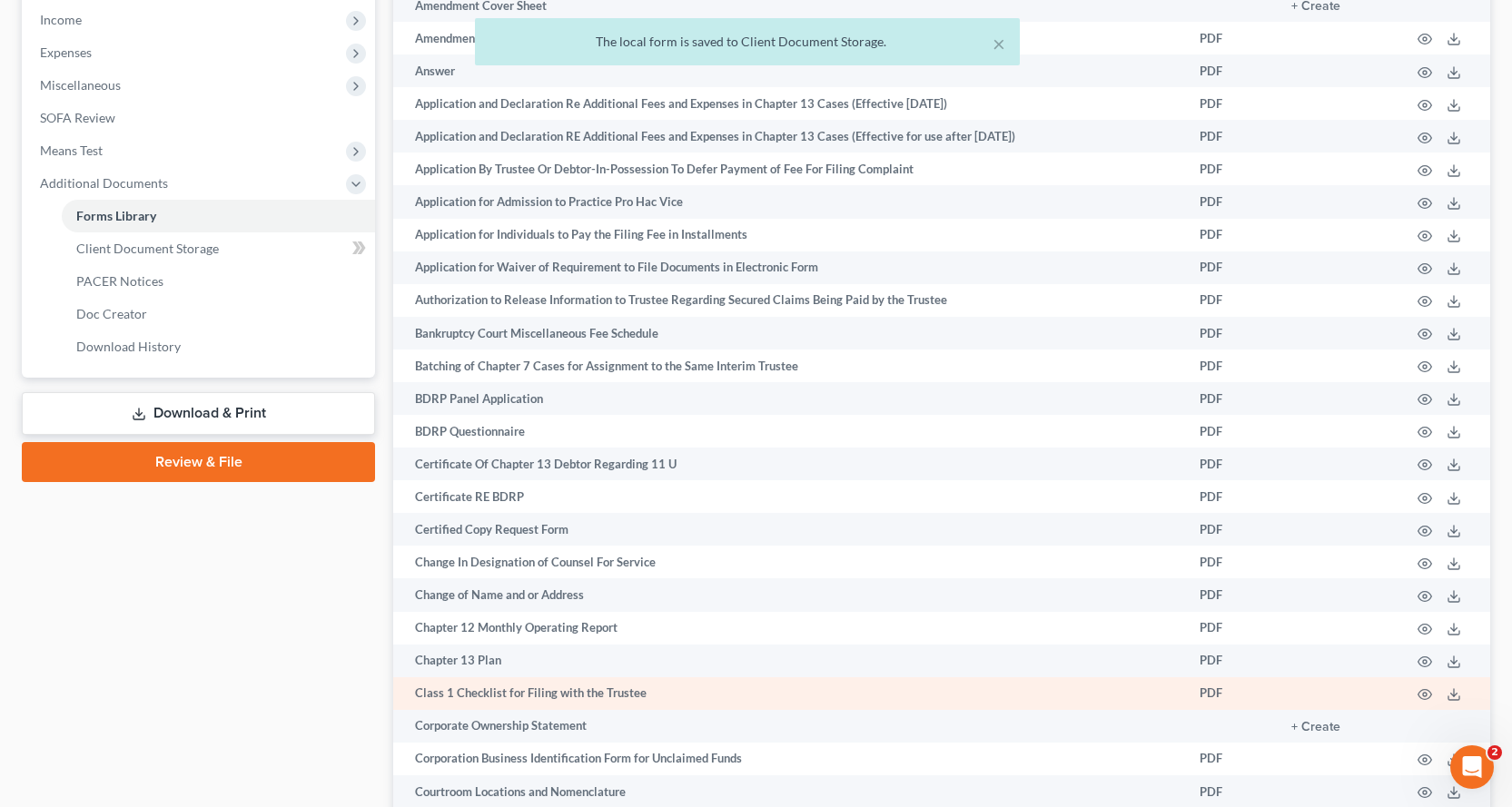
scroll to position [570, 0]
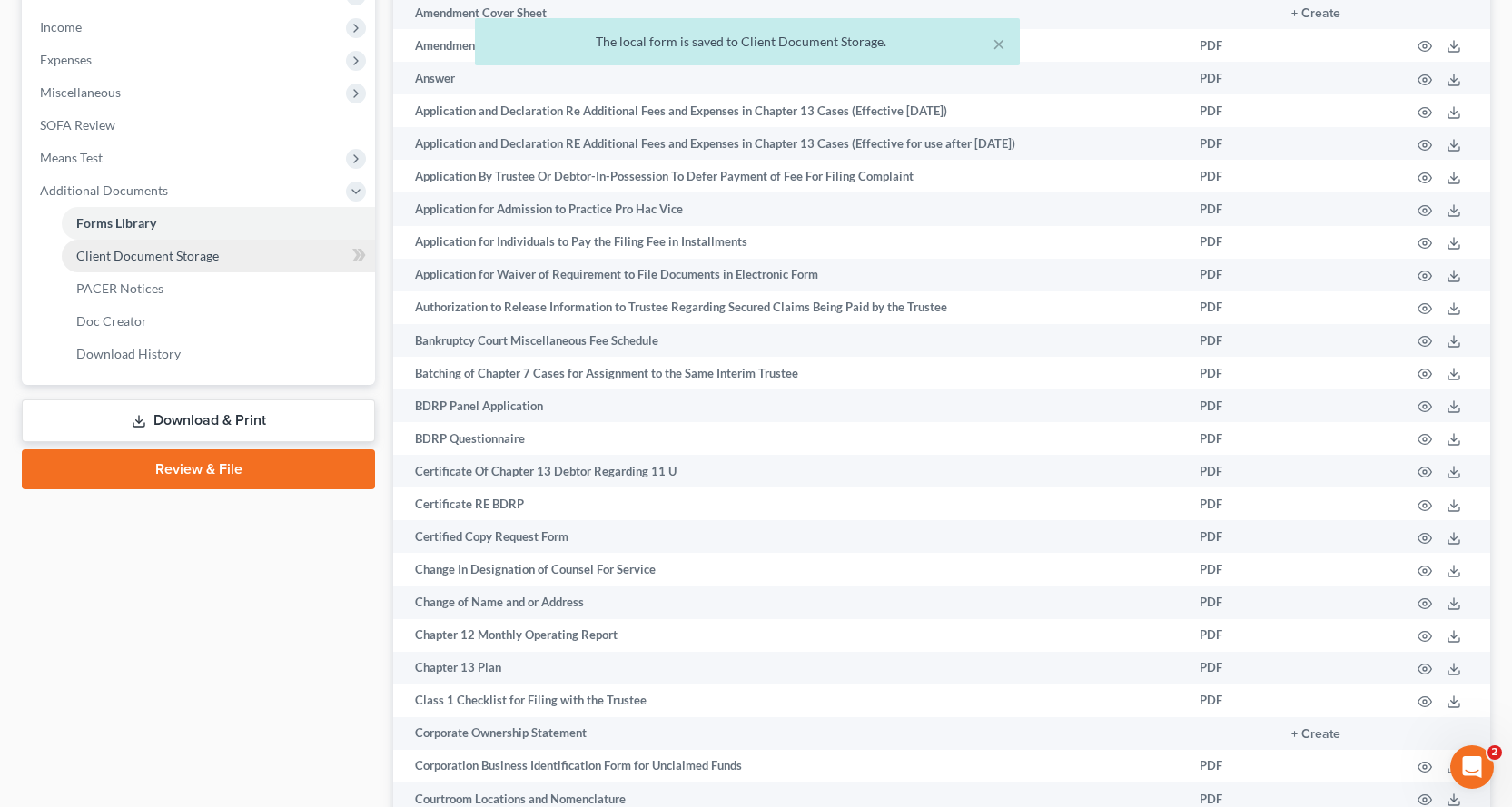
click at [151, 250] on span "Client Document Storage" at bounding box center [147, 256] width 142 height 15
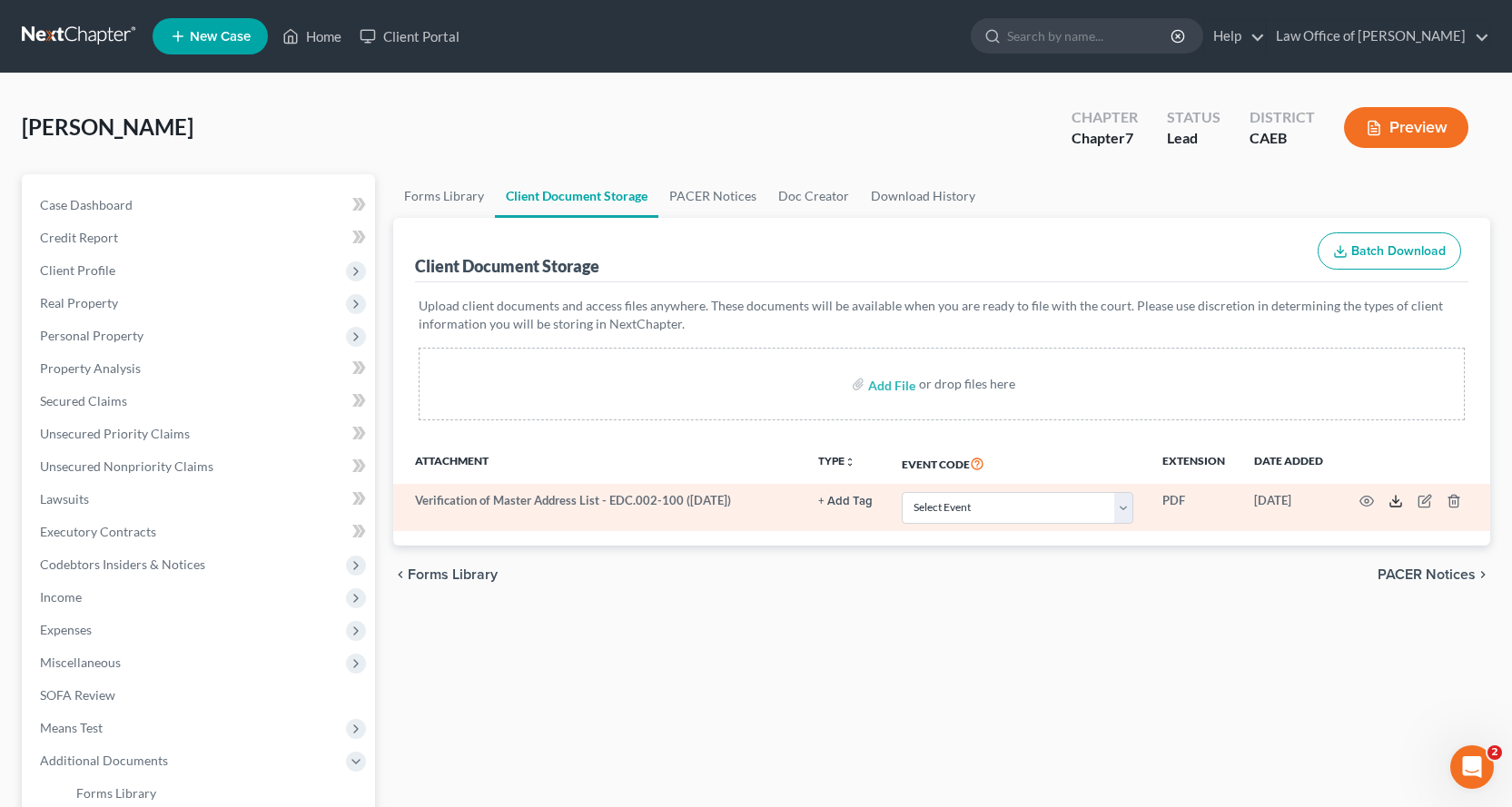
click at [1396, 500] on line at bounding box center [1396, 500] width 0 height 8
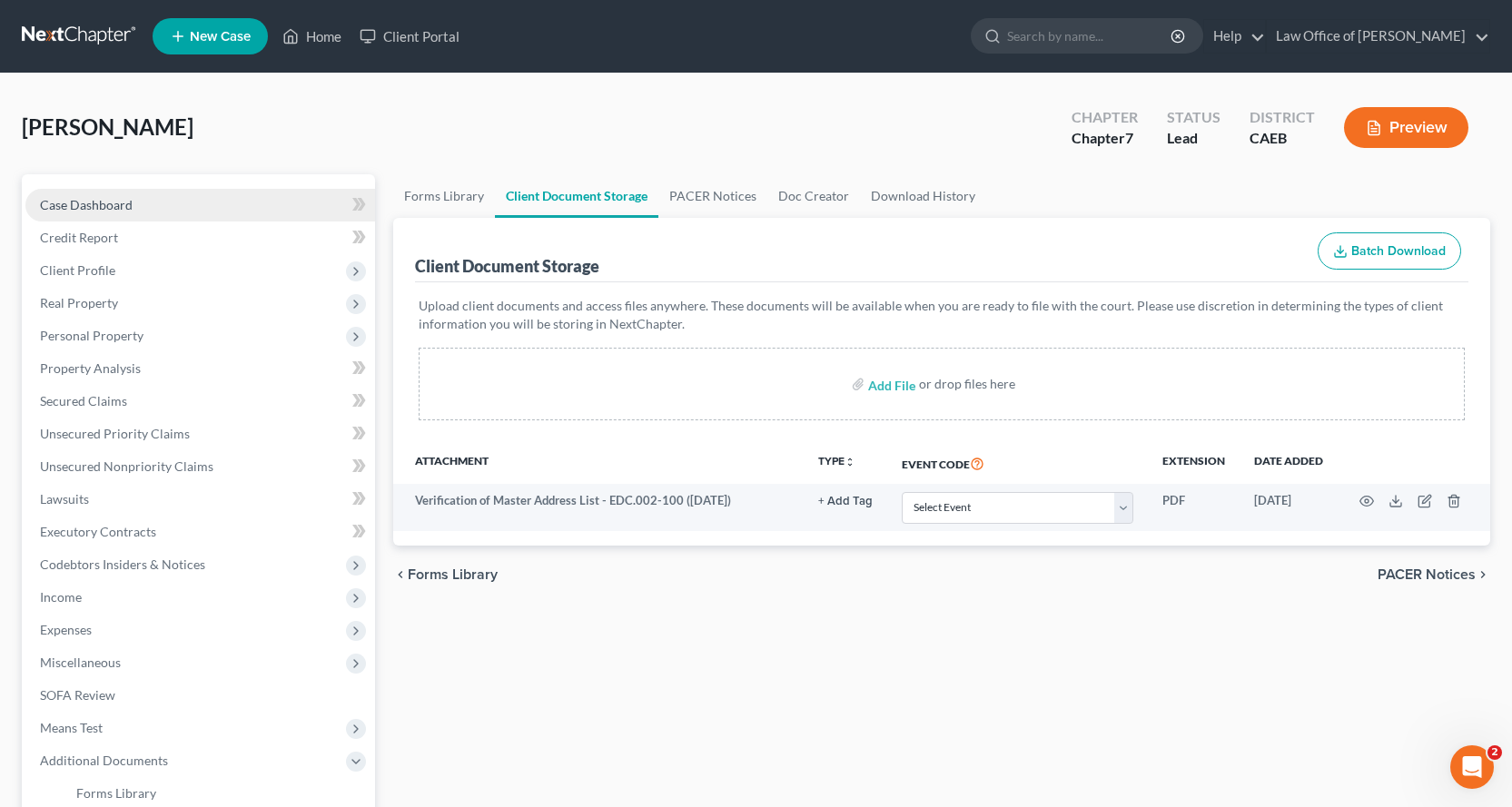
click at [59, 203] on span "Case Dashboard" at bounding box center [87, 205] width 92 height 15
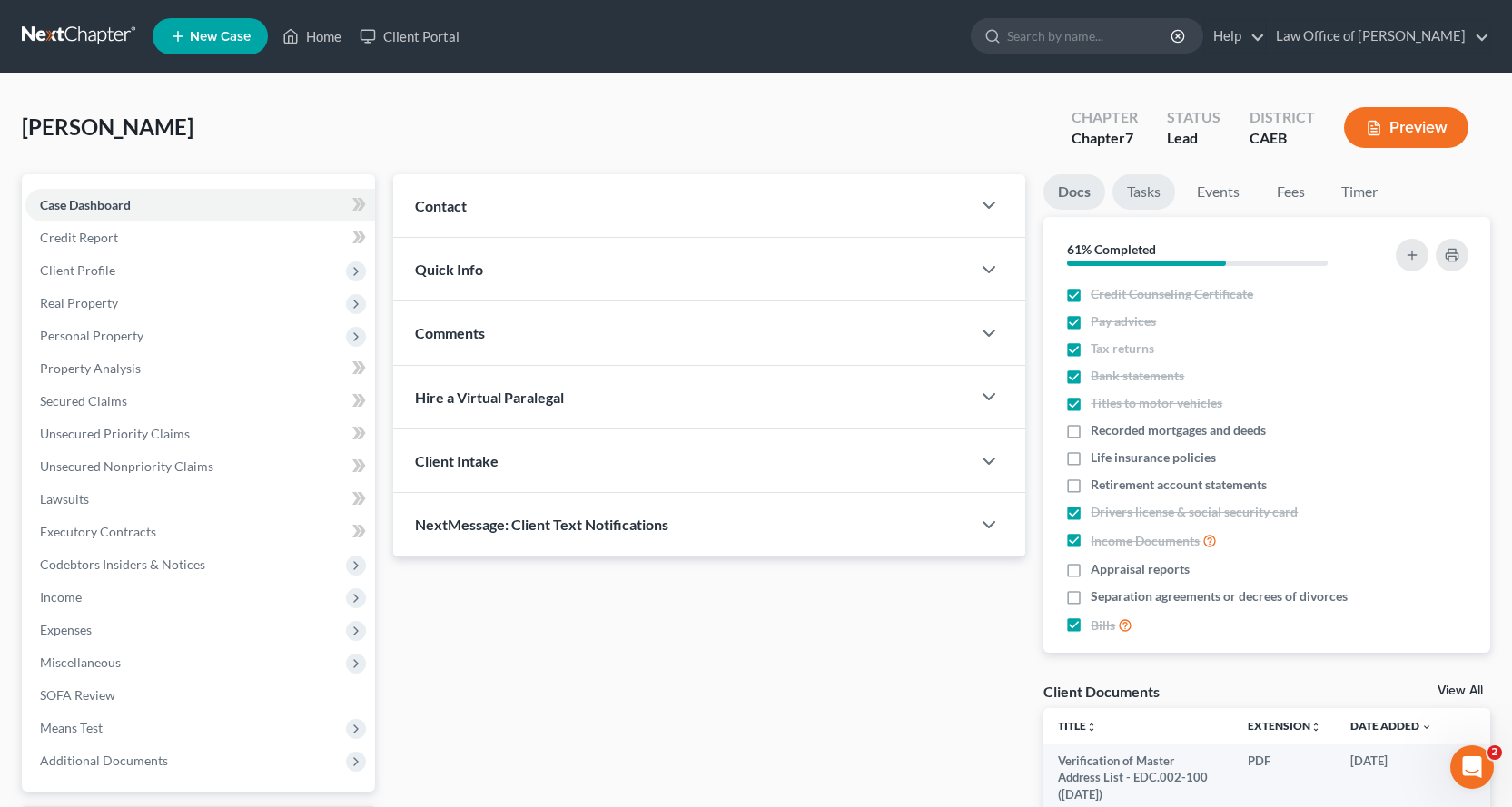
click at [1152, 187] on link "Tasks" at bounding box center [1144, 191] width 63 height 36
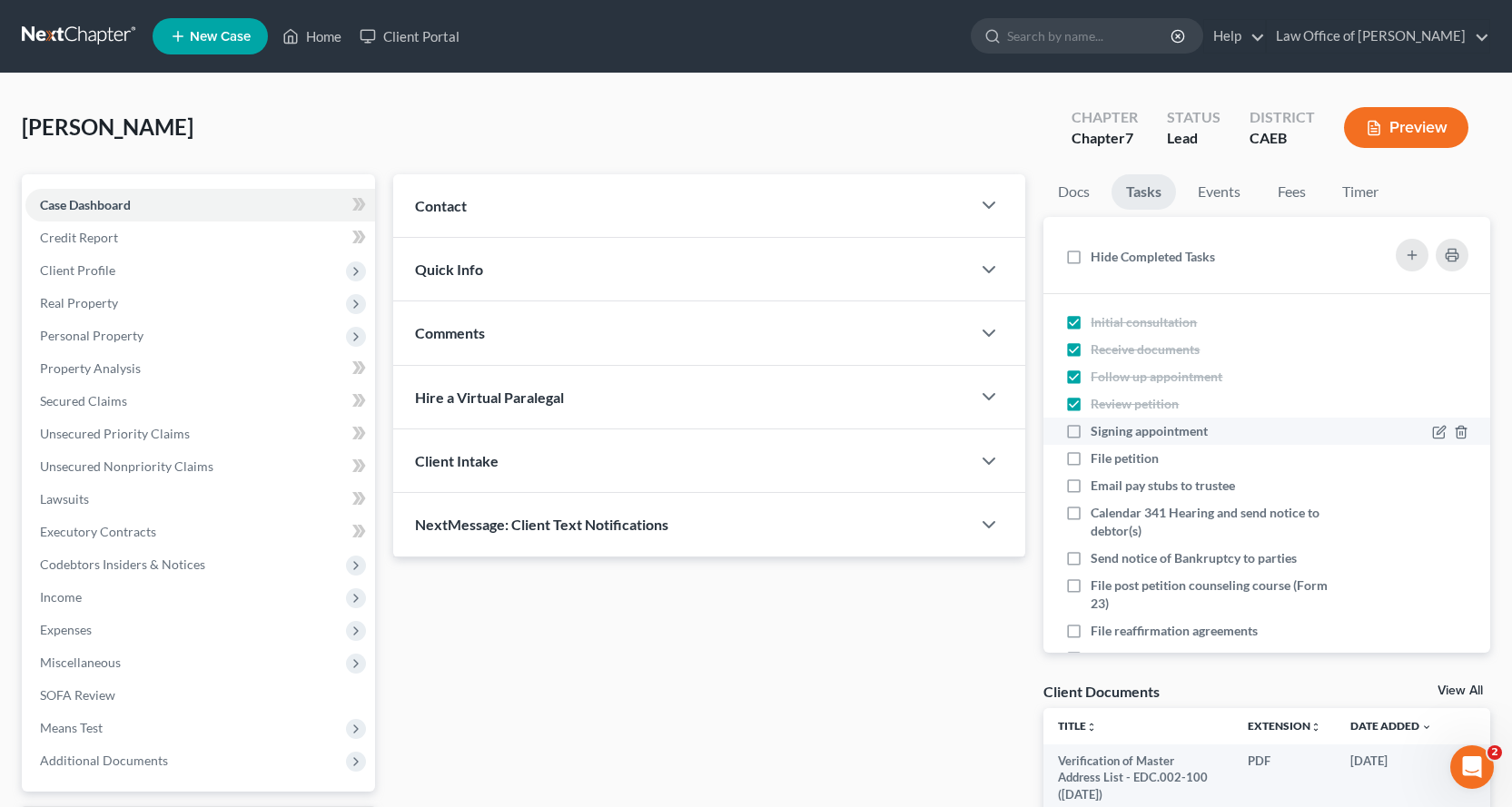
click at [1091, 428] on label "Signing appointment" at bounding box center [1156, 431] width 132 height 18
click at [1098, 428] on input "Signing appointment" at bounding box center [1104, 428] width 12 height 12
checkbox input "true"
click at [1086, 190] on link "Docs" at bounding box center [1073, 191] width 61 height 36
